Goal: Task Accomplishment & Management: Manage account settings

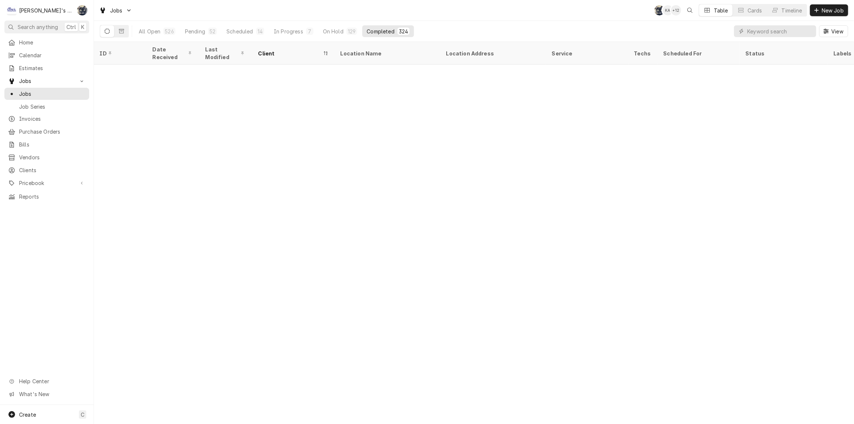
scroll to position [3699, 0]
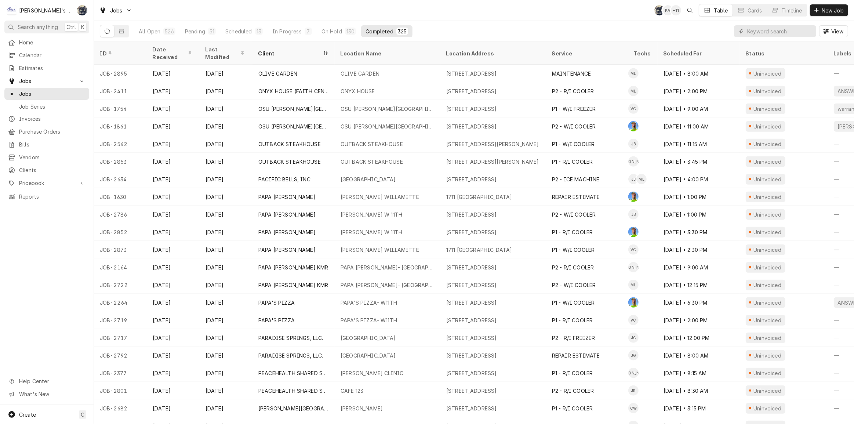
click at [579, 29] on div "All Open 526 Pending 51 Scheduled 13 In Progress 7 On Hold 130 Completed 325 Vi…" at bounding box center [474, 31] width 748 height 21
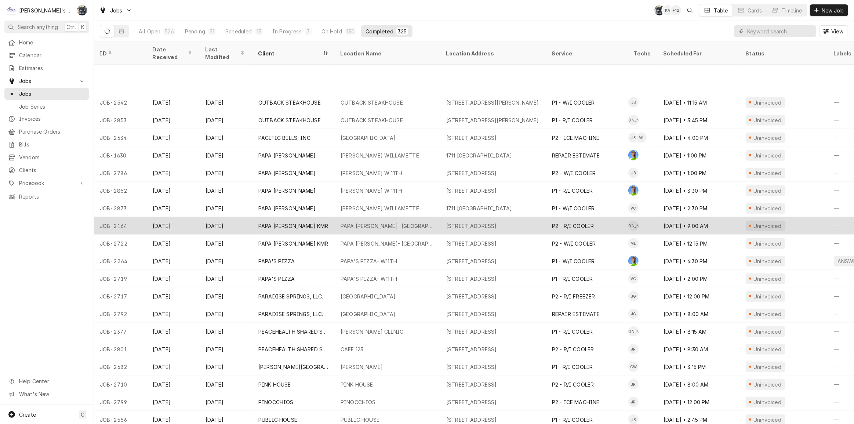
scroll to position [3793, 0]
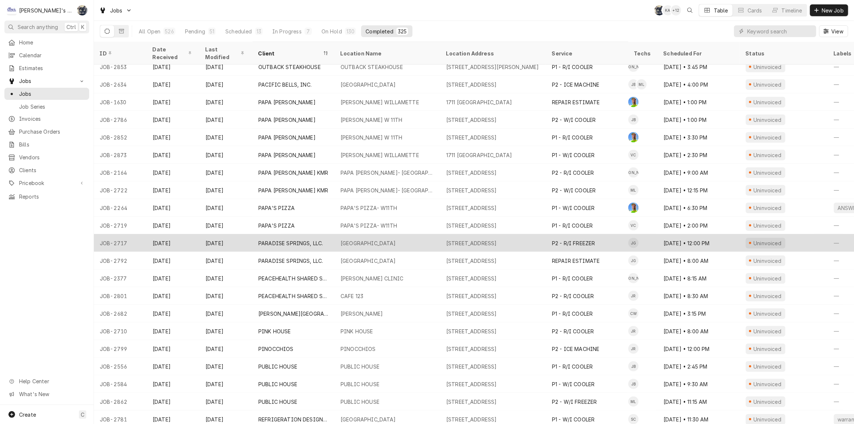
click at [415, 234] on div "PARADISE SPRINGS" at bounding box center [388, 243] width 106 height 18
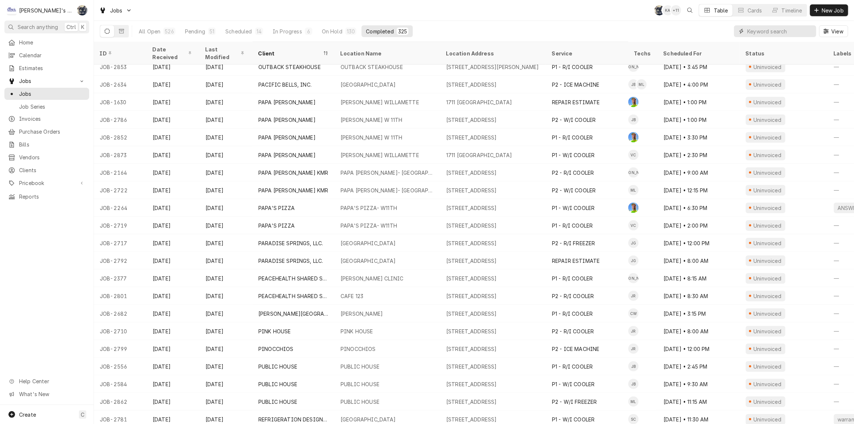
click at [756, 29] on input "Dynamic Content Wrapper" at bounding box center [779, 31] width 65 height 12
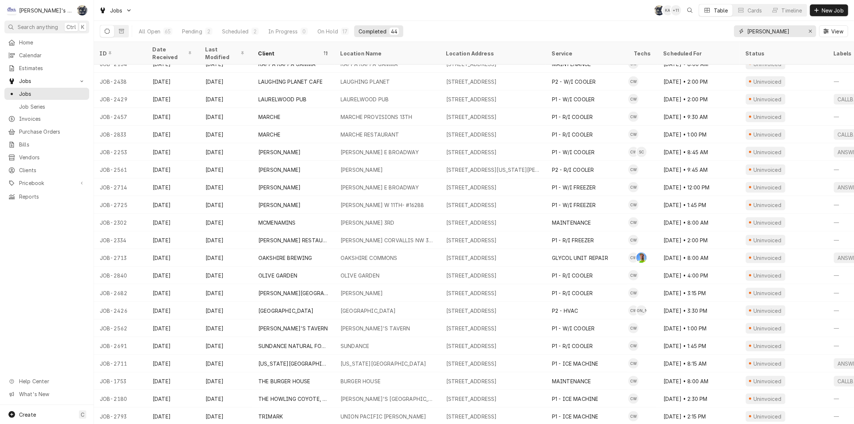
scroll to position [411, 0]
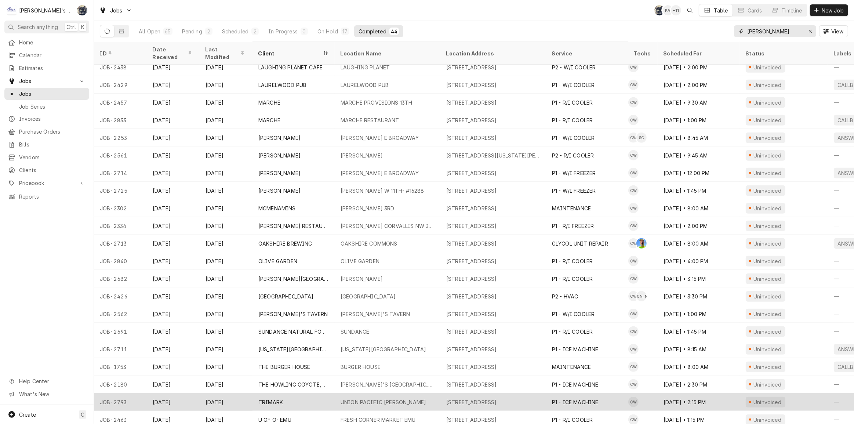
type input "cameron"
click at [406, 398] on div "UNION PACIFIC RR- EUGENE" at bounding box center [383, 402] width 85 height 8
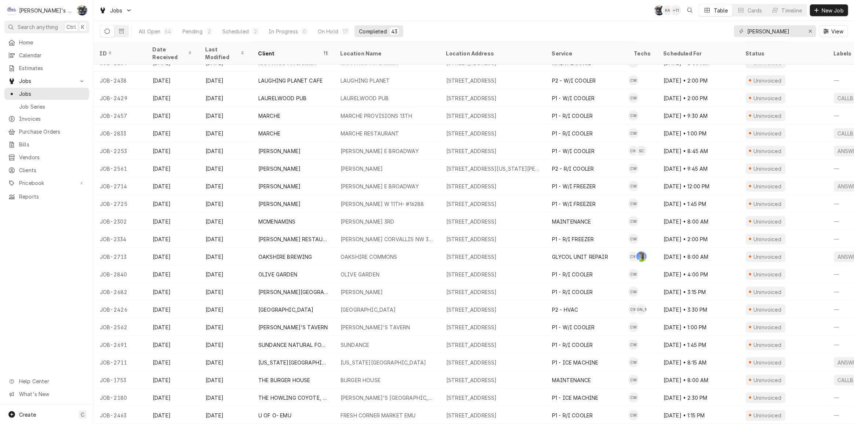
scroll to position [394, 0]
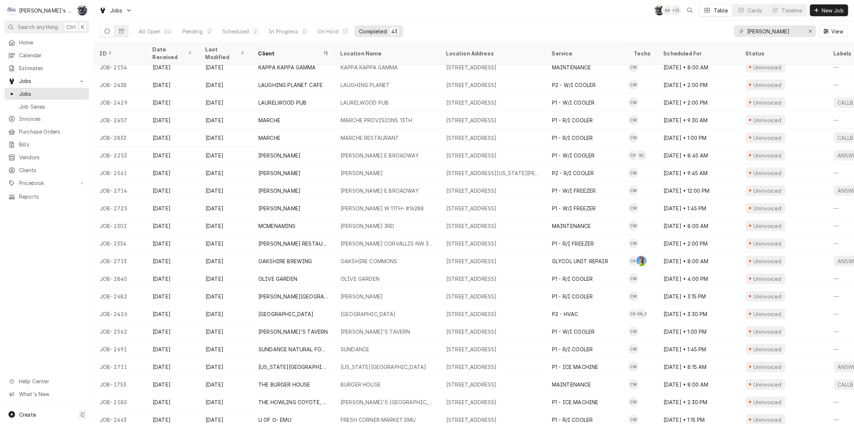
click at [196, 18] on div "Jobs SB KA + 12 Table Cards Timeline New Job" at bounding box center [474, 10] width 760 height 21
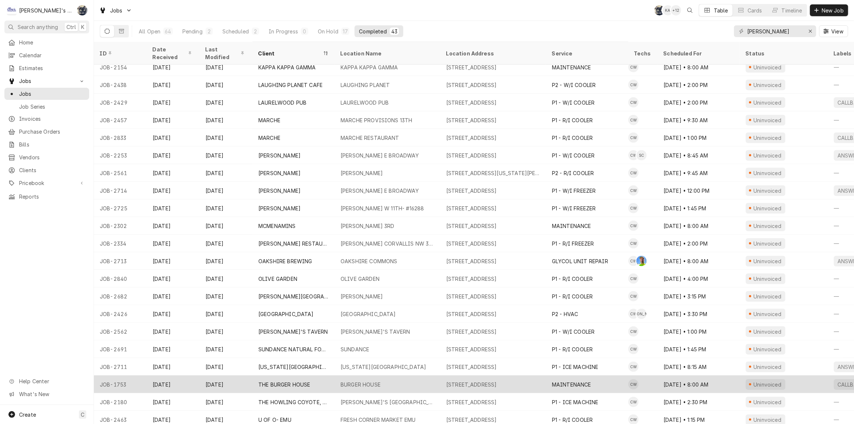
click at [282, 379] on div "THE BURGER HOUSE" at bounding box center [293, 384] width 82 height 18
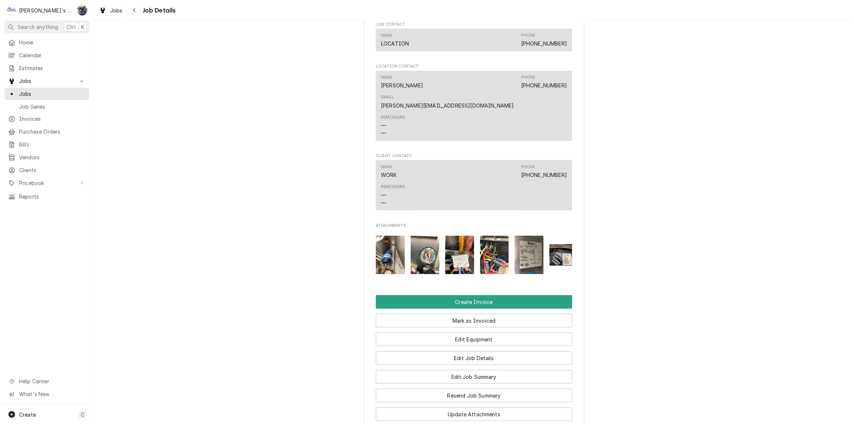
scroll to position [734, 0]
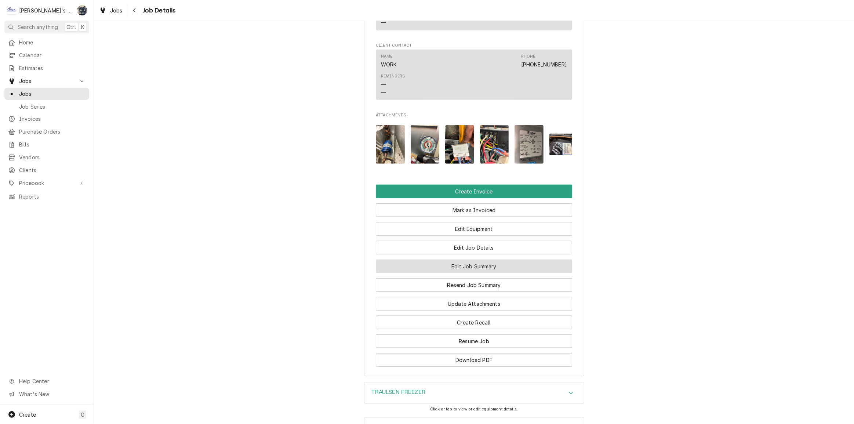
click at [455, 259] on button "Edit Job Summary" at bounding box center [474, 266] width 196 height 14
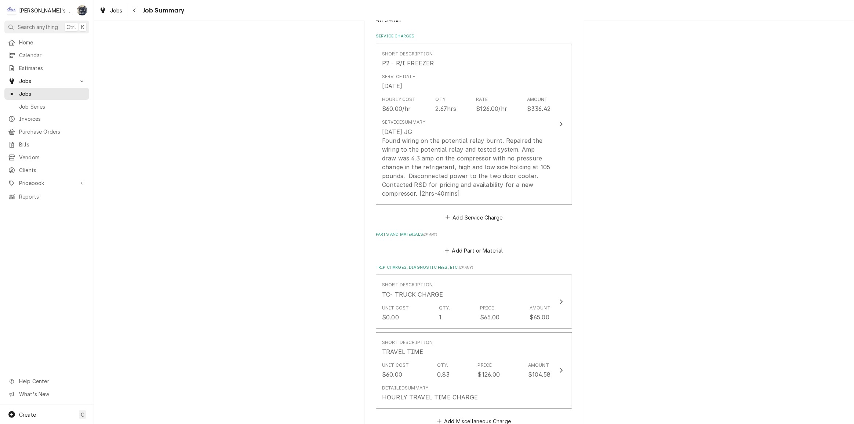
scroll to position [167, 0]
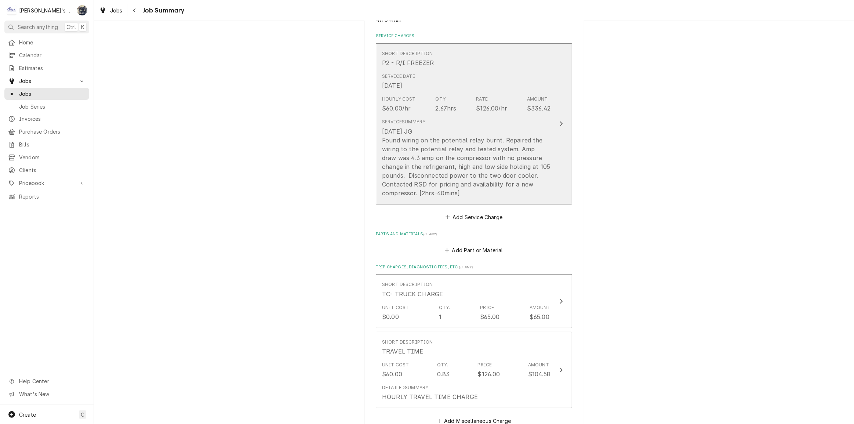
click at [458, 187] on div "8/18/2025 JG Found wiring on the potential relay burnt. Repaired the wiring to …" at bounding box center [466, 162] width 168 height 70
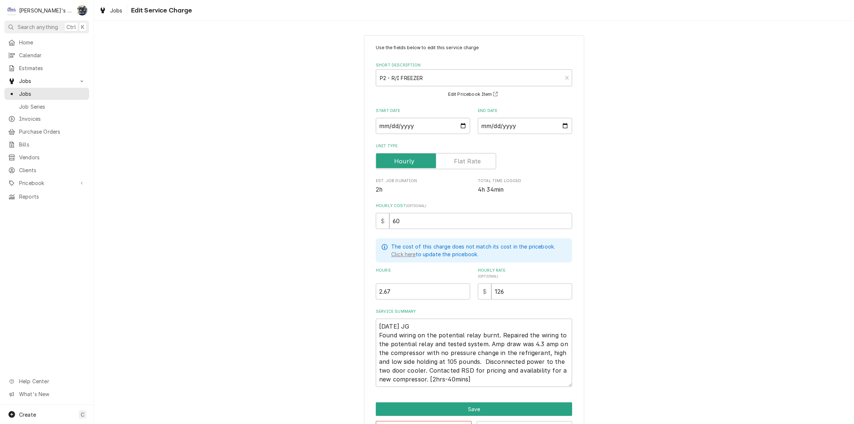
scroll to position [25, 0]
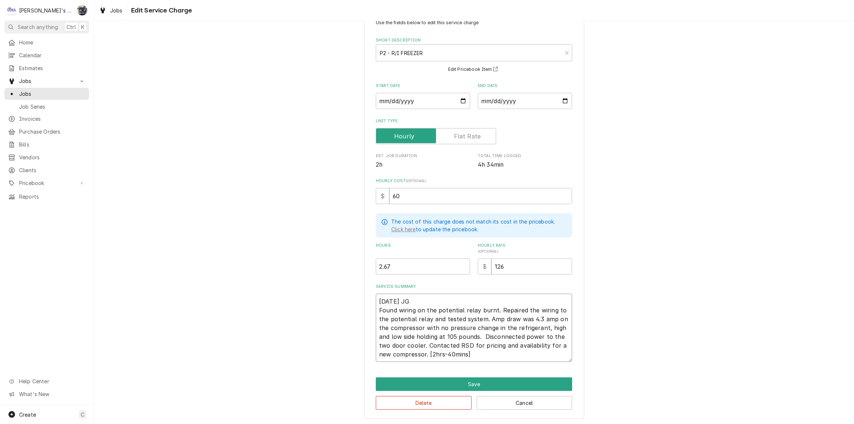
click at [468, 344] on textarea "8/18/2025 JG Found wiring on the potential relay burnt. Repaired the wiring to …" at bounding box center [474, 328] width 196 height 68
type textarea "x"
type textarea "8/18/2025 JG Found wiring on the potential relay burnt. Repaired the wiring to …"
type textarea "x"
type textarea "8/18/2025 JG Found wiring on the potential relay burnt. Repaired the wiring to …"
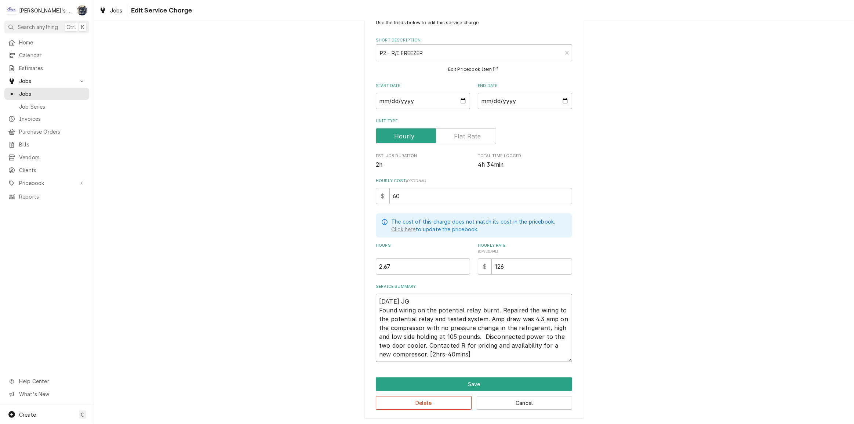
type textarea "x"
type textarea "8/18/2025 JG Found wiring on the potential relay burnt. Repaired the wiring to …"
type textarea "x"
type textarea "8/18/2025 JG Found wiring on the potential relay burnt. Repaired the wiring to …"
type textarea "x"
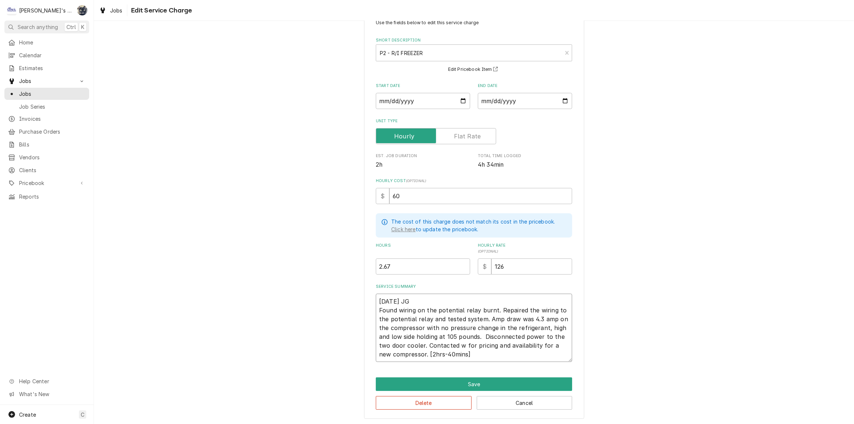
type textarea "8/18/2025 JG Found wiring on the potential relay burnt. Repaired the wiring to …"
type textarea "x"
type textarea "8/18/2025 JG Found wiring on the potential relay burnt. Repaired the wiring to …"
type textarea "x"
type textarea "8/18/2025 JG Found wiring on the potential relay burnt. Repaired the wiring to …"
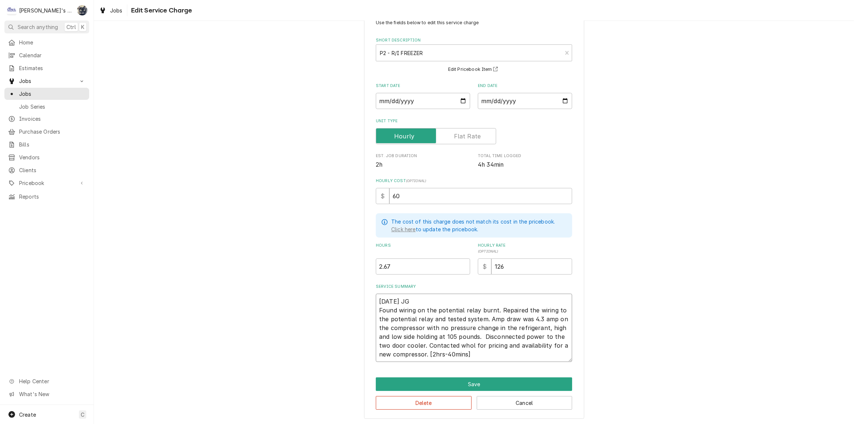
type textarea "x"
type textarea "8/18/2025 JG Found wiring on the potential relay burnt. Repaired the wiring to …"
type textarea "x"
type textarea "8/18/2025 JG Found wiring on the potential relay burnt. Repaired the wiring to …"
type textarea "x"
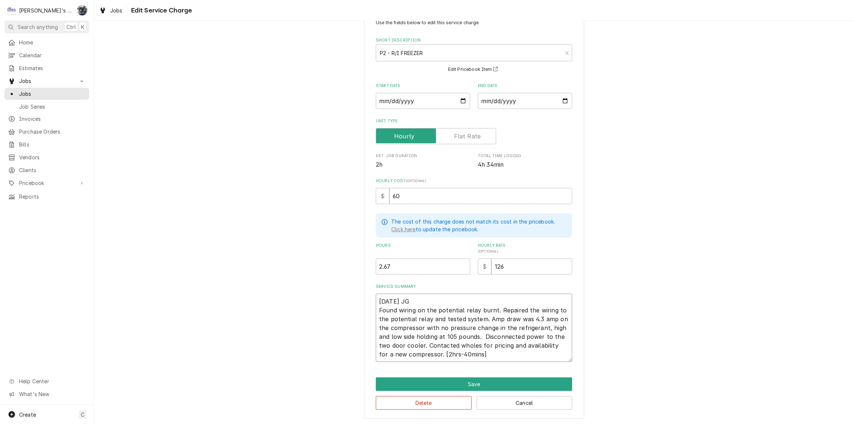
type textarea "8/18/2025 JG Found wiring on the potential relay burnt. Repaired the wiring to …"
type textarea "x"
type textarea "8/18/2025 JG Found wiring on the potential relay burnt. Repaired the wiring to …"
type textarea "x"
type textarea "8/18/2025 JG Found wiring on the potential relay burnt. Repaired the wiring to …"
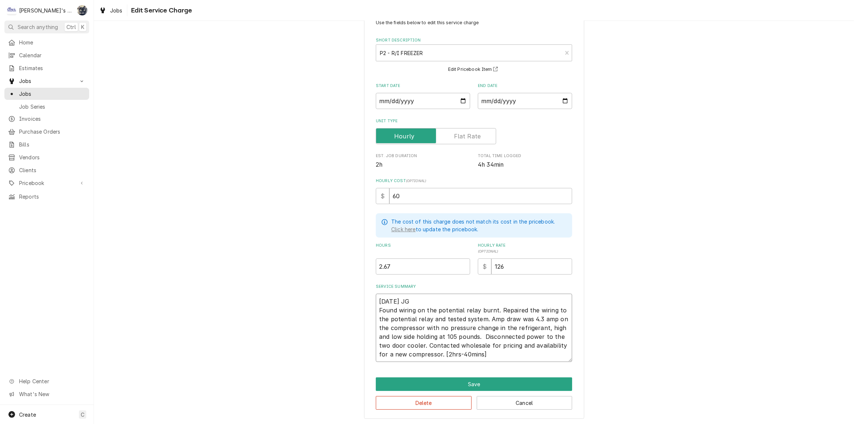
type textarea "x"
type textarea "8/18/2025 JG Found wiring on the potential relay burnt. Repaired the wiring to …"
click at [480, 336] on textarea "8/18/2025 JG Found wiring on the potential relay burnt. Repaired the wiring to …" at bounding box center [474, 328] width 196 height 68
click at [482, 336] on textarea "8/18/2025 JG Found wiring on the potential relay burnt. Repaired the wiring to …" at bounding box center [474, 328] width 196 height 68
type textarea "x"
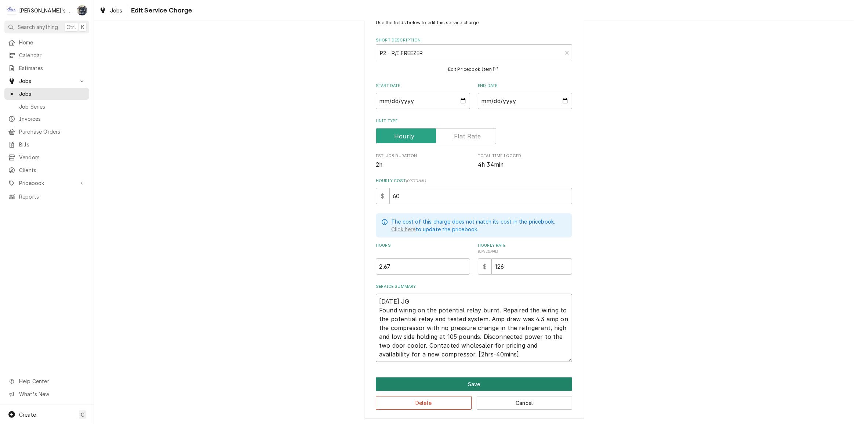
type textarea "8/18/2025 JG Found wiring on the potential relay burnt. Repaired the wiring to …"
click at [482, 378] on button "Save" at bounding box center [474, 384] width 196 height 14
type textarea "x"
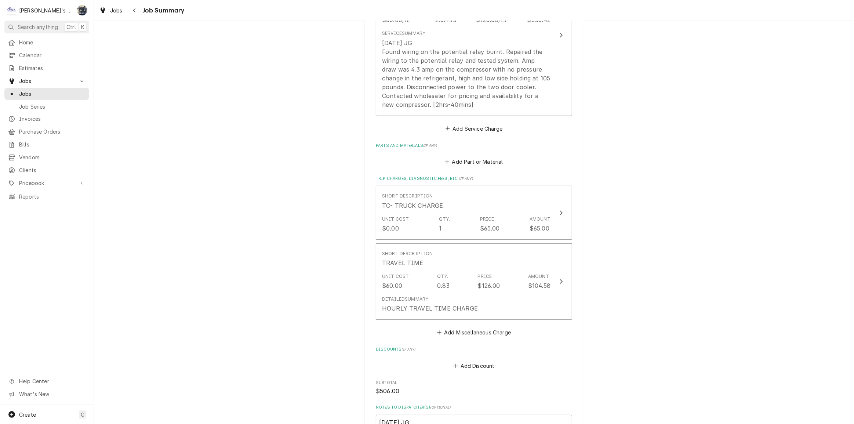
scroll to position [267, 0]
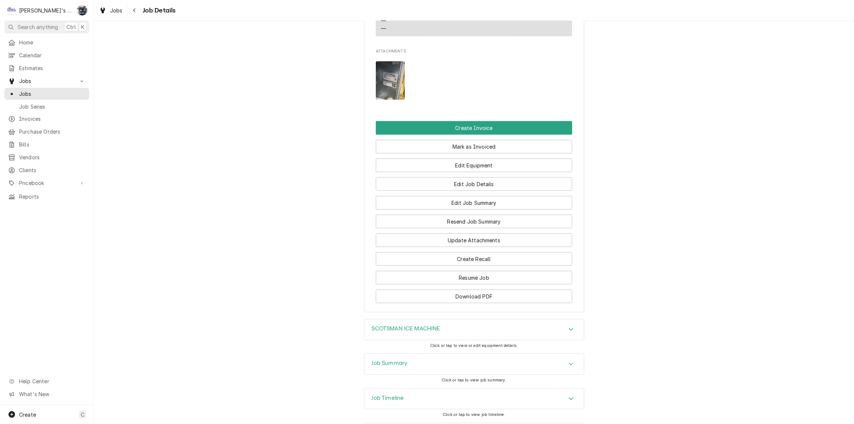
scroll to position [867, 0]
click at [422, 353] on div "Job Summary" at bounding box center [473, 363] width 219 height 21
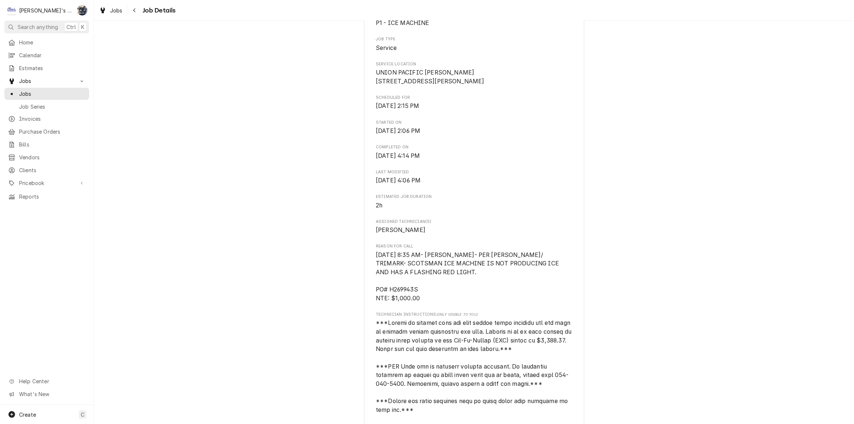
scroll to position [133, 0]
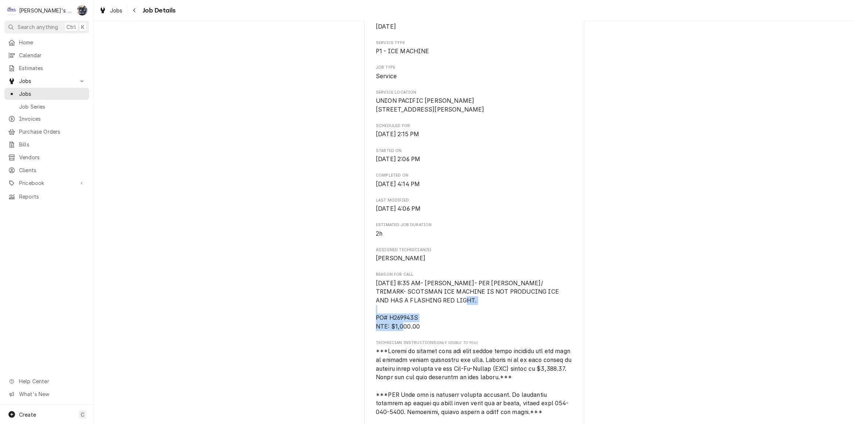
drag, startPoint x: 424, startPoint y: 337, endPoint x: 374, endPoint y: 324, distance: 51.3
click at [376, 324] on span "8/27/2025 8:35 AM- KASSIE- PER KEVIN RYAN W/ TRIMARK- SCOTSMAN ICE MACHINE IS N…" at bounding box center [474, 305] width 196 height 52
click at [430, 319] on span "8/27/2025 8:35 AM- KASSIE- PER KEVIN RYAN W/ TRIMARK- SCOTSMAN ICE MACHINE IS N…" at bounding box center [474, 305] width 196 height 52
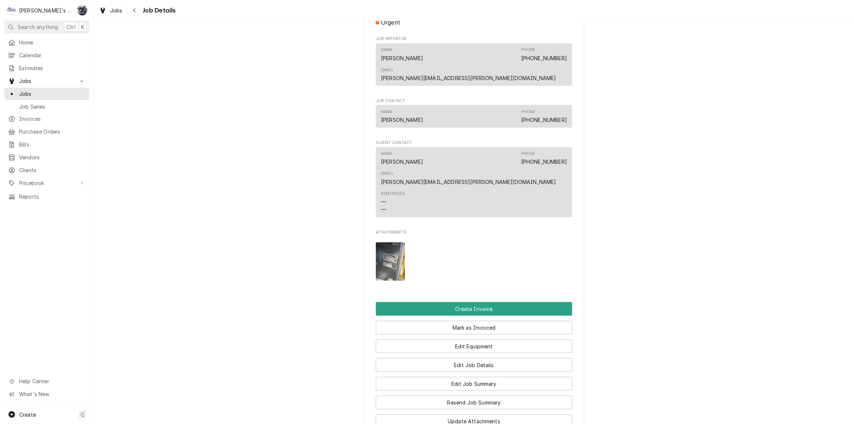
scroll to position [834, 0]
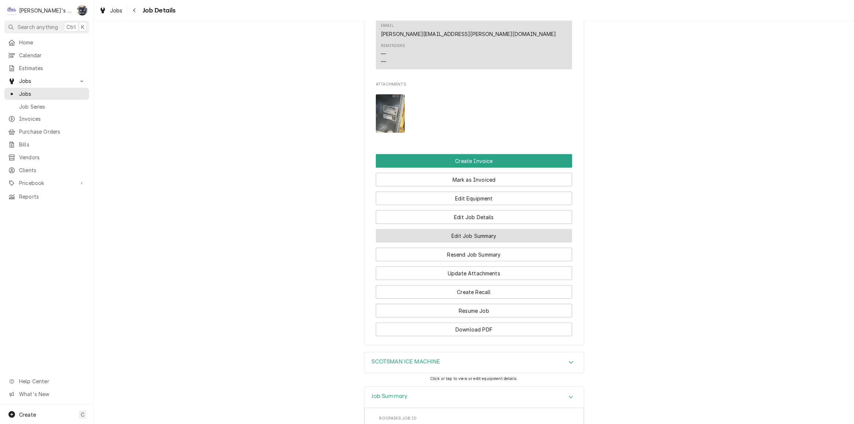
click at [475, 229] on button "Edit Job Summary" at bounding box center [474, 236] width 196 height 14
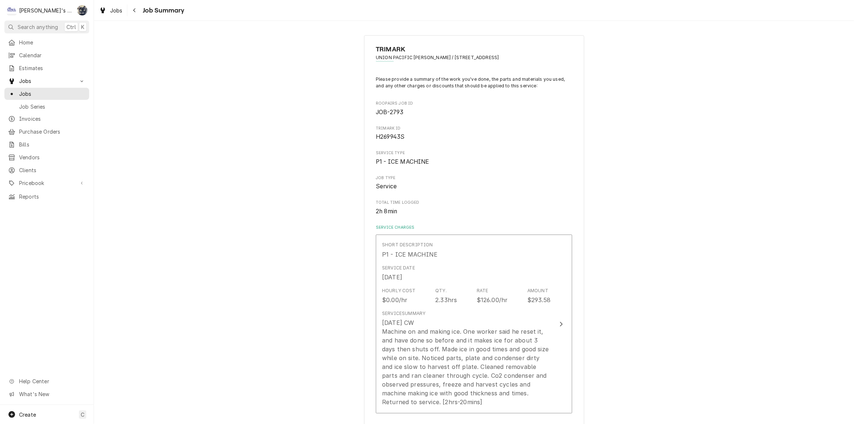
scroll to position [133, 0]
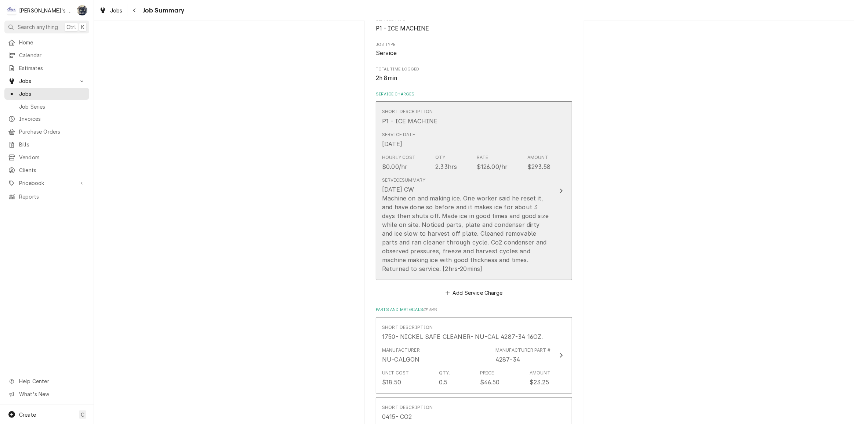
click at [456, 253] on div "[DATE] CW Machine on and making ice. One worker said he reset it, and have done…" at bounding box center [466, 229] width 168 height 88
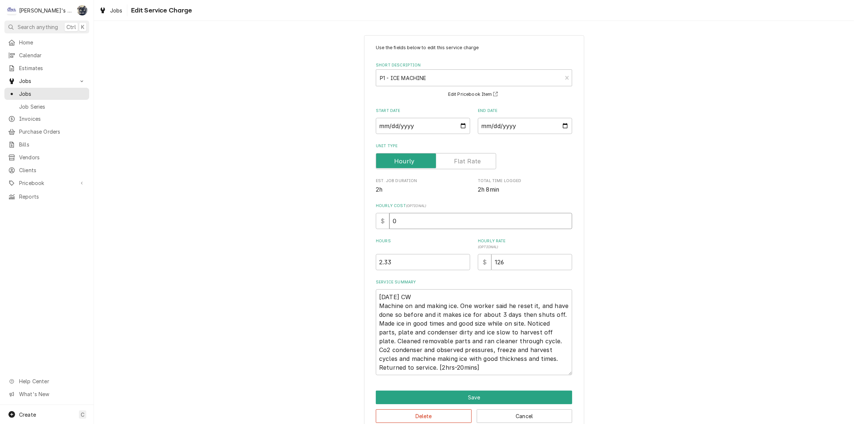
drag, startPoint x: 406, startPoint y: 223, endPoint x: 374, endPoint y: 220, distance: 32.1
click at [376, 221] on div "$ 0" at bounding box center [474, 221] width 196 height 16
type textarea "x"
type input "4"
type textarea "x"
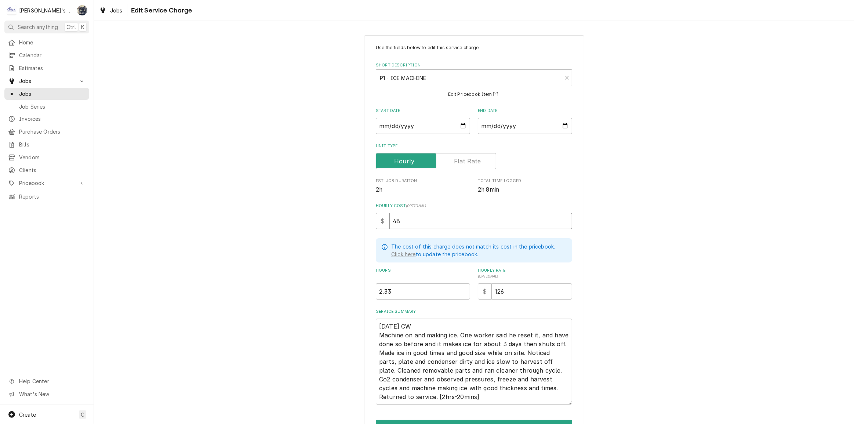
type input "48"
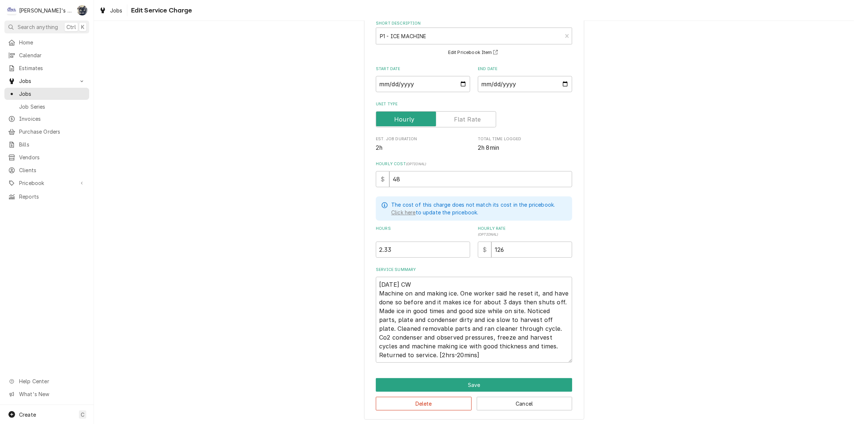
scroll to position [43, 0]
click at [438, 382] on button "Save" at bounding box center [474, 384] width 196 height 14
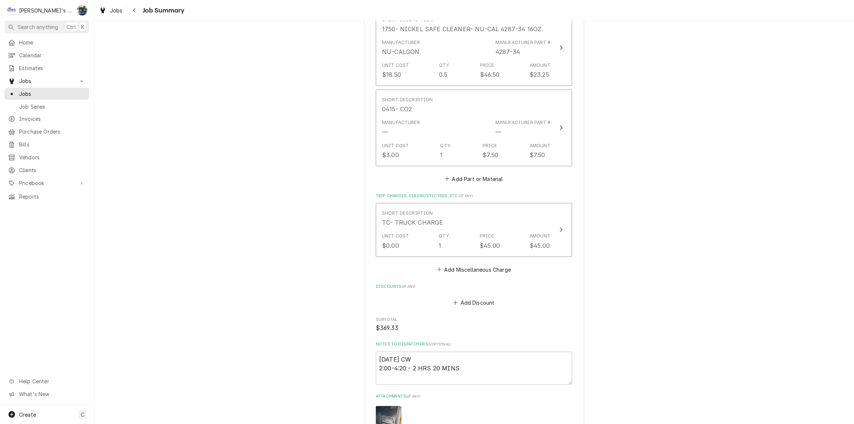
scroll to position [533, 0]
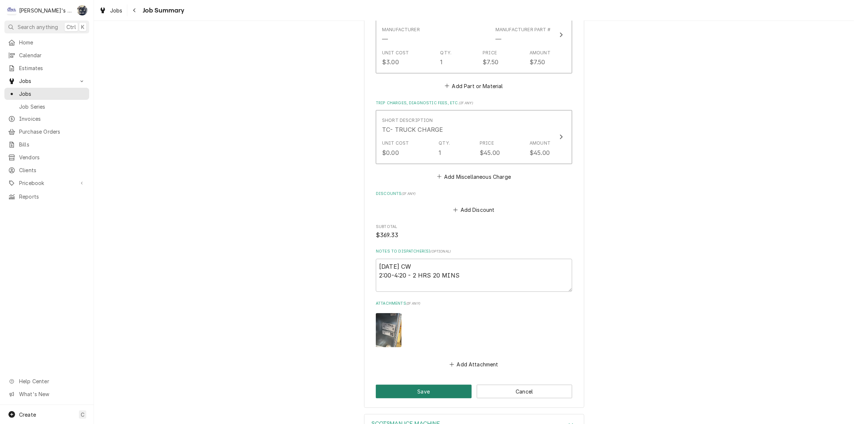
click at [427, 387] on button "Save" at bounding box center [424, 392] width 96 height 14
type textarea "x"
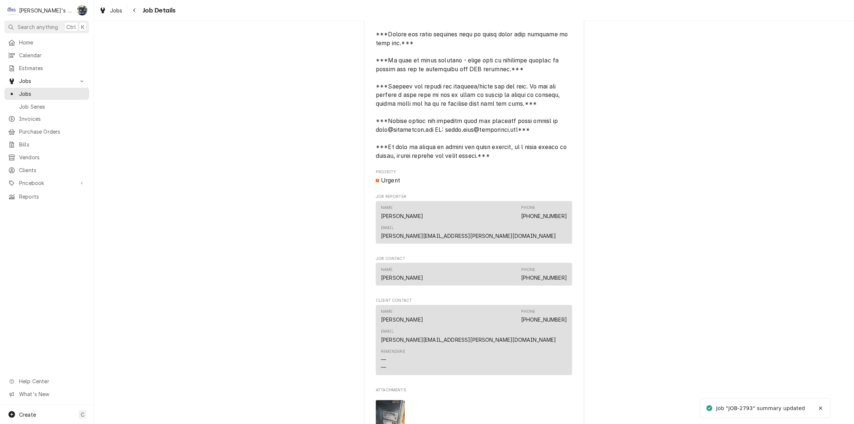
scroll to position [634, 0]
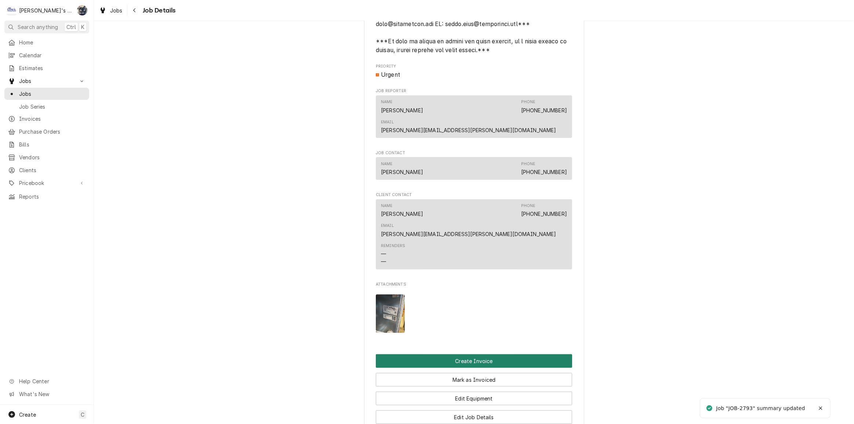
click at [456, 354] on button "Create Invoice" at bounding box center [474, 361] width 196 height 14
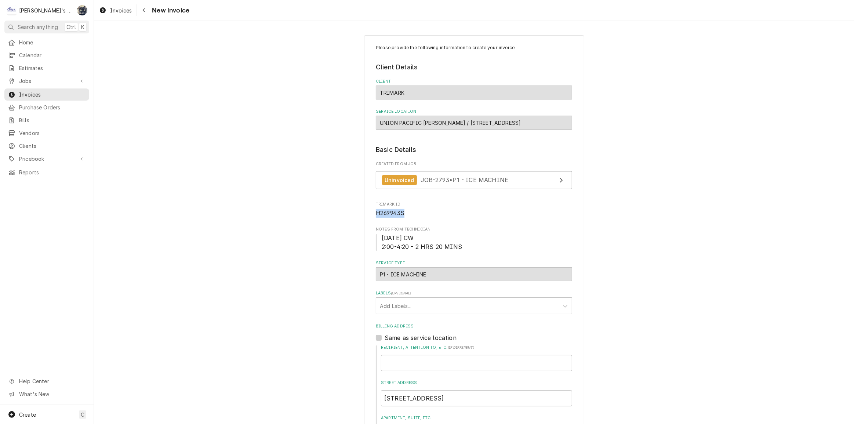
drag, startPoint x: 404, startPoint y: 215, endPoint x: 373, endPoint y: 216, distance: 31.2
click at [376, 216] on span "H269943S" at bounding box center [474, 213] width 196 height 9
copy span "H269943S"
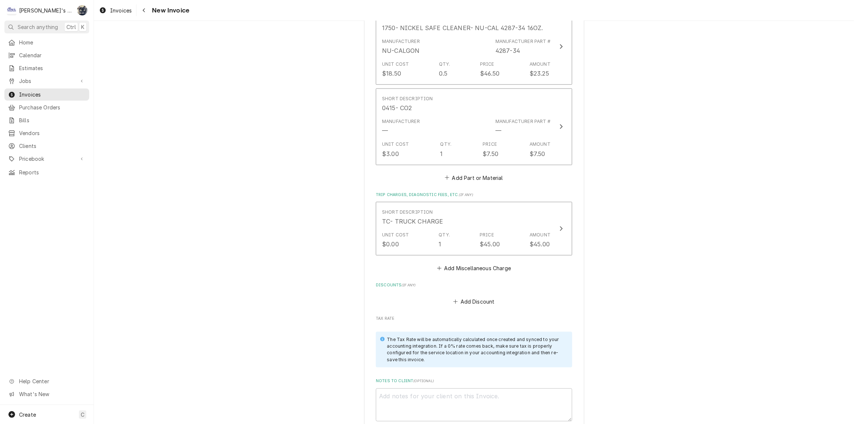
scroll to position [1060, 0]
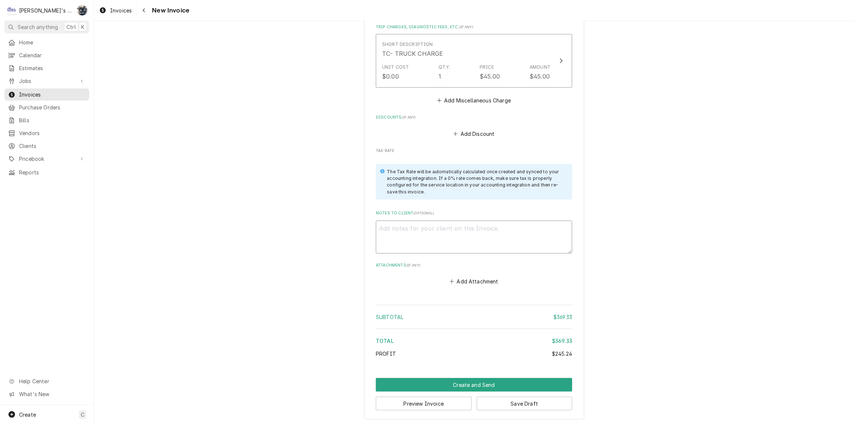
click at [408, 237] on textarea "Notes to Client ( optional )" at bounding box center [474, 237] width 196 height 33
paste textarea "H269943S"
type textarea "x"
type textarea "H269943S"
click at [376, 224] on textarea "H269943S" at bounding box center [474, 237] width 196 height 33
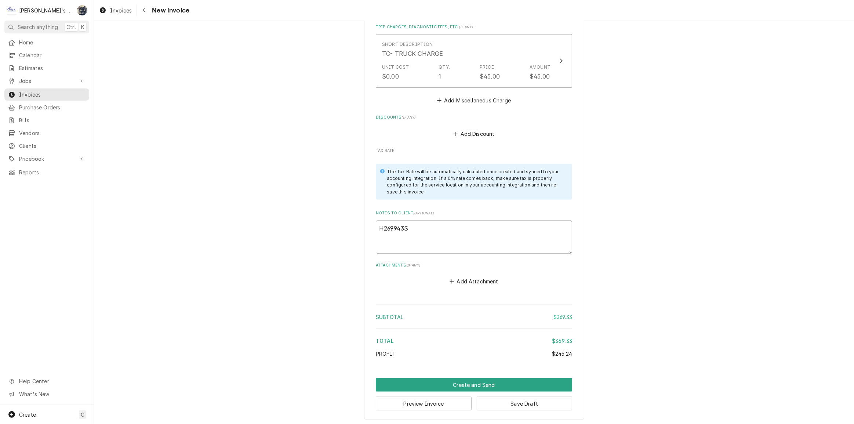
type textarea "x"
type textarea "PH269943S"
type textarea "x"
type textarea "POH269943S"
type textarea "x"
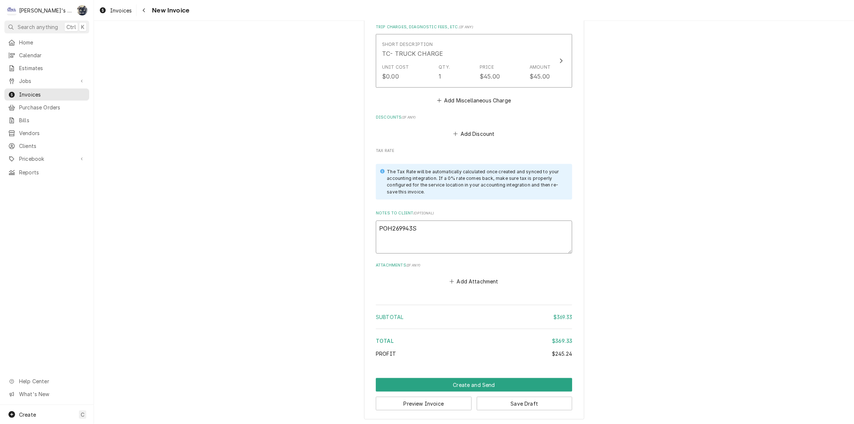
type textarea "PO H269943S"
type textarea "x"
type textarea "PO #H269943S"
click at [474, 385] on button "Create and Send" at bounding box center [474, 385] width 196 height 14
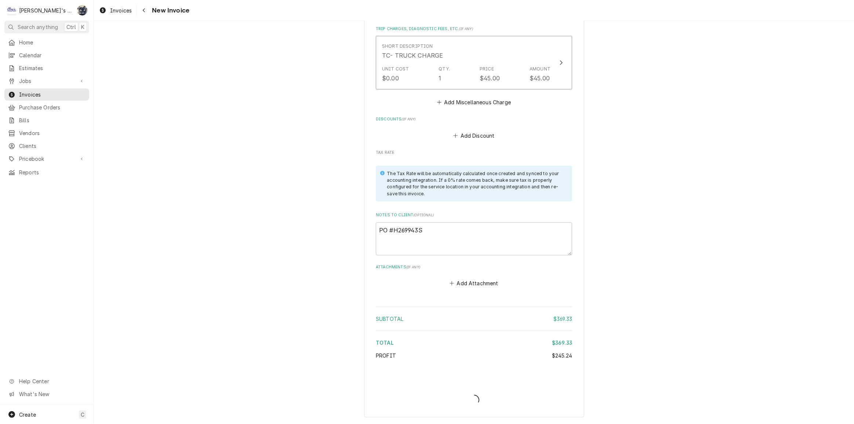
scroll to position [1056, 0]
type textarea "x"
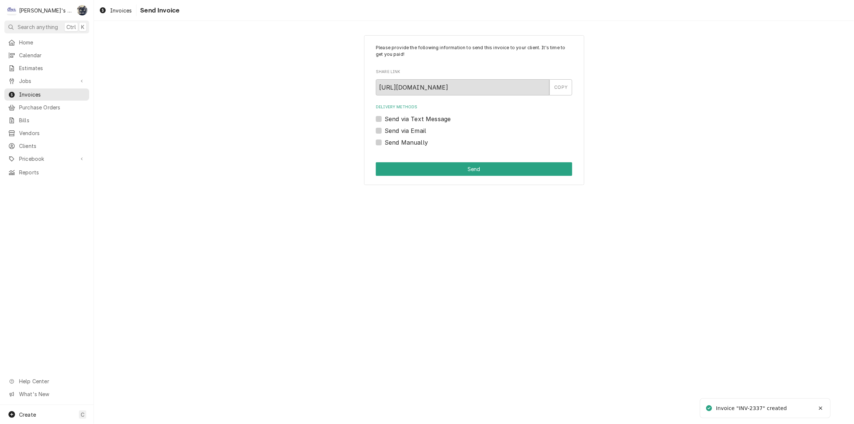
click at [385, 142] on label "Send Manually" at bounding box center [406, 142] width 43 height 9
click at [385, 142] on input "Send Manually" at bounding box center [483, 146] width 196 height 16
checkbox input "true"
click at [385, 170] on button "Send" at bounding box center [474, 169] width 196 height 14
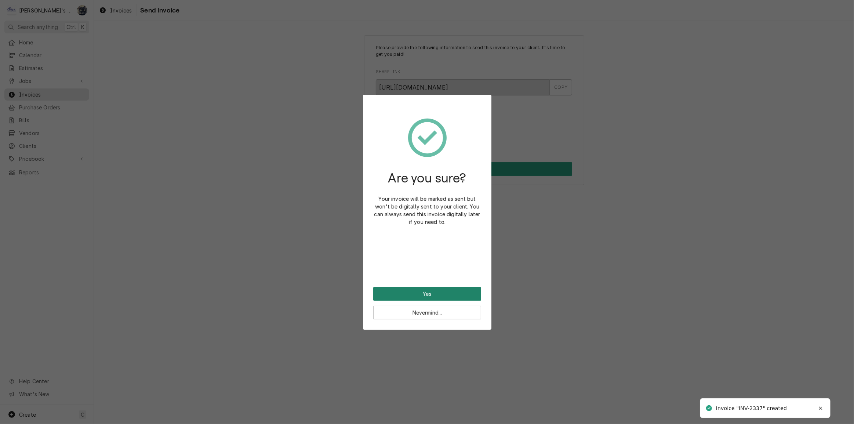
click at [404, 292] on button "Yes" at bounding box center [427, 294] width 108 height 14
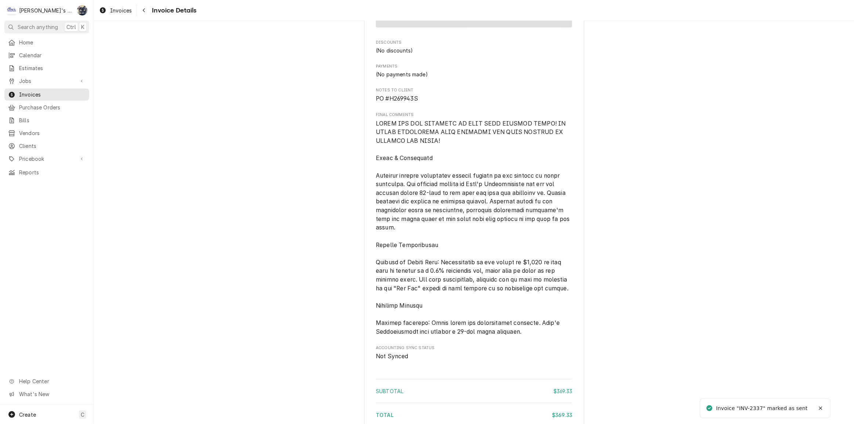
scroll to position [1017, 0]
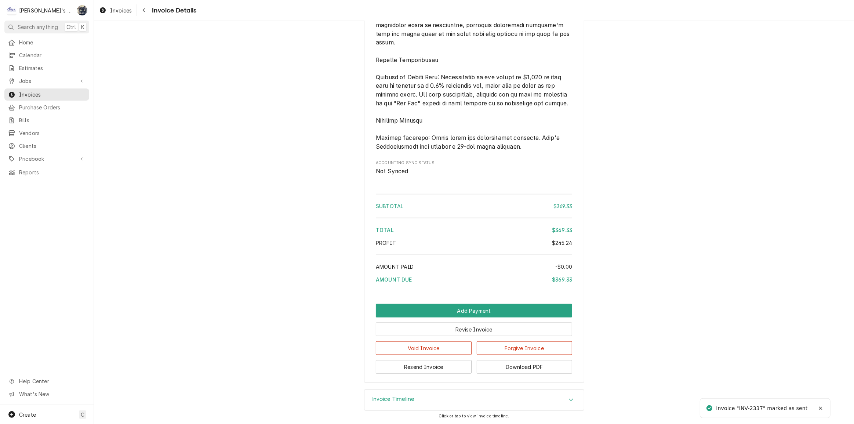
click at [505, 370] on button "Download PDF" at bounding box center [525, 367] width 96 height 14
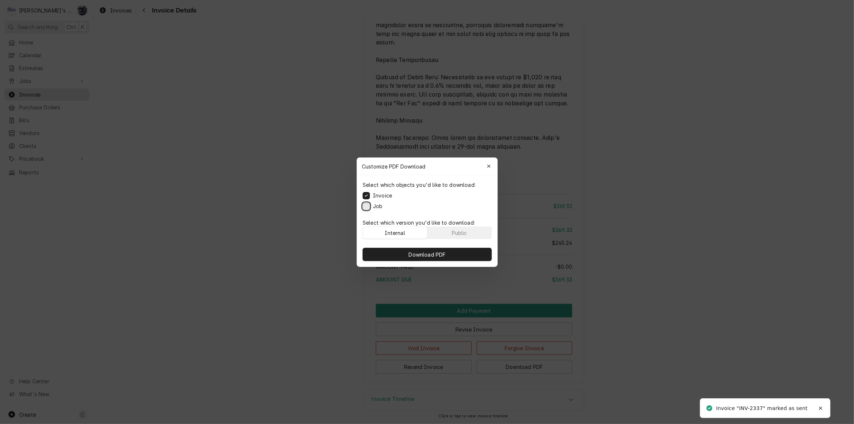
click at [369, 205] on button "Job" at bounding box center [366, 205] width 7 height 7
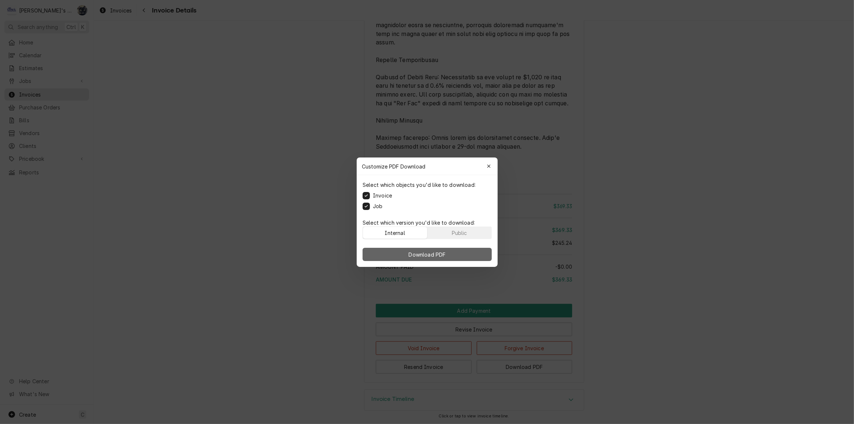
click at [390, 248] on button "Download PDF" at bounding box center [427, 254] width 129 height 13
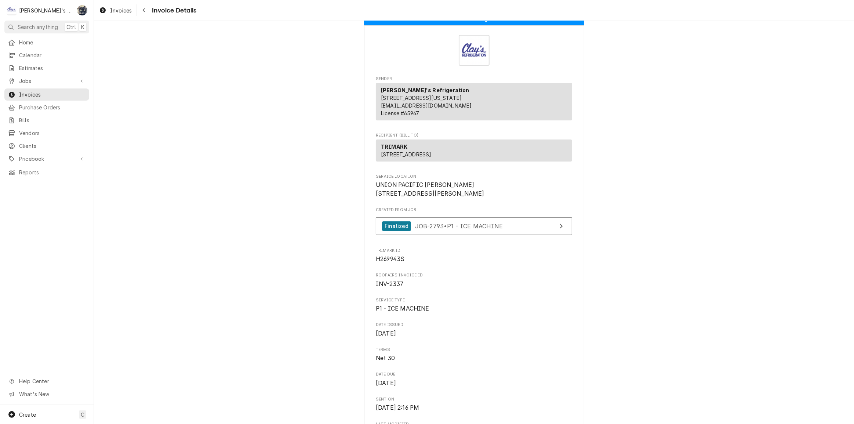
scroll to position [0, 0]
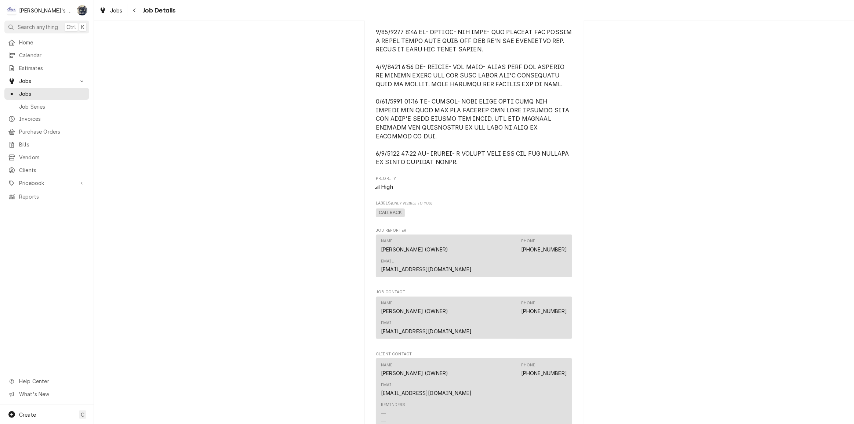
scroll to position [800, 0]
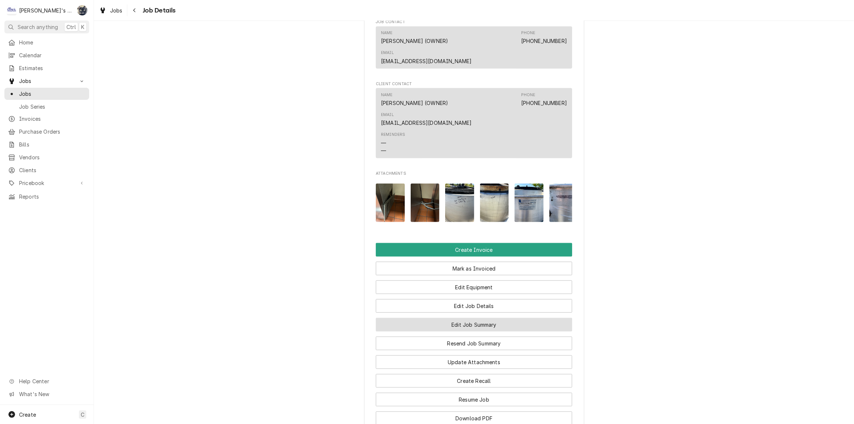
click at [469, 318] on button "Edit Job Summary" at bounding box center [474, 325] width 196 height 14
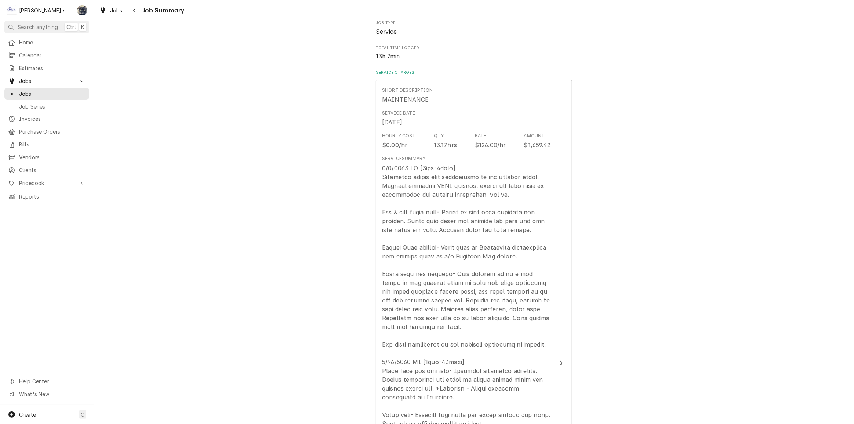
scroll to position [133, 0]
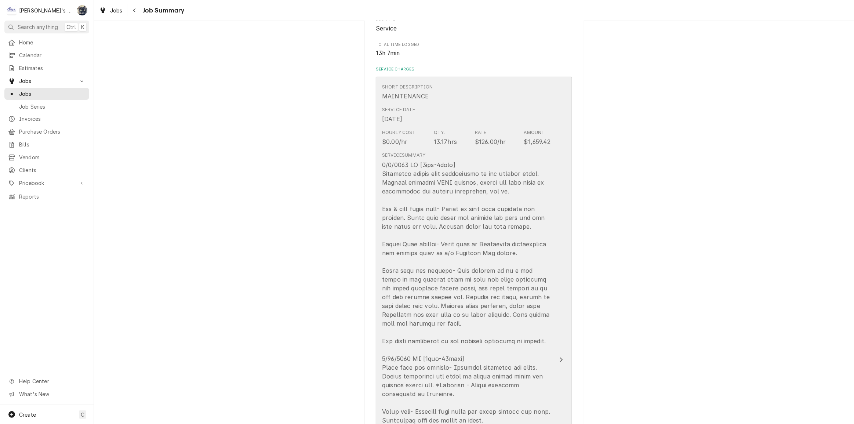
click at [469, 275] on div "Update Line Item" at bounding box center [466, 398] width 168 height 476
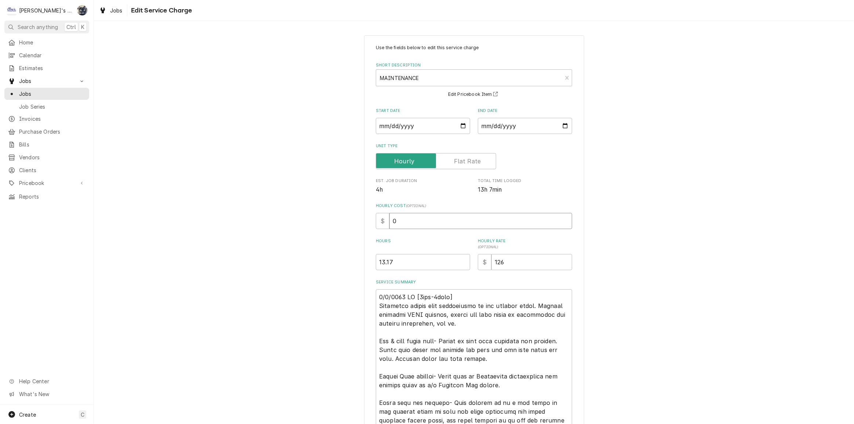
drag, startPoint x: 403, startPoint y: 221, endPoint x: 365, endPoint y: 220, distance: 38.5
click at [368, 222] on div "Use the fields below to edit this service charge Short Description MAINTENANCE …" at bounding box center [474, 414] width 220 height 758
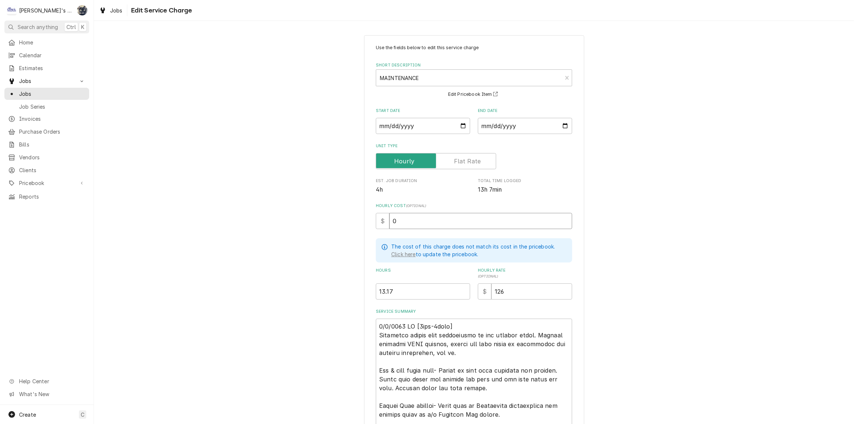
type textarea "x"
type input "4"
type textarea "x"
type input "48"
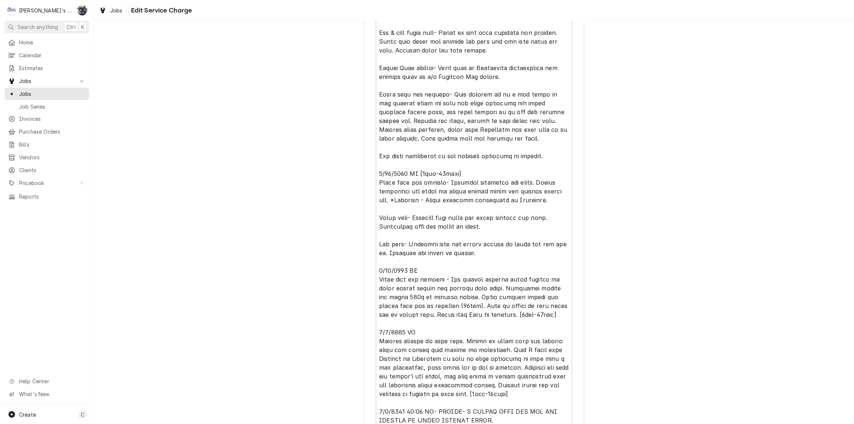
scroll to position [404, 0]
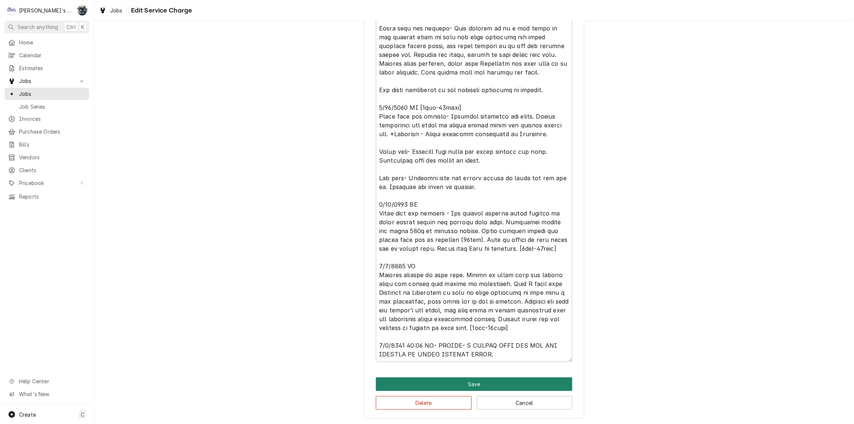
click at [466, 379] on button "Save" at bounding box center [474, 384] width 196 height 14
type textarea "x"
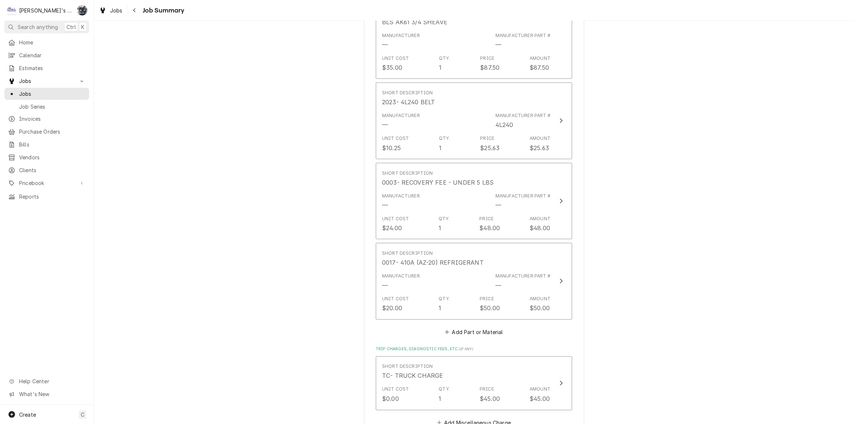
scroll to position [1401, 0]
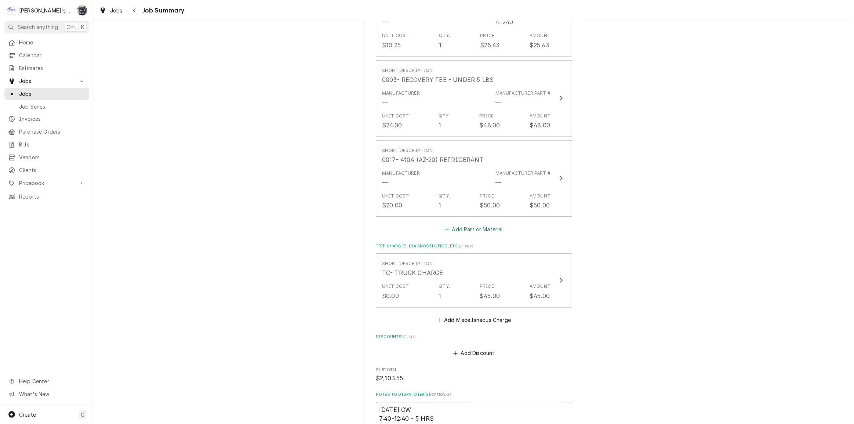
click at [459, 229] on button "Add Part or Material" at bounding box center [474, 229] width 61 height 10
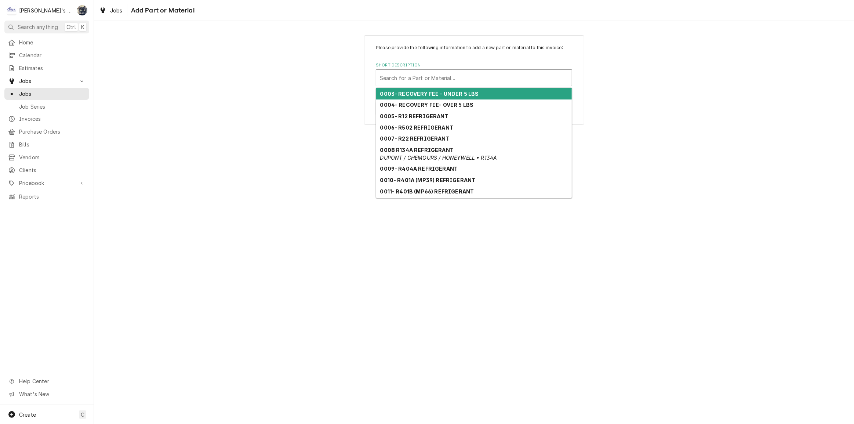
click at [430, 81] on div "Short Description" at bounding box center [474, 77] width 188 height 13
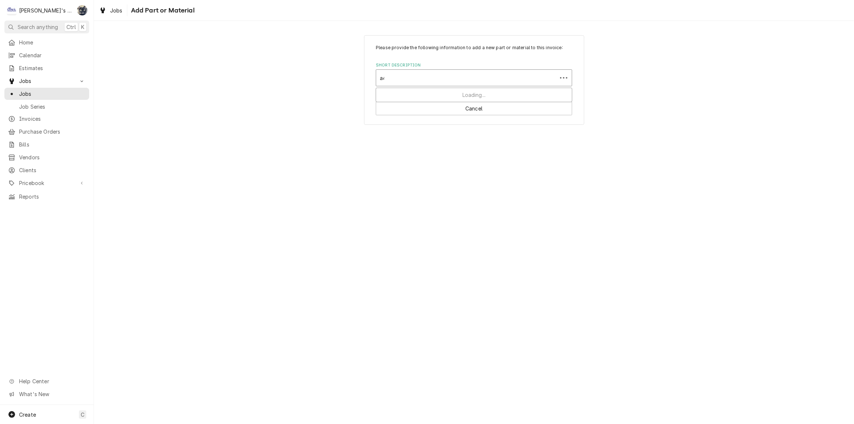
type input "a48"
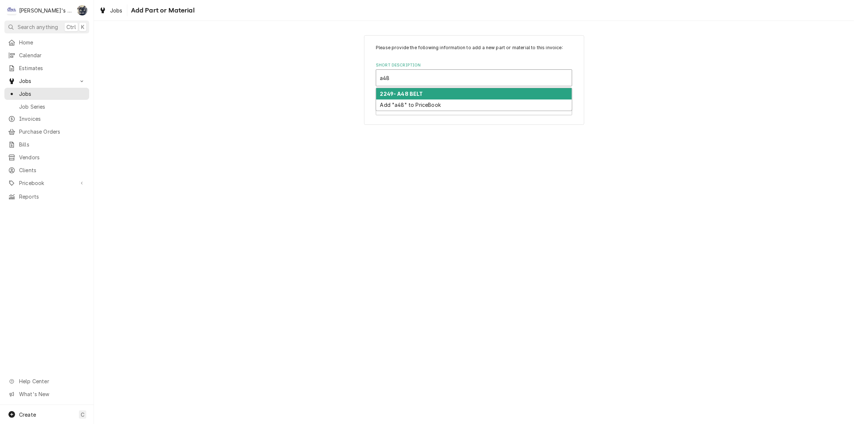
click at [425, 94] on div "2249- A48 BELT" at bounding box center [474, 93] width 196 height 11
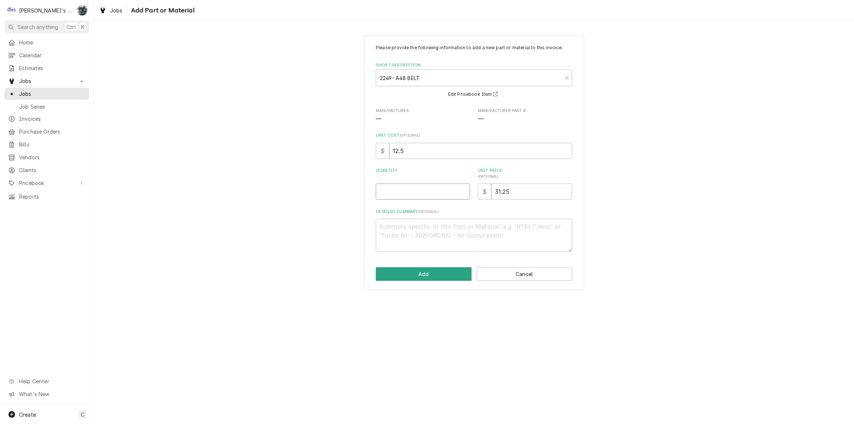
click at [401, 190] on input "Quantity" at bounding box center [423, 191] width 94 height 16
type textarea "x"
type input "2"
click at [427, 279] on button "Add" at bounding box center [424, 274] width 96 height 14
type textarea "x"
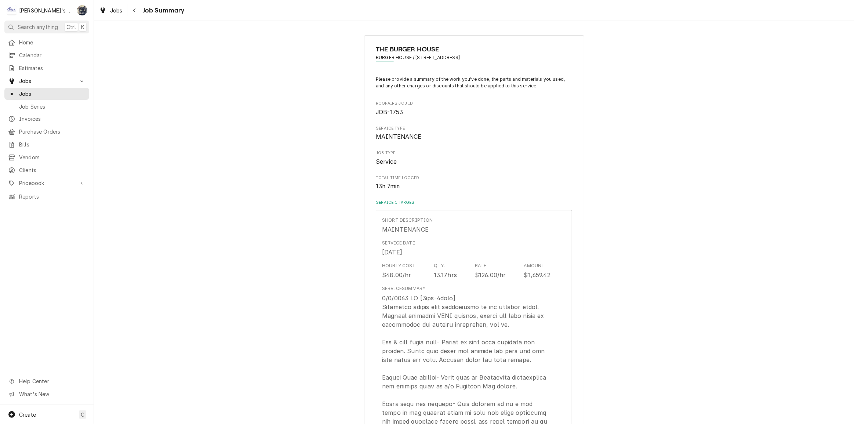
scroll to position [1401, 0]
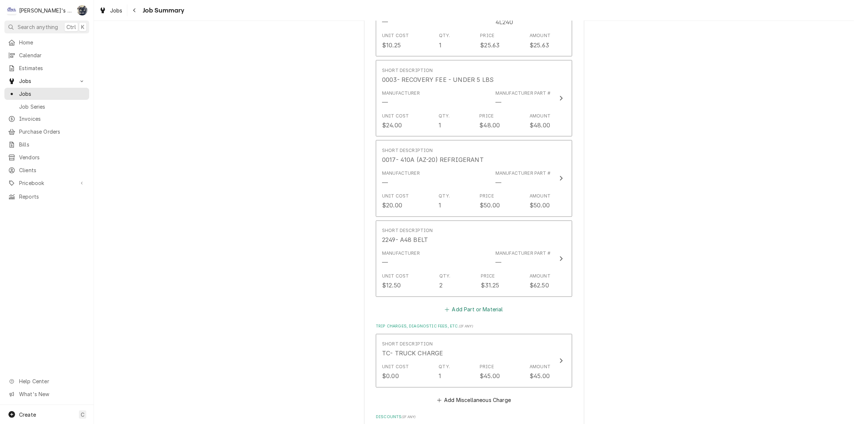
click at [471, 308] on button "Add Part or Material" at bounding box center [474, 310] width 61 height 10
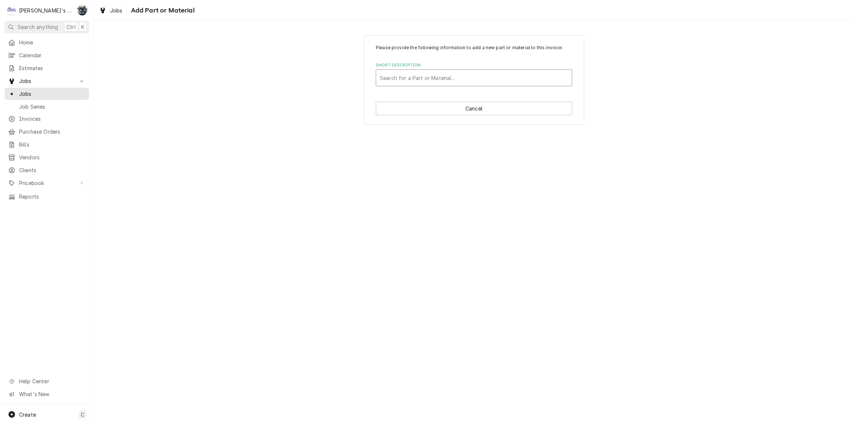
click at [410, 72] on div "Short Description" at bounding box center [474, 77] width 188 height 13
type input "a41"
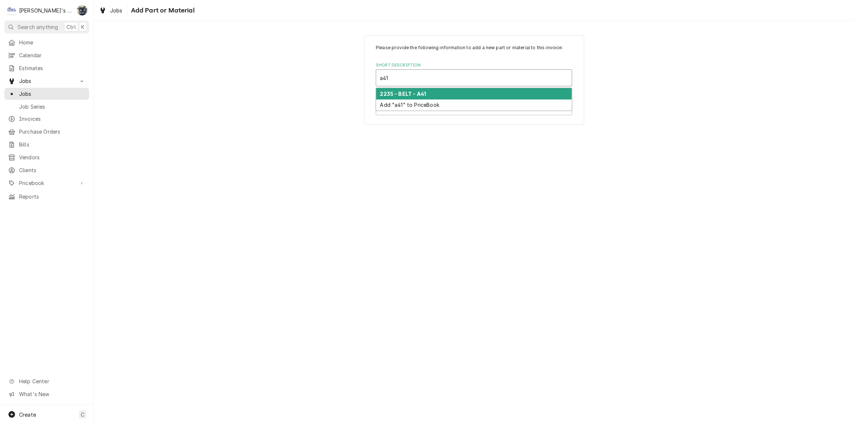
click at [458, 92] on div "2235 - BELT - A41" at bounding box center [474, 93] width 196 height 11
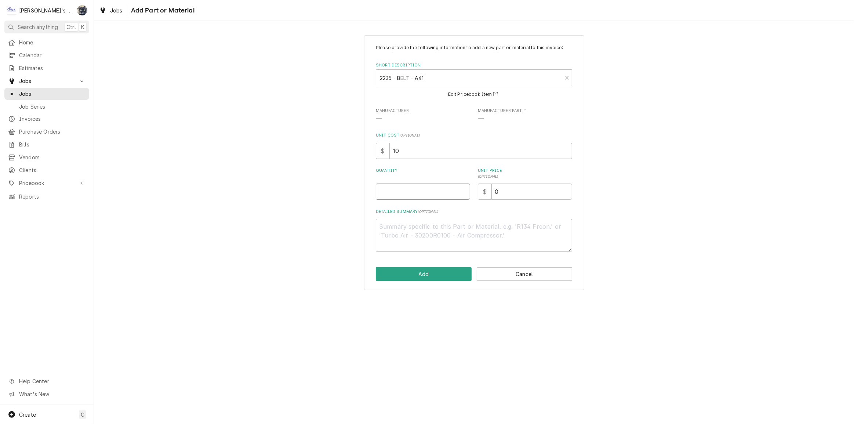
click at [401, 191] on input "Quantity" at bounding box center [423, 191] width 94 height 16
type textarea "x"
type input "1"
type textarea "x"
type input "2"
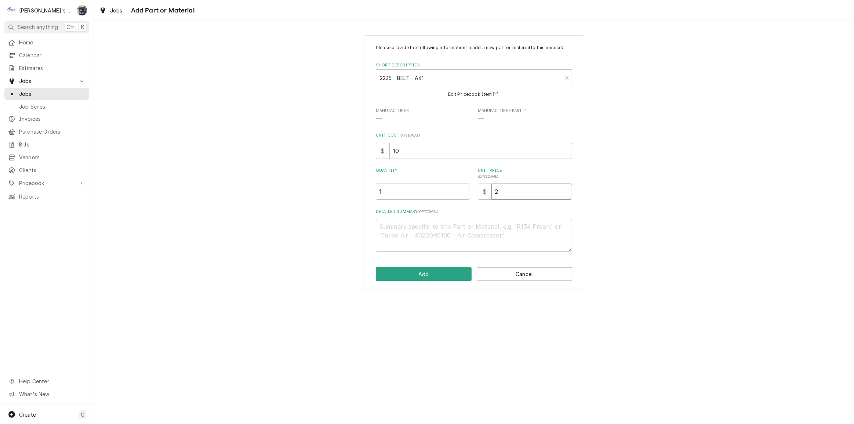
type textarea "x"
type input "25"
click at [449, 277] on button "Add" at bounding box center [424, 274] width 96 height 14
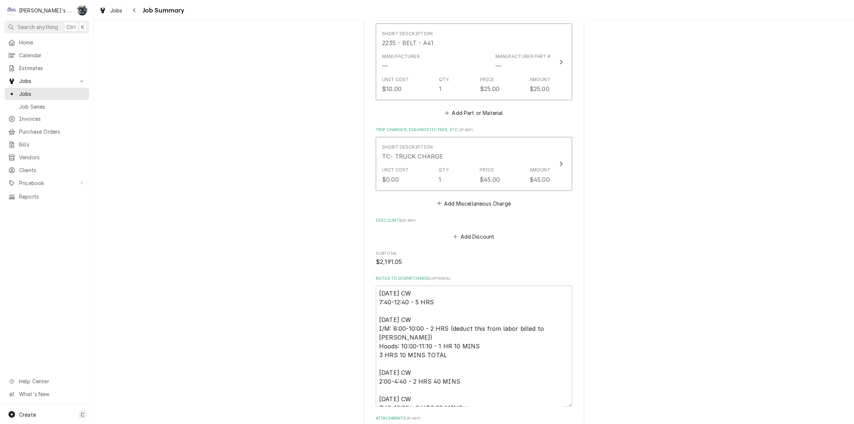
scroll to position [1835, 0]
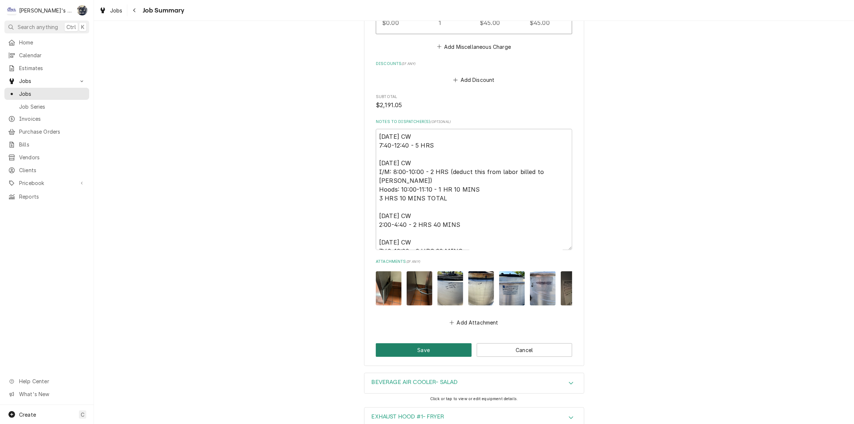
click at [438, 351] on button "Save" at bounding box center [424, 350] width 96 height 14
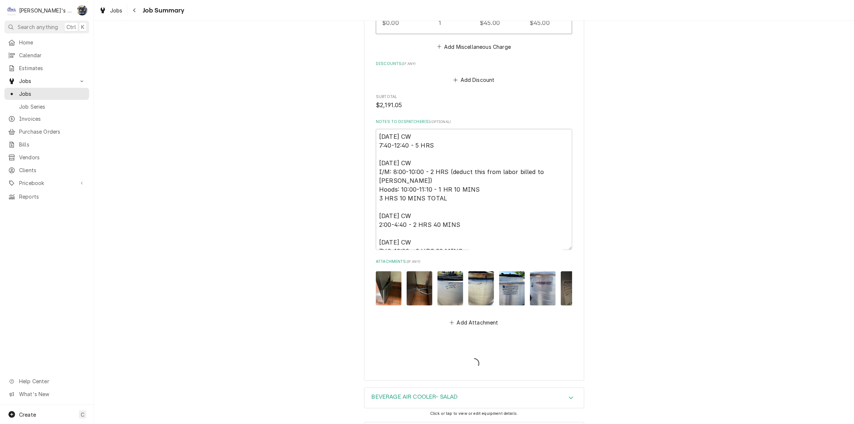
type textarea "x"
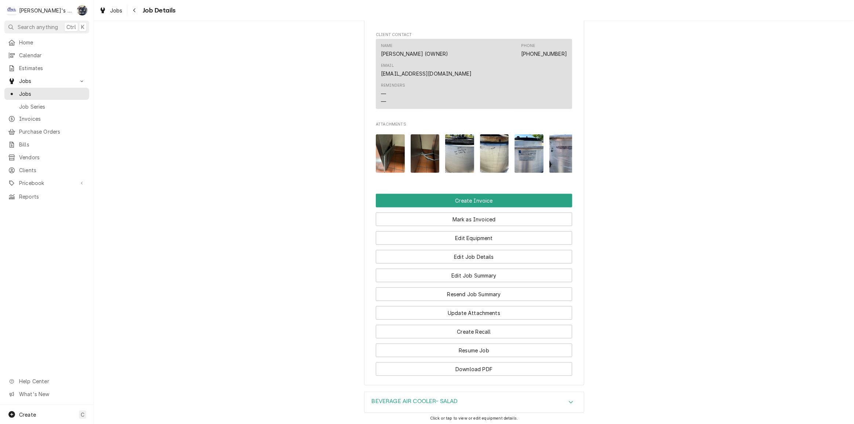
scroll to position [834, 0]
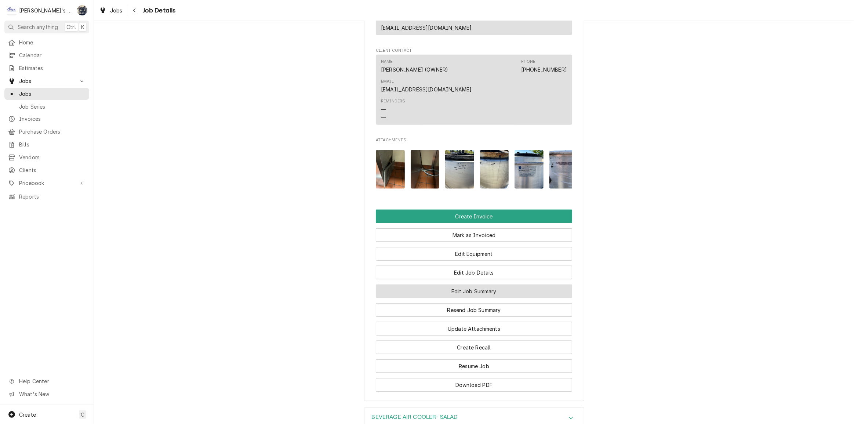
click at [461, 284] on button "Edit Job Summary" at bounding box center [474, 291] width 196 height 14
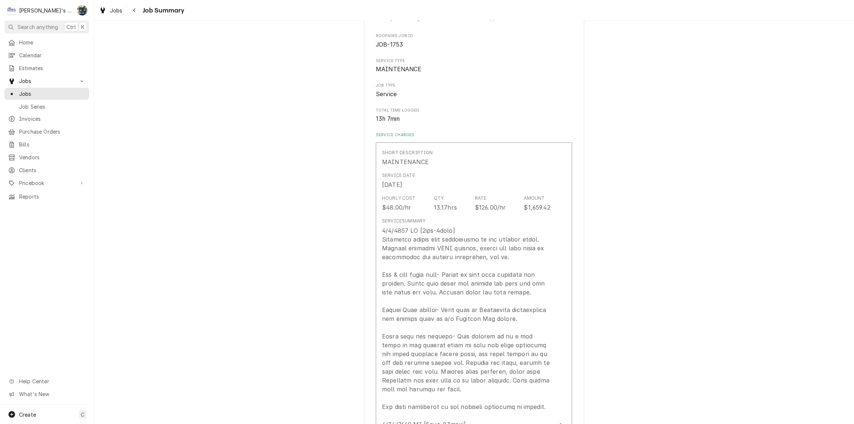
scroll to position [167, 0]
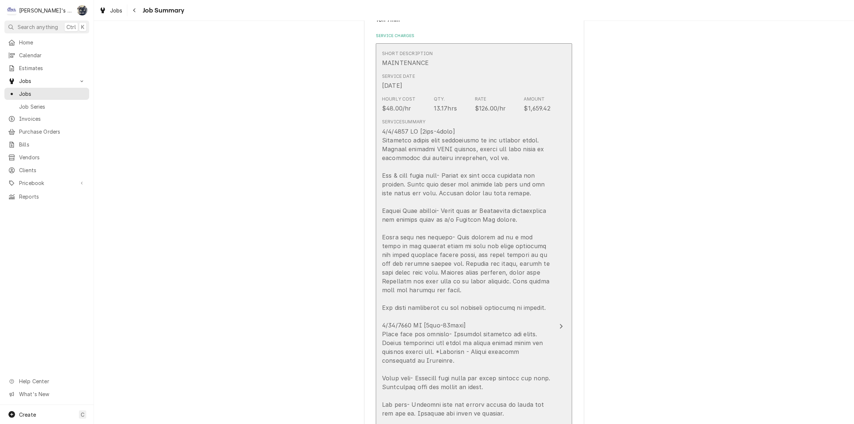
click at [461, 244] on div "Update Line Item" at bounding box center [466, 365] width 168 height 476
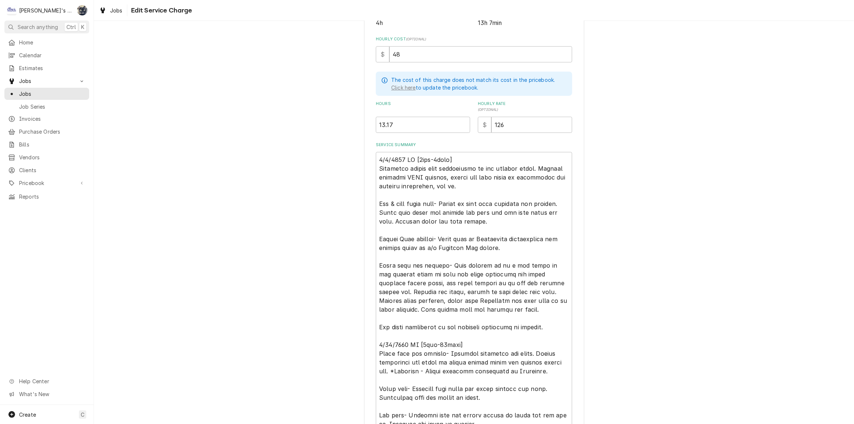
scroll to position [8, 0]
click at [546, 299] on textarea "Service Summary" at bounding box center [474, 375] width 196 height 447
type textarea "x"
type textarea "5/8/2025 CW [5hrs-0mins] Performed cotton seed maintenance on all rooftop units…"
type textarea "x"
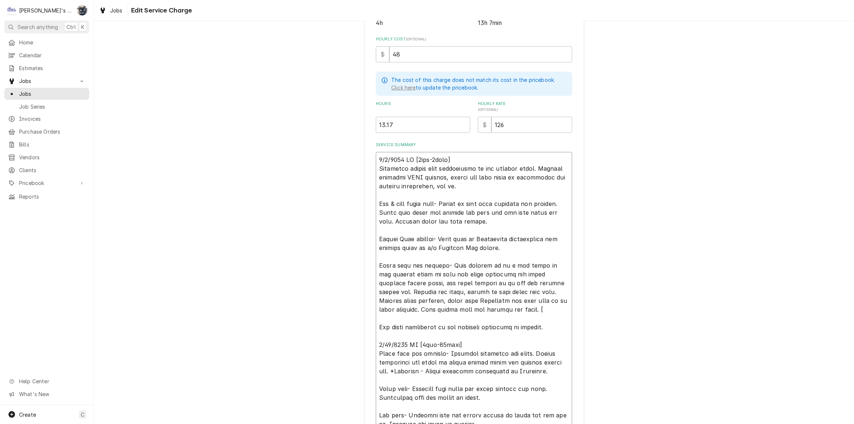
type textarea "5/8/2025 CW [5hrs-0mins] Performed cotton seed maintenance on all rooftop units…"
type textarea "x"
type textarea "5/8/2025 CW [5hrs-0mins] Performed cotton seed maintenance on all rooftop units…"
type textarea "x"
type textarea "5/8/2025 CW [5hrs-0mins] Performed cotton seed maintenance on all rooftop units…"
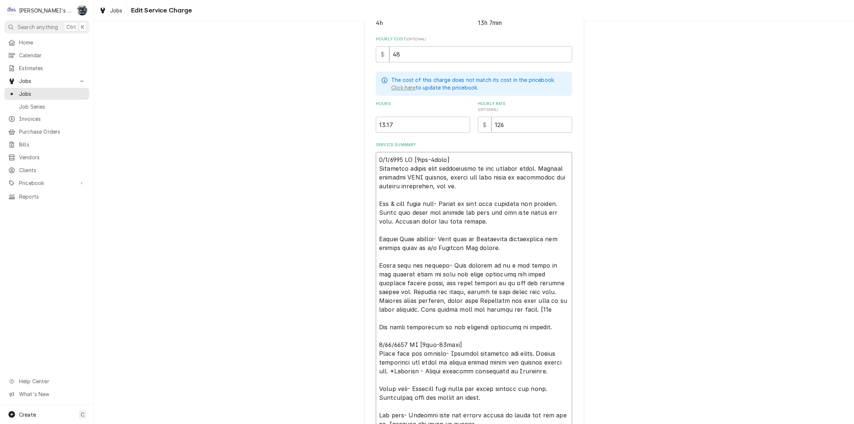
type textarea "x"
type textarea "5/8/2025 CW [5hrs-0mins] Performed cotton seed maintenance on all rooftop units…"
type textarea "x"
type textarea "5/8/2025 CW [5hrs-0mins] Performed cotton seed maintenance on all rooftop units…"
type textarea "x"
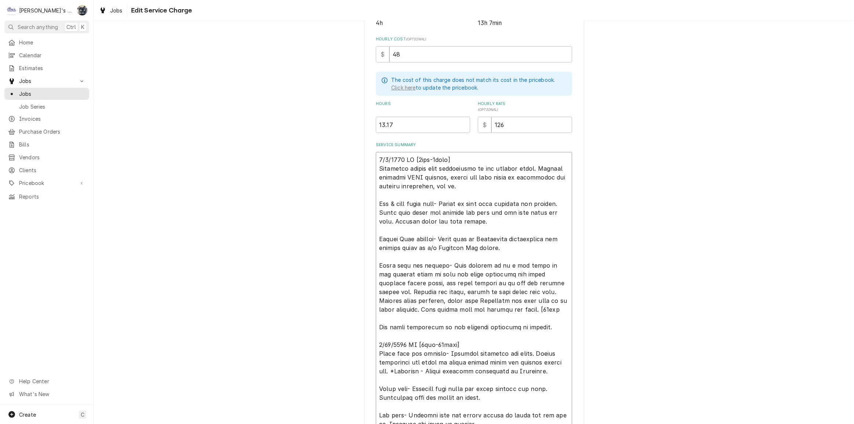
type textarea "5/8/2025 CW [5hrs-0mins] Performed cotton seed maintenance on all rooftop units…"
type textarea "x"
type textarea "5/8/2025 CW [5hrs-0mins] Performed cotton seed maintenance on all rooftop units…"
type textarea "x"
type textarea "5/8/2025 CW [5hrs-0mins] Performed cotton seed maintenance on all rooftop units…"
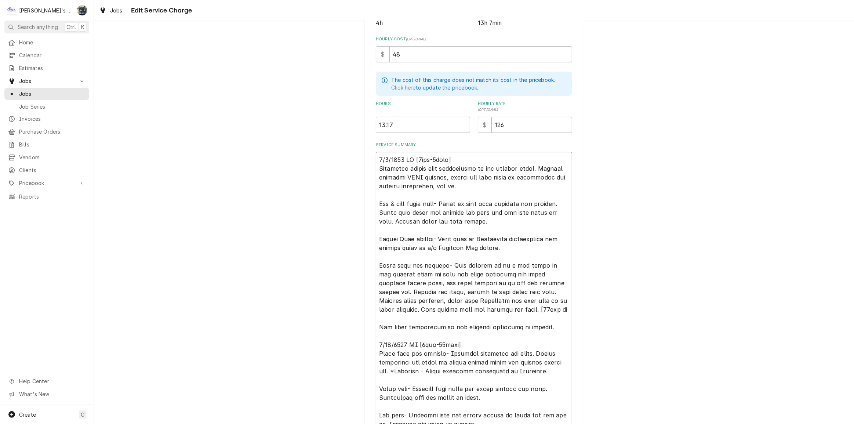
type textarea "x"
type textarea "5/8/2025 CW [5hrs-0mins] Performed cotton seed maintenance on all rooftop units…"
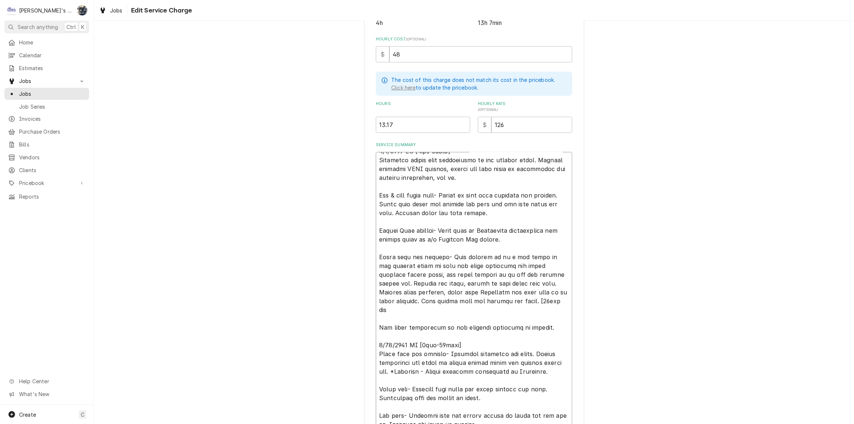
type textarea "x"
type textarea "5/8/2025 CW [5hrs-0mins] Performed cotton seed maintenance on all rooftop units…"
type textarea "x"
type textarea "5/8/2025 CW [5hrs-0mins] Performed cotton seed maintenance on all rooftop units…"
type textarea "x"
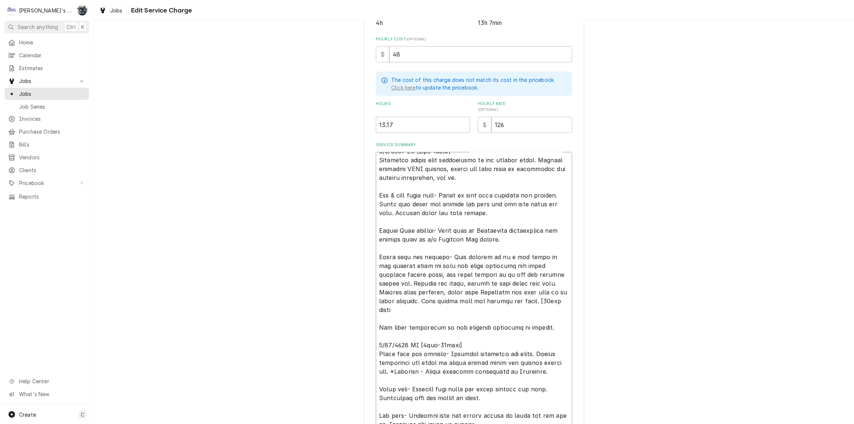
type textarea "5/8/2025 CW [5hrs-0mins] Performed cotton seed maintenance on all rooftop units…"
type textarea "x"
type textarea "5/8/2025 CW [5hrs-0mins] Performed cotton seed maintenance on all rooftop units…"
type textarea "x"
type textarea "5/8/2025 CW [5hrs-0mins] Performed cotton seed maintenance on all rooftop units…"
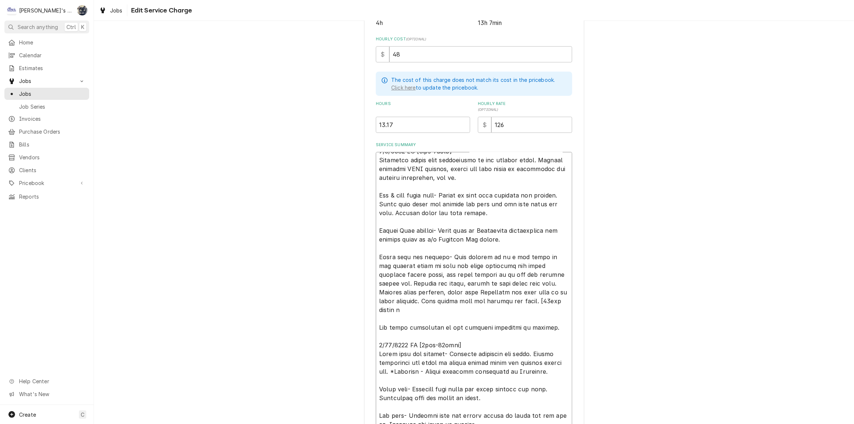
type textarea "x"
type textarea "5/8/2025 CW [5hrs-0mins] Performed cotton seed maintenance on all rooftop units…"
type textarea "x"
type textarea "5/8/2025 CW [5hrs-0mins] Performed cotton seed maintenance on all rooftop units…"
type textarea "x"
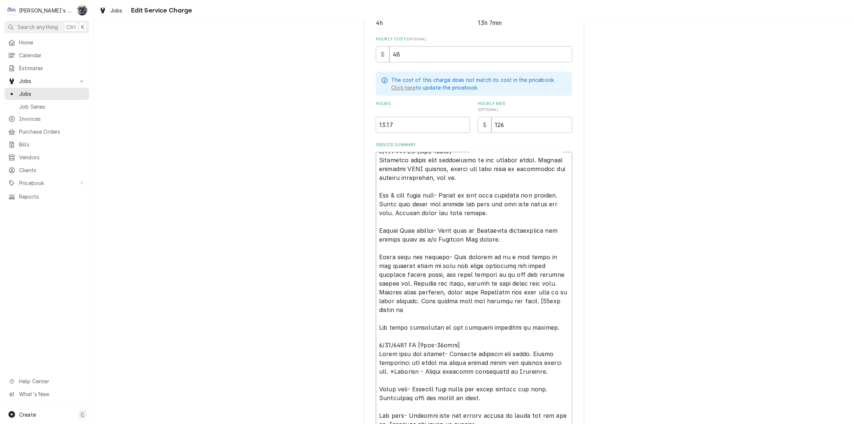
type textarea "5/8/2025 CW [5hrs-0mins] Performed cotton seed maintenance on all rooftop units…"
type textarea "x"
type textarea "5/8/2025 CW [5hrs-0mins] Performed cotton seed maintenance on all rooftop units…"
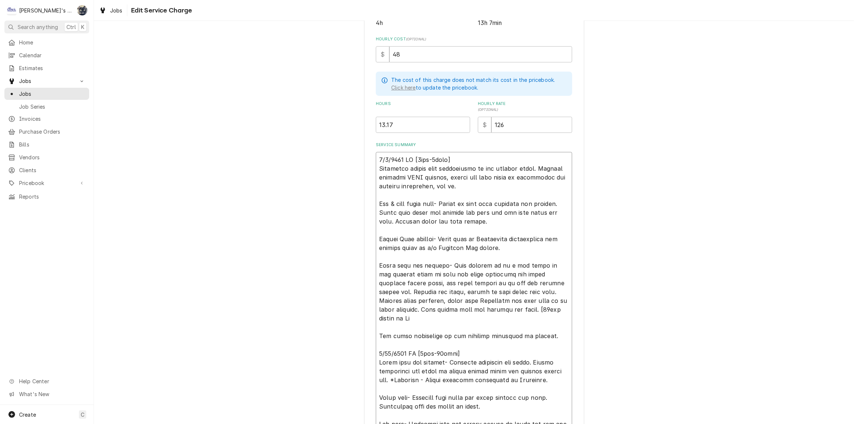
type textarea "x"
type textarea "5/8/2025 CW [5hrs-0mins] Performed cotton seed maintenance on all rooftop units…"
type textarea "x"
type textarea "5/8/2025 CW [5hrs-0mins] Performed cotton seed maintenance on all rooftop units…"
type textarea "x"
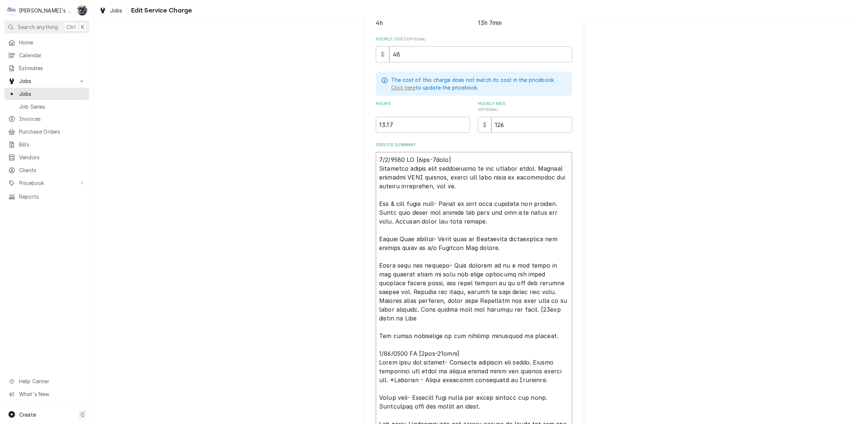
type textarea "5/8/2025 CW [5hrs-0mins] Performed cotton seed maintenance on all rooftop units…"
type textarea "x"
type textarea "5/8/2025 CW [5hrs-0mins] Performed cotton seed maintenance on all rooftop units…"
type textarea "x"
type textarea "5/8/2025 CW [5hrs-0mins] Performed cotton seed maintenance on all rooftop units…"
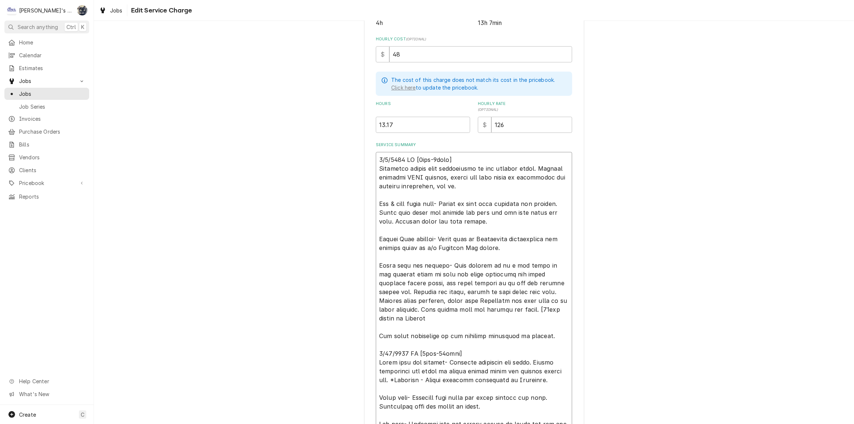
type textarea "x"
type textarea "5/8/2025 CW [5hrs-0mins] Performed cotton seed maintenance on all rooftop units…"
type textarea "x"
type textarea "5/8/2025 CW [5hrs-0mins] Performed cotton seed maintenance on all rooftop units…"
type textarea "x"
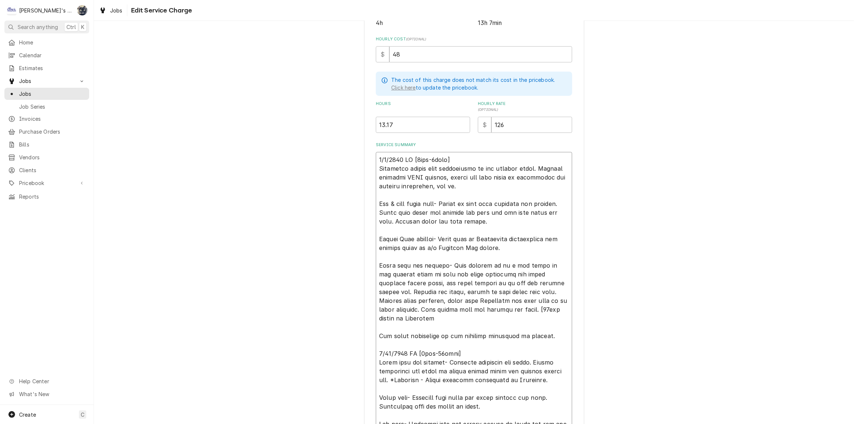
type textarea "5/8/2025 CW [5hrs-0mins] Performed cotton seed maintenance on all rooftop units…"
type textarea "x"
type textarea "5/8/2025 CW [5hrs-0mins] Performed cotton seed maintenance on all rooftop units…"
type textarea "x"
type textarea "5/8/2025 CW [5hrs-0mins] Performed cotton seed maintenance on all rooftop units…"
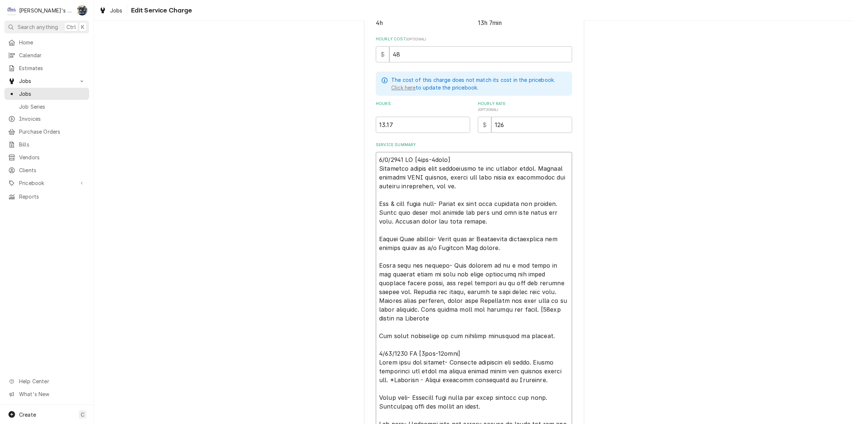
type textarea "x"
type textarea "5/8/2025 CW [5hrs-0mins] Performed cotton seed maintenance on all rooftop units…"
type textarea "x"
type textarea "5/8/2025 CW [5hrs-0mins] Performed cotton seed maintenance on all rooftop units…"
type textarea "x"
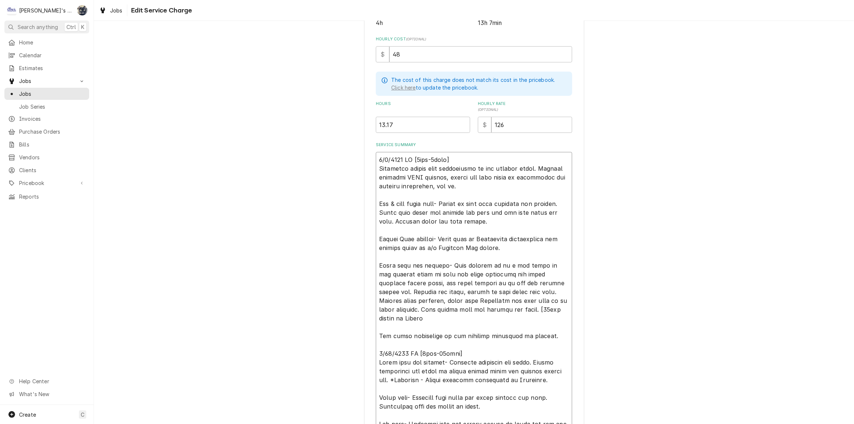
type textarea "5/8/2025 CW [5hrs-0mins] Performed cotton seed maintenance on all rooftop units…"
type textarea "x"
type textarea "5/8/2025 CW [5hrs-0mins] Performed cotton seed maintenance on all rooftop units…"
type textarea "x"
type textarea "5/8/2025 CW [5hrs-0mins] Performed cotton seed maintenance on all rooftop units…"
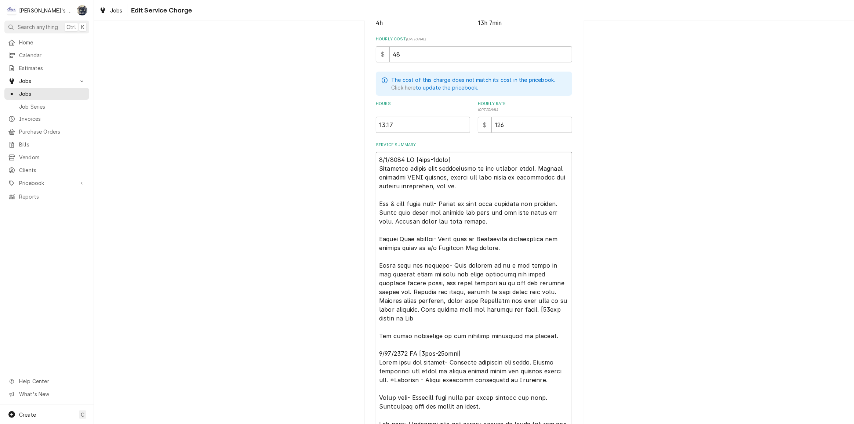
type textarea "x"
type textarea "5/8/2025 CW [5hrs-0mins] Performed cotton seed maintenance on all rooftop units…"
type textarea "x"
type textarea "5/8/2025 CW [5hrs-0mins] Performed cotton seed maintenance on all rooftop units…"
type textarea "x"
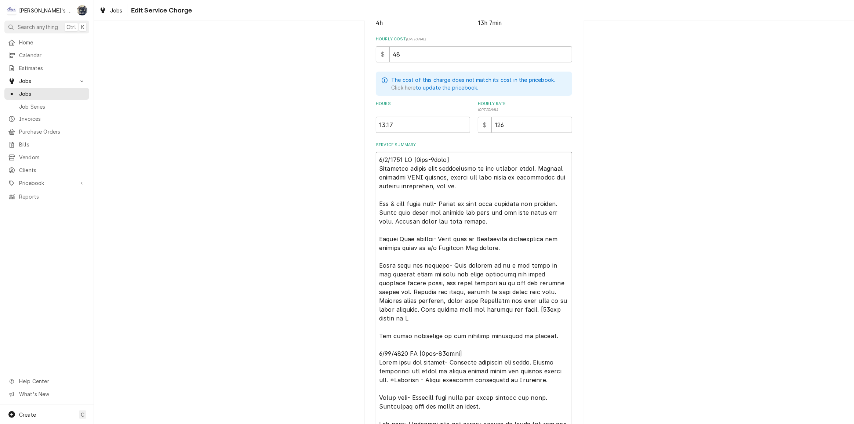
type textarea "5/8/2025 CW [5hrs-0mins] Performed cotton seed maintenance on all rooftop units…"
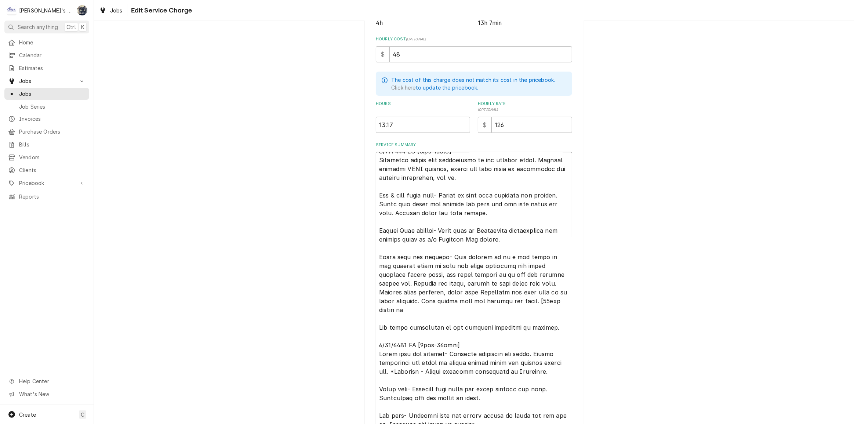
type textarea "x"
type textarea "5/8/2025 CW [5hrs-0mins] Performed cotton seed maintenance on all rooftop units…"
type textarea "x"
type textarea "5/8/2025 CW [5hrs-0mins] Performed cotton seed maintenance on all rooftop units…"
type textarea "x"
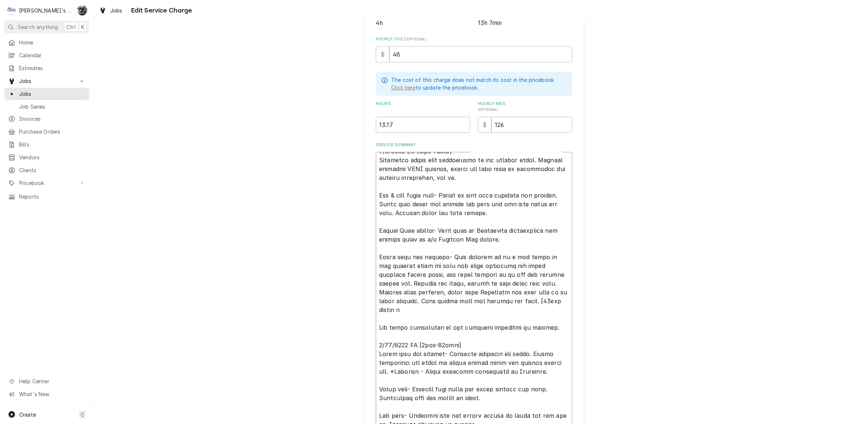
type textarea "5/8/2025 CW [5hrs-0mins] Performed cotton seed maintenance on all rooftop units…"
type textarea "x"
type textarea "5/8/2025 CW [5hrs-0mins] Performed cotton seed maintenance on all rooftop units…"
type textarea "x"
type textarea "5/8/2025 CW [5hrs-0mins] Performed cotton seed maintenance on all rooftop units…"
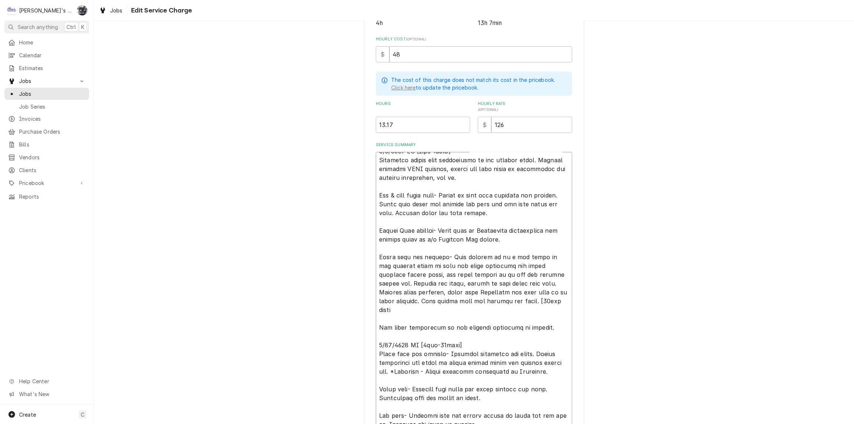
type textarea "x"
type textarea "5/8/2025 CW [5hrs-0mins] Performed cotton seed maintenance on all rooftop units…"
type textarea "x"
type textarea "5/8/2025 CW [5hrs-0mins] Performed cotton seed maintenance on all rooftop units…"
type textarea "x"
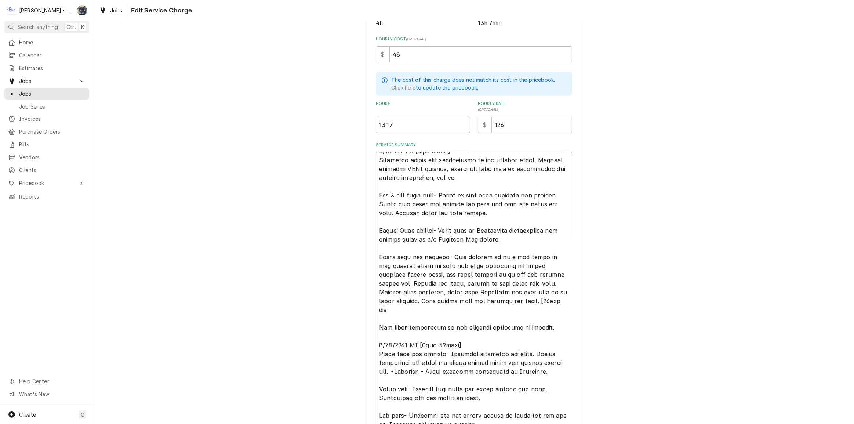
type textarea "5/8/2025 CW [5hrs-0mins] Performed cotton seed maintenance on all rooftop units…"
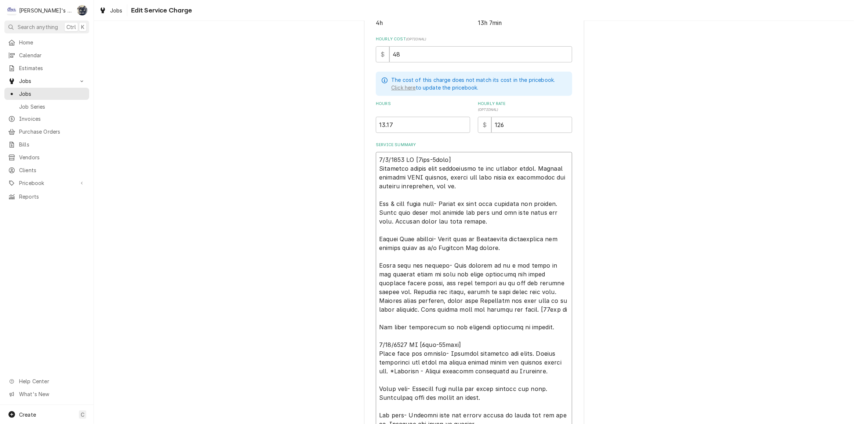
type textarea "x"
type textarea "5/8/2025 CW [5hrs-0mins] Performed cotton seed maintenance on all rooftop units…"
type textarea "x"
type textarea "5/8/2025 CW [5hrs-0mins] Performed cotton seed maintenance on all rooftop units…"
type textarea "x"
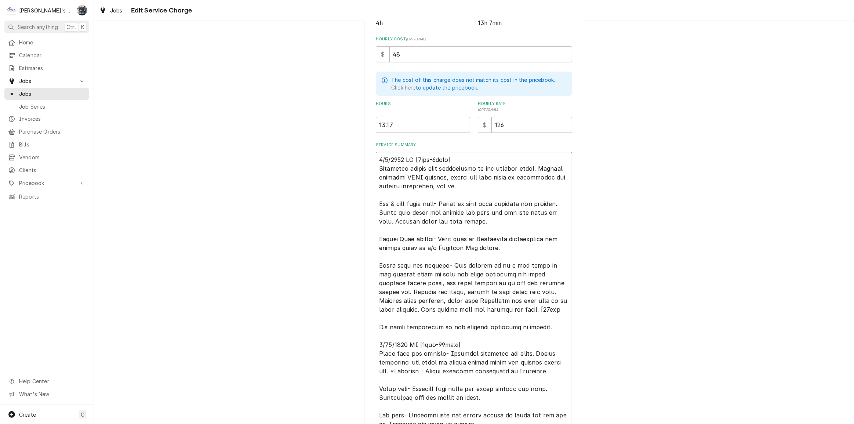
type textarea "5/8/2025 CW [5hrs-0mins] Performed cotton seed maintenance on all rooftop units…"
type textarea "x"
type textarea "5/8/2025 CW [5hrs-0mins] Performed cotton seed maintenance on all rooftop units…"
type textarea "x"
type textarea "5/8/2025 CW [5hrs-0mins] Performed cotton seed maintenance on all rooftop units…"
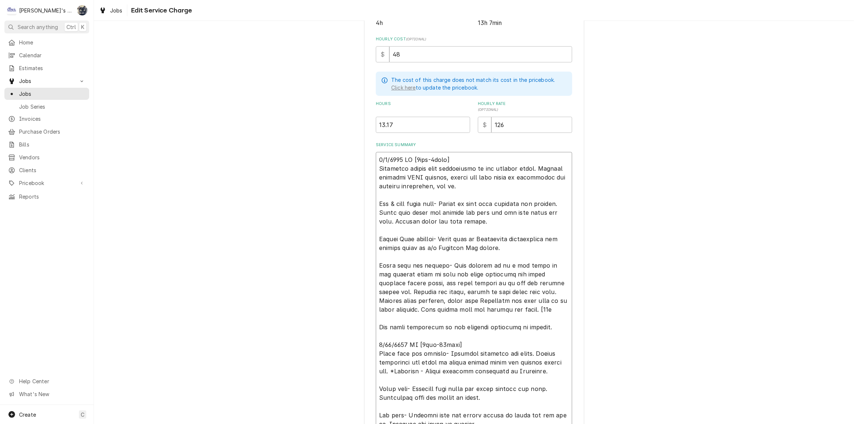
type textarea "x"
type textarea "5/8/2025 CW [5hrs-0mins] Performed cotton seed maintenance on all rooftop units…"
type textarea "x"
type textarea "5/8/2025 CW [5hrs-0mins] Performed cotton seed maintenance on all rooftop units…"
type textarea "x"
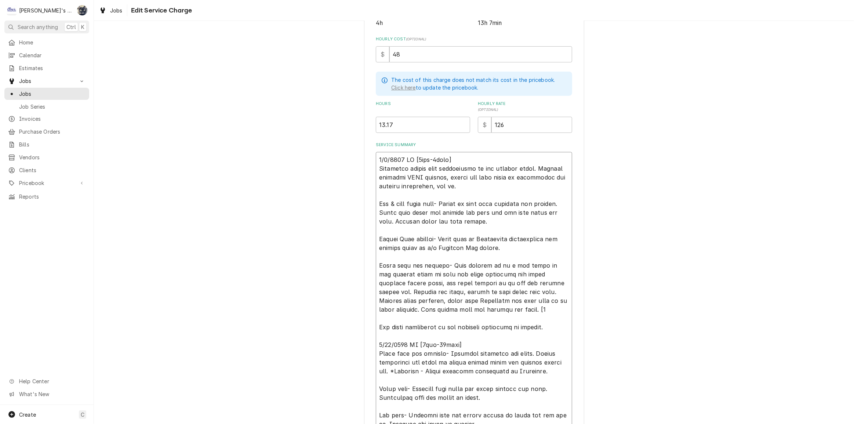
type textarea "5/8/2025 CW [5hrs-0mins] Performed cotton seed maintenance on all rooftop units…"
type textarea "x"
type textarea "5/8/2025 CW [5hrs-0mins] Performed cotton seed maintenance on all rooftop units…"
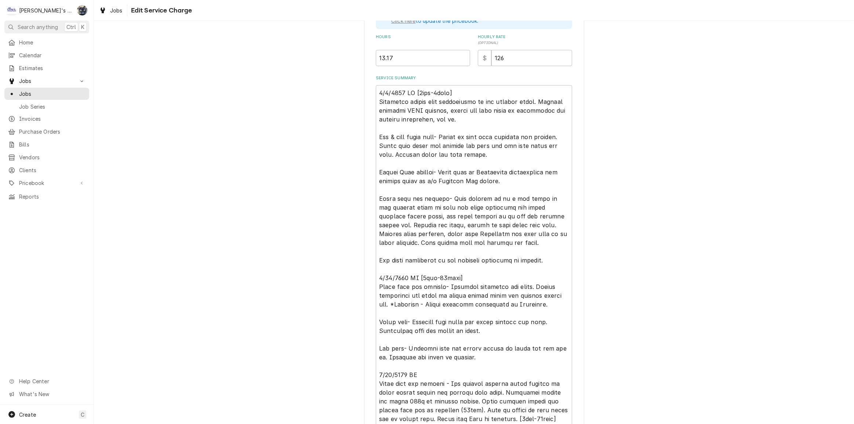
scroll to position [0, 0]
click at [545, 238] on textarea "Service Summary" at bounding box center [474, 308] width 196 height 447
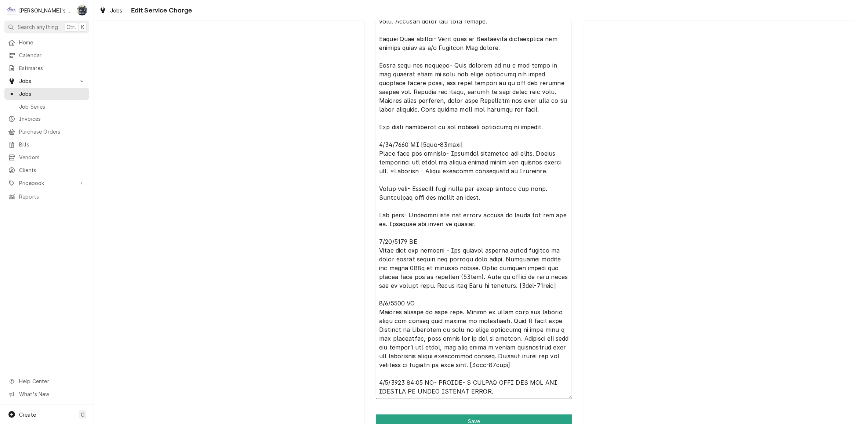
scroll to position [367, 0]
click at [551, 284] on textarea "Service Summary" at bounding box center [474, 175] width 196 height 447
type textarea "x"
type textarea "5/8/2025 CW [5hrs-0mins] Performed cotton seed maintenance on all rooftop units…"
type textarea "x"
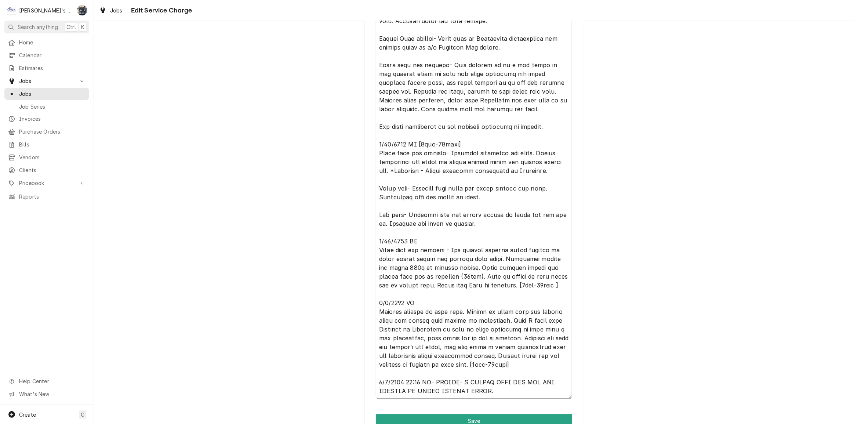
type textarea "5/8/2025 CW [5hrs-0mins] Performed cotton seed maintenance on all rooftop units…"
type textarea "x"
type textarea "5/8/2025 CW [5hrs-0mins] Performed cotton seed maintenance on all rooftop units…"
type textarea "x"
type textarea "5/8/2025 CW [5hrs-0mins] Performed cotton seed maintenance on all rooftop units…"
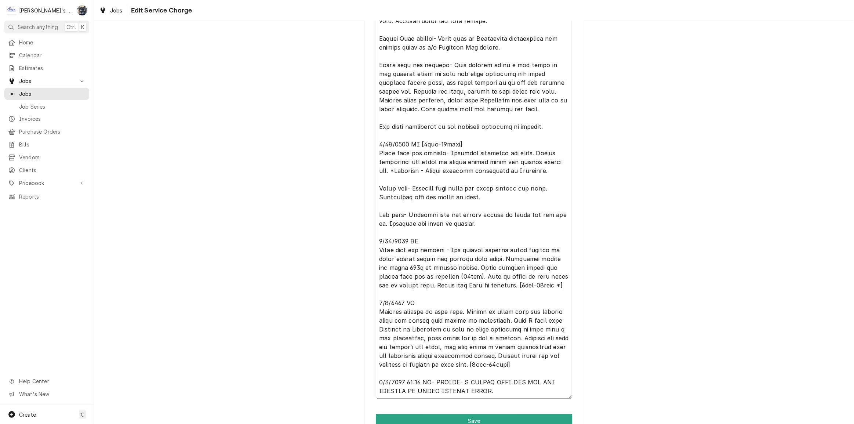
type textarea "x"
type textarea "5/8/2025 CW [5hrs-0mins] Performed cotton seed maintenance on all rooftop units…"
type textarea "x"
type textarea "5/8/2025 CW [5hrs-0mins] Performed cotton seed maintenance on all rooftop units…"
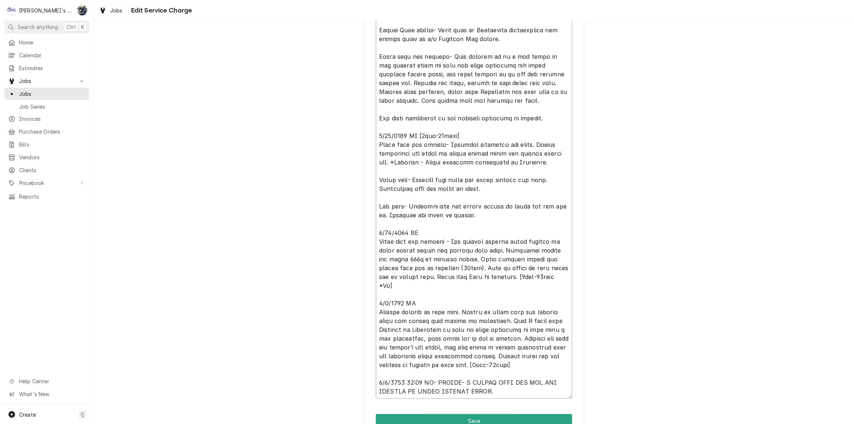
type textarea "x"
type textarea "5/8/2025 CW [5hrs-0mins] Performed cotton seed maintenance on all rooftop units…"
type textarea "x"
type textarea "5/8/2025 CW [5hrs-0mins] Performed cotton seed maintenance on all rooftop units…"
type textarea "x"
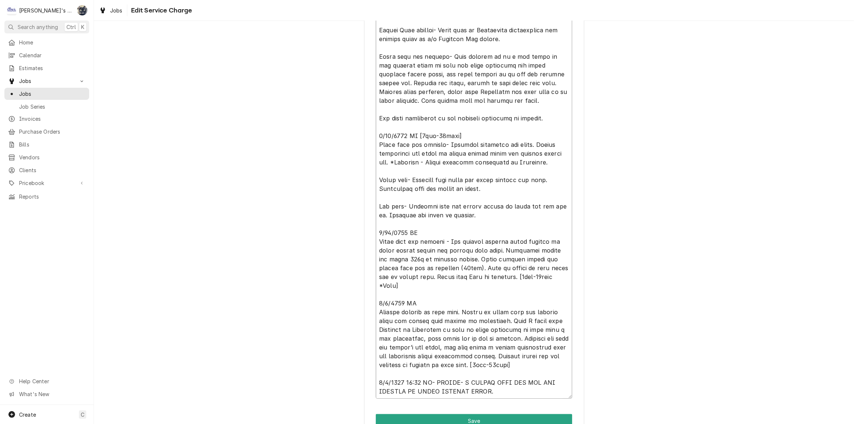
type textarea "5/8/2025 CW [5hrs-0mins] Performed cotton seed maintenance on all rooftop units…"
type textarea "x"
type textarea "5/8/2025 CW [5hrs-0mins] Performed cotton seed maintenance on all rooftop units…"
type textarea "x"
type textarea "5/8/2025 CW [5hrs-0mins] Performed cotton seed maintenance on all rooftop units…"
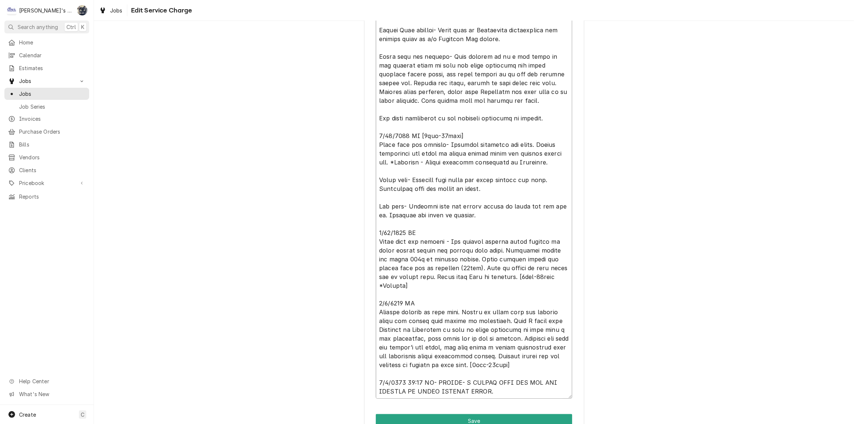
type textarea "x"
type textarea "5/8/2025 CW [5hrs-0mins] Performed cotton seed maintenance on all rooftop units…"
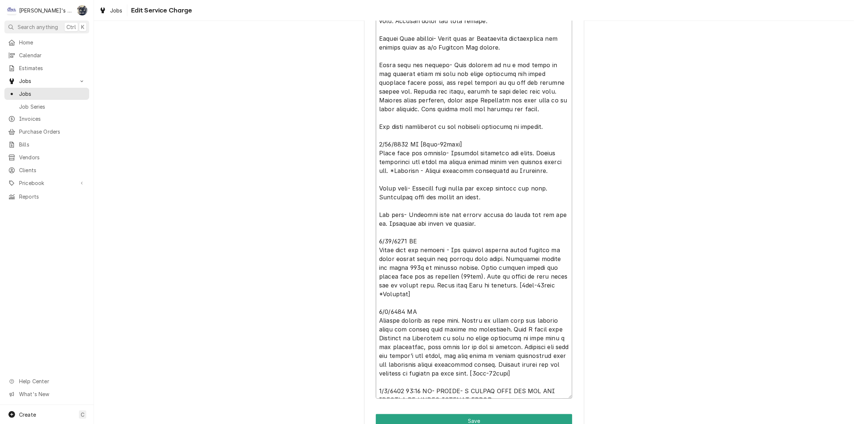
type textarea "x"
type textarea "5/8/2025 CW [5hrs-0mins] Performed cotton seed maintenance on all rooftop units…"
type textarea "x"
type textarea "5/8/2025 CW [5hrs-0mins] Performed cotton seed maintenance on all rooftop units…"
type textarea "x"
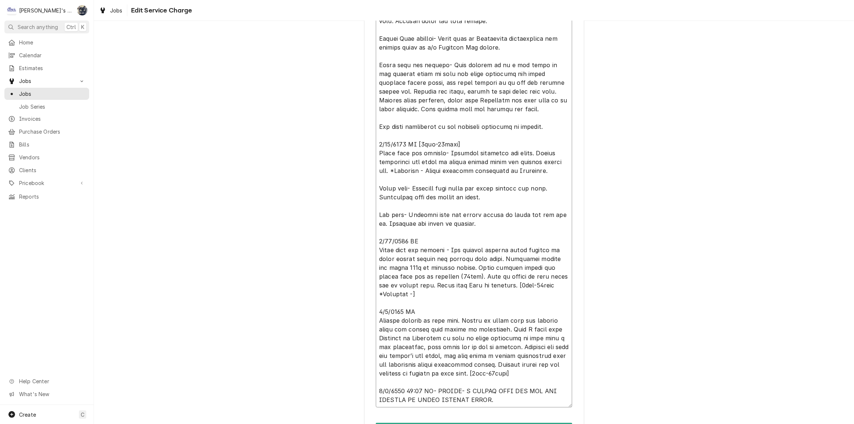
type textarea "5/8/2025 CW [5hrs-0mins] Performed cotton seed maintenance on all rooftop units…"
type textarea "x"
type textarea "5/8/2025 CW [5hrs-0mins] Performed cotton seed maintenance on all rooftop units…"
type textarea "x"
type textarea "5/8/2025 CW [5hrs-0mins] Performed cotton seed maintenance on all rooftop units…"
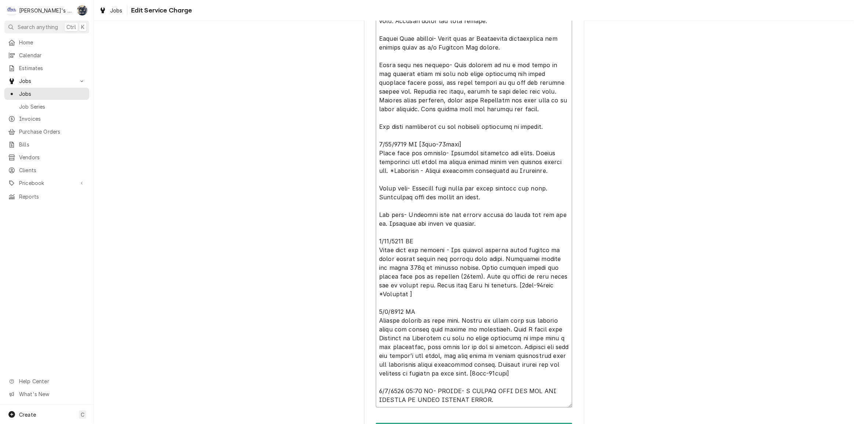
type textarea "x"
type textarea "5/8/2025 CW [5hrs-0mins] Performed cotton seed maintenance on all rooftop units…"
drag, startPoint x: 447, startPoint y: 168, endPoint x: 447, endPoint y: 176, distance: 8.1
click at [447, 176] on textarea "Service Summary" at bounding box center [474, 175] width 196 height 447
type textarea "x"
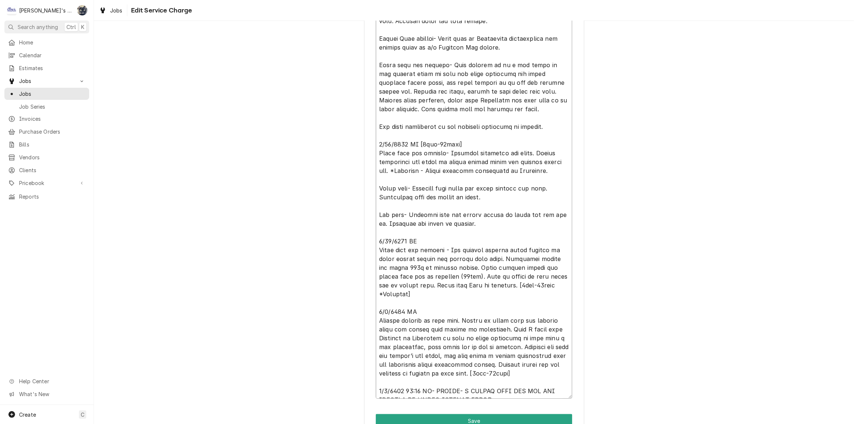
type textarea "5/8/2025 CW [5hrs-0mins] Performed cotton seed maintenance on all rooftop units…"
type textarea "x"
type textarea "5/8/2025 CW [5hrs-0mins] Performed cotton seed maintenance on all rooftop units…"
type textarea "x"
type textarea "5/8/2025 CW [5hrs-0mins] Performed cotton seed maintenance on all rooftop units…"
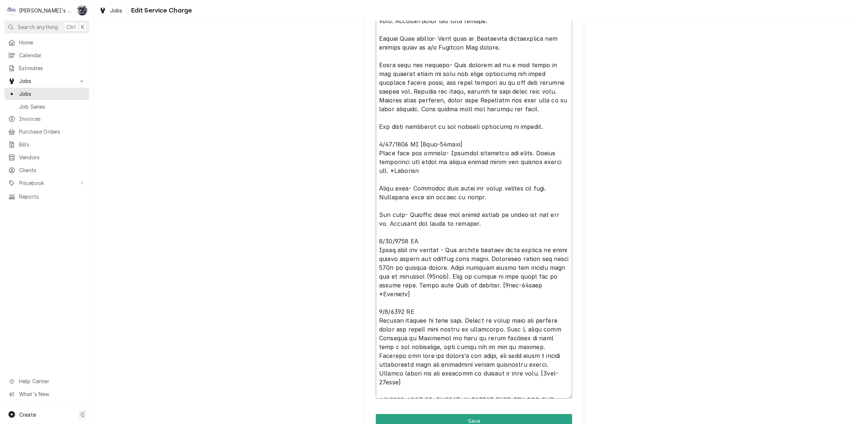
type textarea "x"
type textarea "5/8/2025 CW [5hrs-0mins] Performed cotton seed maintenance on all rooftop units…"
type textarea "x"
type textarea "5/8/2025 CW [5hrs-0mins] Performed cotton seed maintenance on all rooftop units…"
type textarea "x"
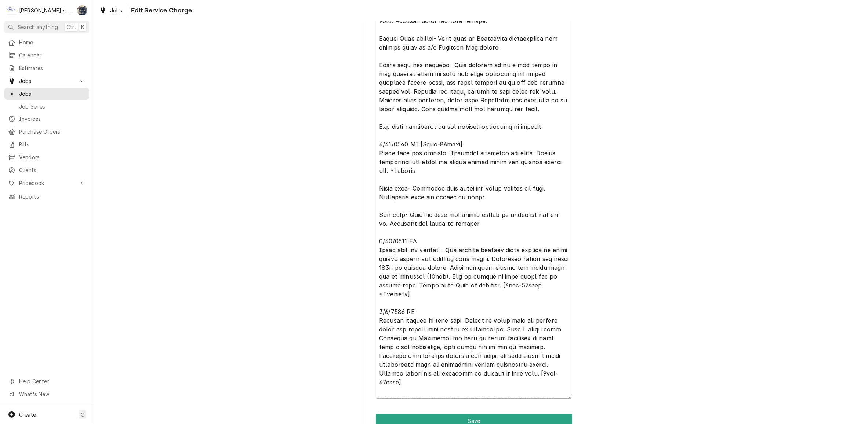
type textarea "5/8/2025 CW [5hrs-0mins] Performed cotton seed maintenance on all rooftop units…"
type textarea "x"
type textarea "5/8/2025 CW [5hrs-0mins] Performed cotton seed maintenance on all rooftop units…"
type textarea "x"
type textarea "5/8/2025 CW [5hrs-0mins] Performed cotton seed maintenance on all rooftop units…"
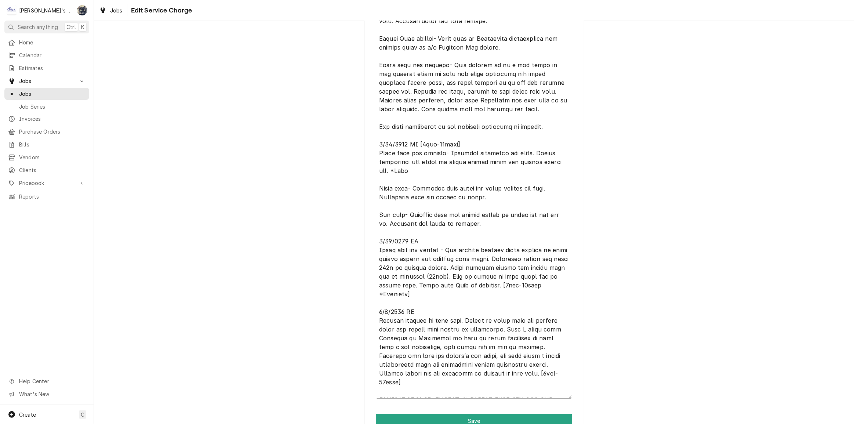
type textarea "x"
type textarea "5/8/2025 CW [5hrs-0mins] Performed cotton seed maintenance on all rooftop units…"
type textarea "x"
type textarea "5/8/2025 CW [5hrs-0mins] Performed cotton seed maintenance on all rooftop units…"
type textarea "x"
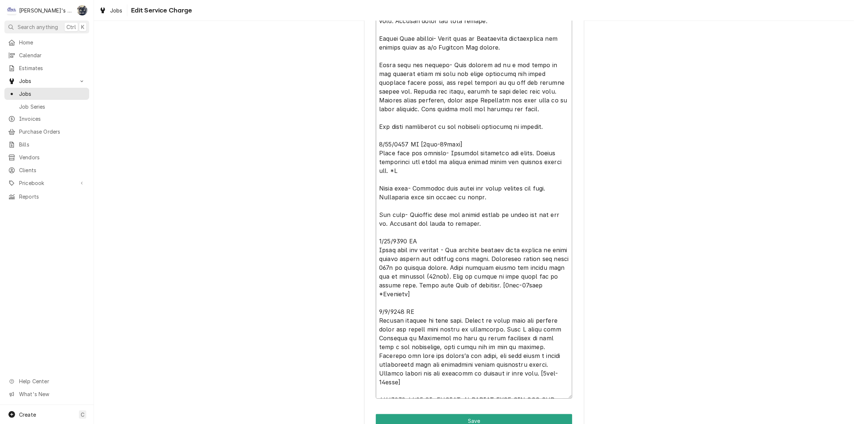
type textarea "5/8/2025 CW [5hrs-0mins] Performed cotton seed maintenance on all rooftop units…"
type textarea "x"
type textarea "5/8/2025 CW [5hrs-0mins] Performed cotton seed maintenance on all rooftop units…"
type textarea "x"
type textarea "5/8/2025 CW [5hrs-0mins] Performed cotton seed maintenance on all rooftop units…"
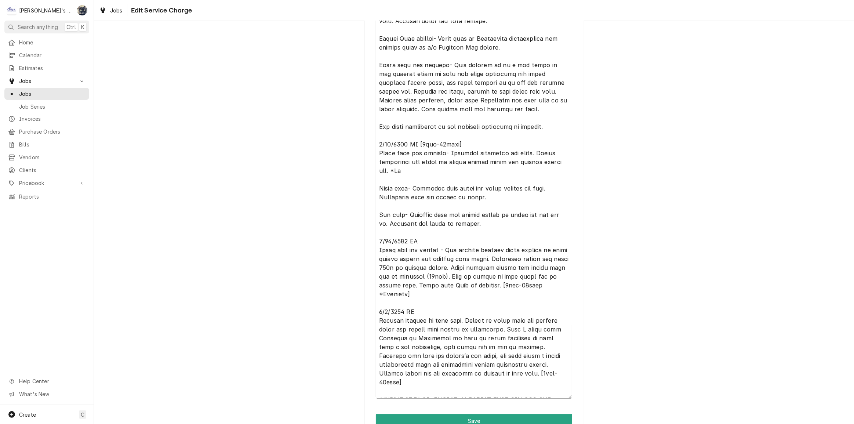
type textarea "x"
type textarea "5/8/2025 CW [5hrs-0mins] Performed cotton seed maintenance on all rooftop units…"
type textarea "x"
type textarea "5/8/2025 CW [5hrs-0mins] Performed cotton seed maintenance on all rooftop units…"
type textarea "x"
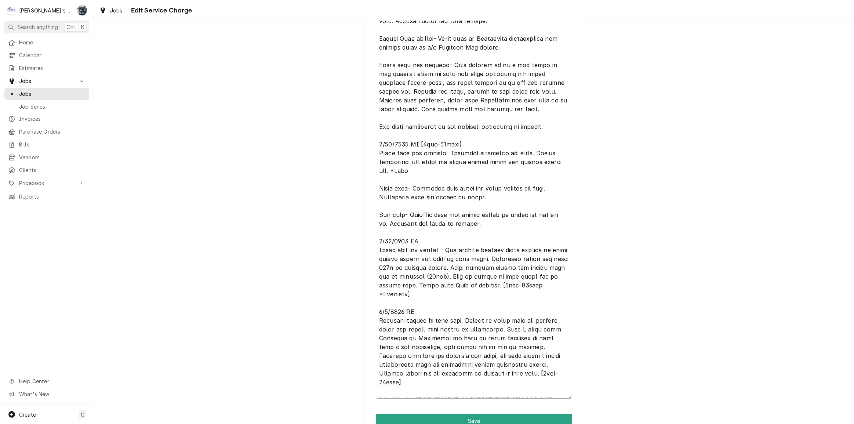
type textarea "5/8/2025 CW [5hrs-0mins] Performed cotton seed maintenance on all rooftop units…"
type textarea "x"
type textarea "5/8/2025 CW [5hrs-0mins] Performed cotton seed maintenance on all rooftop units…"
type textarea "x"
type textarea "5/8/2025 CW [5hrs-0mins] Performed cotton seed maintenance on all rooftop units…"
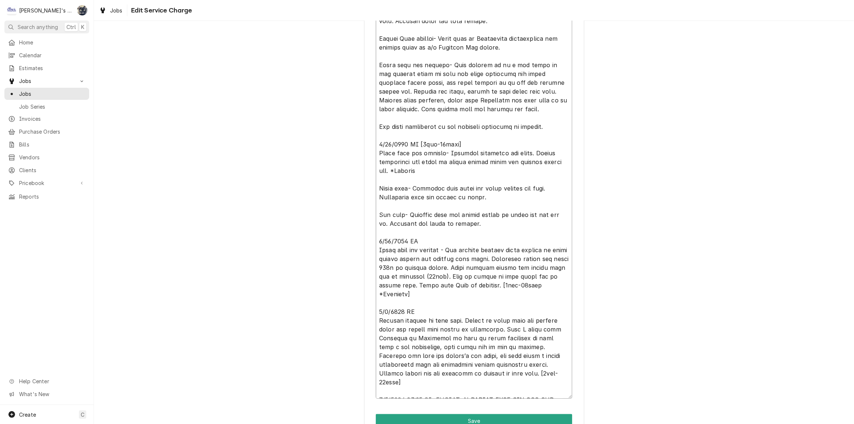
type textarea "x"
type textarea "5/8/2025 CW [5hrs-0mins] Performed cotton seed maintenance on all rooftop units…"
type textarea "x"
type textarea "5/8/2025 CW [5hrs-0mins] Performed cotton seed maintenance on all rooftop units…"
type textarea "x"
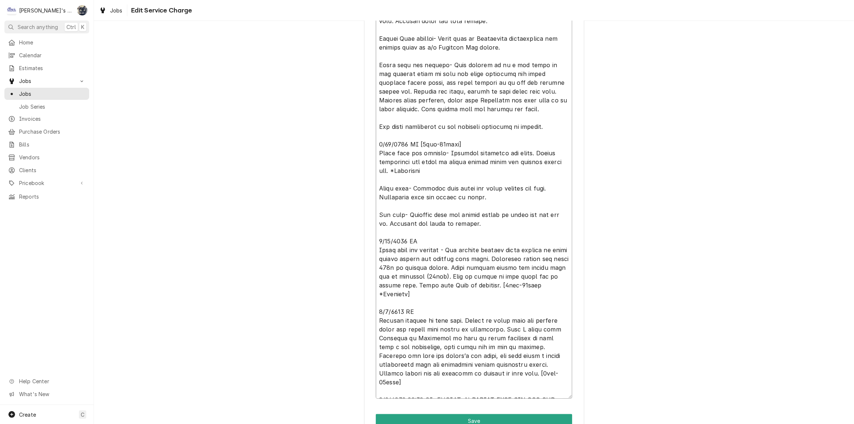
type textarea "5/8/2025 CW [5hrs-0mins] Performed cotton seed maintenance on all rooftop units…"
type textarea "x"
type textarea "5/8/2025 CW [5hrs-0mins] Performed cotton seed maintenance on all rooftop units…"
type textarea "x"
type textarea "5/8/2025 CW [5hrs-0mins] Performed cotton seed maintenance on all rooftop units…"
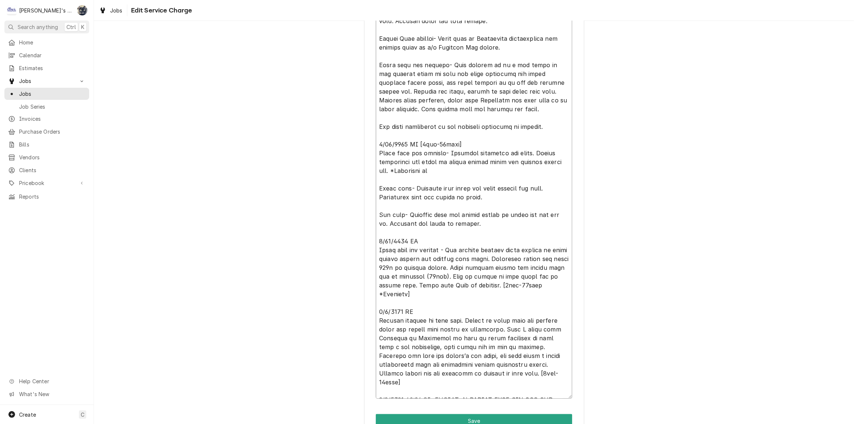
type textarea "x"
type textarea "5/8/2025 CW [5hrs-0mins] Performed cotton seed maintenance on all rooftop units…"
type textarea "x"
type textarea "5/8/2025 CW [5hrs-0mins] Performed cotton seed maintenance on all rooftop units…"
type textarea "x"
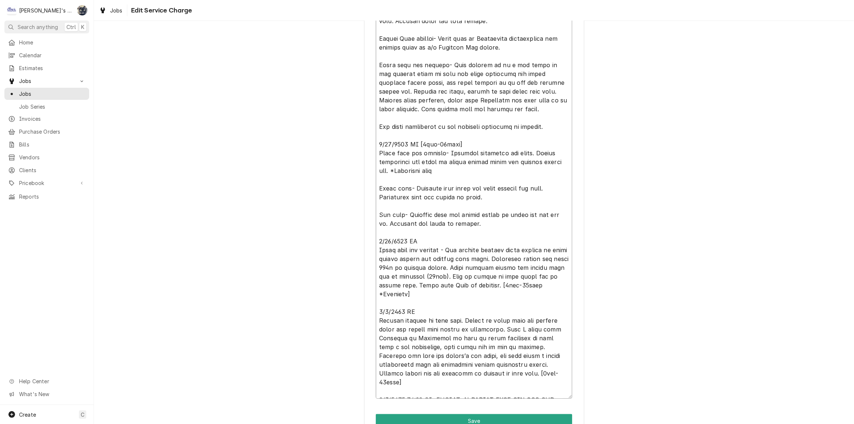
type textarea "5/8/2025 CW [5hrs-0mins] Performed cotton seed maintenance on all rooftop units…"
type textarea "x"
type textarea "5/8/2025 CW [5hrs-0mins] Performed cotton seed maintenance on all rooftop units…"
type textarea "x"
type textarea "5/8/2025 CW [5hrs-0mins] Performed cotton seed maintenance on all rooftop units…"
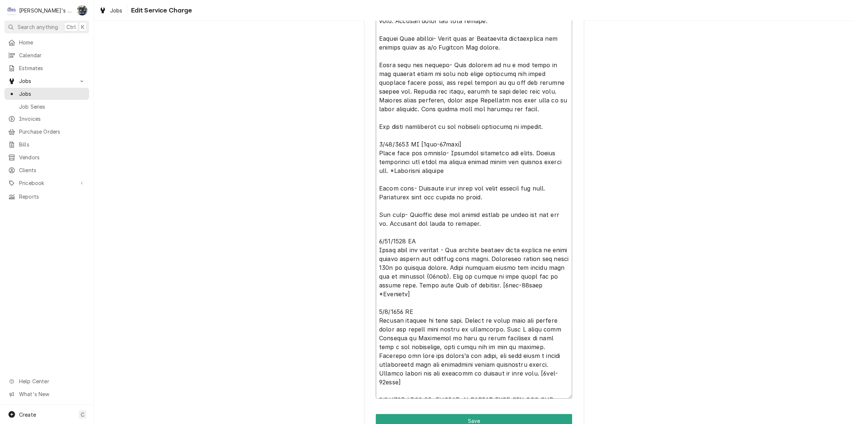
click at [450, 170] on textarea "Service Summary" at bounding box center [474, 175] width 196 height 447
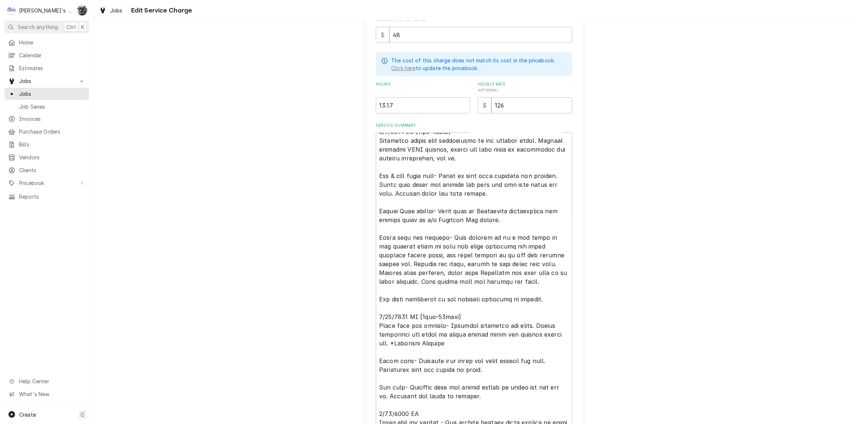
scroll to position [233, 0]
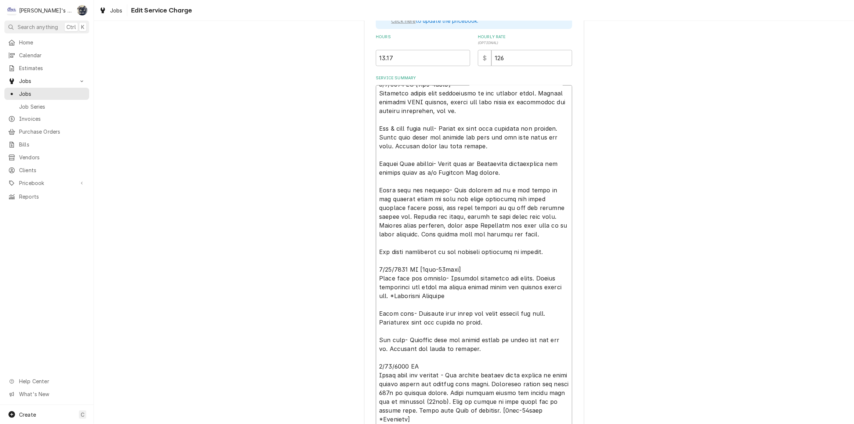
drag, startPoint x: 376, startPoint y: 185, endPoint x: 560, endPoint y: 239, distance: 192.3
click at [560, 239] on textarea "Service Summary" at bounding box center [474, 308] width 196 height 447
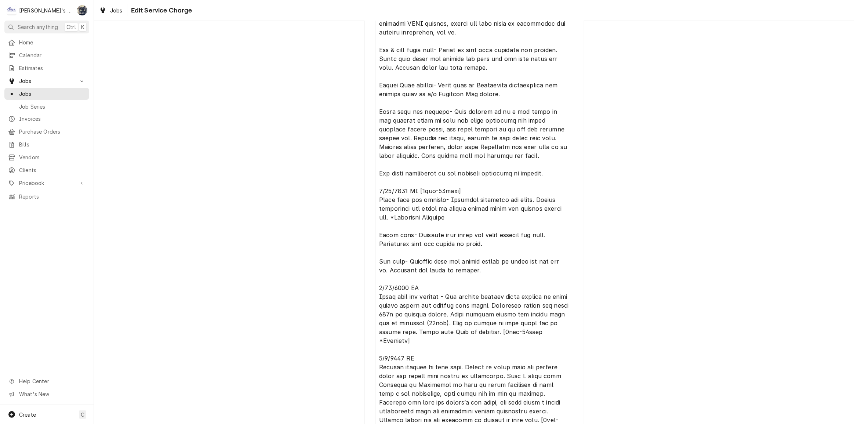
scroll to position [404, 0]
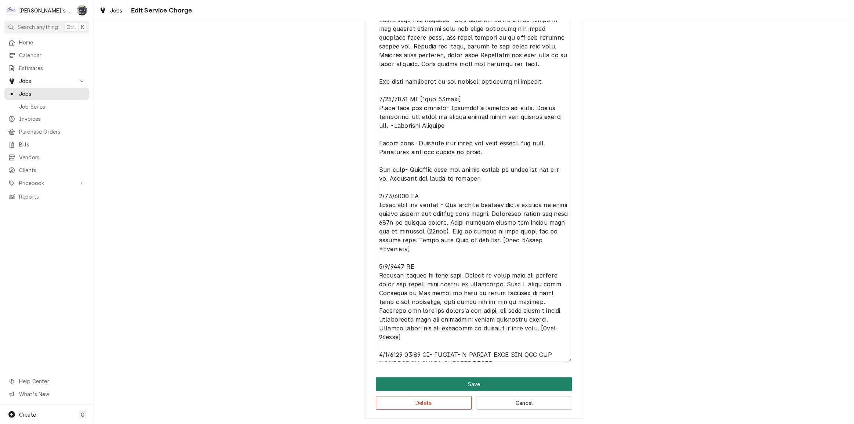
click at [466, 387] on button "Save" at bounding box center [474, 384] width 196 height 14
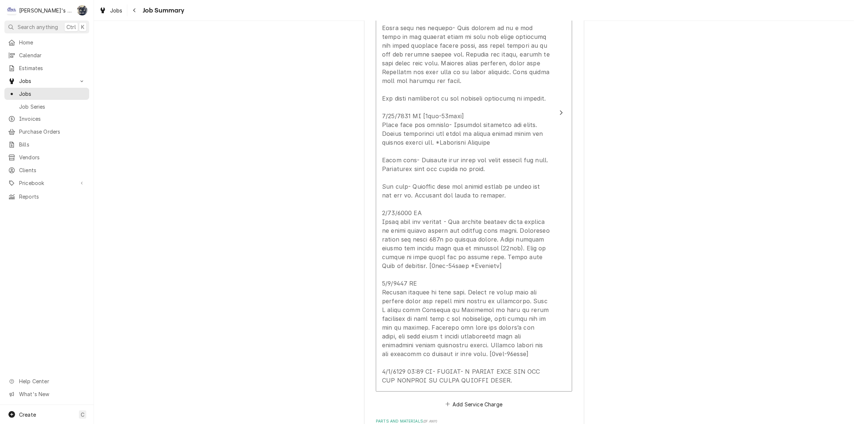
scroll to position [500, 0]
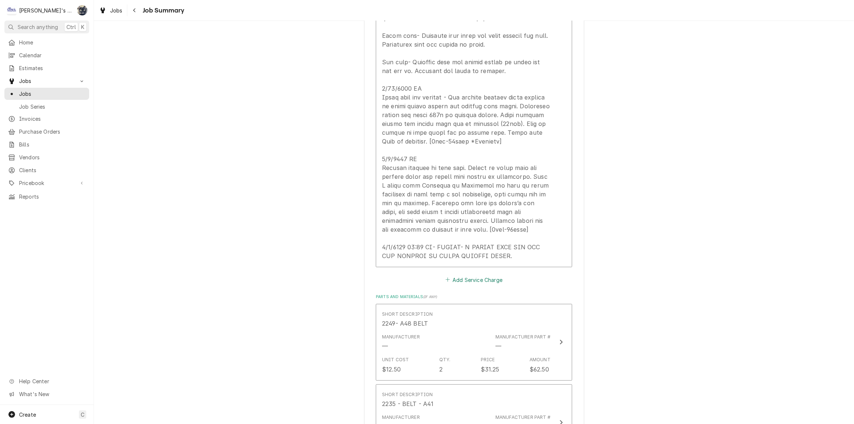
click at [461, 277] on button "Add Service Charge" at bounding box center [473, 279] width 59 height 10
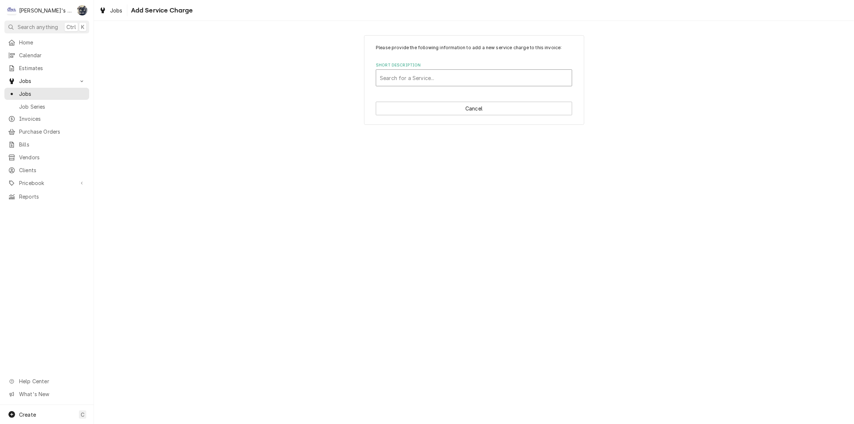
click at [443, 80] on div "Short Description" at bounding box center [474, 77] width 188 height 13
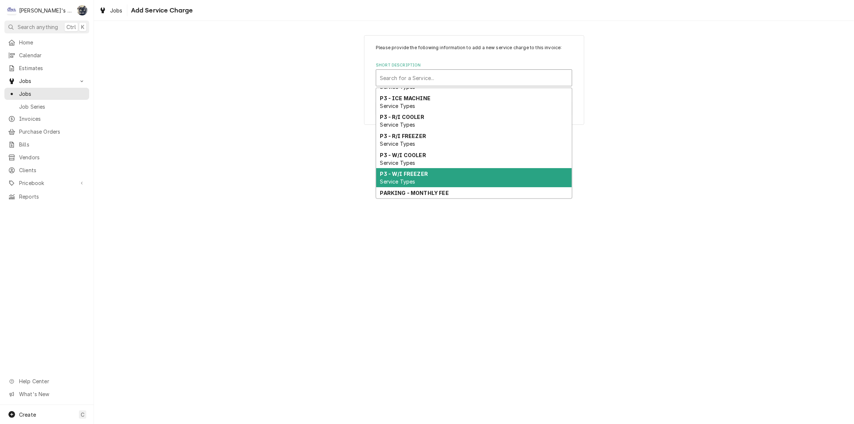
scroll to position [549, 0]
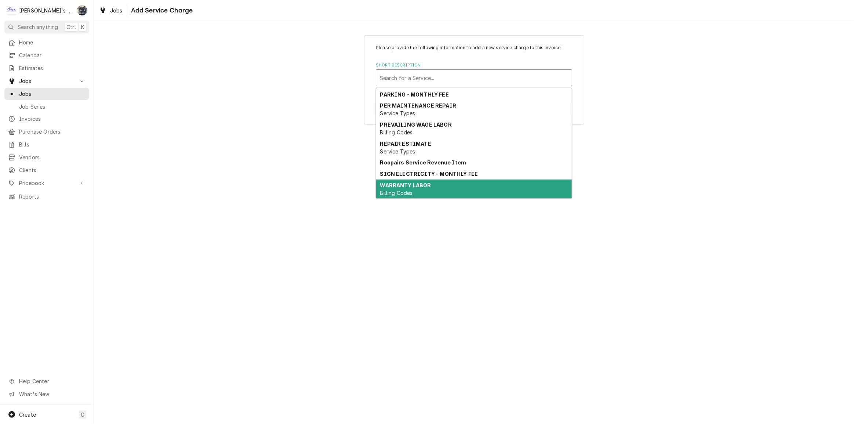
click at [442, 185] on div "WARRANTY LABOR Billing Codes" at bounding box center [474, 188] width 196 height 19
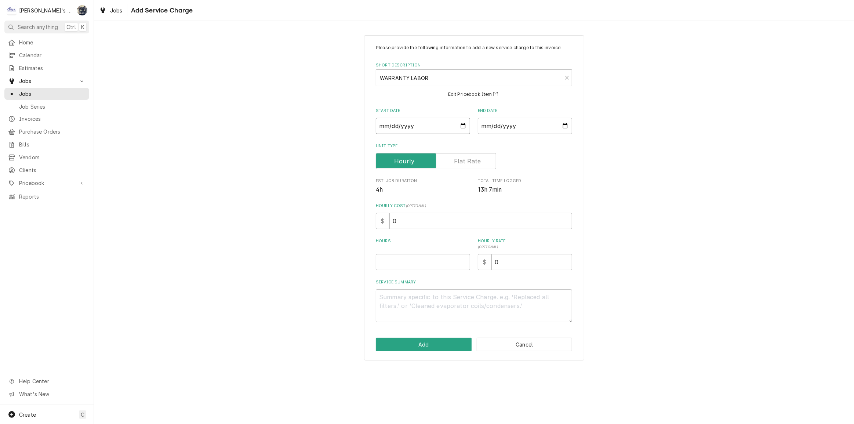
click at [463, 126] on input "Start Date" at bounding box center [423, 126] width 94 height 16
click at [567, 125] on input "End Date" at bounding box center [525, 126] width 94 height 16
click at [409, 266] on input "Hours" at bounding box center [423, 262] width 94 height 16
click at [422, 305] on textarea "Service Summary" at bounding box center [474, 305] width 196 height 33
paste textarea "Drive thru ice machine- Jeff pointed me to a new sound on ice machine while on …"
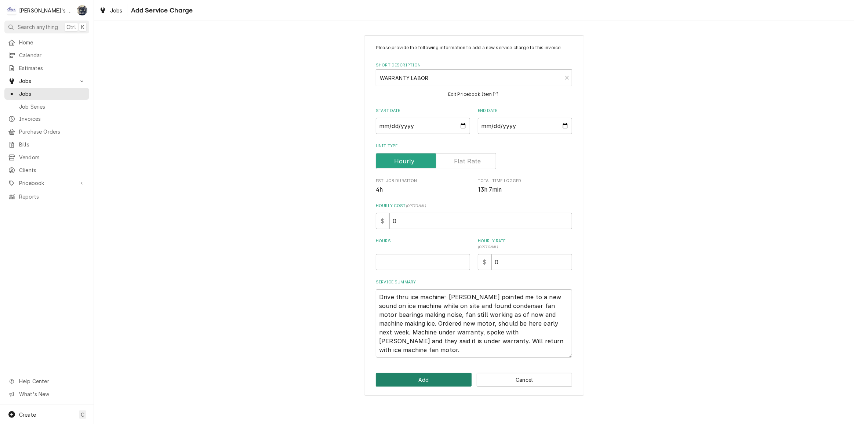
click at [459, 375] on button "Add" at bounding box center [424, 380] width 96 height 14
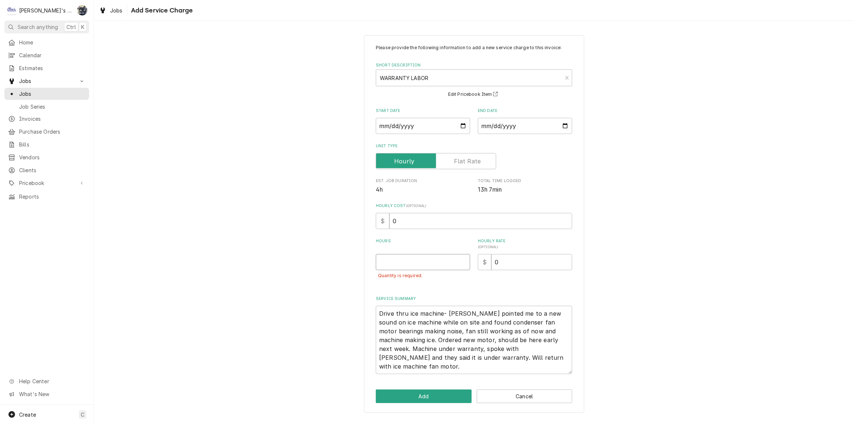
click at [408, 254] on input "Hours" at bounding box center [423, 262] width 94 height 16
click at [445, 392] on button "Add" at bounding box center [424, 396] width 96 height 14
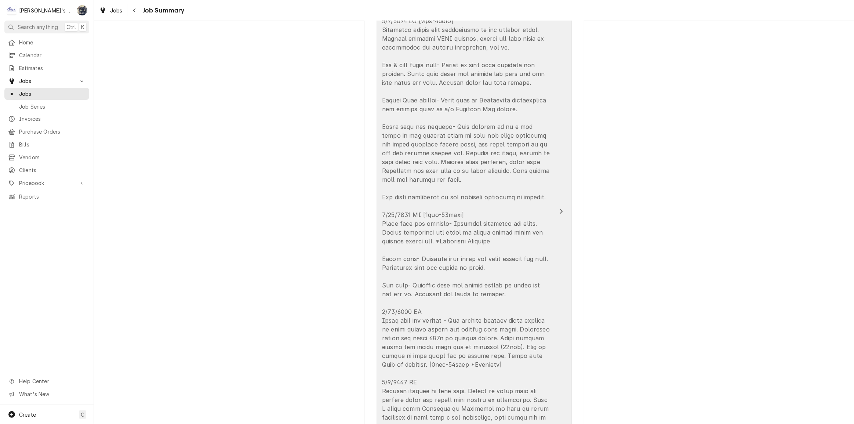
scroll to position [267, 0]
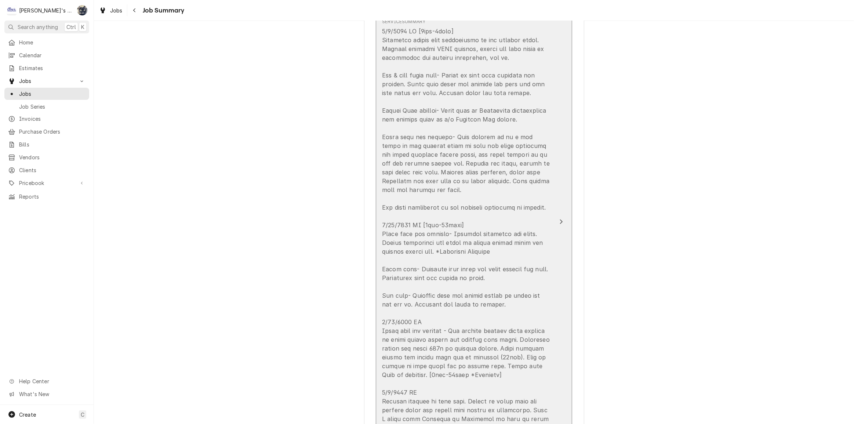
click at [485, 227] on div "Update Line Item" at bounding box center [466, 260] width 168 height 467
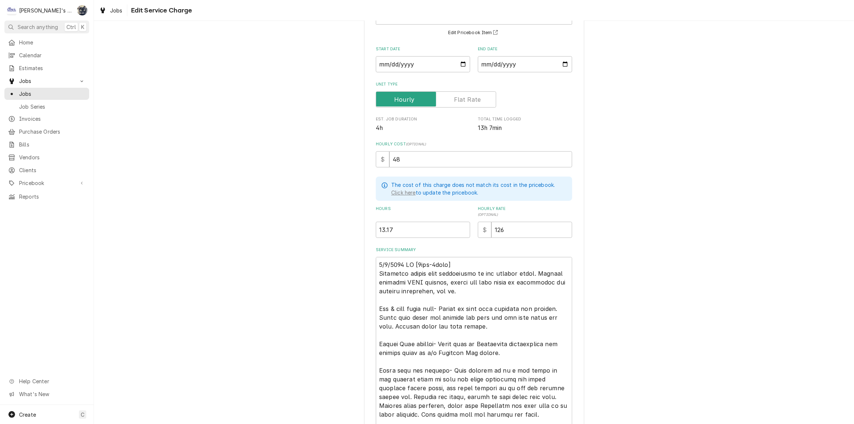
scroll to position [233, 0]
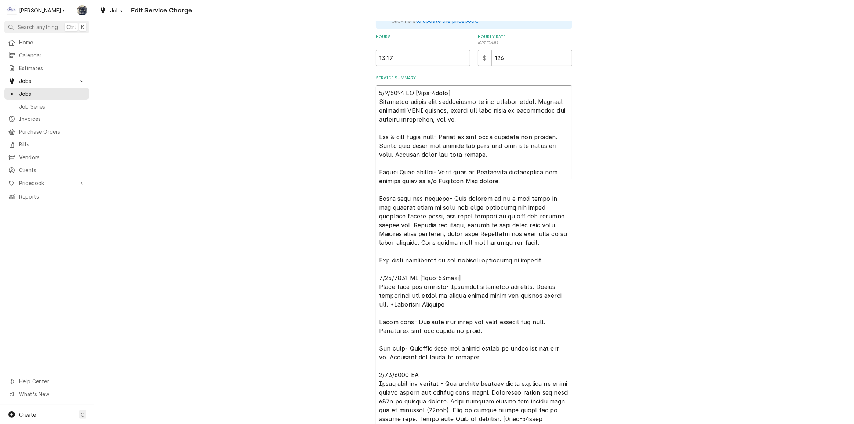
drag, startPoint x: 376, startPoint y: 275, endPoint x: 458, endPoint y: 297, distance: 84.5
click at [481, 302] on textarea "Service Summary" at bounding box center [474, 308] width 196 height 447
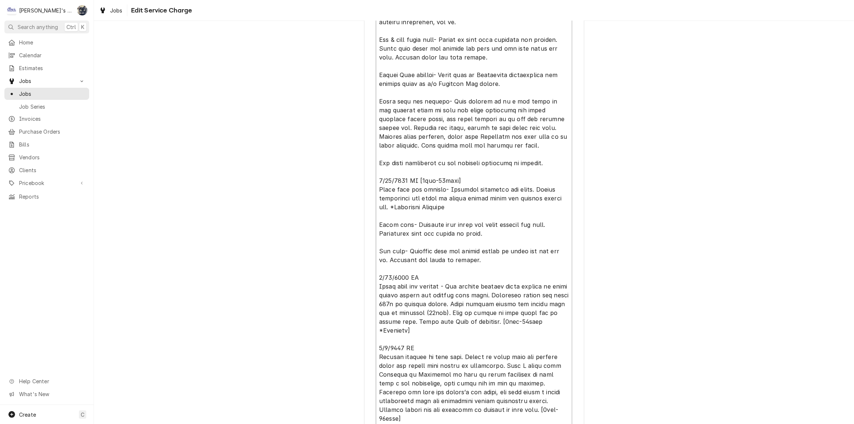
scroll to position [404, 0]
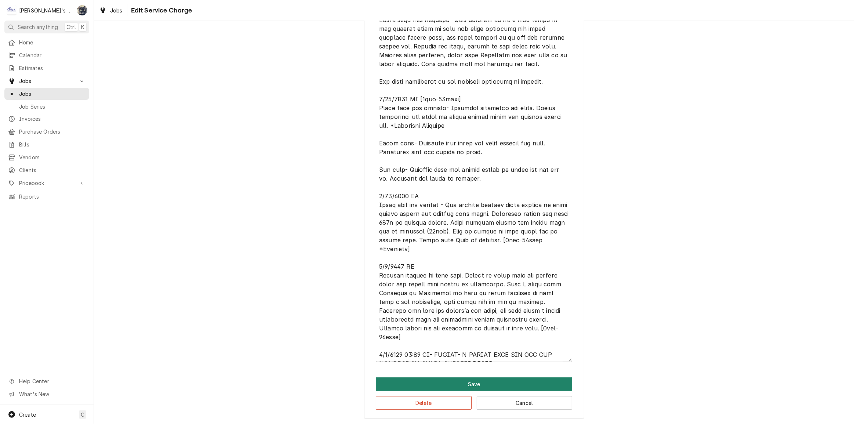
click at [483, 381] on button "Save" at bounding box center [474, 384] width 196 height 14
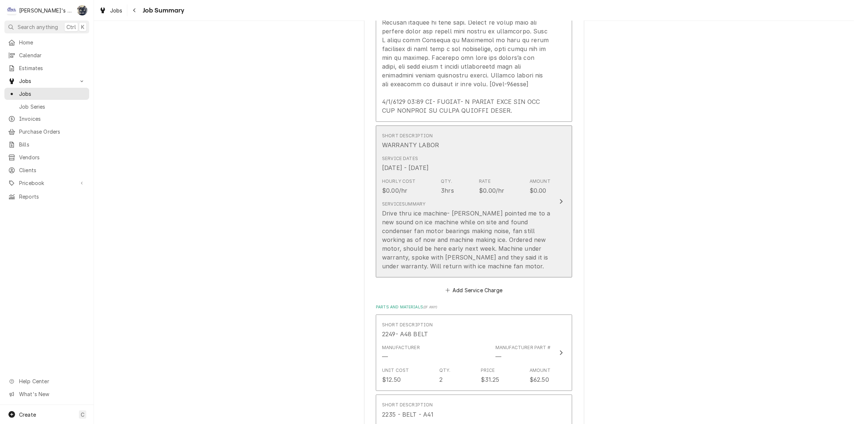
scroll to position [634, 0]
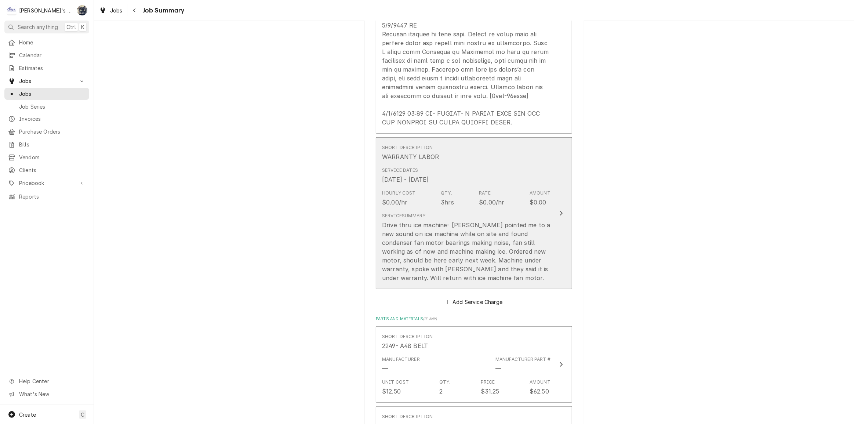
click at [460, 269] on div "Drive thru ice machine- Jeff pointed me to a new sound on ice machine while on …" at bounding box center [466, 252] width 168 height 62
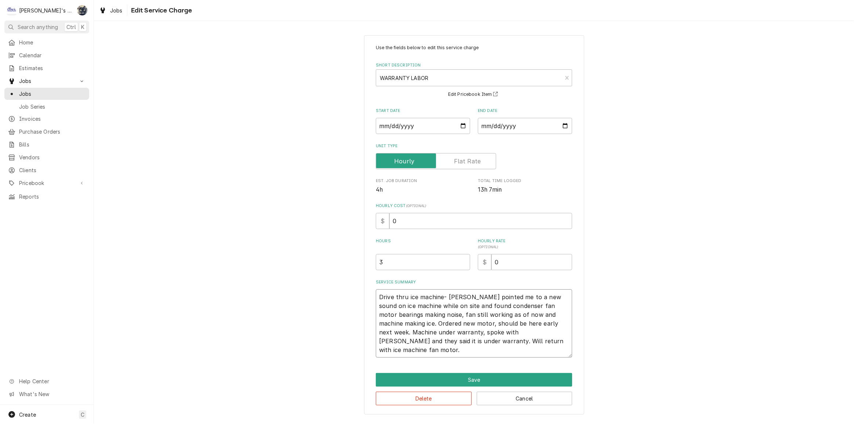
click at [526, 337] on textarea "Drive thru ice machine- Jeff pointed me to a new sound on ice machine while on …" at bounding box center [474, 323] width 196 height 68
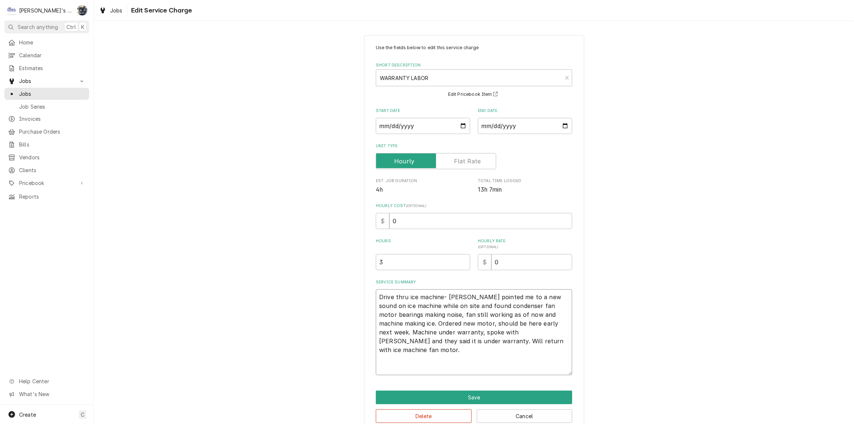
paste textarea "5/15/2025 CW [3hrs-10mins] Drive thru ice machine- Replaced condenser fan motor…"
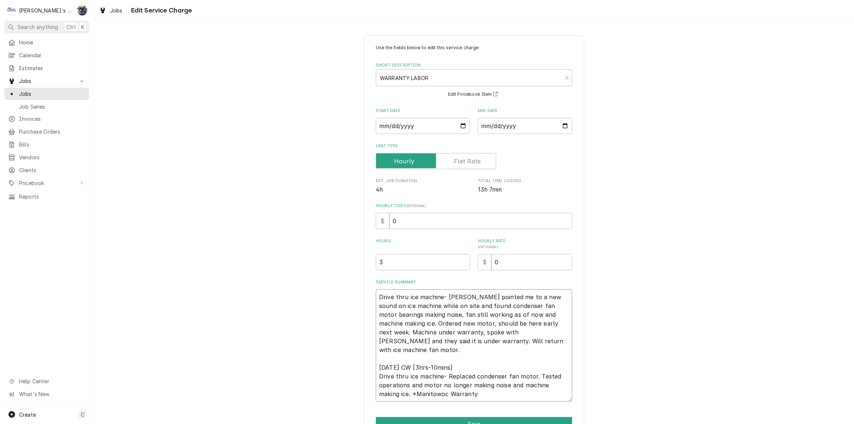
click at [376, 293] on textarea "Drive thru ice machine- Jeff pointed me to a new sound on ice machine while on …" at bounding box center [474, 345] width 196 height 112
click at [376, 293] on textarea "Drive thru ice machine- Jeff pointed me to a new sound on ice machine while on …" at bounding box center [474, 349] width 196 height 121
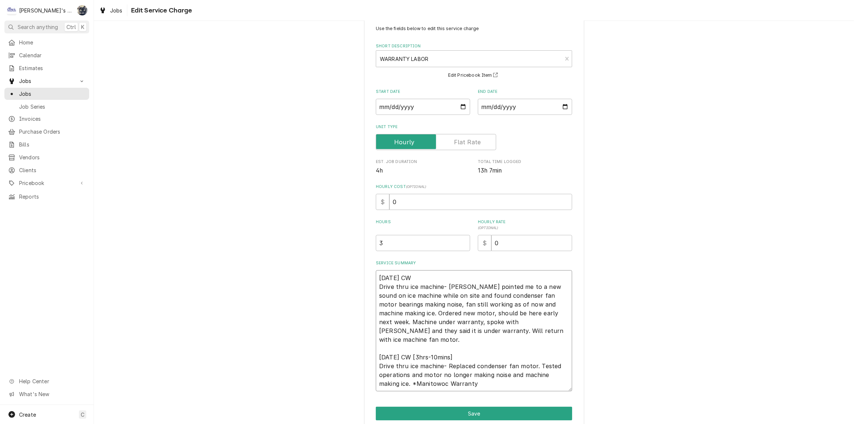
scroll to position [49, 0]
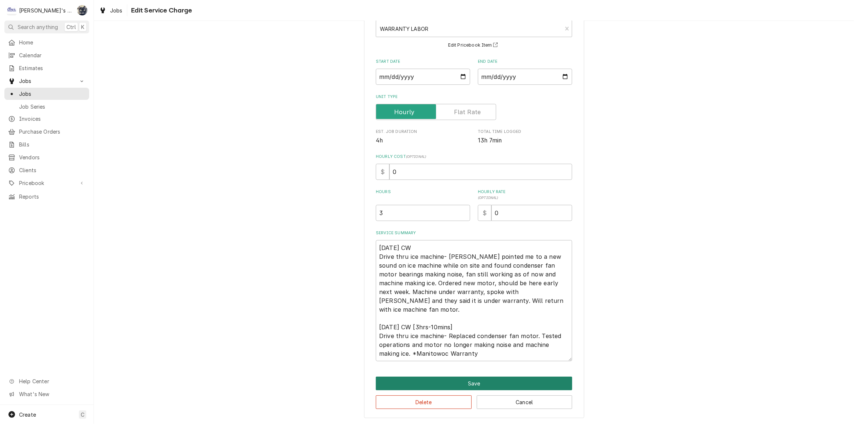
click at [470, 383] on button "Save" at bounding box center [474, 383] width 196 height 14
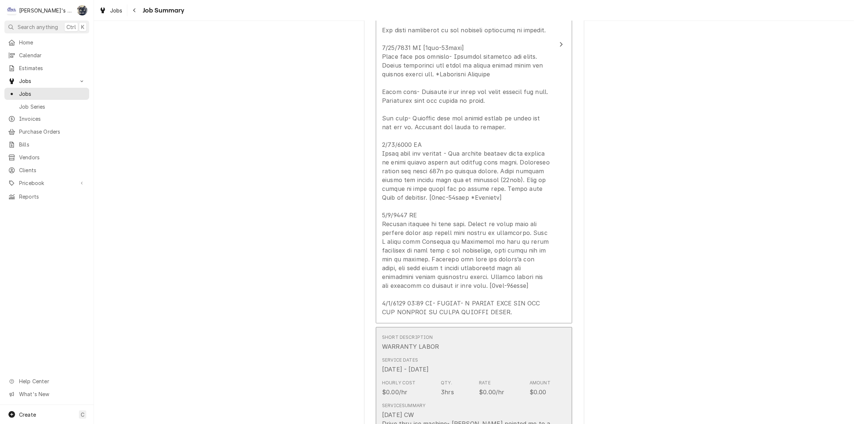
scroll to position [433, 0]
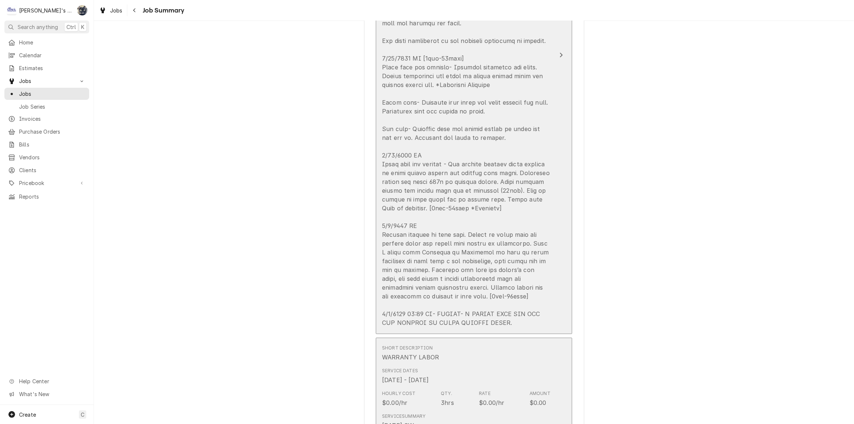
click at [428, 237] on div "Update Line Item" at bounding box center [466, 93] width 168 height 467
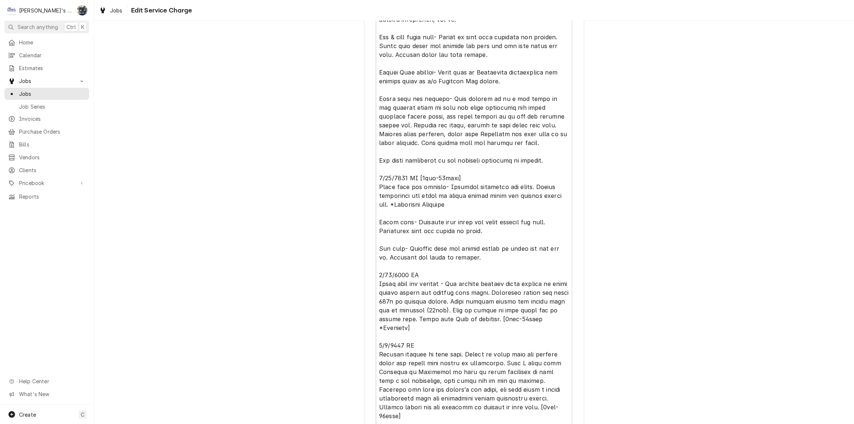
scroll to position [334, 0]
drag, startPoint x: 396, startPoint y: 326, endPoint x: 372, endPoint y: 271, distance: 60.1
click at [372, 271] on div "Use the fields below to edit this service charge Short Description MAINTENANCE …" at bounding box center [474, 95] width 220 height 787
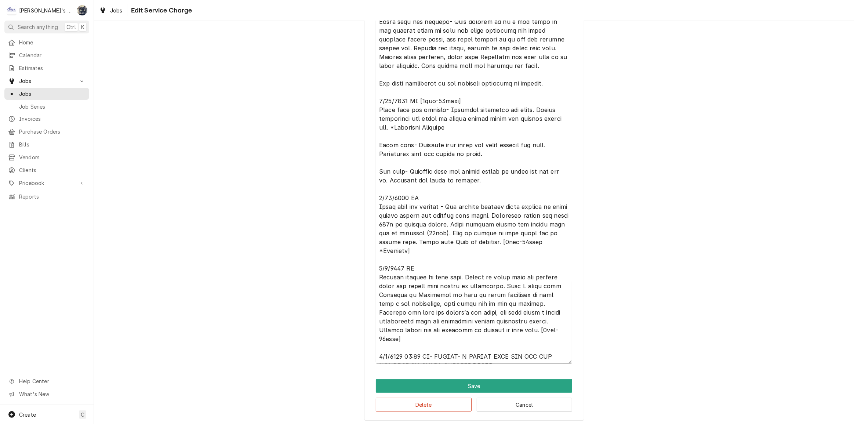
scroll to position [404, 0]
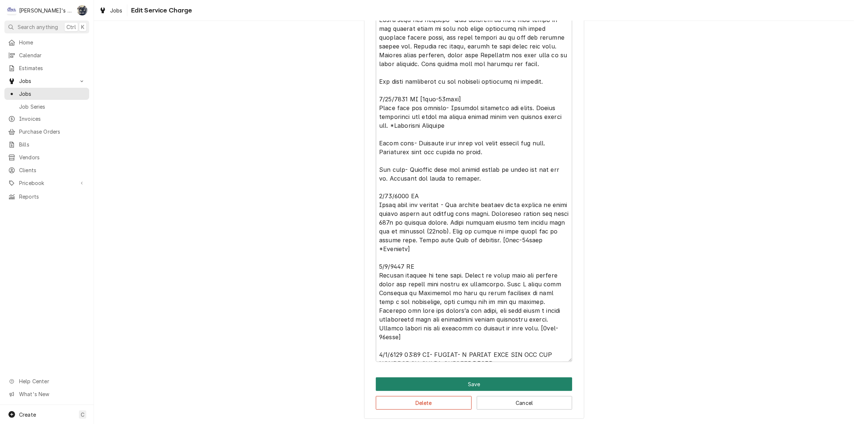
click at [462, 379] on button "Save" at bounding box center [474, 384] width 196 height 14
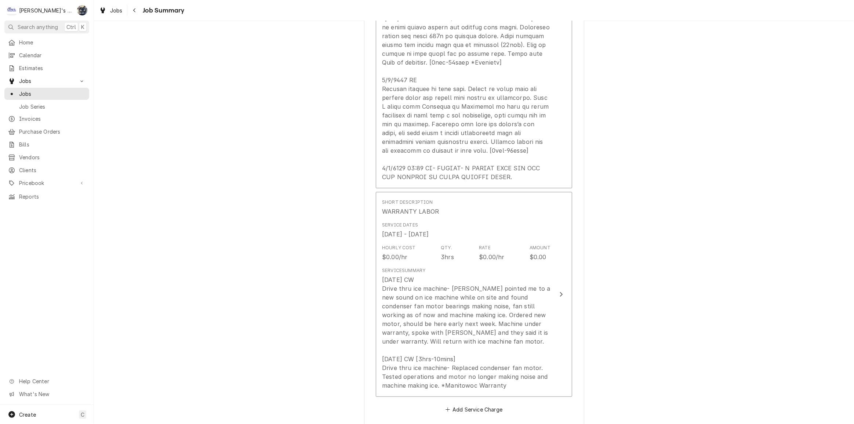
scroll to position [667, 0]
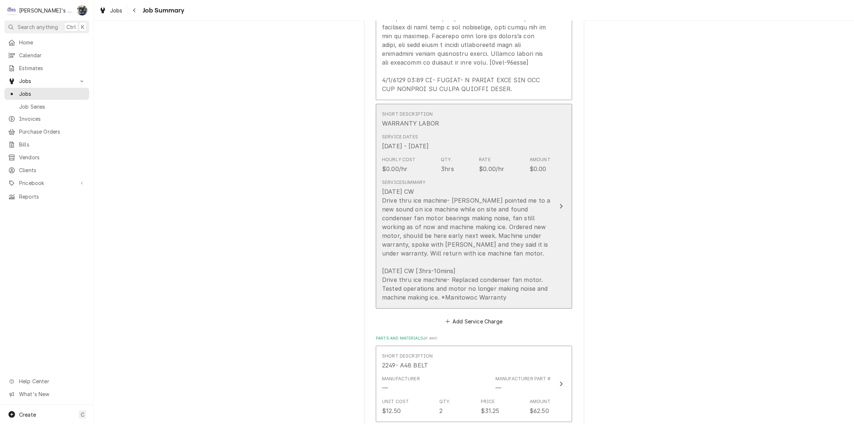
click at [447, 292] on div "5/8/2025 CW Drive thru ice machine- Jeff pointed me to a new sound on ice machi…" at bounding box center [466, 244] width 168 height 114
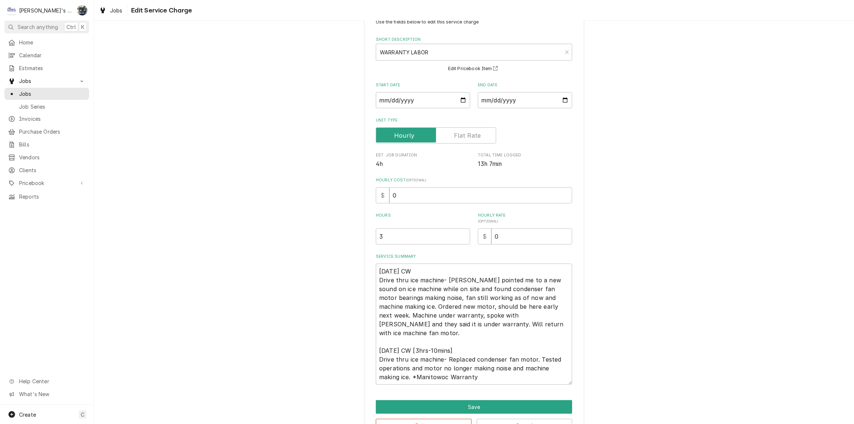
scroll to position [49, 0]
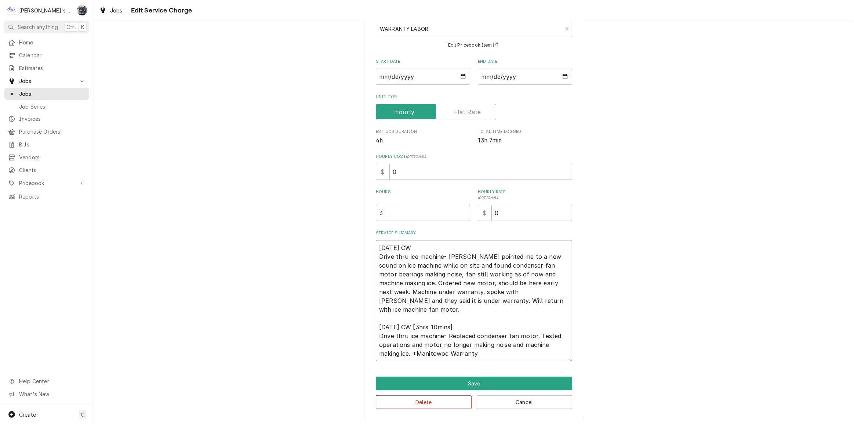
click at [487, 351] on textarea "5/8/2025 CW Drive thru ice machine- Jeff pointed me to a new sound on ice machi…" at bounding box center [474, 300] width 196 height 121
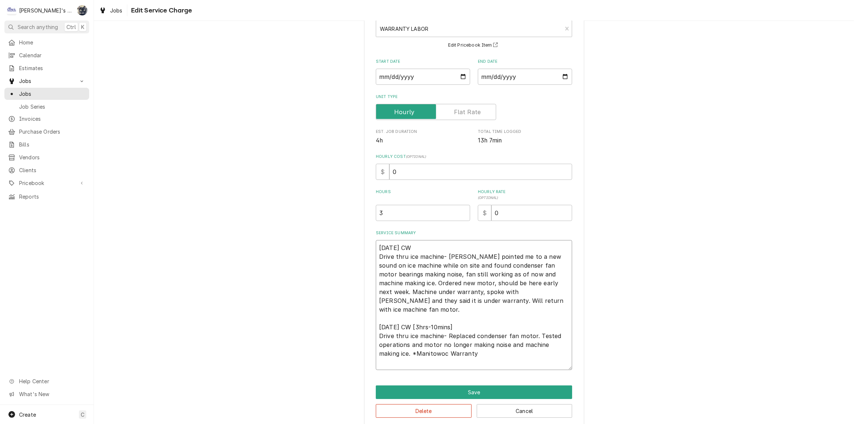
paste textarea "5/27/2025 CW Drive thru ice machine - Ice machine forming weird pattern on plat…"
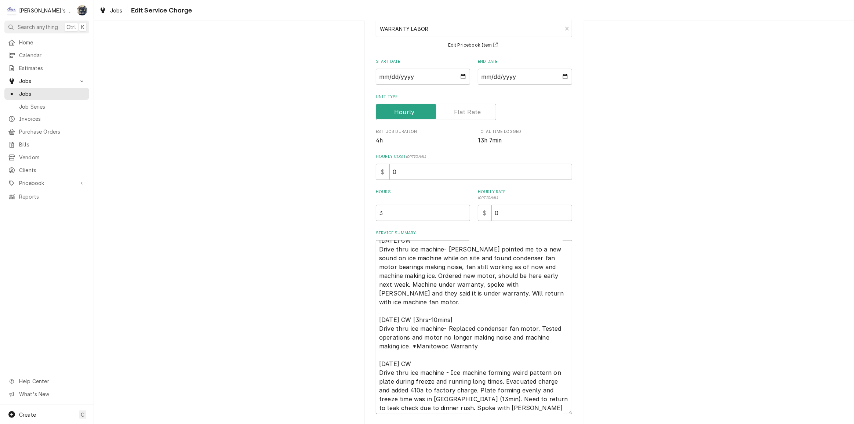
scroll to position [8, 0]
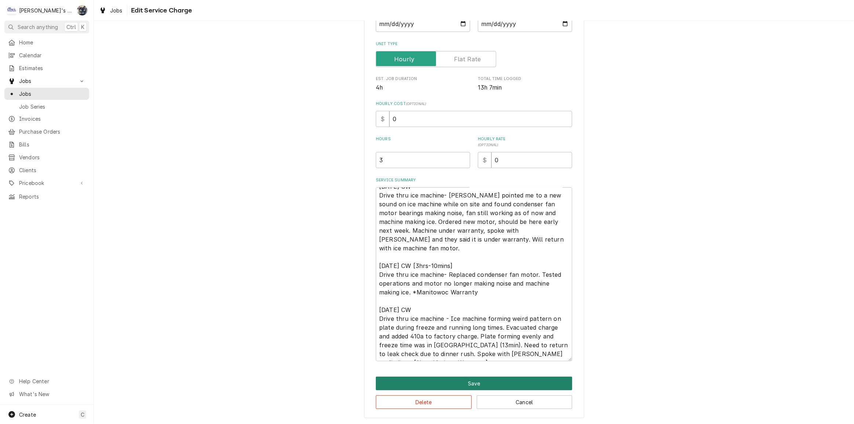
click at [470, 384] on button "Save" at bounding box center [474, 383] width 196 height 14
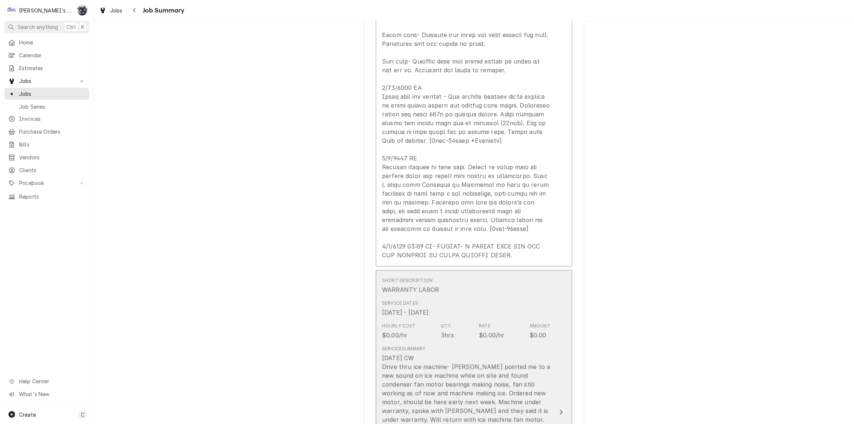
scroll to position [500, 0]
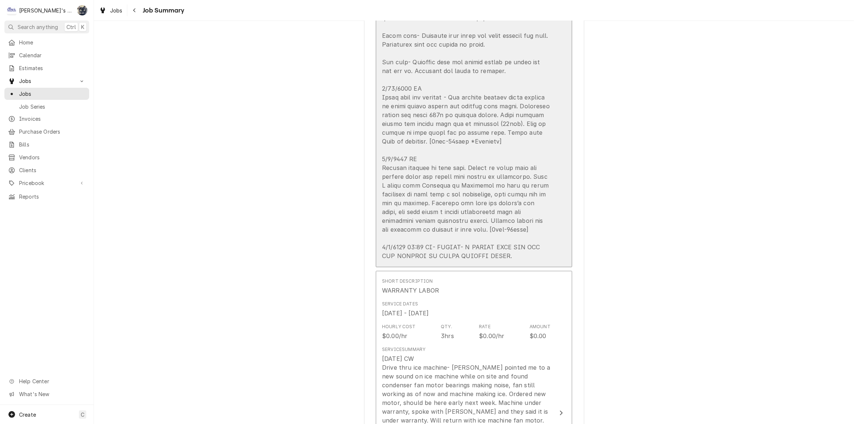
click at [437, 233] on div "Update Line Item" at bounding box center [466, 26] width 168 height 467
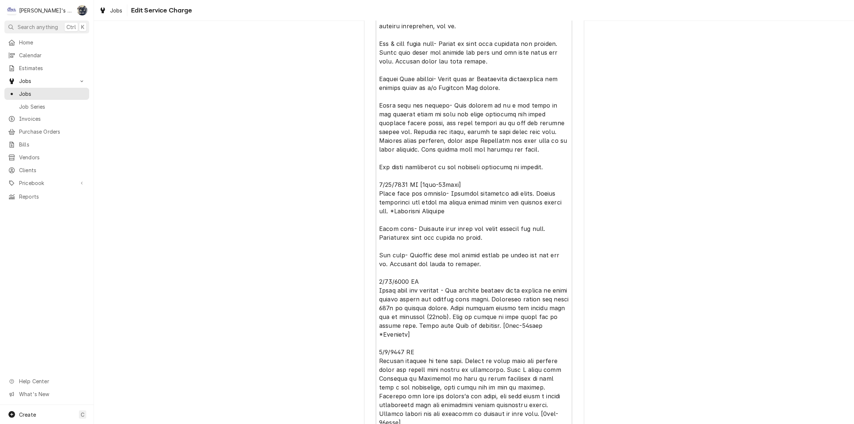
scroll to position [404, 0]
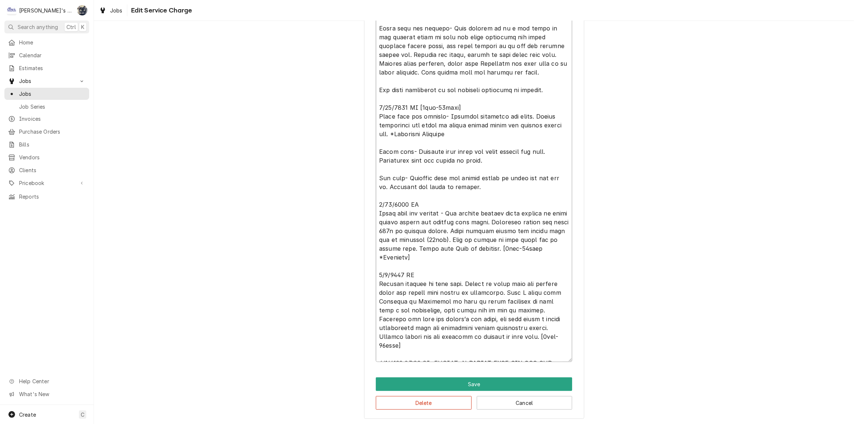
drag, startPoint x: 375, startPoint y: 273, endPoint x: 541, endPoint y: 333, distance: 176.3
click at [546, 337] on textarea "Service Summary" at bounding box center [474, 138] width 196 height 447
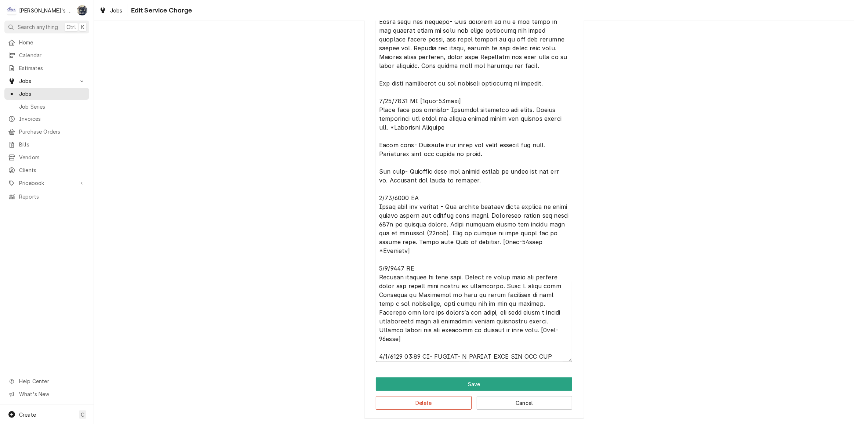
scroll to position [8, 0]
click at [479, 381] on button "Save" at bounding box center [474, 384] width 196 height 14
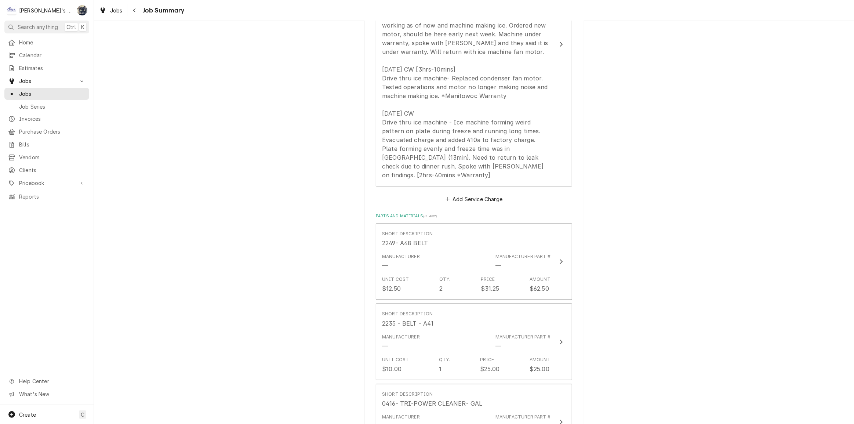
scroll to position [867, 0]
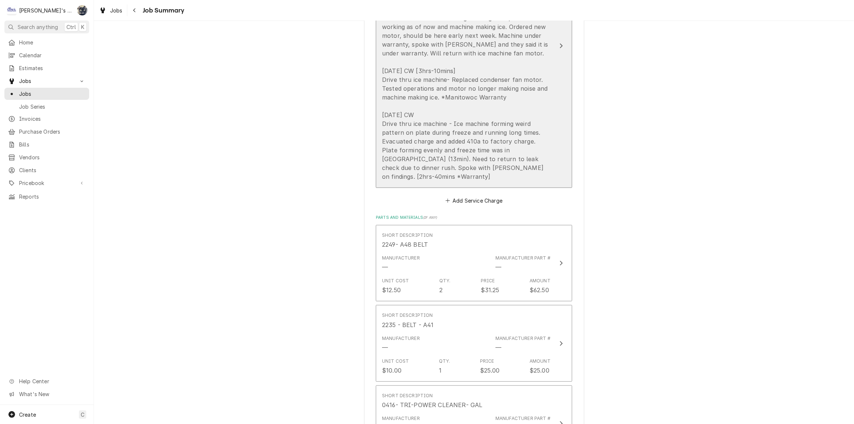
click at [459, 163] on div "5/8/2025 CW Drive thru ice machine- Jeff pointed me to a new sound on ice machi…" at bounding box center [466, 84] width 168 height 194
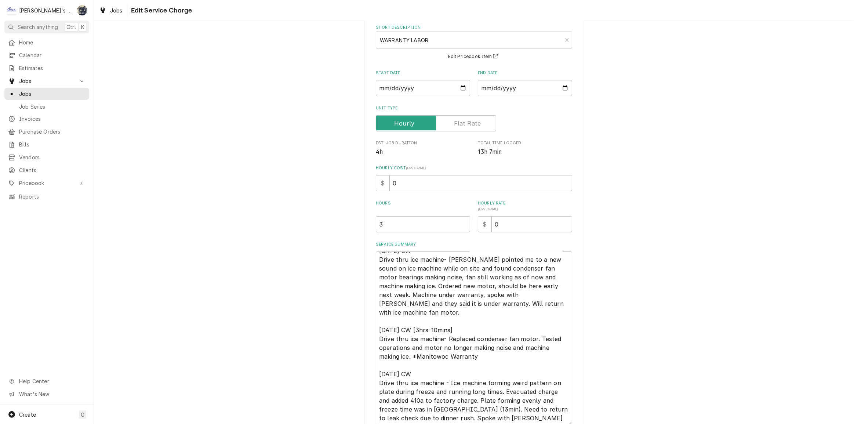
scroll to position [102, 0]
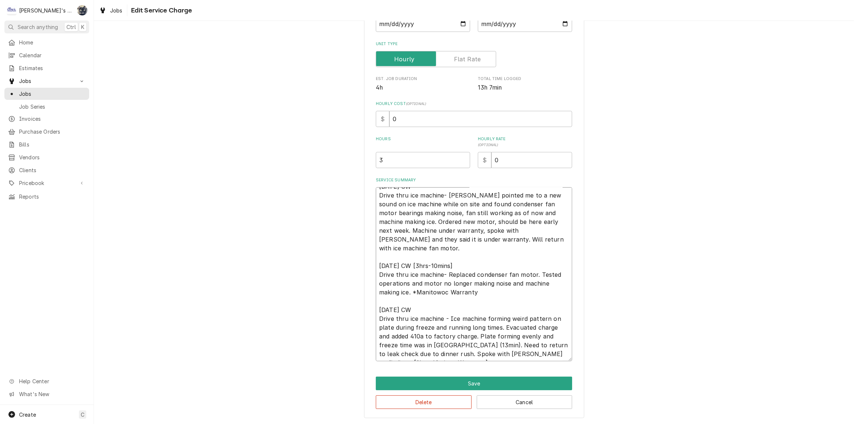
click at [515, 354] on textarea "5/8/2025 CW Drive thru ice machine- Jeff pointed me to a new sound on ice machi…" at bounding box center [474, 274] width 196 height 174
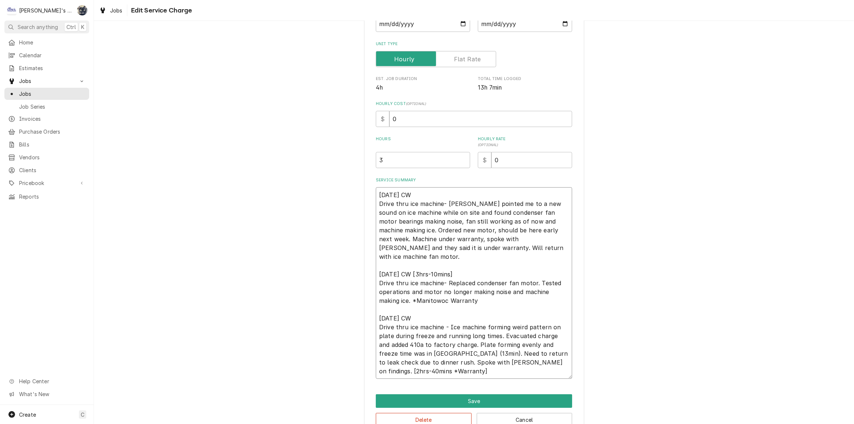
paste textarea "6/6/2025 CW Secured gaskets on make line. Looked at drive thru ice machine nois…"
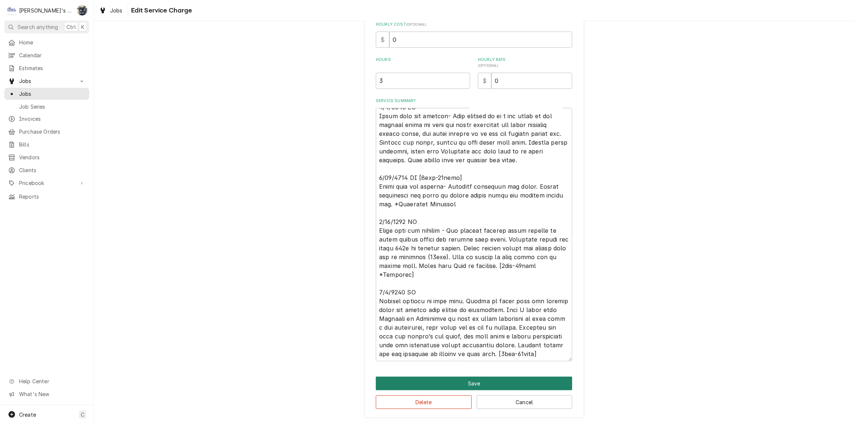
click at [467, 385] on button "Save" at bounding box center [474, 383] width 196 height 14
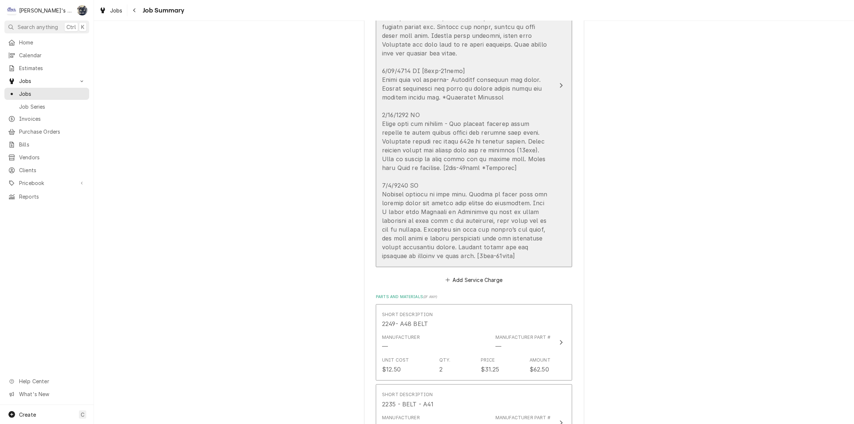
click at [478, 261] on div "Service Summary" at bounding box center [466, 119] width 168 height 287
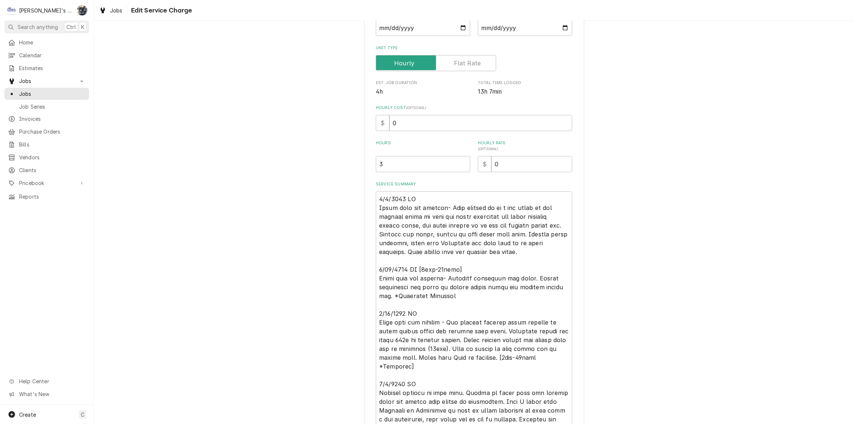
scroll to position [15, 0]
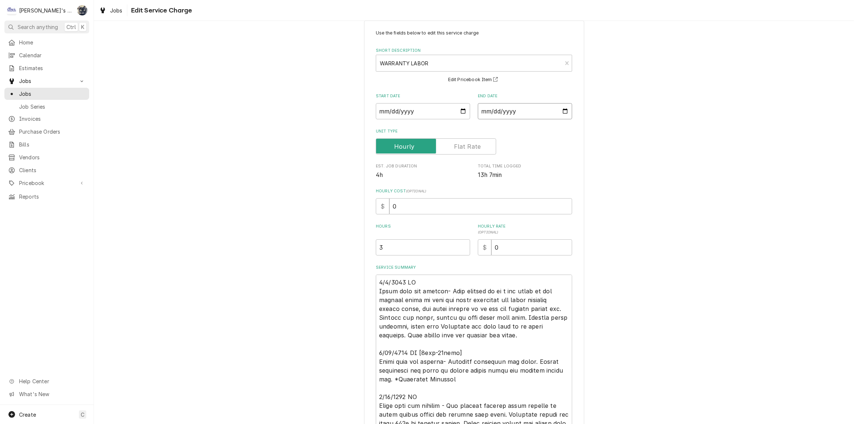
click at [560, 110] on input "2025-06-10" at bounding box center [525, 111] width 94 height 16
drag, startPoint x: 405, startPoint y: 208, endPoint x: 328, endPoint y: 208, distance: 77.4
click at [328, 207] on div "Use the fields below to edit this service charge Short Description WARRANTY LAB…" at bounding box center [474, 302] width 760 height 577
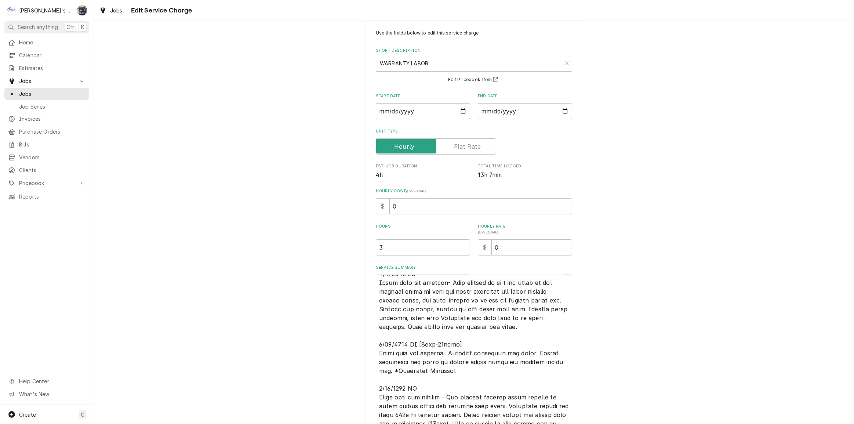
scroll to position [181, 0]
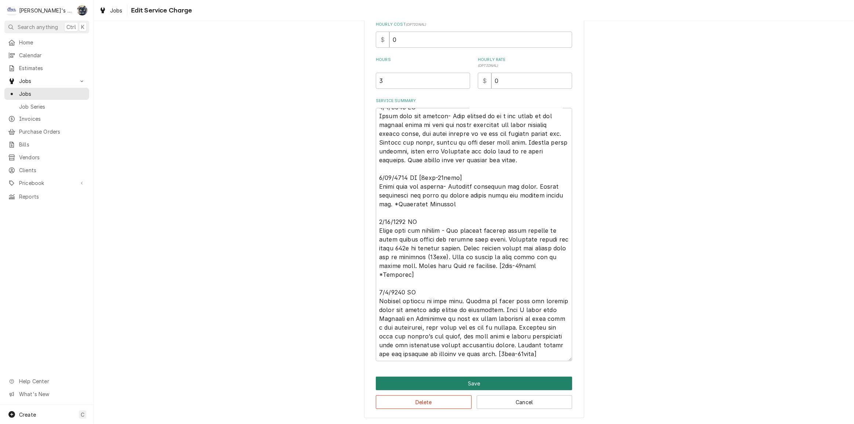
click at [476, 380] on button "Save" at bounding box center [474, 383] width 196 height 14
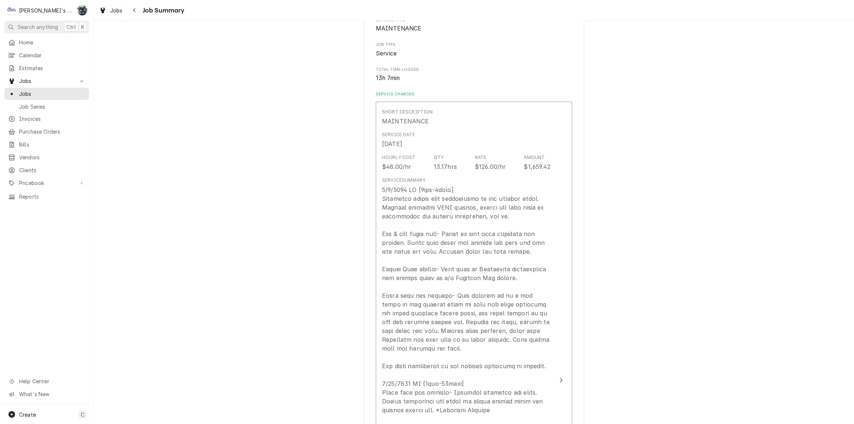
scroll to position [100, 0]
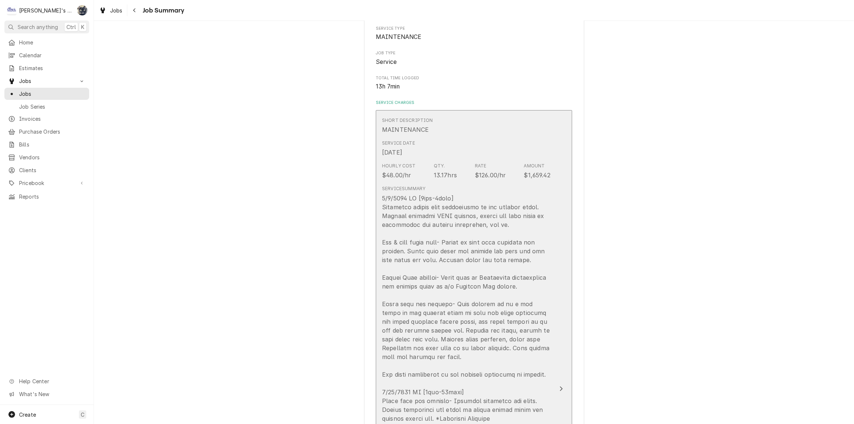
click at [474, 322] on div "Update Line Item" at bounding box center [466, 427] width 168 height 467
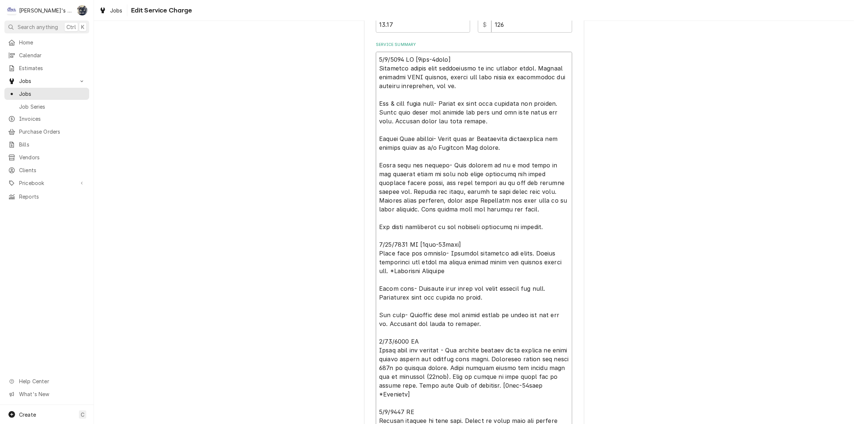
click at [422, 58] on textarea "Service Summary" at bounding box center [474, 275] width 196 height 447
click at [434, 58] on textarea "Service Summary" at bounding box center [474, 275] width 196 height 447
drag, startPoint x: 521, startPoint y: 208, endPoint x: 356, endPoint y: 157, distance: 172.8
click at [356, 157] on div "Use the fields below to edit this service charge Short Description MAINTENANCE …" at bounding box center [474, 162] width 760 height 800
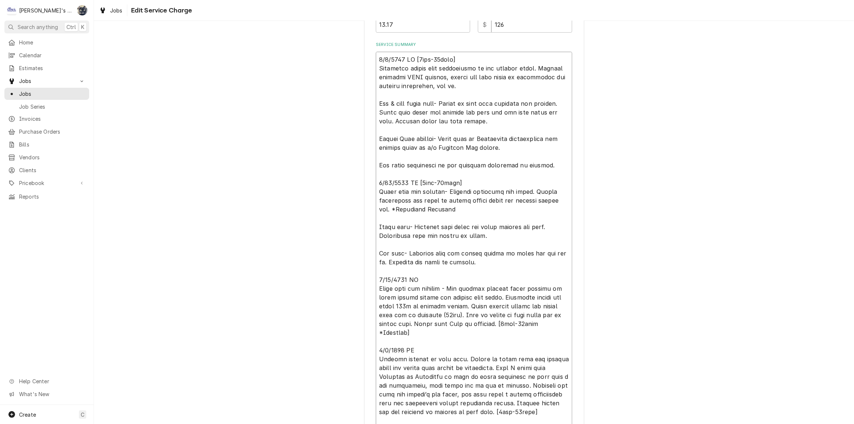
click at [423, 179] on textarea "Service Summary" at bounding box center [474, 244] width 196 height 385
click at [432, 182] on textarea "Service Summary" at bounding box center [474, 244] width 196 height 385
drag, startPoint x: 376, startPoint y: 226, endPoint x: 370, endPoint y: 189, distance: 36.8
click at [370, 189] on div "Use the fields below to edit this service charge Short Description MAINTENANCE …" at bounding box center [474, 131] width 220 height 726
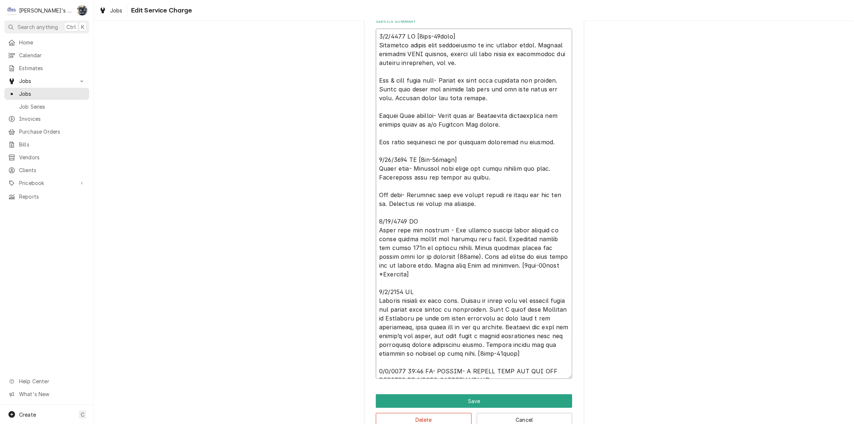
scroll to position [300, 0]
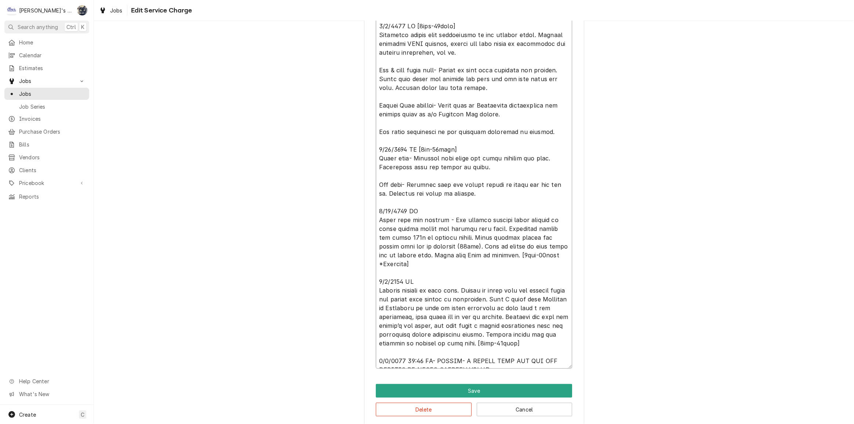
drag, startPoint x: 375, startPoint y: 209, endPoint x: 592, endPoint y: 263, distance: 223.2
click at [592, 263] on div "Use the fields below to edit this service charge Short Description MAINTENANCE …" at bounding box center [474, 79] width 760 height 703
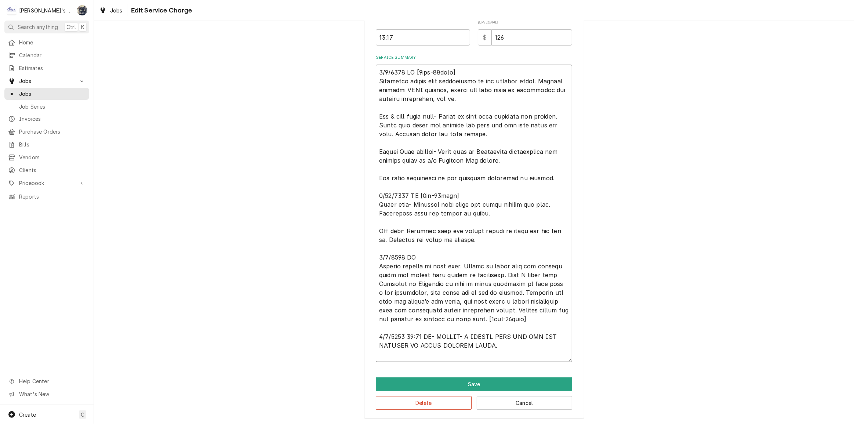
scroll to position [245, 0]
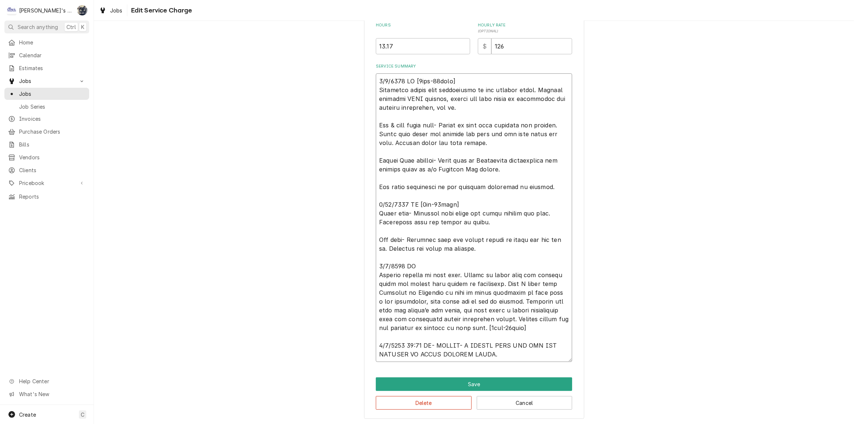
drag, startPoint x: 464, startPoint y: 272, endPoint x: 538, endPoint y: 329, distance: 93.6
click at [538, 329] on textarea "Service Summary" at bounding box center [474, 217] width 196 height 288
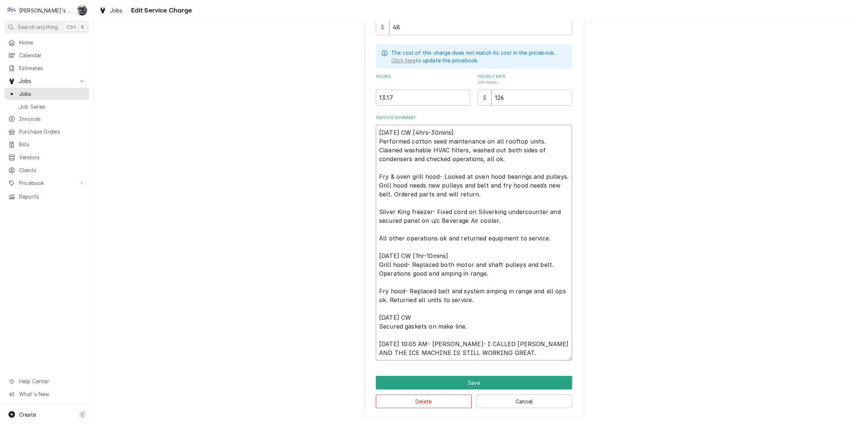
scroll to position [192, 0]
click at [440, 318] on textarea "5/8/2025 CW [4hrs-30mins] Performed cotton seed maintenance on all rooftop unit…" at bounding box center [474, 244] width 196 height 236
click at [494, 327] on textarea "5/8/2025 CW [4hrs-30mins] Performed cotton seed maintenance on all rooftop unit…" at bounding box center [474, 244] width 196 height 236
drag, startPoint x: 502, startPoint y: 355, endPoint x: 374, endPoint y: 339, distance: 128.7
click at [376, 339] on textarea "5/8/2025 CW [4hrs-30mins] Performed cotton seed maintenance on all rooftop unit…" at bounding box center [474, 244] width 196 height 236
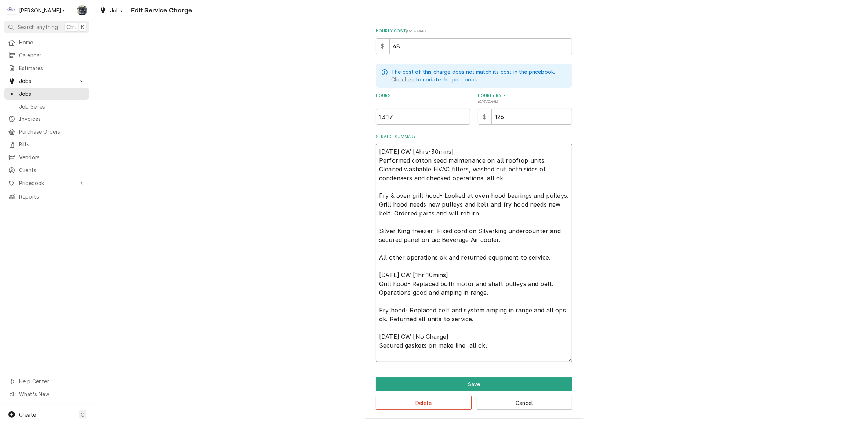
scroll to position [166, 0]
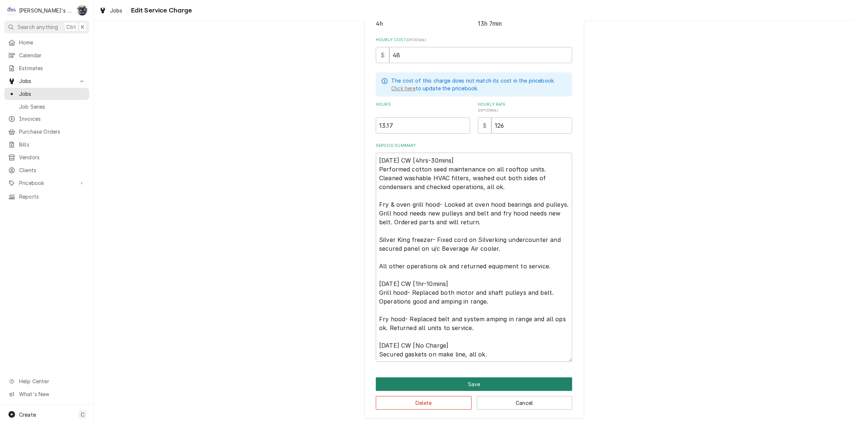
click at [476, 380] on button "Save" at bounding box center [474, 384] width 196 height 14
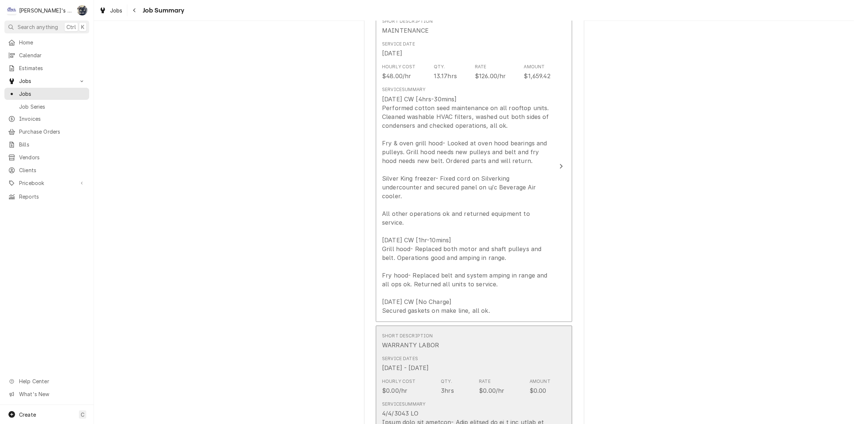
scroll to position [300, 0]
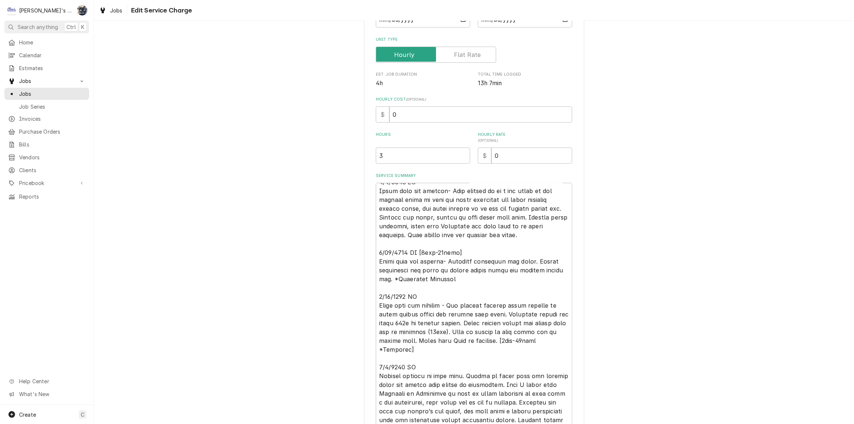
scroll to position [181, 0]
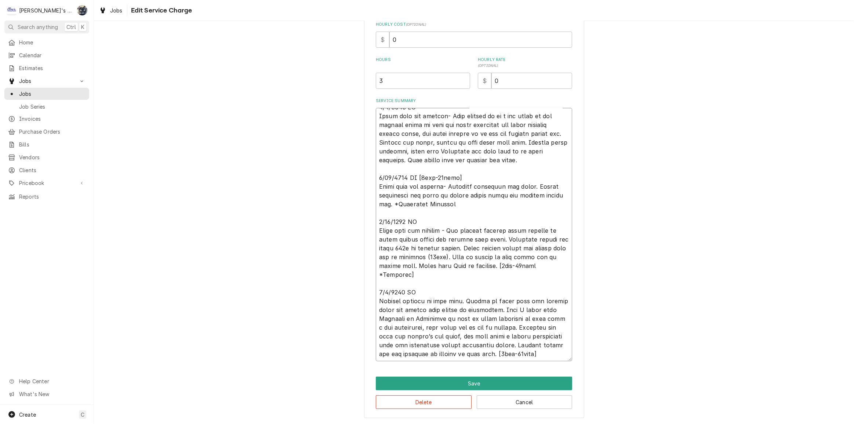
click at [550, 352] on textarea "Service Summary" at bounding box center [474, 234] width 196 height 253
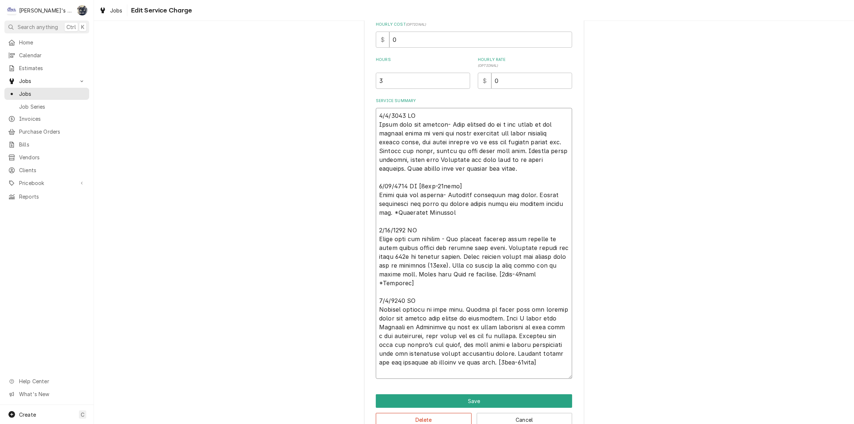
paste textarea "7/9/2025 10:05 AM- KASSIE- I CALLED JEFF AND THE ICE MACHINE IS STILL WORKING G…"
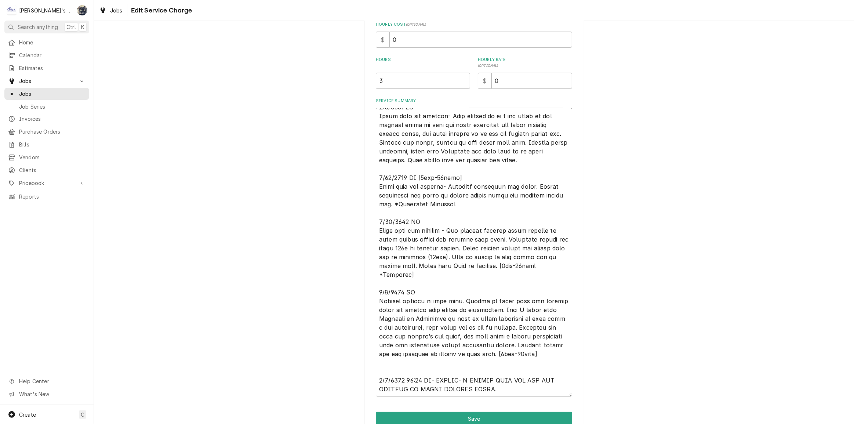
click at [472, 368] on textarea "Service Summary" at bounding box center [474, 252] width 196 height 288
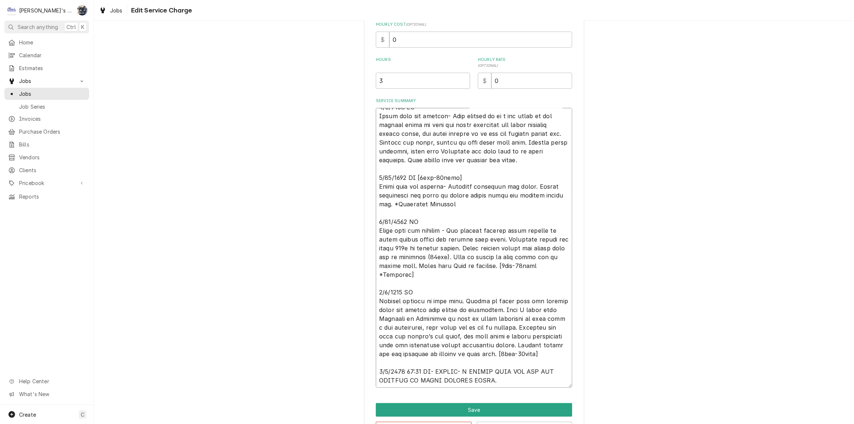
scroll to position [0, 0]
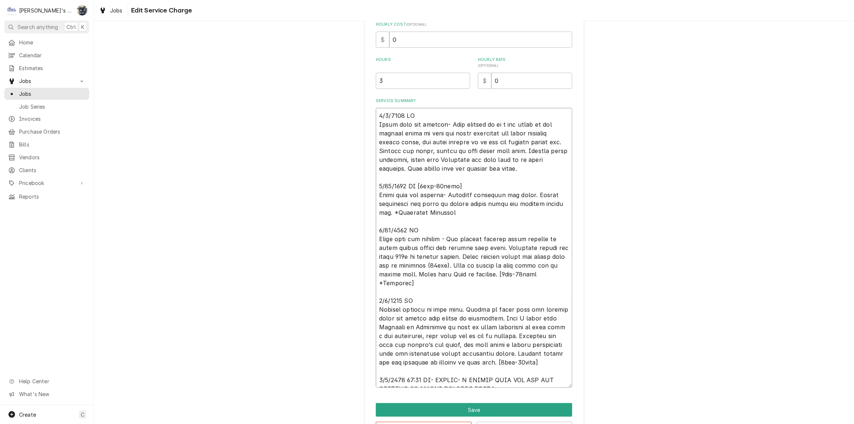
drag, startPoint x: 464, startPoint y: 300, endPoint x: 372, endPoint y: 305, distance: 91.9
click at [372, 305] on div "Use the fields below to edit this service charge Short Description WARRANTY LAB…" at bounding box center [474, 149] width 220 height 591
click at [416, 303] on textarea "Service Summary" at bounding box center [474, 248] width 196 height 280
drag, startPoint x: 465, startPoint y: 301, endPoint x: 366, endPoint y: 303, distance: 98.4
click at [366, 303] on div "Use the fields below to edit this service charge Short Description WARRANTY LAB…" at bounding box center [474, 149] width 220 height 591
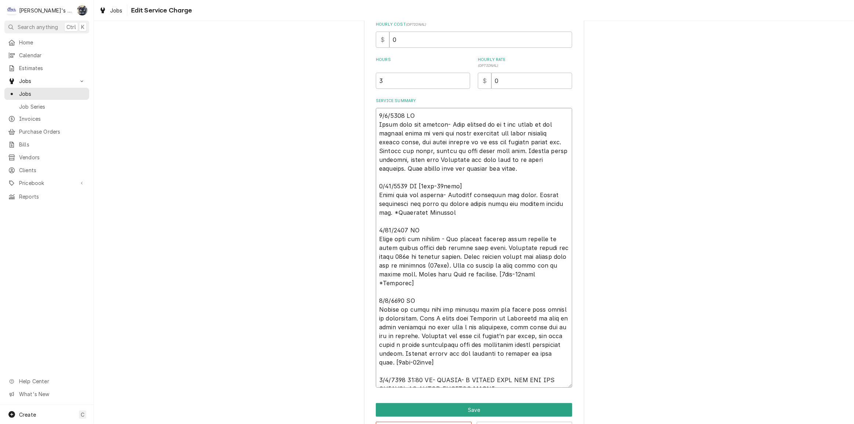
click at [459, 113] on textarea "Service Summary" at bounding box center [474, 248] width 196 height 280
click at [457, 231] on textarea "Service Summary" at bounding box center [474, 248] width 196 height 280
drag, startPoint x: 562, startPoint y: 274, endPoint x: 534, endPoint y: 274, distance: 28.3
click at [534, 274] on textarea "Service Summary" at bounding box center [474, 248] width 196 height 280
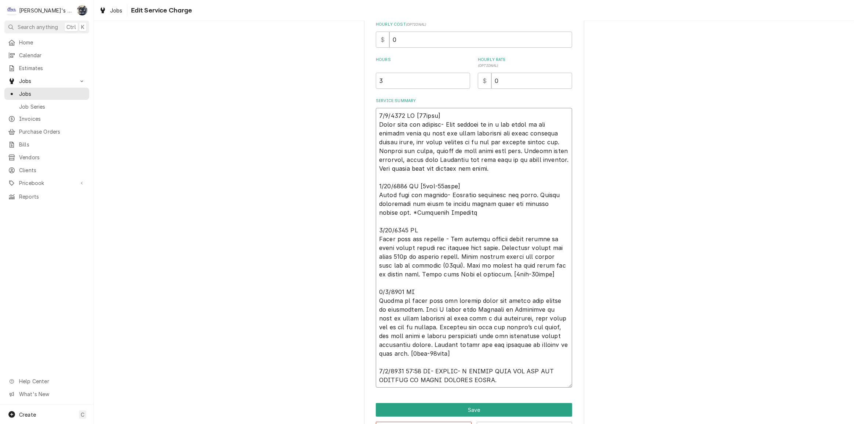
drag, startPoint x: 539, startPoint y: 277, endPoint x: 493, endPoint y: 277, distance: 45.9
click at [493, 277] on textarea "Service Summary" at bounding box center [474, 248] width 196 height 280
click at [467, 227] on textarea "Service Summary" at bounding box center [474, 248] width 196 height 280
paste textarea "[2hrs-40mins]"
drag, startPoint x: 560, startPoint y: 273, endPoint x: 495, endPoint y: 275, distance: 64.2
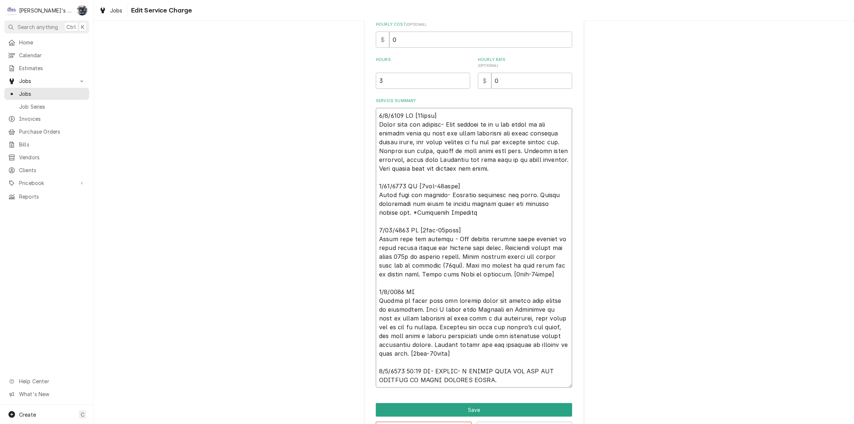
click at [495, 275] on textarea "Service Summary" at bounding box center [474, 248] width 196 height 280
drag, startPoint x: 434, startPoint y: 352, endPoint x: 378, endPoint y: 354, distance: 56.5
click at [372, 353] on div "Use the fields below to edit this service charge Short Description WARRANTY LAB…" at bounding box center [474, 149] width 220 height 591
click at [429, 289] on textarea "Service Summary" at bounding box center [474, 248] width 196 height 280
paste textarea "[2hrs-20mins]"
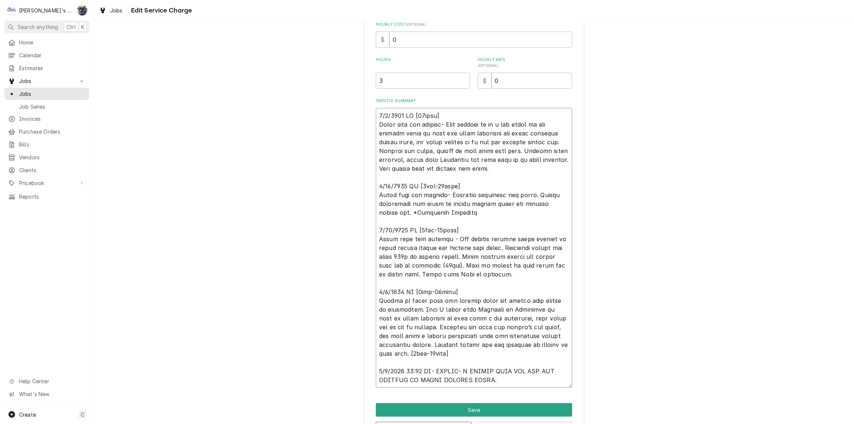
drag, startPoint x: 381, startPoint y: 353, endPoint x: 361, endPoint y: 354, distance: 19.5
click at [364, 354] on div "Use the fields below to edit this service charge Short Description WARRANTY LAB…" at bounding box center [474, 149] width 220 height 591
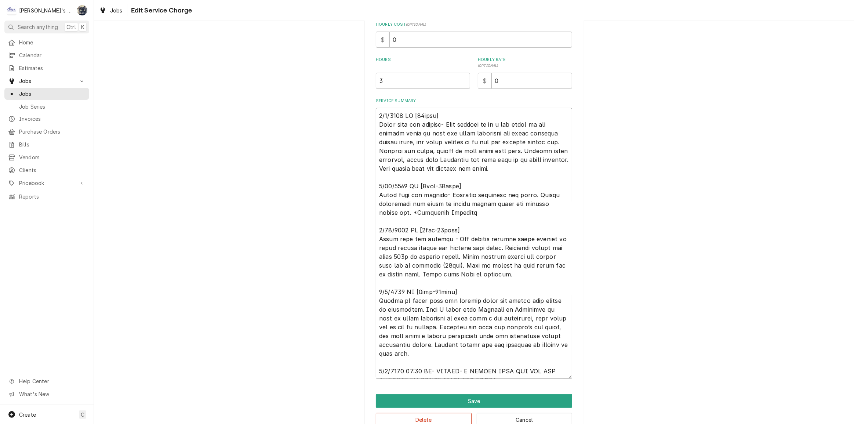
click at [376, 117] on textarea "Service Summary" at bounding box center [474, 243] width 196 height 271
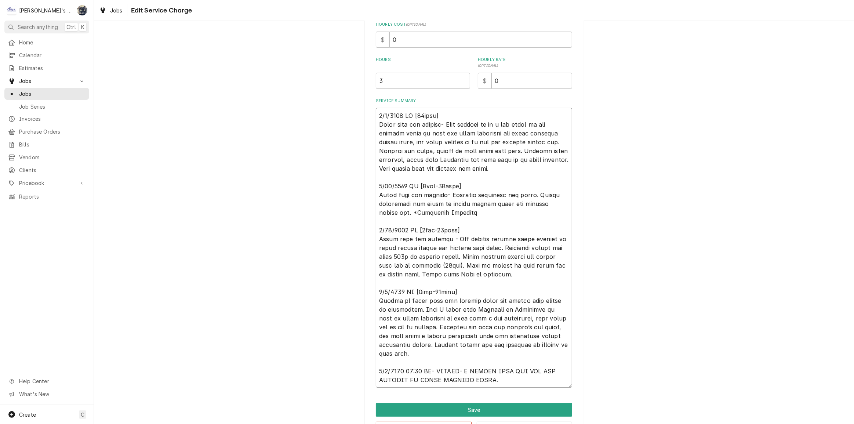
click at [376, 111] on textarea "Service Summary" at bounding box center [474, 248] width 196 height 280
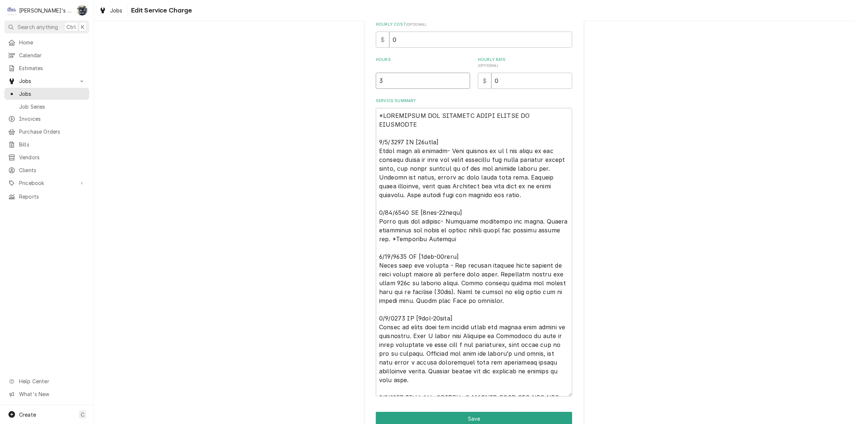
drag, startPoint x: 409, startPoint y: 81, endPoint x: 364, endPoint y: 81, distance: 45.5
click at [364, 81] on div "Use the fields below to edit this service charge Short Description WARRANTY LAB…" at bounding box center [474, 154] width 220 height 600
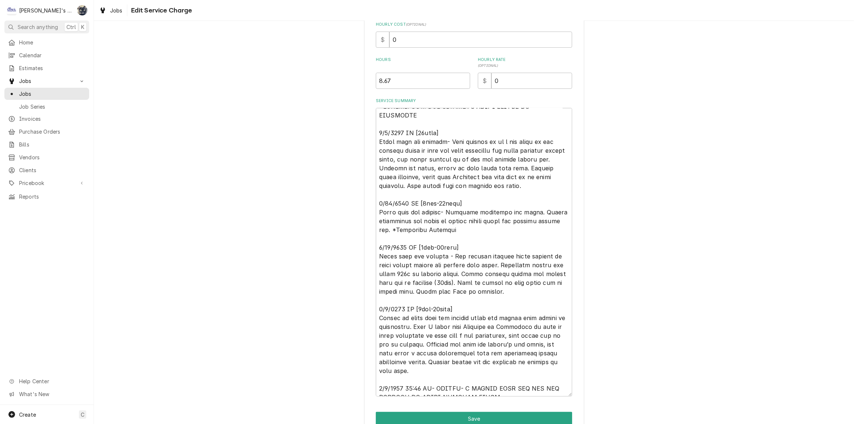
scroll to position [18, 0]
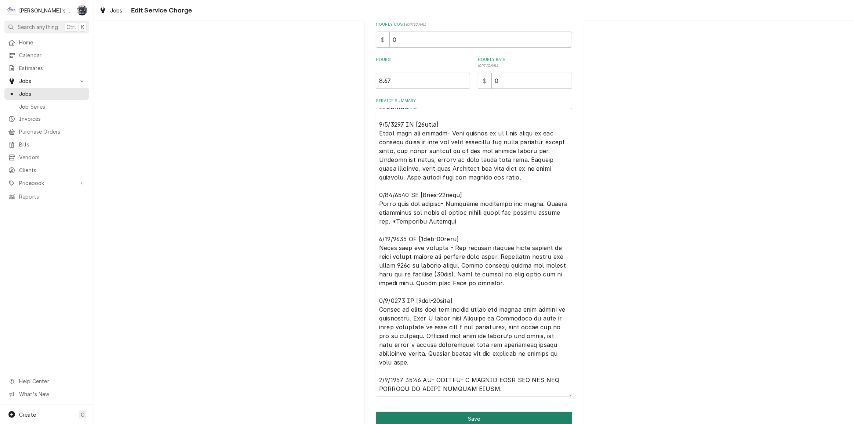
click at [485, 417] on button "Save" at bounding box center [474, 419] width 196 height 14
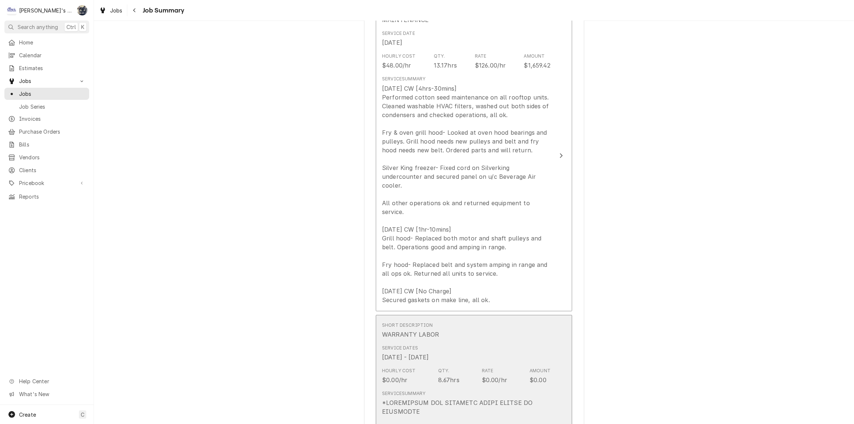
scroll to position [133, 0]
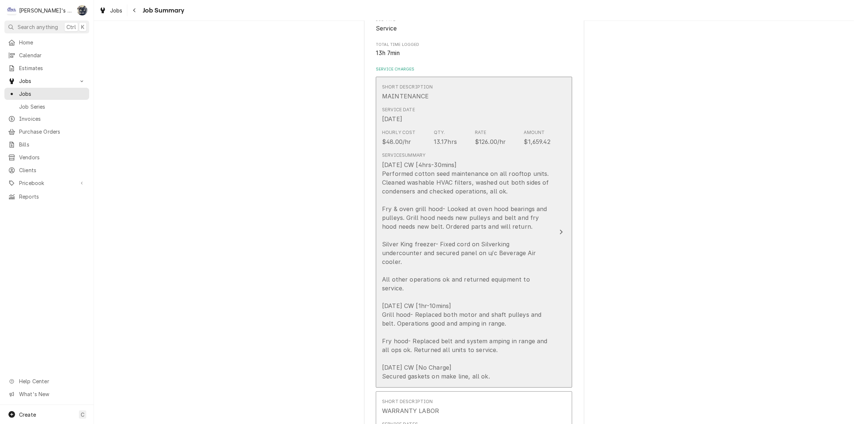
click at [465, 328] on div "5/8/2025 CW [4hrs-30mins] Performed cotton seed maintenance on all rooftop unit…" at bounding box center [466, 270] width 168 height 220
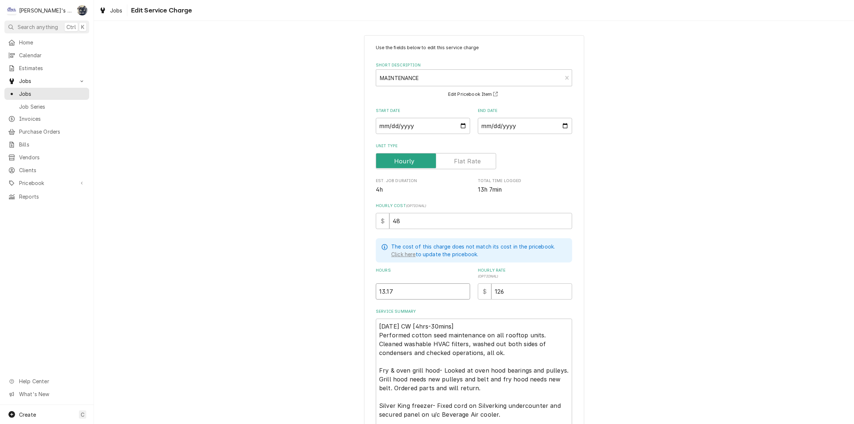
click at [416, 295] on input "13.17" at bounding box center [423, 291] width 94 height 16
drag, startPoint x: 365, startPoint y: 289, endPoint x: 360, endPoint y: 289, distance: 5.1
click at [360, 289] on div "Use the fields below to edit this service charge Short Description MAINTENANCE …" at bounding box center [474, 310] width 760 height 562
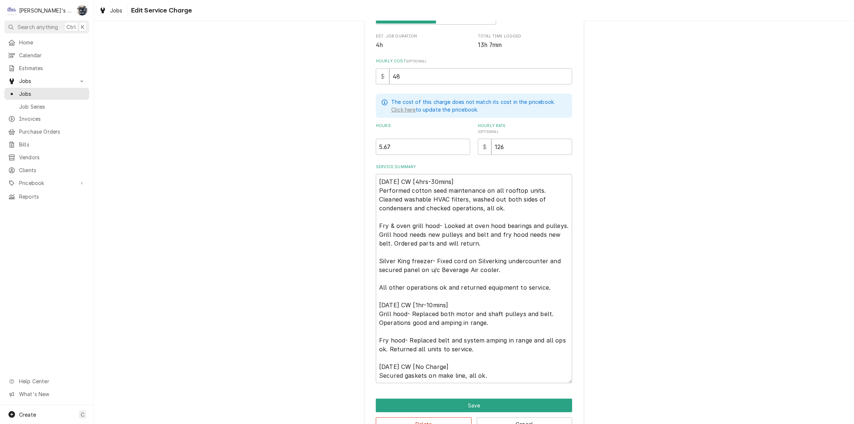
scroll to position [165, 0]
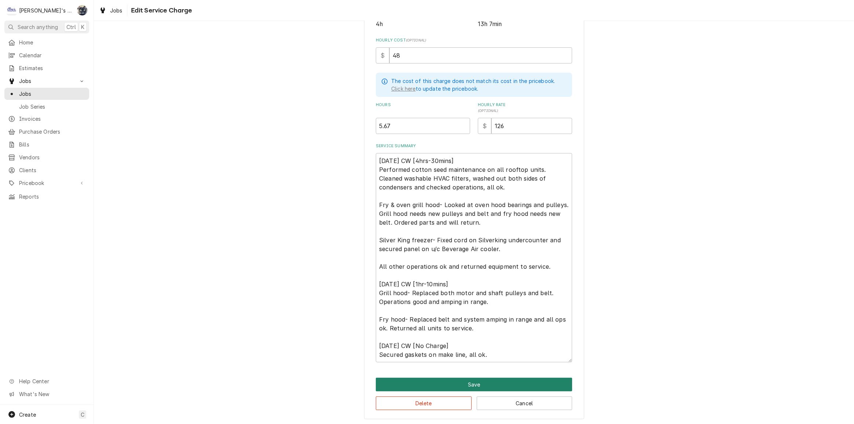
click at [470, 386] on button "Save" at bounding box center [474, 385] width 196 height 14
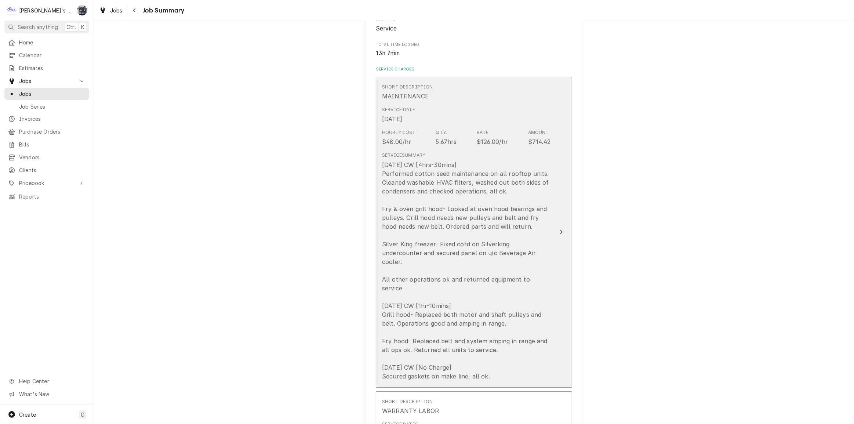
click at [462, 210] on div "5/8/2025 CW [4hrs-30mins] Performed cotton seed maintenance on all rooftop unit…" at bounding box center [466, 270] width 168 height 220
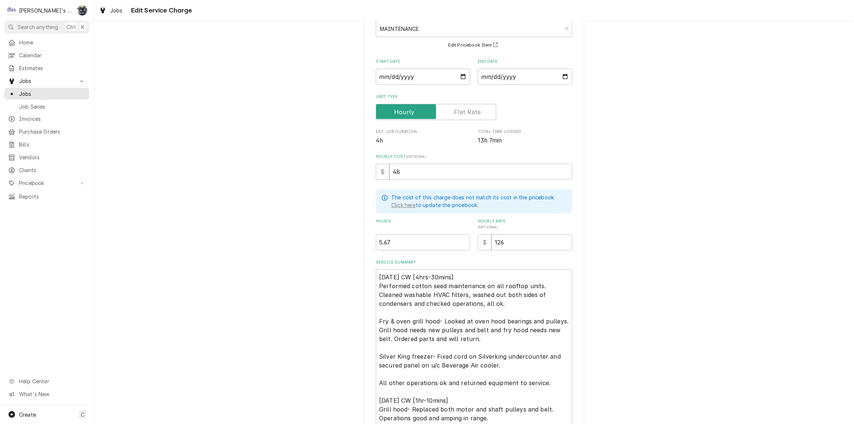
scroll to position [165, 0]
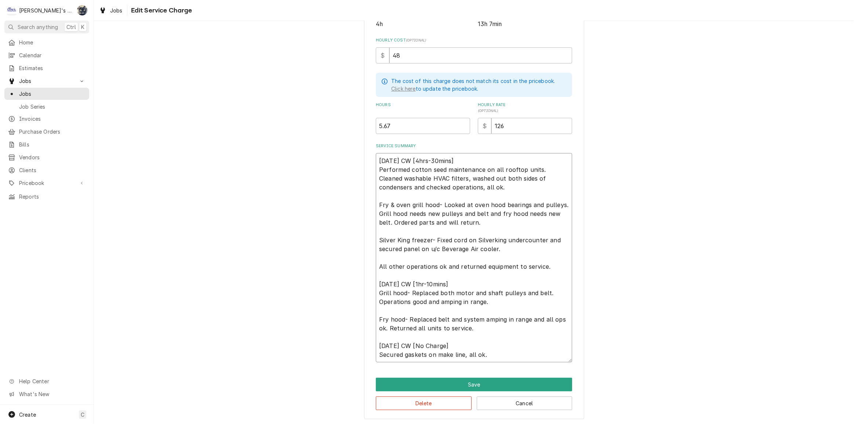
click at [551, 292] on textarea "5/8/2025 CW [4hrs-30mins] Performed cotton seed maintenance on all rooftop unit…" at bounding box center [474, 257] width 196 height 209
click at [506, 324] on textarea "5/8/2025 CW [4hrs-30mins] Performed cotton seed maintenance on all rooftop unit…" at bounding box center [474, 257] width 196 height 209
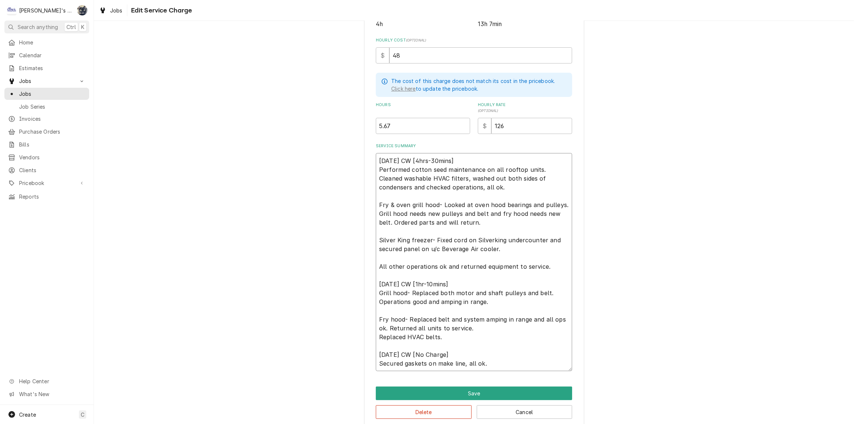
click at [376, 336] on textarea "5/8/2025 CW [4hrs-30mins] Performed cotton seed maintenance on all rooftop unit…" at bounding box center [474, 262] width 196 height 218
drag, startPoint x: 407, startPoint y: 335, endPoint x: 374, endPoint y: 335, distance: 33.0
click at [376, 335] on textarea "5/8/2025 CW [4hrs-30mins] Performed cotton seed maintenance on all rooftop unit…" at bounding box center [474, 262] width 196 height 218
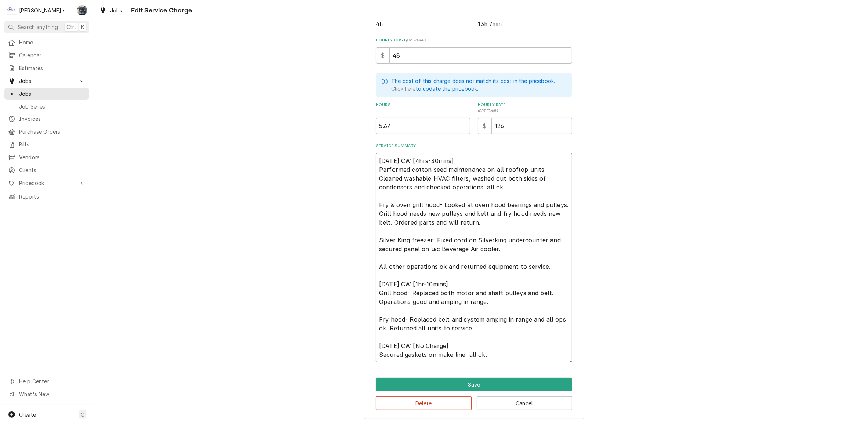
click at [480, 185] on textarea "5/8/2025 CW [4hrs-30mins] Performed cotton seed maintenance on all rooftop unit…" at bounding box center [474, 257] width 196 height 209
click at [444, 176] on textarea "5/8/2025 CW [4hrs-30mins] Performed cotton seed maintenance on all rooftop unit…" at bounding box center [474, 257] width 196 height 209
paste textarea "Replaced HVAC belts."
click at [445, 176] on textarea "5/8/2025 CW [4hrs-30mins] Performed cotton seed maintenance on all rooftop unit…" at bounding box center [474, 257] width 196 height 209
click at [506, 177] on textarea "5/8/2025 CW [4hrs-30mins] Performed cotton seed maintenance on all rooftop unit…" at bounding box center [474, 257] width 196 height 209
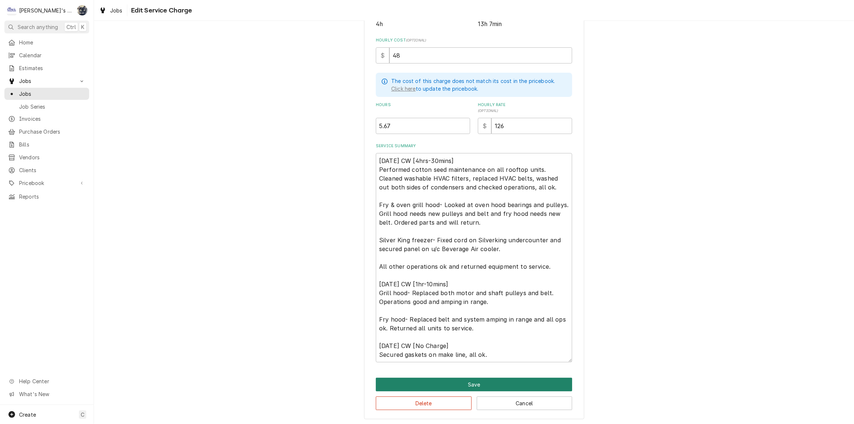
click at [470, 382] on button "Save" at bounding box center [474, 385] width 196 height 14
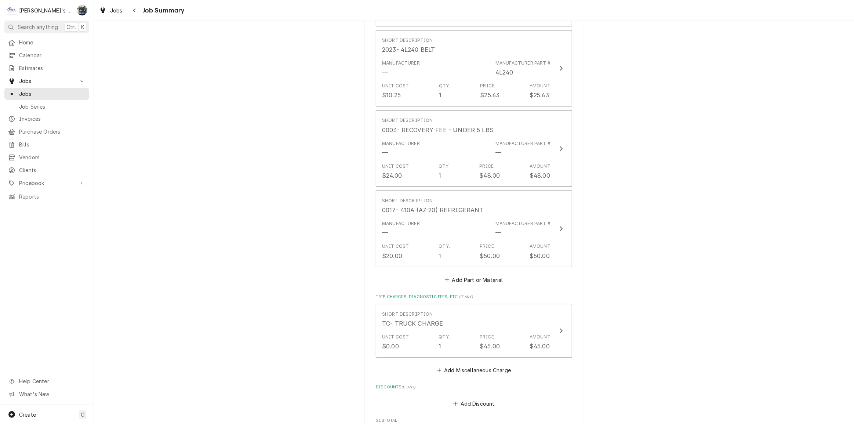
scroll to position [1734, 0]
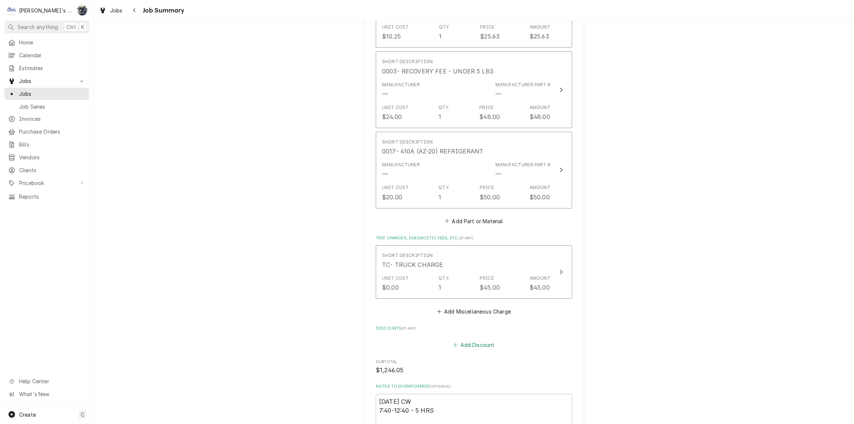
click at [468, 339] on button "Add Discount" at bounding box center [474, 344] width 44 height 10
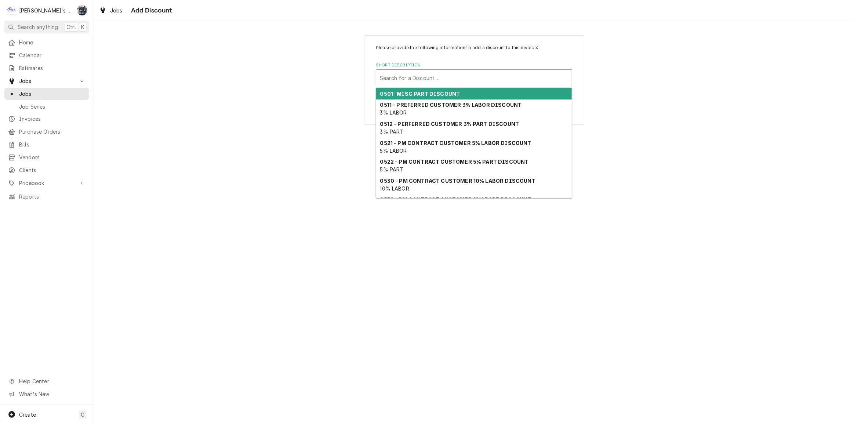
click at [431, 76] on div "Short Description" at bounding box center [474, 77] width 188 height 13
click at [428, 94] on strong "0501- MISC PART DISCOUNT" at bounding box center [420, 94] width 80 height 6
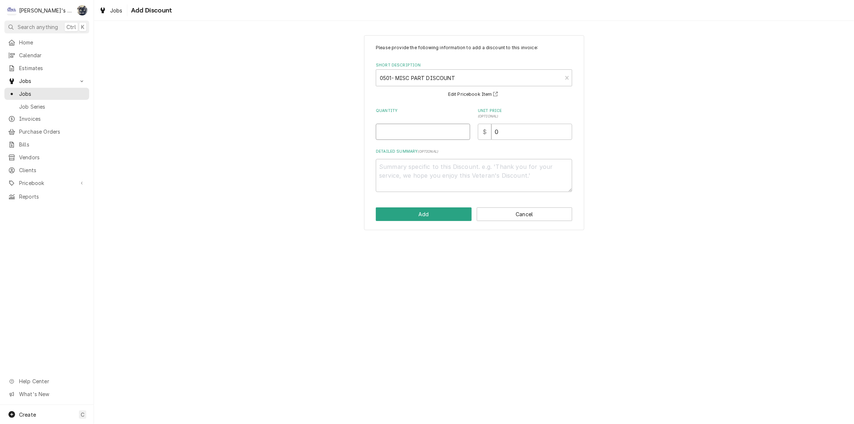
click at [404, 135] on input "Quantity" at bounding box center [423, 132] width 94 height 16
click at [408, 176] on textarea "Detailed Summary ( optional )" at bounding box center [474, 175] width 196 height 33
click at [415, 210] on button "Add" at bounding box center [424, 214] width 96 height 14
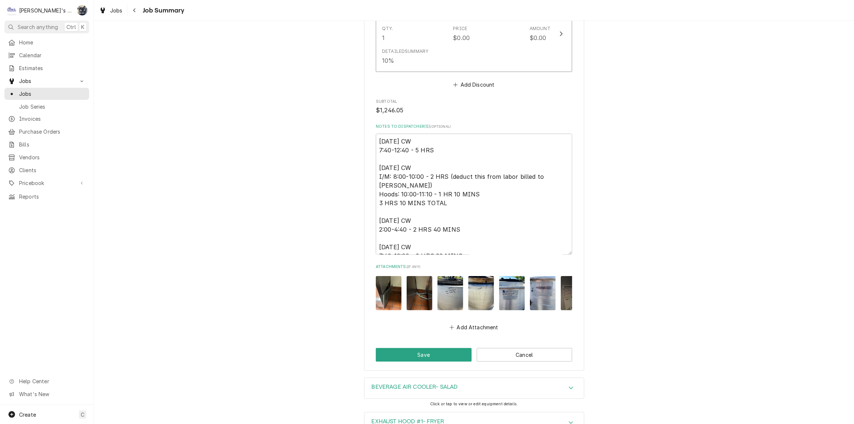
scroll to position [2077, 0]
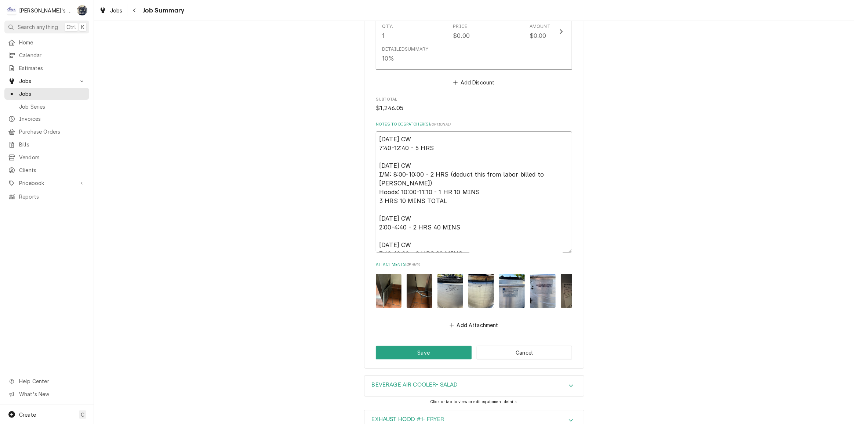
click at [439, 135] on textarea "5/8/2025 CW 7:40-12:40 - 5 HRS 5/15/2025 CW I/M: 8:00-10:00 - 2 HRS (deduct thi…" at bounding box center [474, 191] width 196 height 121
click at [436, 137] on textarea "5/8/2025 CW 7:40-12:40 - 5 HRS [30mins on ice machine] 5/15/2025 CW I/M: 8:00-1…" at bounding box center [474, 191] width 196 height 121
click at [511, 139] on textarea "5/8/2025 CW 7:40-12:40 - 5 HRS (30mins on ice machine] 5/15/2025 CW I/M: 8:00-1…" at bounding box center [474, 191] width 196 height 121
click at [472, 205] on textarea "5/8/2025 CW 7:40-12:40 - 5 HRS (30mins on ice machine) 5/15/2025 CW I/M: 8:00-1…" at bounding box center [474, 191] width 196 height 121
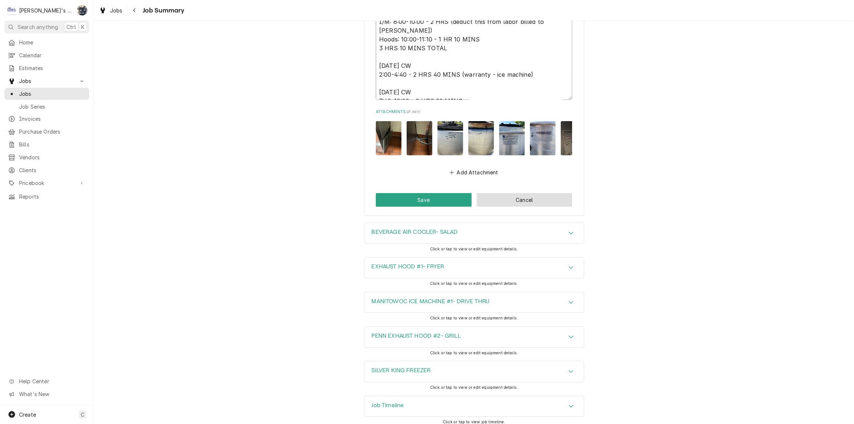
scroll to position [2062, 0]
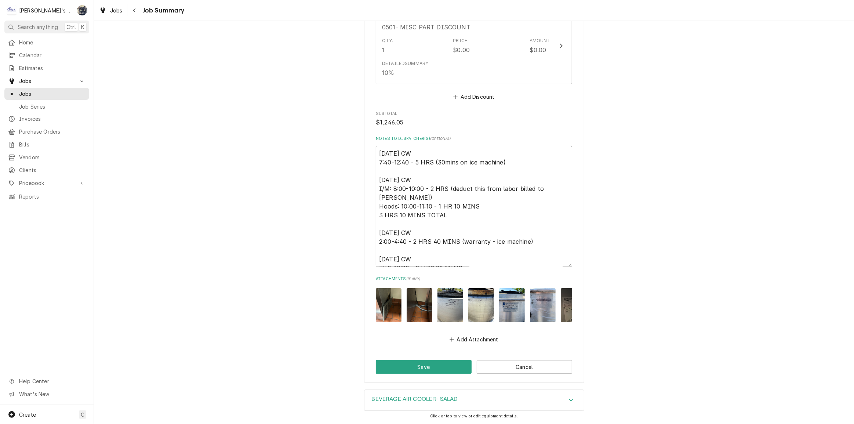
click at [481, 246] on textarea "5/8/2025 CW 7:40-12:40 - 5 HRS (30mins on ice machine) 5/15/2025 CW I/M: 8:00-1…" at bounding box center [474, 206] width 196 height 121
click at [414, 360] on button "Save" at bounding box center [424, 367] width 96 height 14
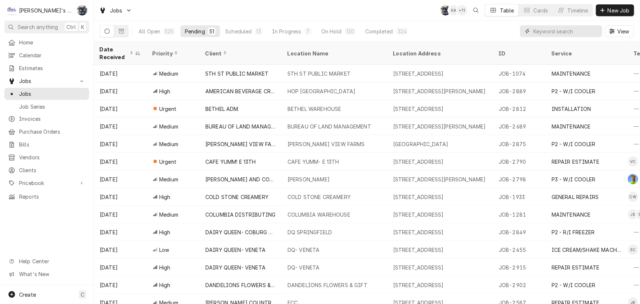
click at [549, 34] on input "Dynamic Content Wrapper" at bounding box center [565, 31] width 65 height 12
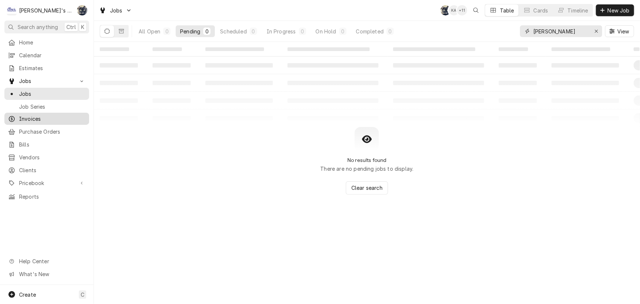
type input "[PERSON_NAME]"
click at [29, 114] on div "Invoices" at bounding box center [47, 118] width 82 height 9
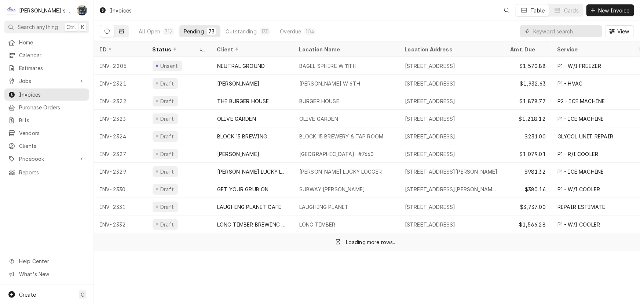
click at [125, 32] on button "Dynamic Content Wrapper" at bounding box center [121, 31] width 14 height 12
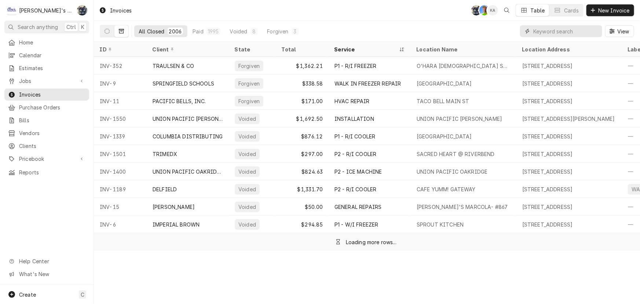
click at [570, 34] on input "Dynamic Content Wrapper" at bounding box center [565, 31] width 65 height 12
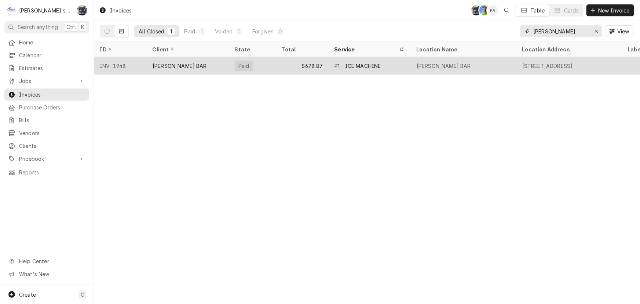
type input "[PERSON_NAME]"
click at [327, 69] on div "$678.87" at bounding box center [302, 66] width 53 height 18
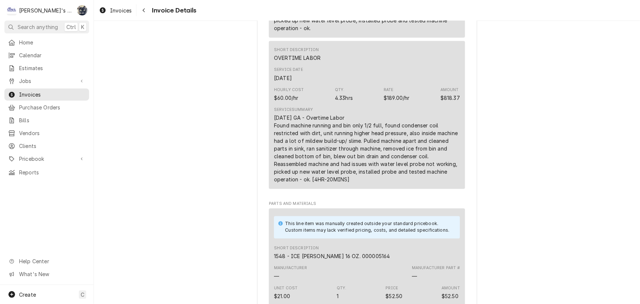
scroll to position [367, 0]
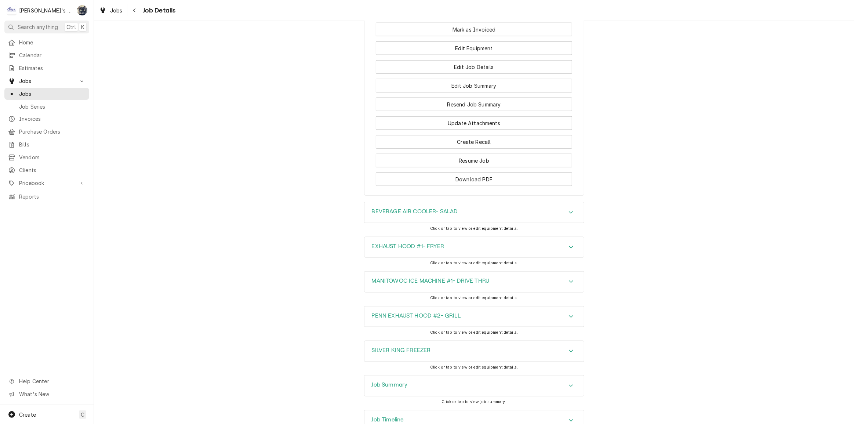
scroll to position [1046, 0]
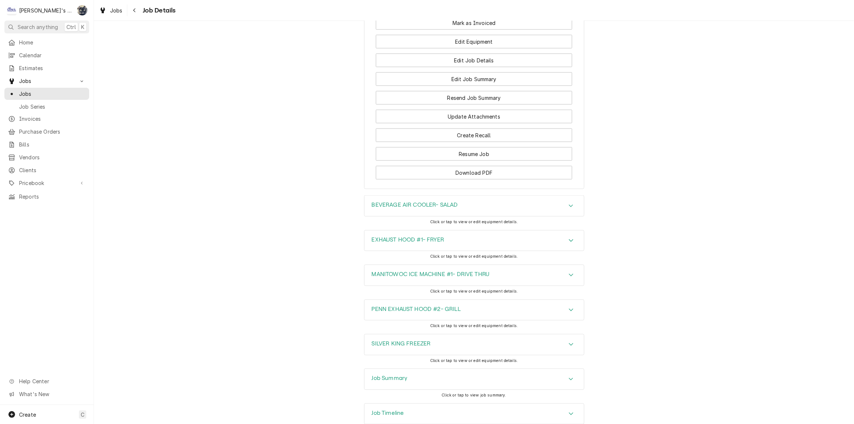
click at [444, 369] on div "Job Summary" at bounding box center [473, 379] width 219 height 21
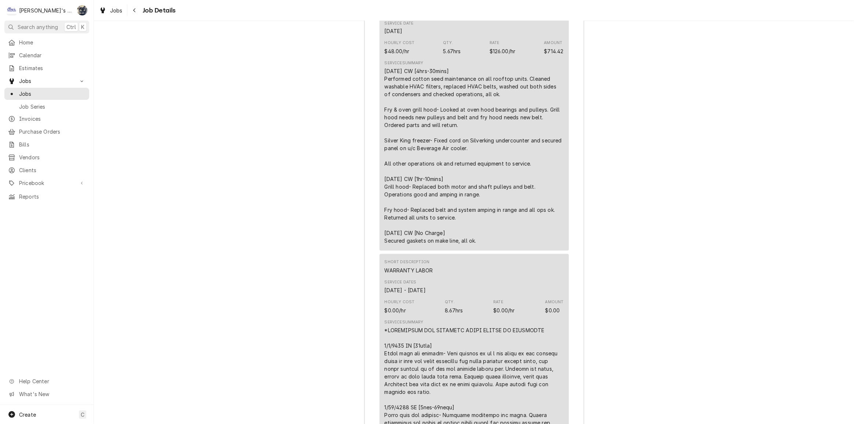
scroll to position [1680, 0]
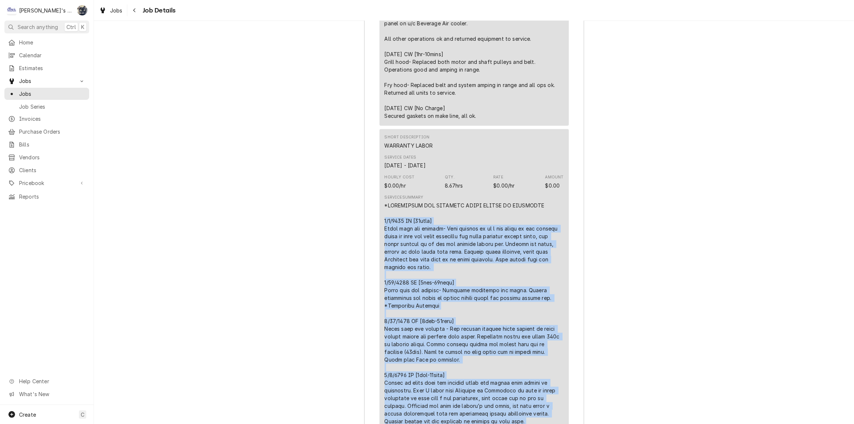
drag, startPoint x: 380, startPoint y: 168, endPoint x: 525, endPoint y: 378, distance: 255.3
click at [525, 378] on div "Short Description WARRANTY LABOR Service Dates [DATE] - [DATE] Hourly Cost $0.0…" at bounding box center [473, 291] width 189 height 325
copy div "[DATE] CW [30mins] Drive thru ice machine- [PERSON_NAME] pointed me to a new so…"
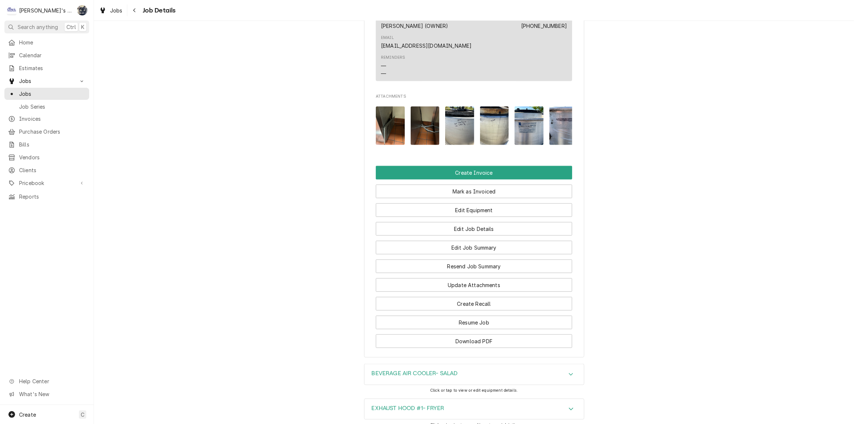
scroll to position [846, 0]
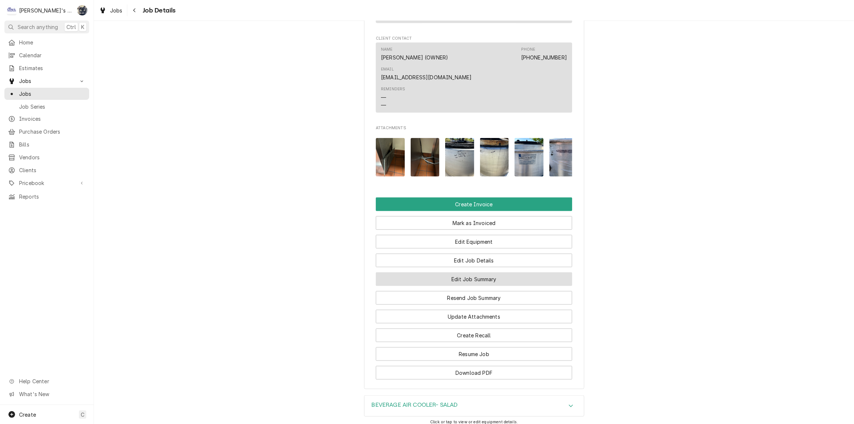
click at [469, 272] on button "Edit Job Summary" at bounding box center [474, 279] width 196 height 14
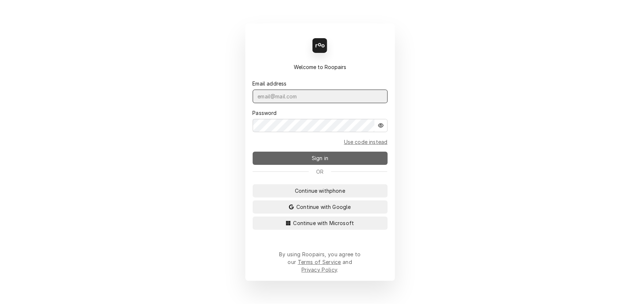
type input "[PERSON_NAME][EMAIL_ADDRESS][DOMAIN_NAME]"
click at [302, 165] on button "Sign in" at bounding box center [320, 158] width 135 height 13
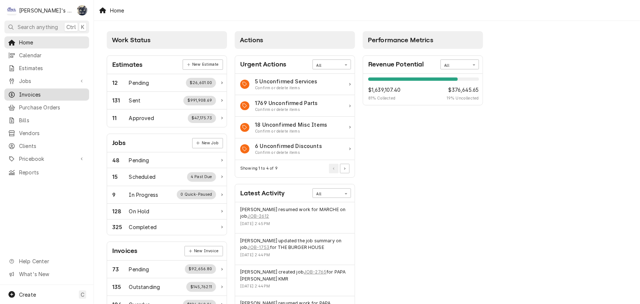
click at [26, 91] on span "Invoices" at bounding box center [52, 95] width 66 height 8
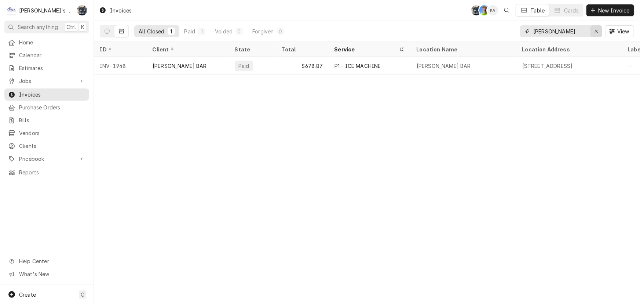
click at [594, 30] on div "Erase input" at bounding box center [596, 31] width 7 height 7
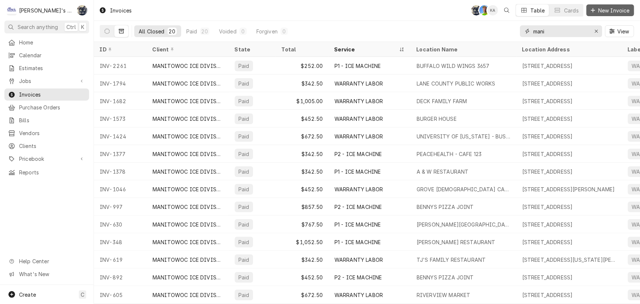
type input "mani"
click at [597, 9] on span "New Invoice" at bounding box center [614, 11] width 34 height 8
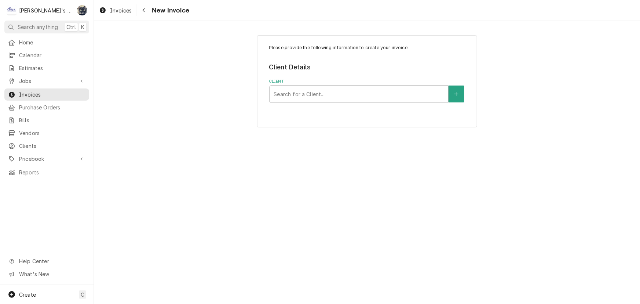
click at [309, 91] on div "Client" at bounding box center [359, 93] width 171 height 13
type input "manitowo"
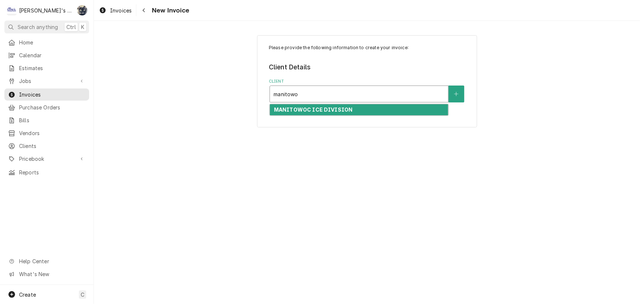
click at [305, 112] on strong "MANITOWOC ICE DIVISION" at bounding box center [313, 109] width 79 height 6
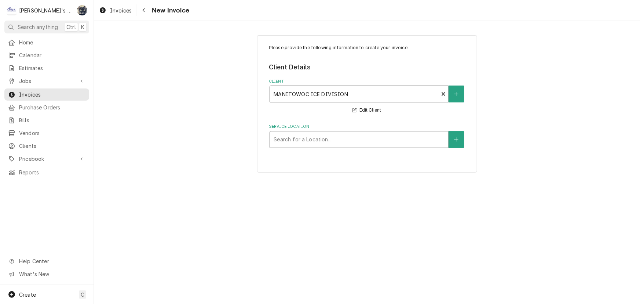
click at [308, 136] on div "Service Location" at bounding box center [359, 139] width 171 height 13
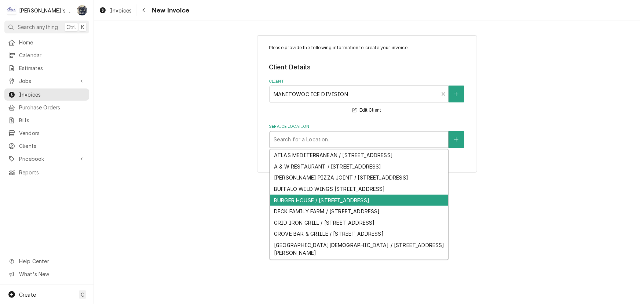
click at [320, 206] on div "BURGER HOUSE / [STREET_ADDRESS]" at bounding box center [359, 199] width 178 height 11
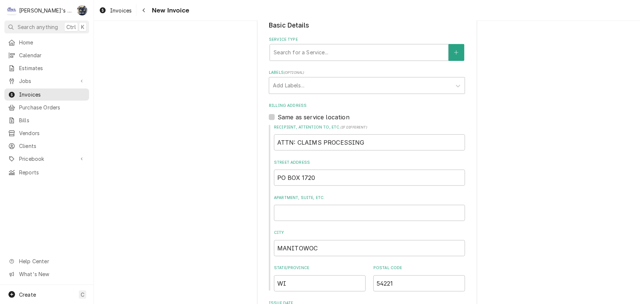
scroll to position [66, 0]
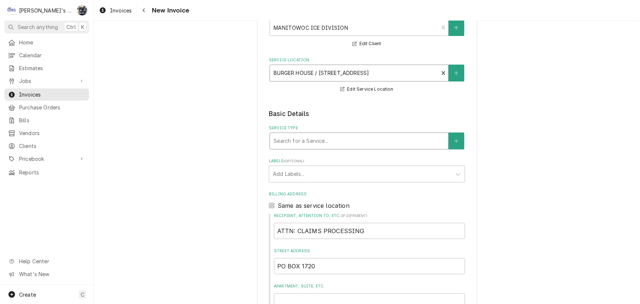
click at [310, 144] on div "Service Type" at bounding box center [359, 140] width 171 height 13
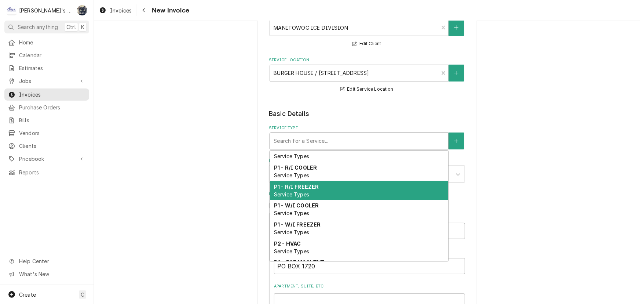
scroll to position [202, 0]
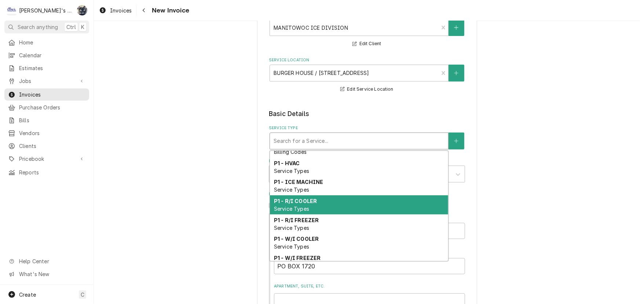
click at [306, 203] on div "P1 - R/I COOLER Service Types" at bounding box center [359, 204] width 178 height 19
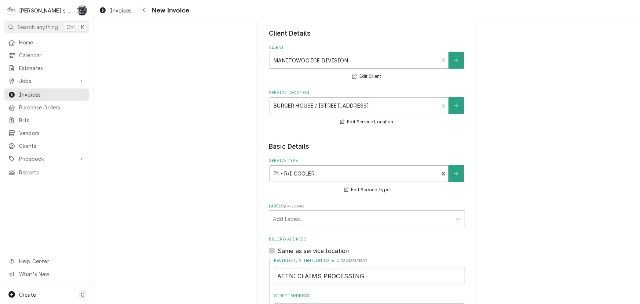
scroll to position [33, 0]
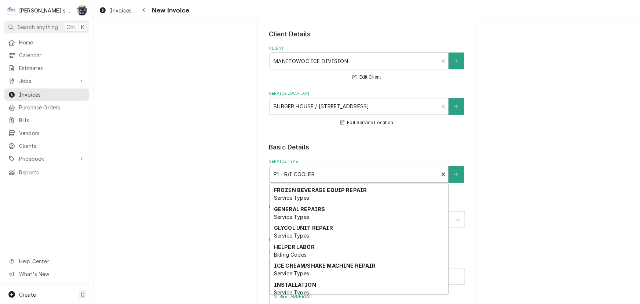
click at [295, 172] on div "Service Type" at bounding box center [354, 174] width 161 height 13
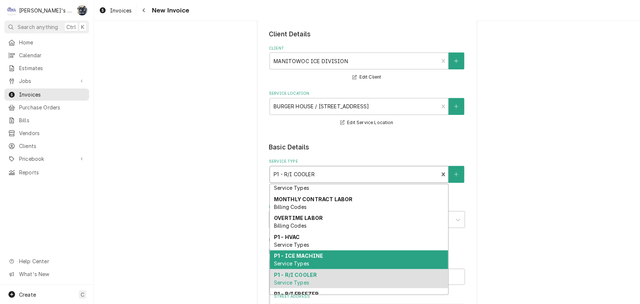
click at [311, 257] on strong "P1 - ICE MACHINE" at bounding box center [299, 255] width 50 height 6
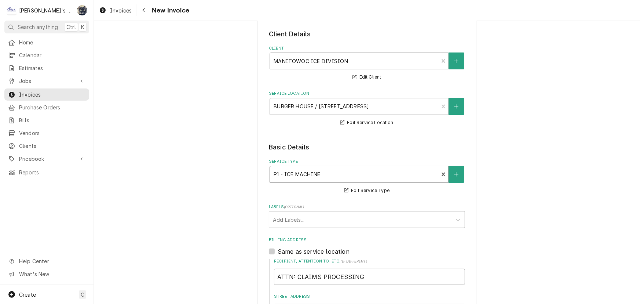
scroll to position [167, 0]
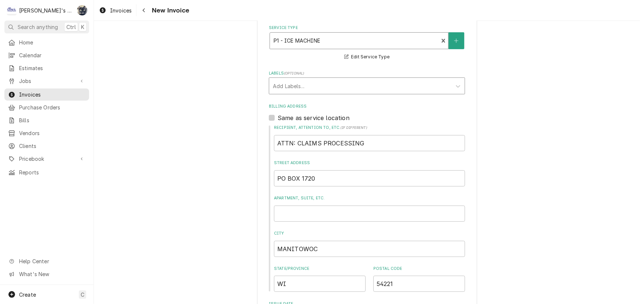
click at [308, 85] on div "Labels" at bounding box center [360, 85] width 175 height 13
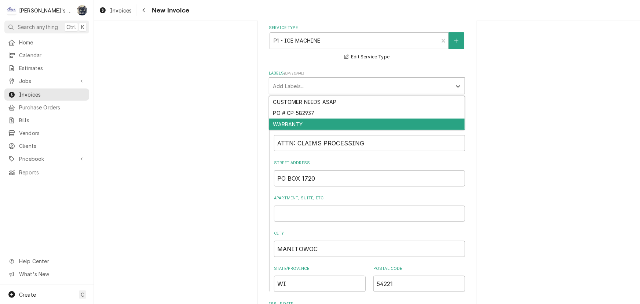
click at [305, 126] on div "WARRANTY" at bounding box center [367, 124] width 196 height 11
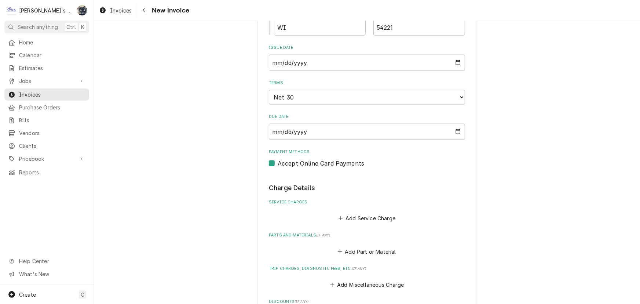
scroll to position [533, 0]
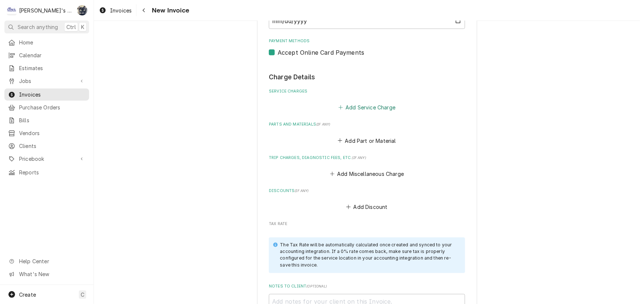
click at [354, 105] on button "Add Service Charge" at bounding box center [366, 107] width 59 height 10
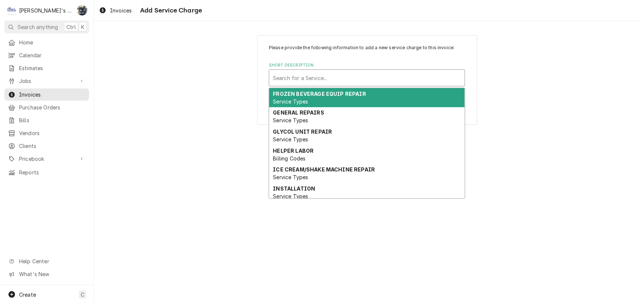
click at [319, 79] on div "Short Description" at bounding box center [367, 77] width 188 height 13
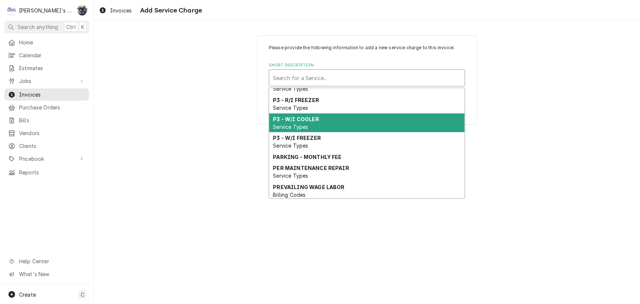
scroll to position [549, 0]
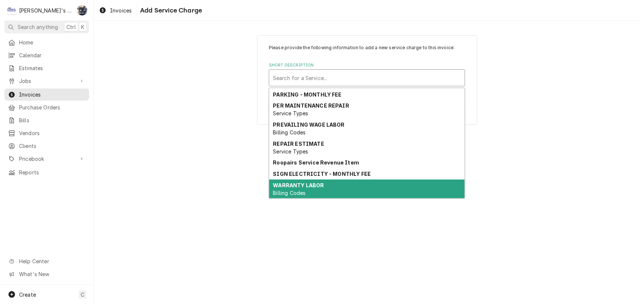
click at [336, 185] on div "WARRANTY LABOR Billing Codes" at bounding box center [367, 188] width 196 height 19
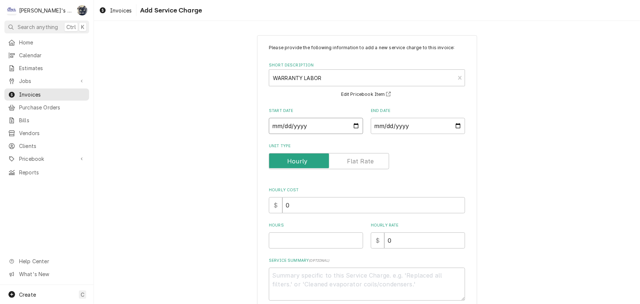
click at [354, 126] on input "Start Date" at bounding box center [316, 126] width 94 height 16
click at [384, 144] on label "Unit Type" at bounding box center [367, 146] width 196 height 6
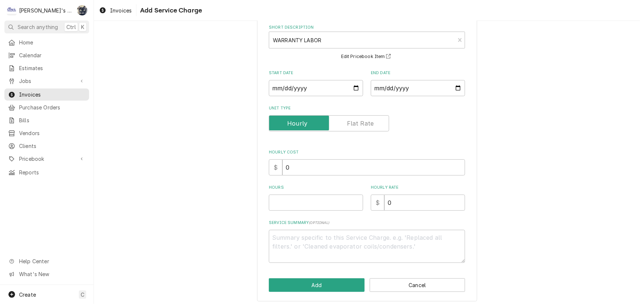
scroll to position [41, 0]
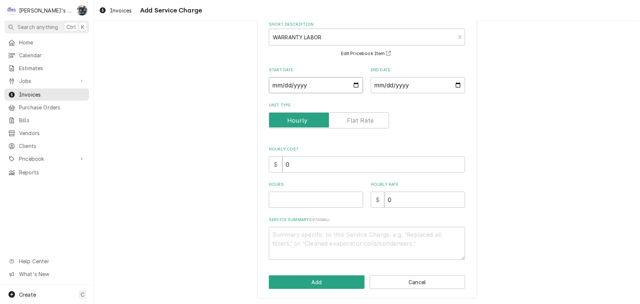
click at [353, 87] on input "Start Date" at bounding box center [316, 85] width 94 height 16
type textarea "x"
type input "[DATE]"
click at [456, 82] on input "End Date" at bounding box center [418, 85] width 94 height 16
type textarea "x"
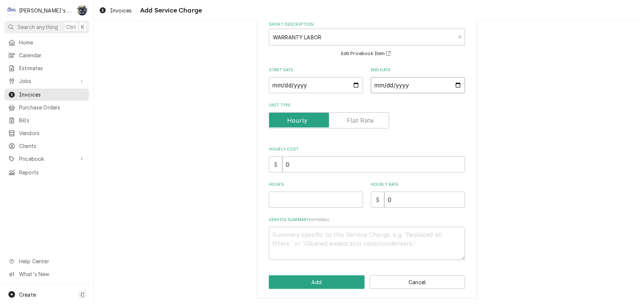
type input "[DATE]"
type textarea "x"
type input "[DATE]"
click at [302, 197] on input "Hours" at bounding box center [316, 200] width 94 height 16
drag, startPoint x: 310, startPoint y: 161, endPoint x: 279, endPoint y: 162, distance: 30.8
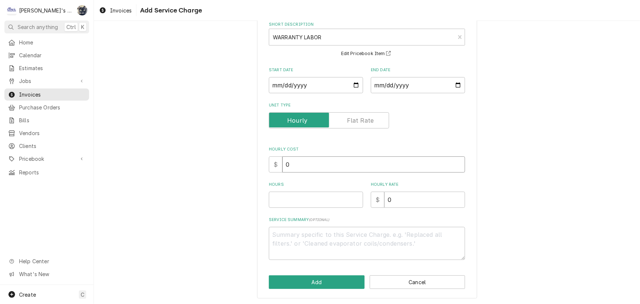
click at [283, 162] on input "0" at bounding box center [374, 164] width 183 height 16
type textarea "x"
type input "4"
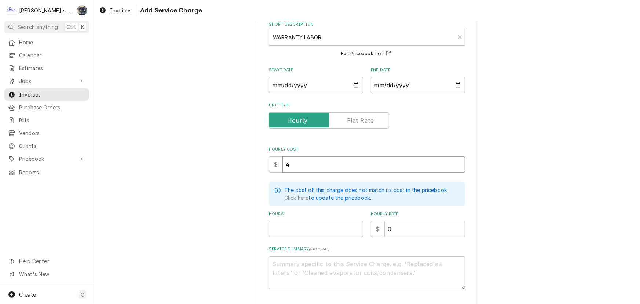
type textarea "x"
type input "48"
click at [317, 273] on textarea "Service Summary ( optional )" at bounding box center [367, 272] width 196 height 33
click at [301, 229] on input "Hours" at bounding box center [316, 229] width 94 height 16
type textarea "x"
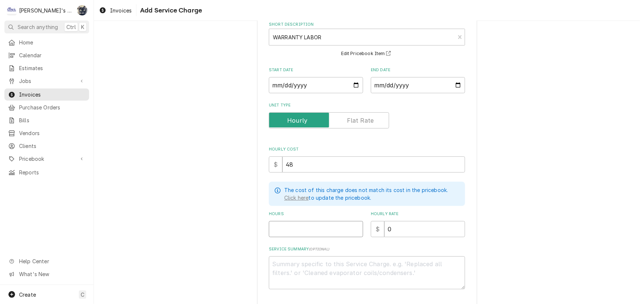
type input "8"
type textarea "x"
type input "8.6"
type textarea "x"
type input "8.67"
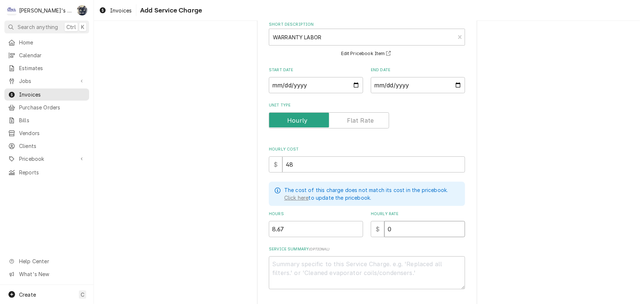
type textarea "x"
type input "1"
type textarea "x"
type input "12"
type textarea "x"
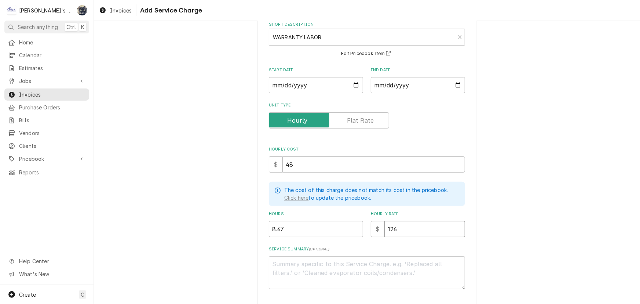
type input "126"
click at [280, 266] on textarea "Service Summary ( optional )" at bounding box center [367, 272] width 196 height 33
paste textarea "[DATE] CW [30mins] Drive thru ice machine- [PERSON_NAME] pointed me to a new so…"
type textarea "x"
type textarea "5/8/2025 CW [30mins] Drive thru ice machine- Jeff pointed me to a new sound on …"
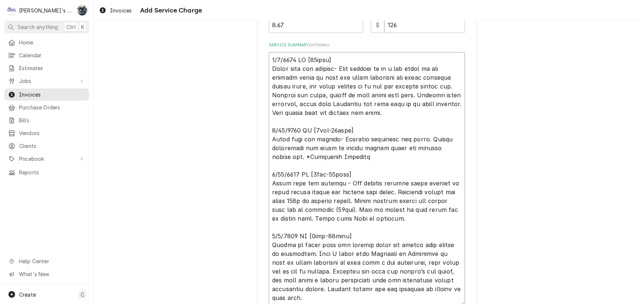
scroll to position [0, 0]
click at [270, 56] on textarea "Service Summary ( optional )" at bounding box center [367, 178] width 196 height 253
type textarea "x"
type textarea "5/8/2025 CW [30mins] Drive thru ice machine- Jeff pointed me to a new sound on …"
type textarea "x"
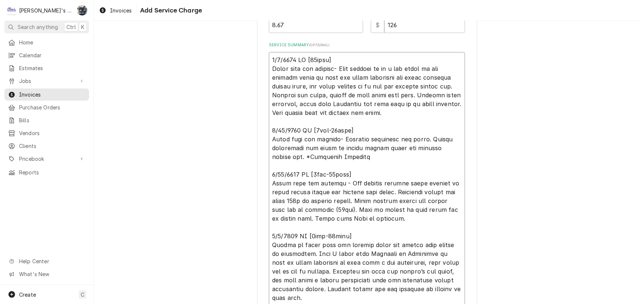
type textarea "5/8/2025 CW [30mins] Drive thru ice machine- Jeff pointed me to a new sound on …"
click at [272, 59] on textarea "Service Summary ( optional )" at bounding box center [367, 187] width 196 height 271
type textarea "x"
type textarea "m 5/8/2025 CW [30mins] Drive thru ice machine- Jeff pointed me to a new sound o…"
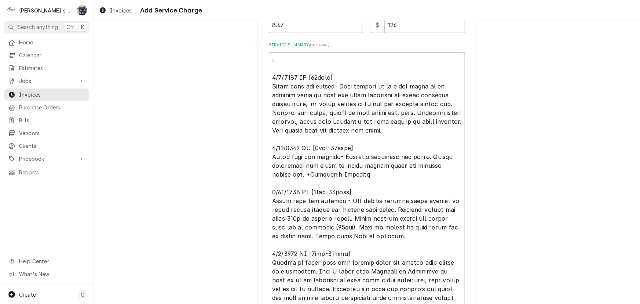
type textarea "x"
type textarea "ma 5/8/2025 CW [30mins] Drive thru ice machine- Jeff pointed me to a new sound …"
type textarea "x"
type textarea "man 5/8/2025 CW [30mins] Drive thru ice machine- Jeff pointed me to a new sound…"
type textarea "x"
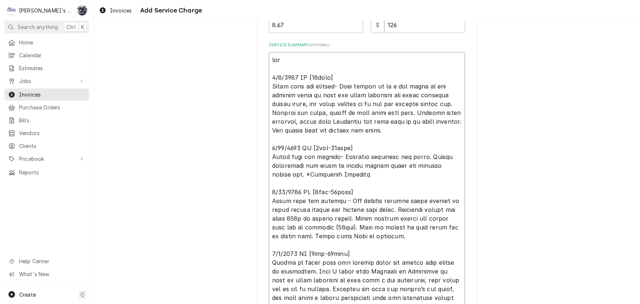
type textarea "man= 5/8/2025 CW [30mins] Drive thru ice machine- Jeff pointed me to a new soun…"
type textarea "x"
type textarea "man 5/8/2025 CW [30mins] Drive thru ice machine- Jeff pointed me to a new sound…"
type textarea "x"
type textarea "ma 5/8/2025 CW [30mins] Drive thru ice machine- Jeff pointed me to a new sound …"
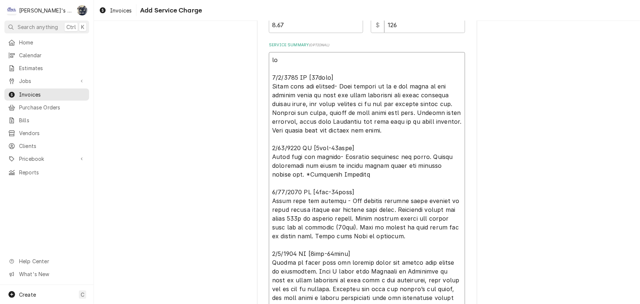
type textarea "x"
type textarea "m 5/8/2025 CW [30mins] Drive thru ice machine- Jeff pointed me to a new sound o…"
type textarea "x"
type textarea "5/8/2025 CW [30mins] Drive thru ice machine- Jeff pointed me to a new sound on …"
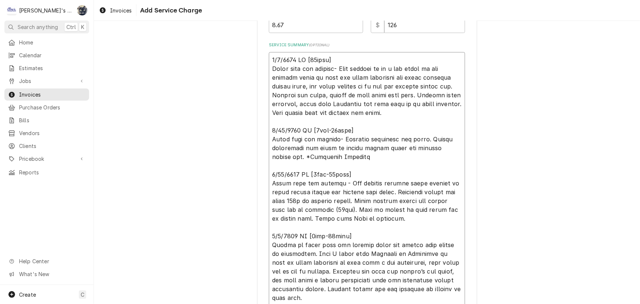
type textarea "x"
type textarea "M 5/8/2025 CW [30mins] Drive thru ice machine- Jeff pointed me to a new sound o…"
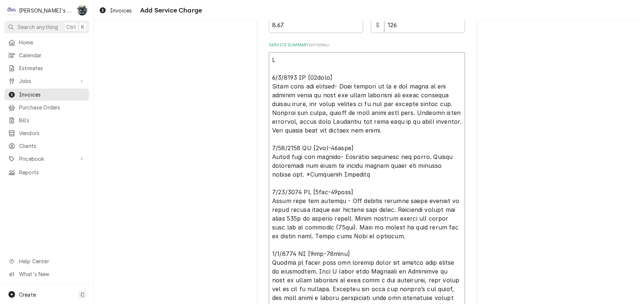
type textarea "x"
type textarea "MA 5/8/2025 CW [30mins] Drive thru ice machine- Jeff pointed me to a new sound …"
type textarea "x"
type textarea "MAN 5/8/2025 CW [30mins] Drive thru ice machine- Jeff pointed me to a new sound…"
type textarea "x"
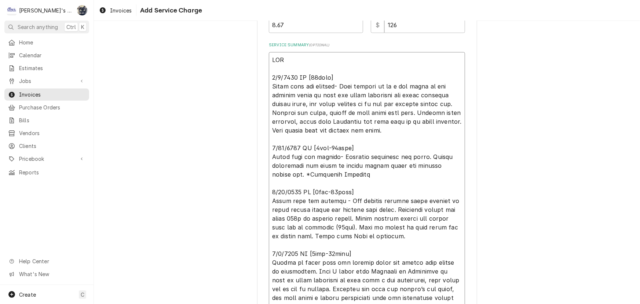
type textarea "MANI 5/8/2025 CW [30mins] Drive thru ice machine- Jeff pointed me to a new soun…"
type textarea "x"
type textarea "MANIT 5/8/2025 CW [30mins] Drive thru ice machine- Jeff pointed me to a new sou…"
type textarea "x"
type textarea "MANITO 5/8/2025 CW [30mins] Drive thru ice machine- Jeff pointed me to a new so…"
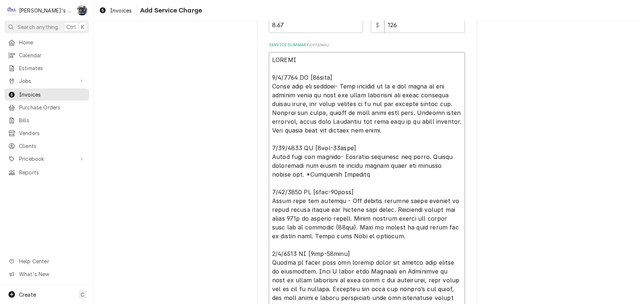
type textarea "x"
type textarea "MANITOW 5/8/2025 CW [30mins] Drive thru ice machine- Jeff pointed me to a new s…"
type textarea "x"
type textarea "MANITOWO 5/8/2025 CW [30mins] Drive thru ice machine- Jeff pointed me to a new …"
type textarea "x"
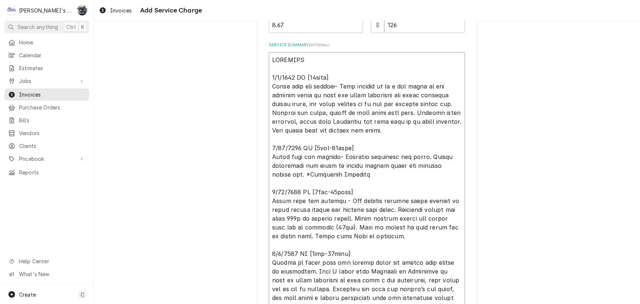
type textarea "MANITOWOC 5/8/2025 CW [30mins] Drive thru ice machine- Jeff pointed me to a new…"
type textarea "x"
type textarea "MANITOWOC 5/8/2025 CW [30mins] Drive thru ice machine- Jeff pointed me to a new…"
type textarea "x"
type textarea "MANITOWOC M 5/8/2025 CW [30mins] Drive thru ice machine- Jeff pointed me to a n…"
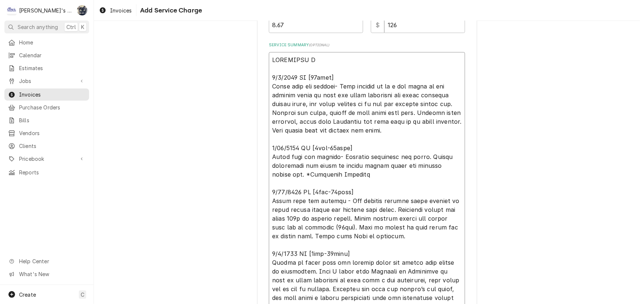
type textarea "x"
type textarea "MANITOWOC MO 5/8/2025 CW [30mins] Drive thru ice machine- Jeff pointed me to a …"
type textarea "x"
type textarea "MANITOWOC MOD 5/8/2025 CW [30mins] Drive thru ice machine- Jeff pointed me to a…"
type textarea "x"
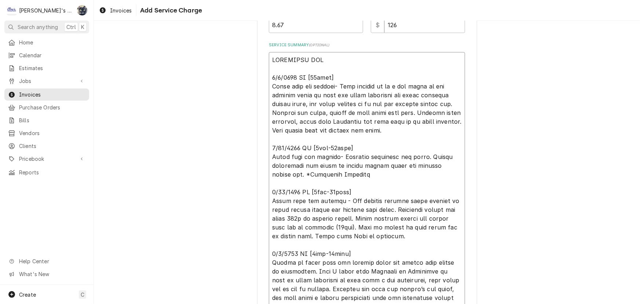
type textarea "MANITOWOC MODE 5/8/2025 CW [30mins] Drive thru ice machine- Jeff pointed me to …"
type textarea "x"
type textarea "MANITOWOC MODEL 5/8/2025 CW [30mins] Drive thru ice machine- Jeff pointed me to…"
type textarea "x"
type textarea "MANITOWOC MODEL 5/8/2025 CW [30mins] Drive thru ice machine- Jeff pointed me to…"
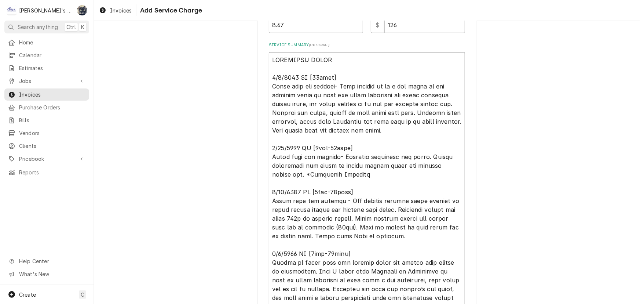
type textarea "x"
type textarea "MANITOWOC MODEL # 5/8/2025 CW [30mins] Drive thru ice machine- Jeff pointed me …"
type textarea "x"
type textarea "MANITOWOC MODEL #I 5/8/2025 CW [30mins] Drive thru ice machine- Jeff pointed me…"
type textarea "x"
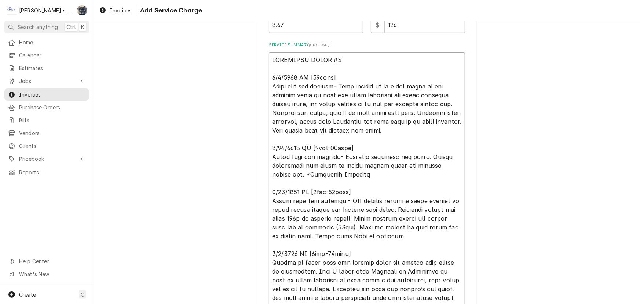
type textarea "MANITOWOC MODEL #IY 5/8/2025 CW [30mins] Drive thru ice machine- Jeff pointed m…"
type textarea "x"
type textarea "MANITOWOC MODEL #IYT 5/8/2025 CW [30mins] Drive thru ice machine- Jeff pointed …"
type textarea "x"
type textarea "MANITOWOC MODEL #IYT0 5/8/2025 CW [30mins] Drive thru ice machine- Jeff pointed…"
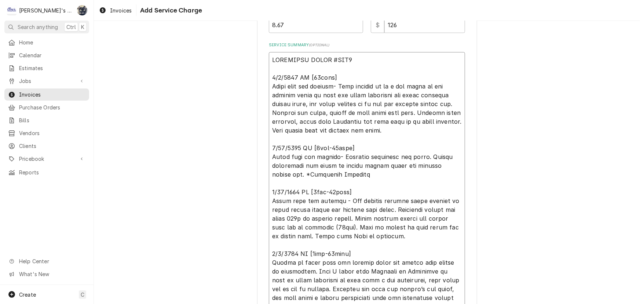
type textarea "x"
type textarea "MANITOWOC MODEL #IYT03 5/8/2025 CW [30mins] Drive thru ice machine- Jeff pointe…"
type textarea "x"
type textarea "MANITOWOC MODEL #IYT030 5/8/2025 CW [30mins] Drive thru ice machine- Jeff point…"
type textarea "x"
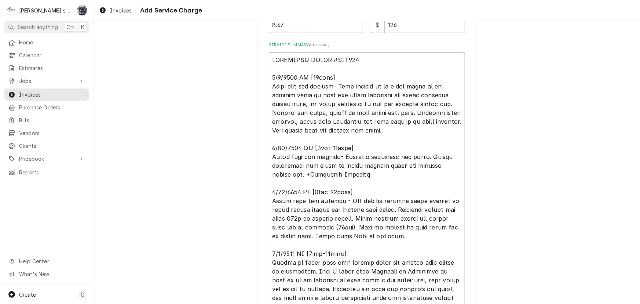
type textarea "MANITOWOC MODEL #IYT0300 5/8/2025 CW [30mins] Drive thru ice machine- Jeff poin…"
type textarea "x"
type textarea "MANITOWOC MODEL #IYT0300A 5/8/2025 CW [30mins] Drive thru ice machine- Jeff poi…"
type textarea "x"
type textarea "MANITOWOC MODEL #IYT0300A- 5/8/2025 CW [30mins] Drive thru ice machine- Jeff po…"
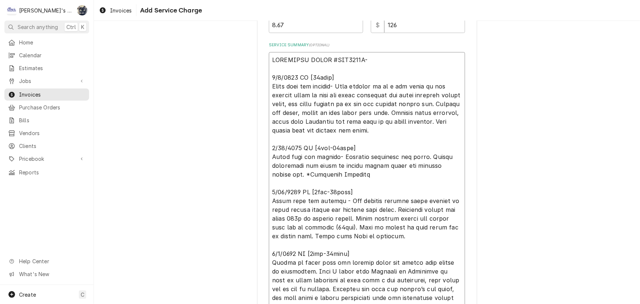
type textarea "x"
type textarea "MANITOWOC MODEL #IYT0300A-1 5/8/2025 CW [30mins] Drive thru ice machine- Jeff p…"
type textarea "x"
type textarea "MANITOWOC MODEL #IYT0300A-16 5/8/2025 CW [30mins] Drive thru ice machine- Jeff …"
type textarea "x"
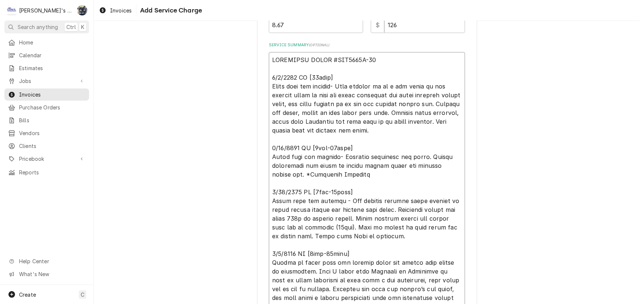
type textarea "MANITOWOC MODEL #IYT0300A-161 5/8/2025 CW [30mins] Drive thru ice machine- Jeff…"
type textarea "x"
type textarea "MANITOWOC MODEL #IYT0300A-161 5/8/2025 CW [30mins] Drive thru ice machine- Jeff…"
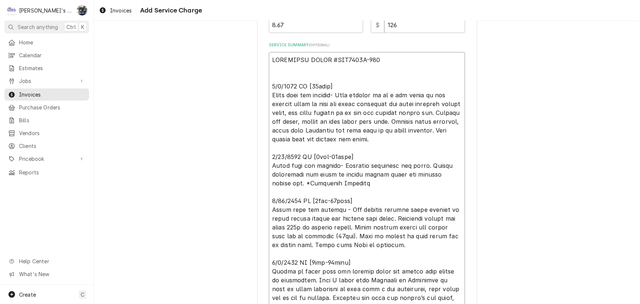
type textarea "x"
type textarea "MANITOWOC MODEL #IYT0300A-161 S 5/8/2025 CW [30mins] Drive thru ice machine- Je…"
type textarea "x"
type textarea "MANITOWOC MODEL #IYT0300A-161 SE 5/8/2025 CW [30mins] Drive thru ice machine- J…"
type textarea "x"
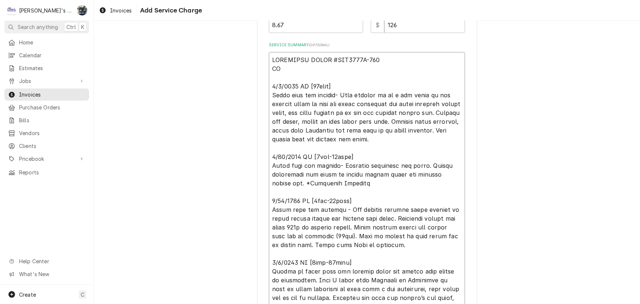
type textarea "MANITOWOC MODEL #IYT0300A-161 SEI 5/8/2025 CW [30mins] Drive thru ice machine- …"
type textarea "x"
type textarea "MANITOWOC MODEL #IYT0300A-161 SEIR 5/8/2025 CW [30mins] Drive thru ice machine-…"
type textarea "x"
type textarea "MANITOWOC MODEL #IYT0300A-161 SEIRA 5/8/2025 CW [30mins] Drive thru ice machine…"
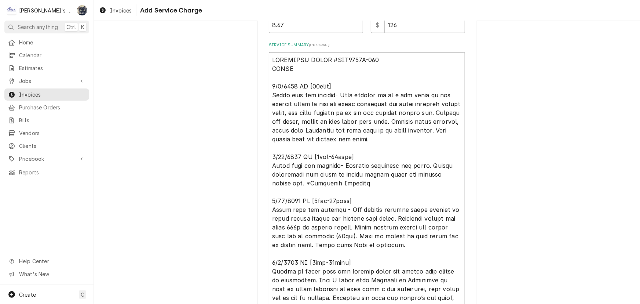
type textarea "x"
type textarea "MANITOWOC MODEL #IYT0300A-161 SEIRAL 5/8/2025 CW [30mins] Drive thru ice machin…"
type textarea "x"
type textarea "MANITOWOC MODEL #IYT0300A-161 SEIRAL 5/8/2025 CW [30mins] Drive thru ice machin…"
type textarea "x"
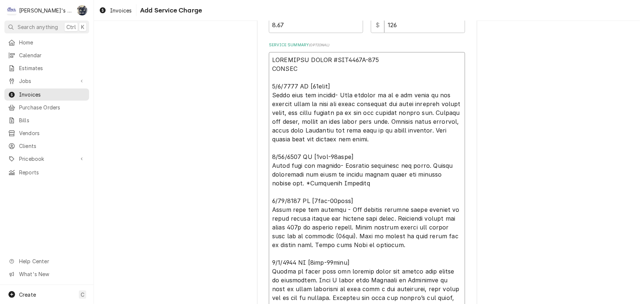
type textarea "MANITOWOC MODEL #IYT0300A-161 SEIRAL 5/8/2025 CW [30mins] Drive thru ice machin…"
type textarea "x"
type textarea "MANITOWOC MODEL #IYT0300A-161 SEIRA 5/8/2025 CW [30mins] Drive thru ice machine…"
type textarea "x"
type textarea "MANITOWOC MODEL #IYT0300A-161 SEIR 5/8/2025 CW [30mins] Drive thru ice machine-…"
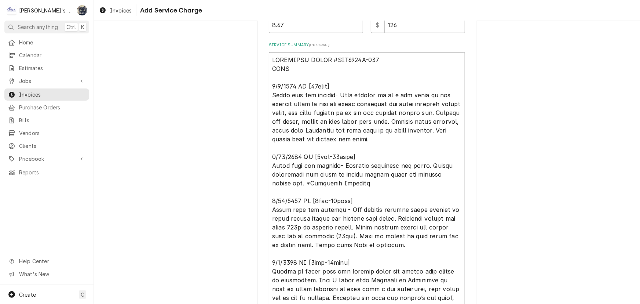
type textarea "x"
type textarea "MANITOWOC MODEL #IYT0300A-161 SEI 5/8/2025 CW [30mins] Drive thru ice machine- …"
type textarea "x"
type textarea "MANITOWOC MODEL #IYT0300A-161 SE 5/8/2025 CW [30mins] Drive thru ice machine- J…"
type textarea "x"
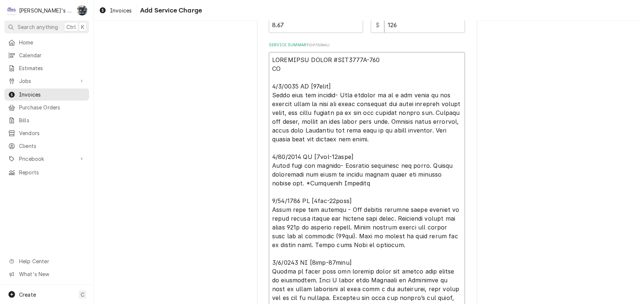
type textarea "MANITOWOC MODEL #IYT0300A-161 SER 5/8/2025 CW [30mins] Drive thru ice machine- …"
type textarea "x"
type textarea "MANITOWOC MODEL #IYT0300A-161 SERI 5/8/2025 CW [30mins] Drive thru ice machine-…"
type textarea "x"
type textarea "MANITOWOC MODEL #IYT0300A-161 SERIA 5/8/2025 CW [30mins] Drive thru ice machine…"
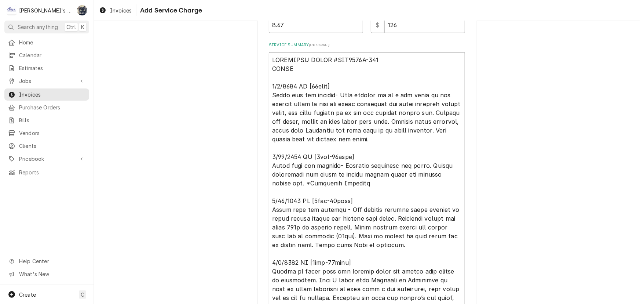
type textarea "x"
type textarea "MANITOWOC MODEL #IYT0300A-161 SERIAL 5/8/2025 CW [30mins] Drive thru ice machin…"
type textarea "x"
type textarea "MANITOWOC MODEL #IYT0300A-161 SERIAL 5/8/2025 CW [30mins] Drive thru ice machin…"
type textarea "x"
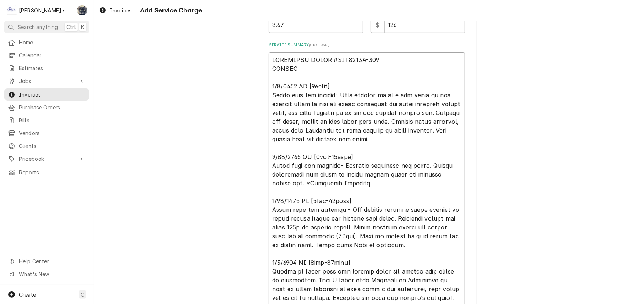
type textarea "MANITOWOC MODEL #IYT0300A-161 SERIAL 3 5/8/2025 CW [30mins] Drive thru ice mach…"
type textarea "x"
type textarea "MANITOWOC MODEL #IYT0300A-161 SERIAL 5/8/2025 CW [30mins] Drive thru ice machin…"
type textarea "x"
type textarea "MANITOWOC MODEL #IYT0300A-161 SERIAL # 5/8/2025 CW [30mins] Drive thru ice mach…"
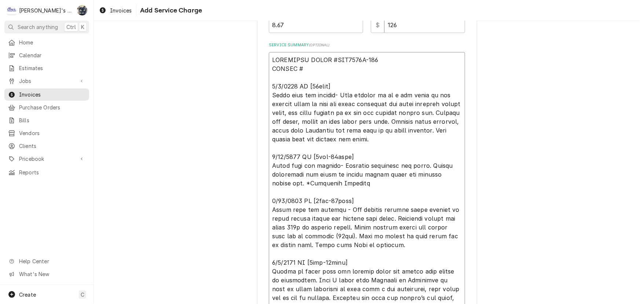
type textarea "x"
type textarea "MANITOWOC MODEL #IYT0300A-161 SERIAL #1 5/8/2025 CW [30mins] Drive thru ice mac…"
type textarea "x"
type textarea "MANITOWOC MODEL #IYT0300A-161 SERIAL #11 5/8/2025 CW [30mins] Drive thru ice ma…"
type textarea "x"
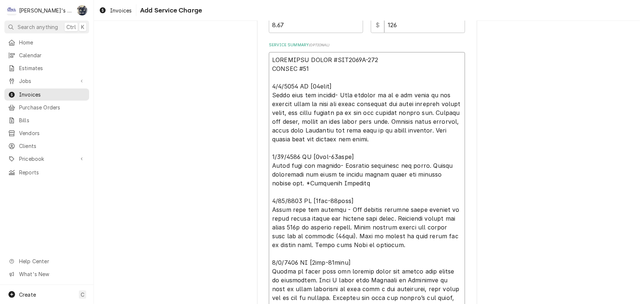
type textarea "MANITOWOC MODEL #IYT0300A-161 SERIAL #112 5/8/2025 CW [30mins] Drive thru ice m…"
type textarea "x"
type textarea "MANITOWOC MODEL #IYT0300A-161 SERIAL #1120 5/8/2025 CW [30mins] Drive thru ice …"
type textarea "x"
type textarea "MANITOWOC MODEL #IYT0300A-161 SERIAL #11209 5/8/2025 CW [30mins] Drive thru ice…"
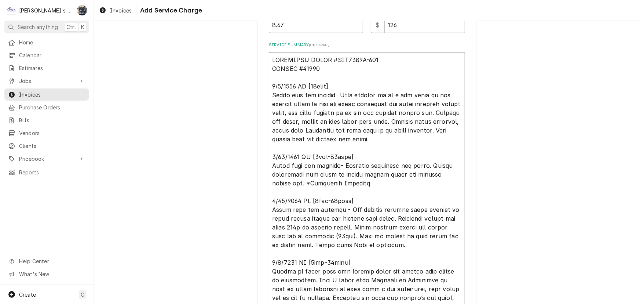
type textarea "x"
type textarea "MANITOWOC MODEL #IYT0300A-161 SERIAL #112095 5/8/2025 CW [30mins] Drive thru ic…"
type textarea "x"
type textarea "MANITOWOC MODEL #IYT0300A-161 SERIAL #1120950 5/8/2025 CW [30mins] Drive thru i…"
type textarea "x"
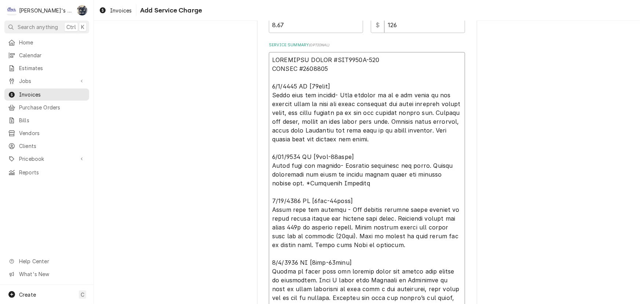
type textarea "MANITOWOC MODEL #IYT0300A-161 SERIAL #11209501 5/8/2025 CW [30mins] Drive thru …"
type textarea "x"
type textarea "MANITOWOC MODEL #IYT0300A-161 SERIAL #112095019 5/8/2025 CW [30mins] Drive thru…"
type textarea "x"
type textarea "MANITOWOC MODEL #IYT0300A-161 SERIAL #1120950191 5/8/2025 CW [30mins] Drive thr…"
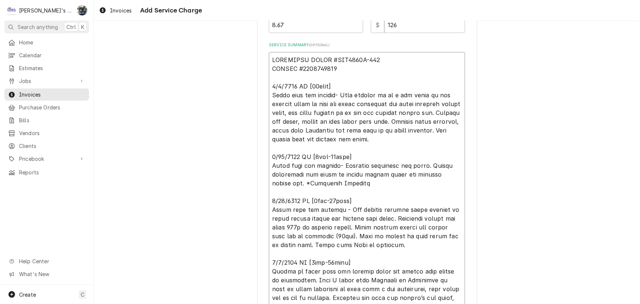
click at [312, 59] on textarea "Service Summary ( optional )" at bounding box center [367, 192] width 196 height 280
type textarea "x"
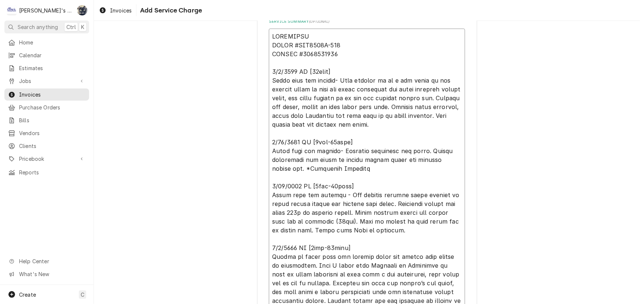
scroll to position [325, 0]
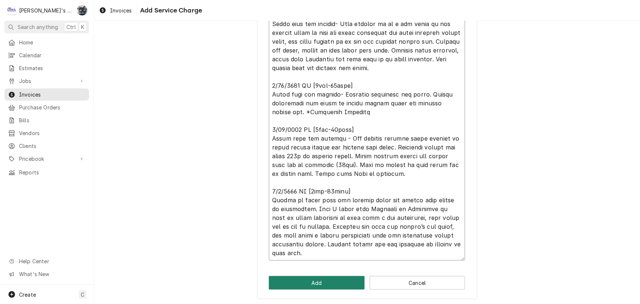
type textarea "MANITOWOC MODEL #IYT0300A-161 SERIAL #1120950191 5/8/2025 CW [30mins] Drive thr…"
click at [337, 279] on button "Add" at bounding box center [317, 283] width 96 height 14
type textarea "x"
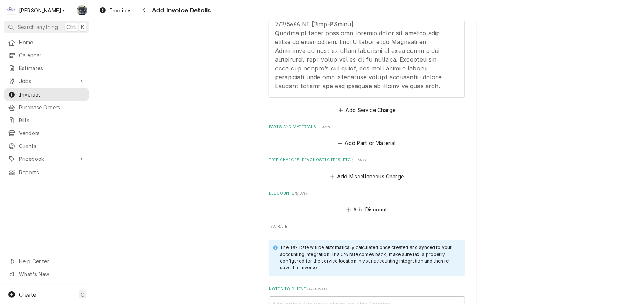
scroll to position [925, 0]
click at [351, 181] on button "Add Miscellaneous Charge" at bounding box center [367, 176] width 76 height 10
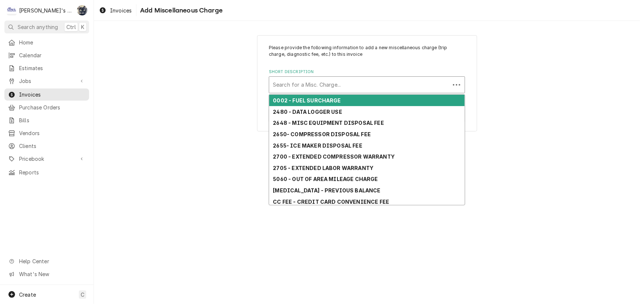
click at [308, 84] on div "Short Description" at bounding box center [360, 84] width 174 height 13
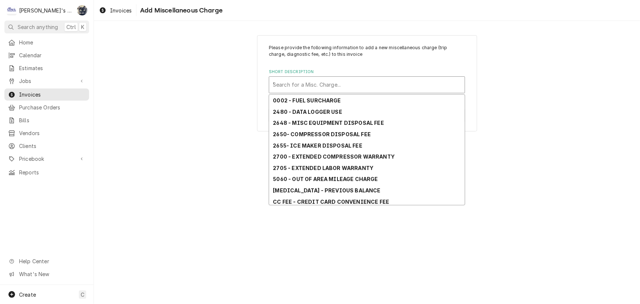
type input "TR"
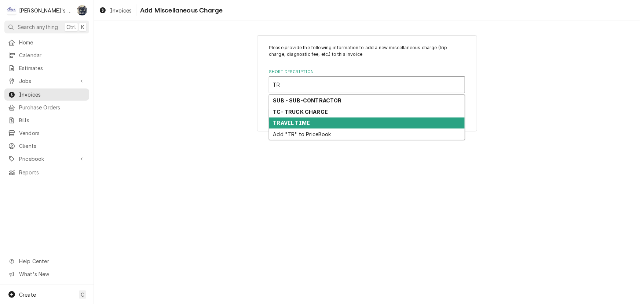
click at [315, 120] on div "TRAVEL TIME" at bounding box center [367, 122] width 196 height 11
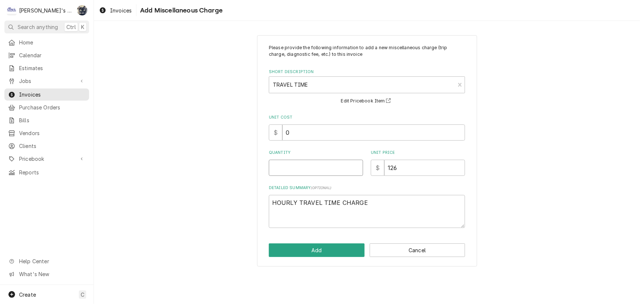
click at [299, 172] on input "Quantity" at bounding box center [316, 168] width 94 height 16
type textarea "x"
type input "1"
click at [269, 136] on div "$ 0" at bounding box center [367, 132] width 196 height 16
type textarea "x"
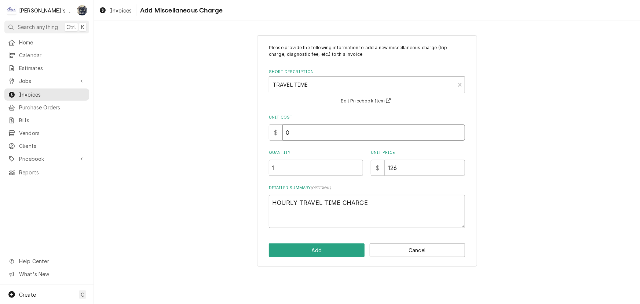
type input "4"
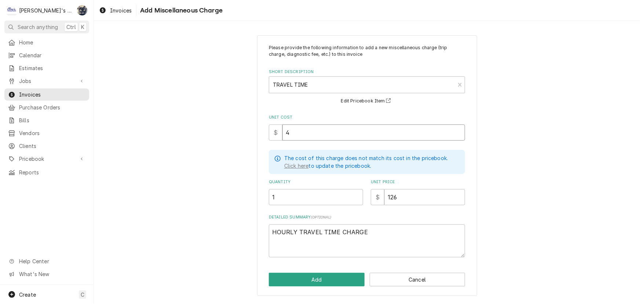
type textarea "x"
type input "48"
click at [333, 277] on button "Add" at bounding box center [317, 280] width 96 height 14
type textarea "x"
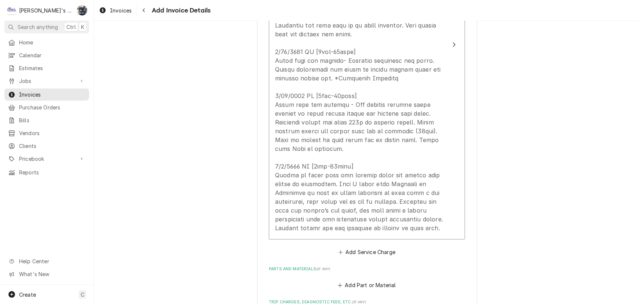
scroll to position [916, 0]
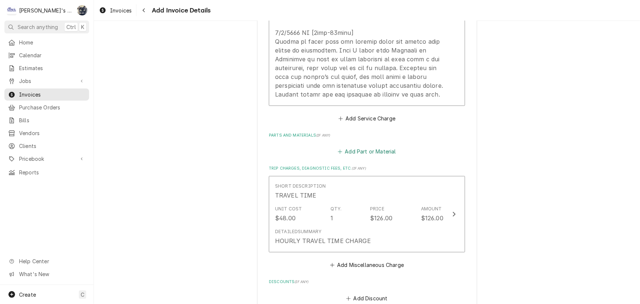
click at [356, 157] on button "Add Part or Material" at bounding box center [367, 151] width 61 height 10
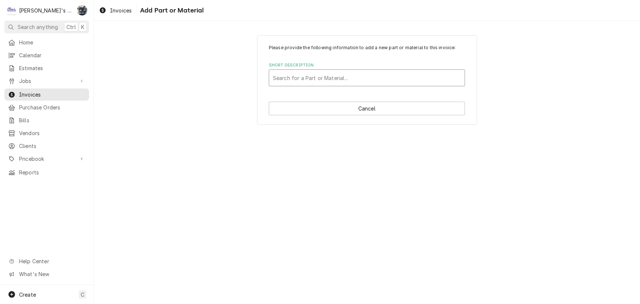
click at [319, 79] on div "Short Description" at bounding box center [367, 77] width 188 height 13
type input "0017"
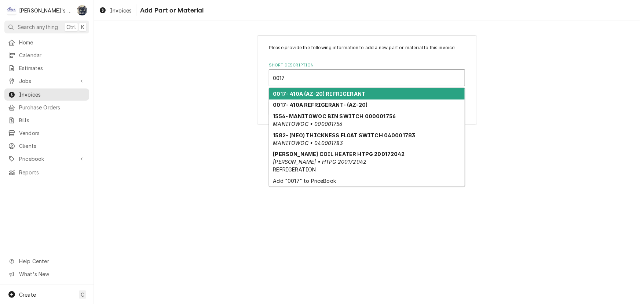
click at [321, 95] on strong "0017- 410A (AZ-20) REFRIGERANT" at bounding box center [319, 94] width 92 height 6
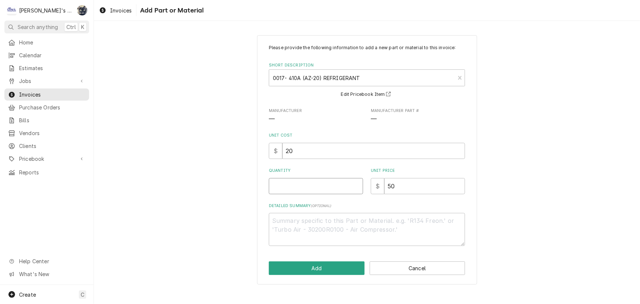
click at [329, 180] on input "Quantity" at bounding box center [316, 186] width 94 height 16
type textarea "x"
type input "1"
click at [337, 273] on button "Add" at bounding box center [317, 268] width 96 height 14
type textarea "x"
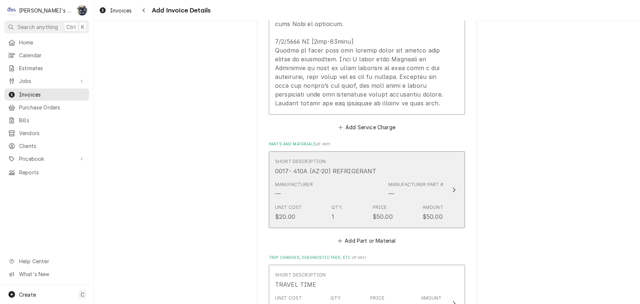
scroll to position [907, 0]
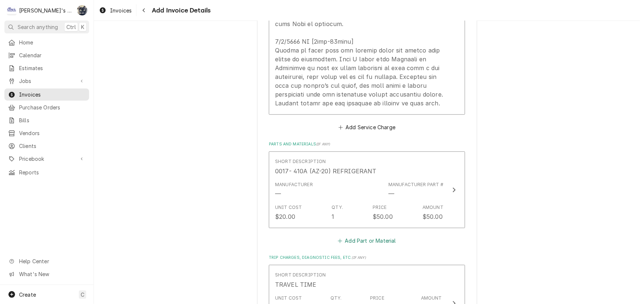
click at [356, 246] on button "Add Part or Material" at bounding box center [367, 241] width 61 height 10
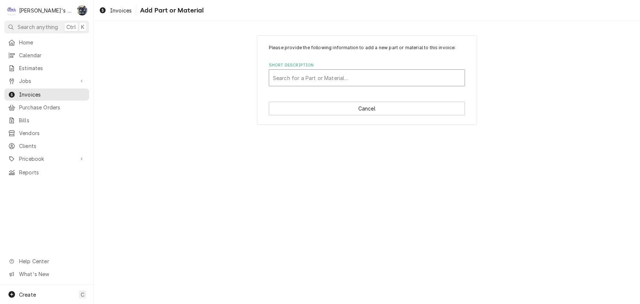
click at [302, 75] on div "Short Description" at bounding box center [367, 77] width 188 height 13
type input "REC"
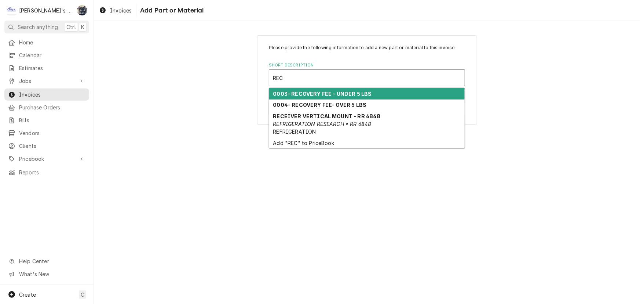
click at [306, 95] on strong "0003- RECOVERY FEE - UNDER 5 LBS" at bounding box center [322, 94] width 99 height 6
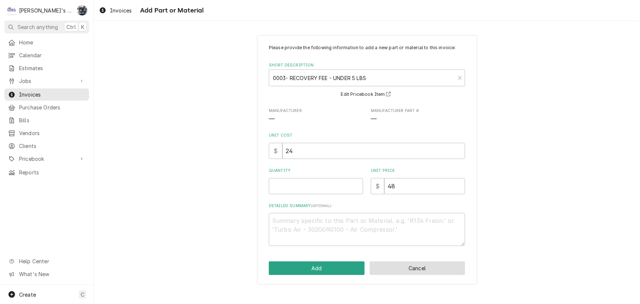
click at [434, 264] on button "Cancel" at bounding box center [418, 268] width 96 height 14
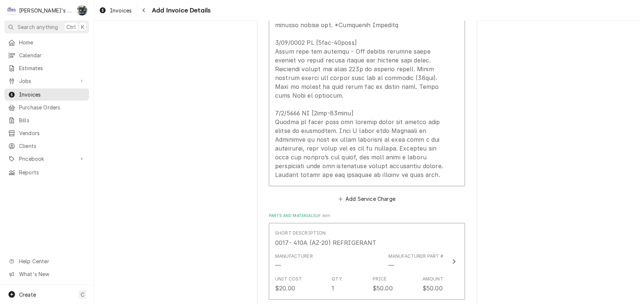
scroll to position [765, 0]
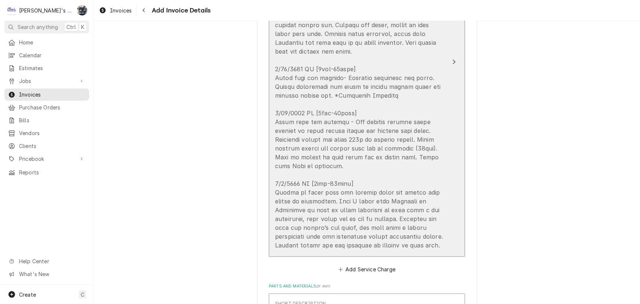
click at [399, 117] on div "Update Line Item" at bounding box center [359, 99] width 168 height 299
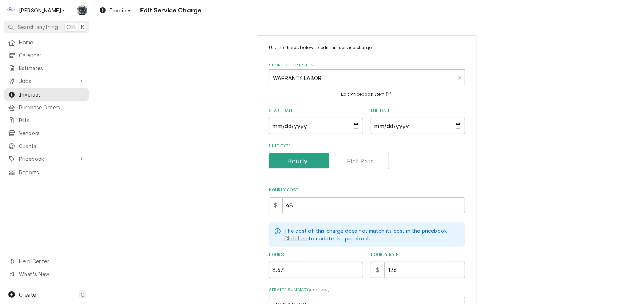
scroll to position [200, 0]
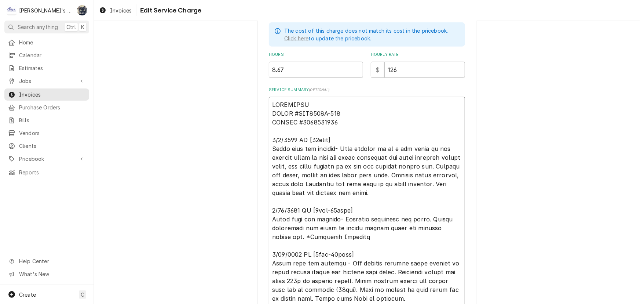
drag, startPoint x: 378, startPoint y: 237, endPoint x: 252, endPoint y: 135, distance: 162.6
click at [252, 135] on div "Use the fields below to edit this service charge Short Description WARRANTY LAB…" at bounding box center [367, 139] width 546 height 620
type textarea "x"
type textarea "MANITOWOC MODEL #IYT0300A-161 SERIAL #1120950191 5/27/2025 CW [2hrs-40mins] Dri…"
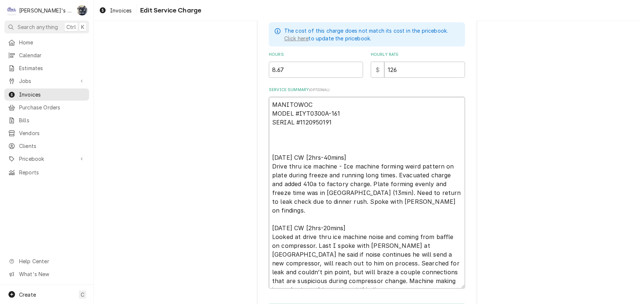
type textarea "x"
type textarea "MANITOWOC MODEL #IYT0300A-161 SERIAL #1120950191 5/27/2025 CW [2hrs-40mins] Dri…"
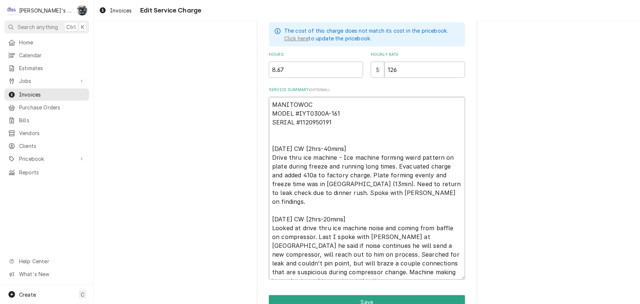
click at [269, 140] on textarea "MANITOWOC MODEL #IYT0300A-161 SERIAL #1120950191 5/27/2025 CW [2hrs-40mins] Dri…" at bounding box center [367, 188] width 196 height 183
type textarea "x"
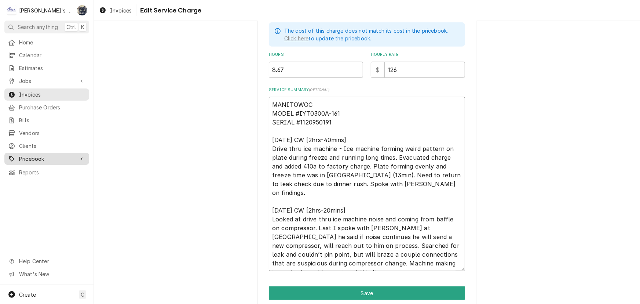
type textarea "MANITOWOC MODEL #IYT0300A-161 SERIAL #1120950191 5/27/2025 CW [2hrs-40mins] Dri…"
click at [425, 243] on textarea "MANITOWOC MODEL #IYT0300A-161 SERIAL #1120950191 5/27/2025 CW [2hrs-40mins] Dri…" at bounding box center [367, 184] width 196 height 174
drag, startPoint x: 425, startPoint y: 243, endPoint x: 406, endPoint y: 244, distance: 19.5
click at [406, 244] on textarea "MANITOWOC MODEL #IYT0300A-161 SERIAL #1120950191 5/27/2025 CW [2hrs-40mins] Dri…" at bounding box center [367, 184] width 196 height 174
type textarea "x"
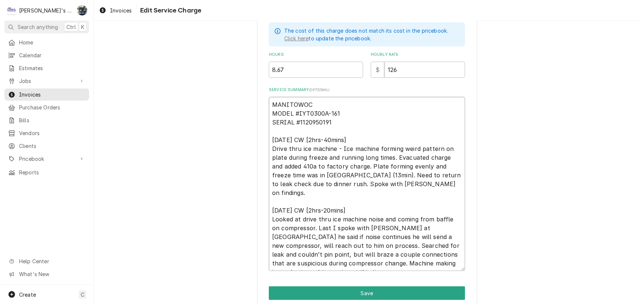
type textarea "MANITOWOC MODEL #IYT0300A-161 SERIAL #1120950191 5/27/2025 CW [2hrs-40mins] Dri…"
type textarea "x"
type textarea "MANITOWOC MODEL #IYT0300A-161 SERIAL #1120950191 5/27/2025 CW [2hrs-40mins] Dri…"
type textarea "x"
type textarea "MANITOWOC MODEL #IYT0300A-161 SERIAL #1120950191 5/27/2025 CW [2hrs-40mins] Dri…"
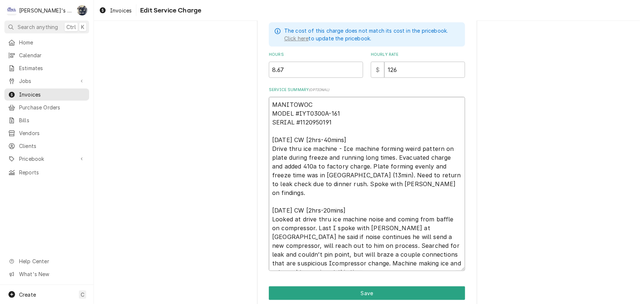
type textarea "x"
type textarea "MANITOWOC MODEL #IYT0300A-161 SERIAL #1120950191 5/27/2025 CW [2hrs-40mins] Dri…"
type textarea "x"
click at [292, 253] on textarea "MANITOWOC MODEL #IYT0300A-161 SERIAL #1120950191 5/27/2025 CW [2hrs-40mins] Dri…" at bounding box center [367, 184] width 196 height 174
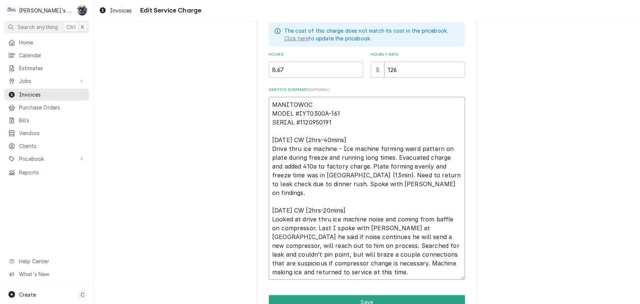
click at [389, 253] on textarea "MANITOWOC MODEL #IYT0300A-161 SERIAL #1120950191 5/27/2025 CW [2hrs-40mins] Dri…" at bounding box center [367, 188] width 196 height 183
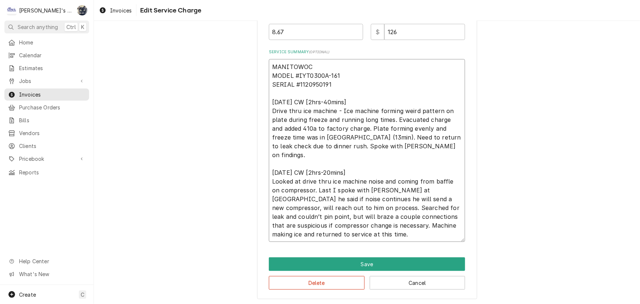
scroll to position [204, 0]
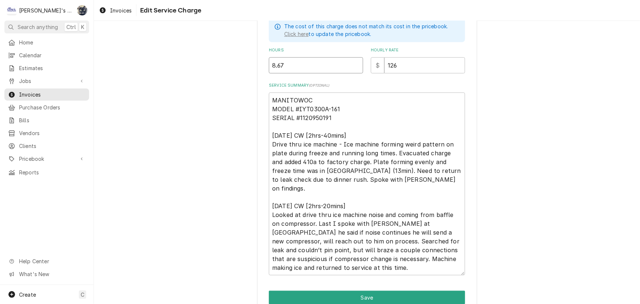
drag, startPoint x: 324, startPoint y: 68, endPoint x: 234, endPoint y: 74, distance: 90.4
click at [234, 74] on div "Use the fields below to edit this service charge Short Description WARRANTY LAB…" at bounding box center [367, 81] width 546 height 514
click at [385, 294] on button "Save" at bounding box center [367, 298] width 196 height 14
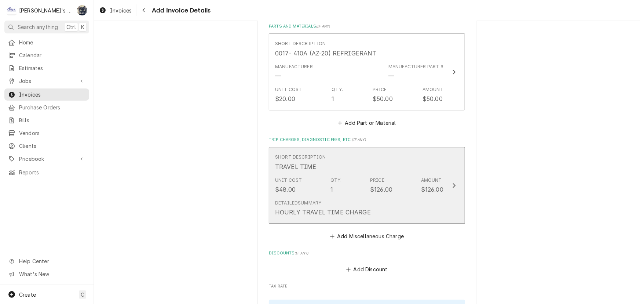
scroll to position [924, 0]
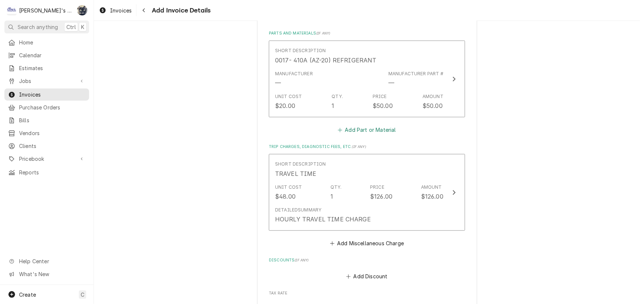
click at [362, 142] on fieldset "Charge Details Service Charges Short Description WARRANTY LABOR Service Dates M…" at bounding box center [367, 61] width 196 height 736
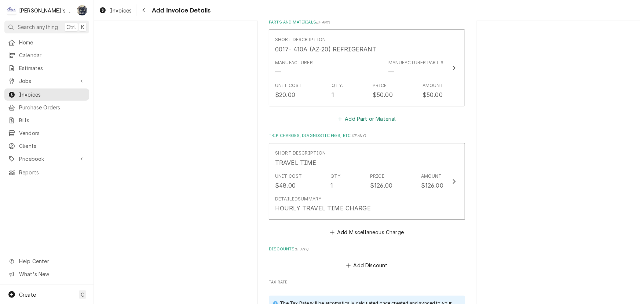
click at [352, 114] on button "Add Part or Material" at bounding box center [367, 119] width 61 height 10
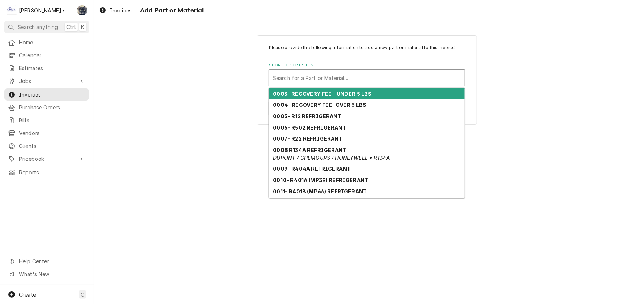
click at [323, 73] on div "Short Description" at bounding box center [367, 77] width 188 height 13
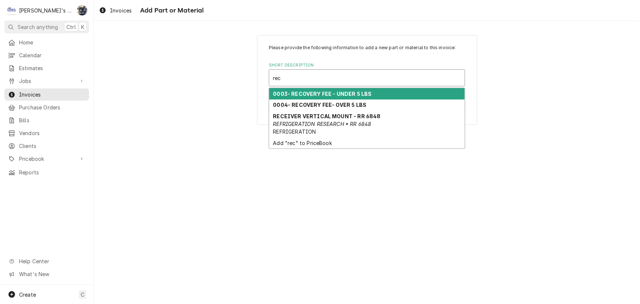
click at [323, 92] on strong "0003- RECOVERY FEE - UNDER 5 LBS" at bounding box center [322, 94] width 99 height 6
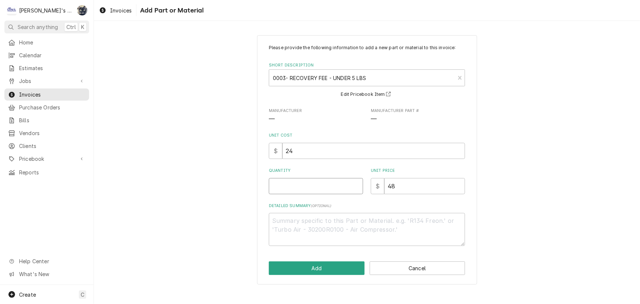
click at [294, 193] on input "Quantity" at bounding box center [316, 186] width 94 height 16
click at [339, 273] on button "Add" at bounding box center [317, 268] width 96 height 14
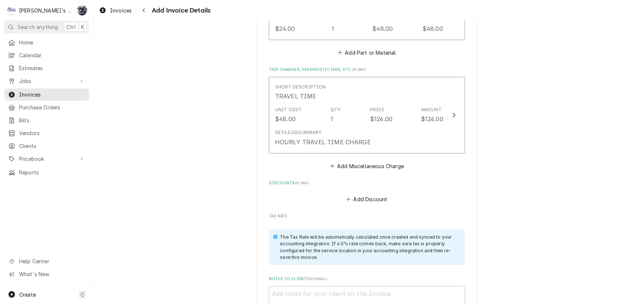
scroll to position [1148, 0]
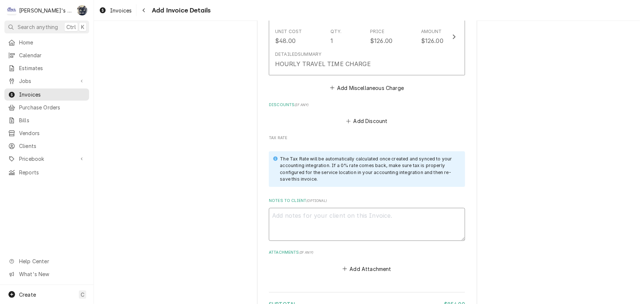
click at [378, 222] on textarea "Notes to Client ( optional )" at bounding box center [367, 224] width 196 height 33
drag, startPoint x: 378, startPoint y: 223, endPoint x: 374, endPoint y: 211, distance: 12.0
click at [374, 211] on textarea "9/11/2025" at bounding box center [367, 224] width 196 height 33
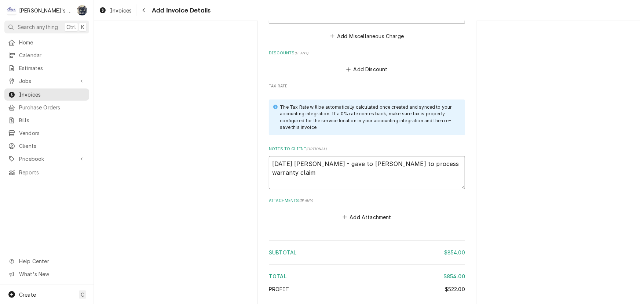
scroll to position [1247, 0]
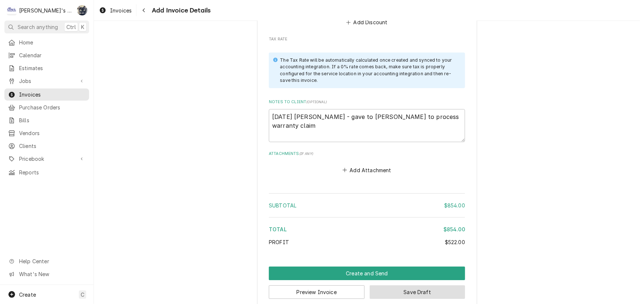
click at [393, 285] on button "Save Draft" at bounding box center [418, 292] width 96 height 14
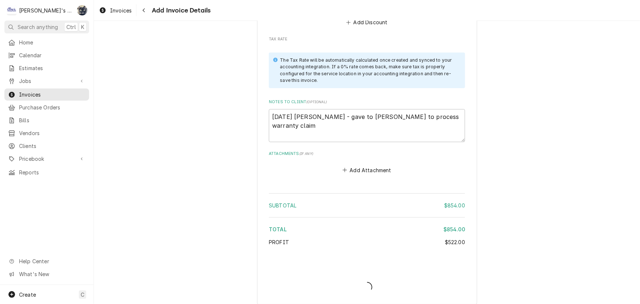
scroll to position [1243, 0]
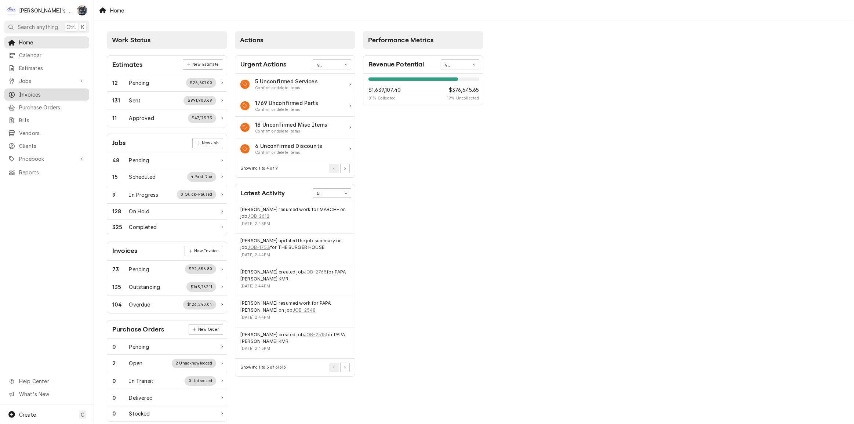
scroll to position [87, 0]
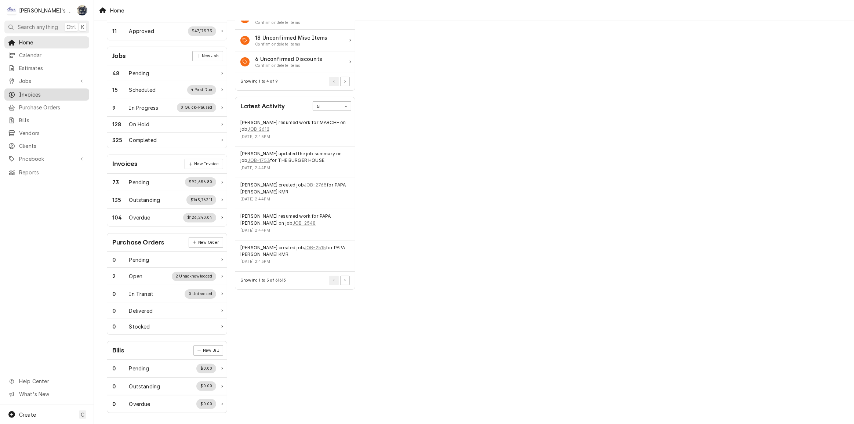
click at [57, 96] on link "Invoices" at bounding box center [46, 94] width 85 height 12
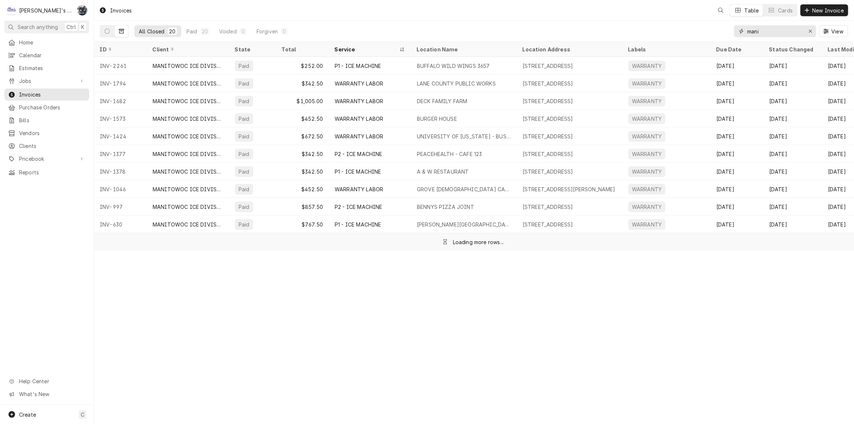
drag, startPoint x: 761, startPoint y: 28, endPoint x: 724, endPoint y: 28, distance: 37.8
click at [737, 30] on div "mani" at bounding box center [775, 31] width 82 height 12
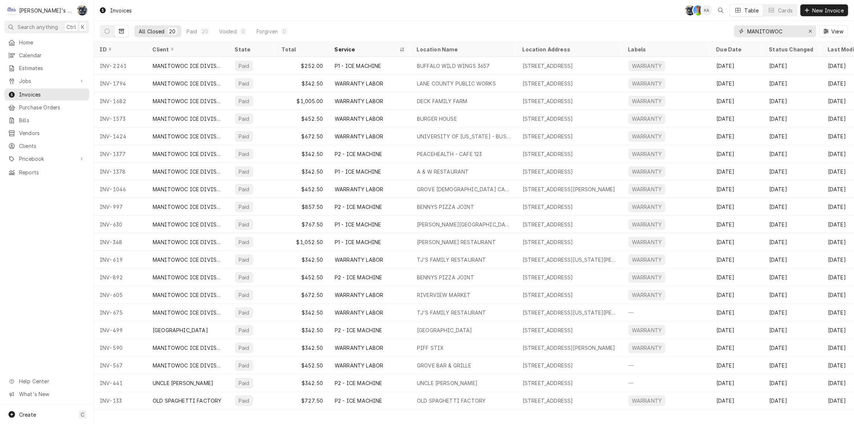
drag, startPoint x: 792, startPoint y: 32, endPoint x: 707, endPoint y: 32, distance: 84.8
click at [707, 32] on div "All Closed 20 Paid 20 Voided 0 Forgiven 0 MANITOWOC View" at bounding box center [474, 31] width 748 height 21
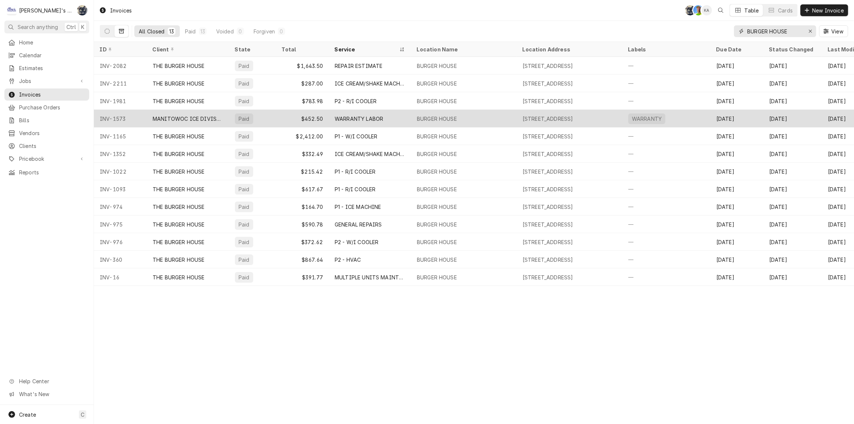
type input "BURGER HOUSE"
click at [433, 118] on div "BURGER HOUSE" at bounding box center [437, 119] width 40 height 8
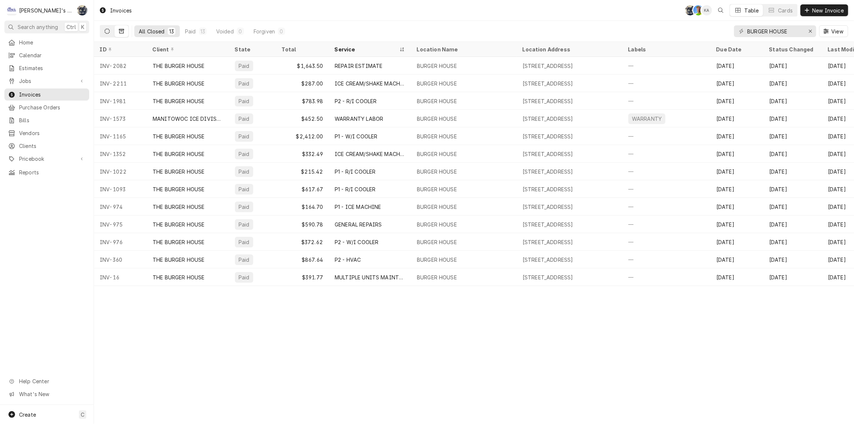
click at [105, 32] on icon "Dynamic Content Wrapper" at bounding box center [107, 31] width 5 height 5
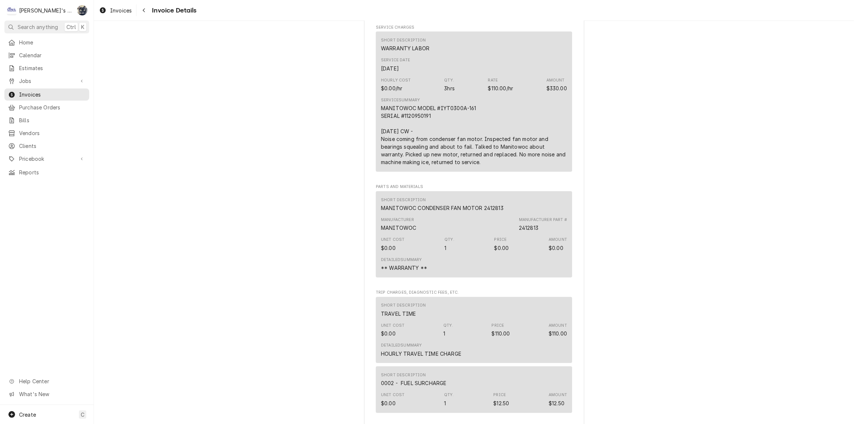
scroll to position [400, 0]
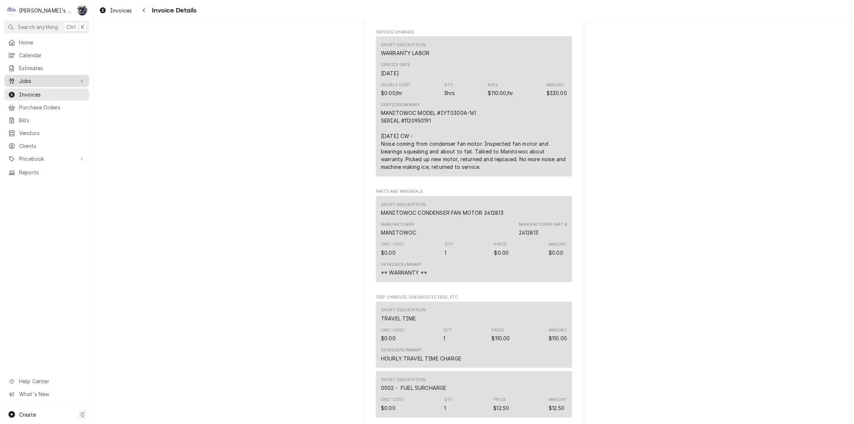
click at [54, 78] on span "Jobs" at bounding box center [46, 81] width 55 height 8
click at [55, 90] on span "Jobs" at bounding box center [52, 94] width 66 height 8
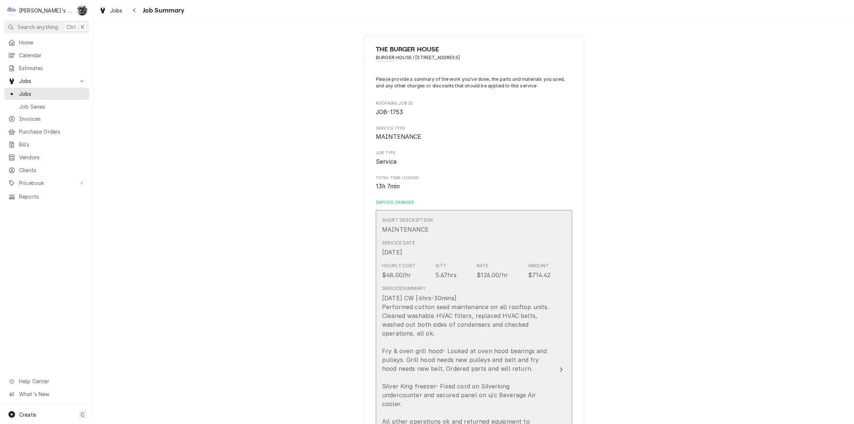
scroll to position [233, 0]
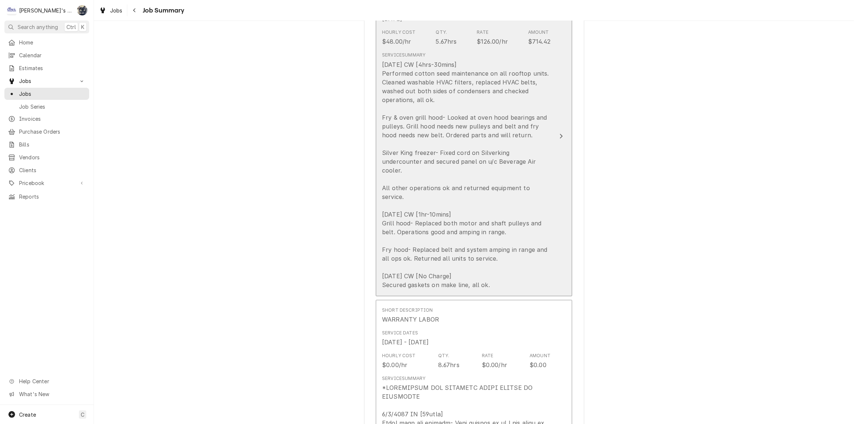
click at [464, 240] on div "5/8/2025 CW [4hrs-30mins] Performed cotton seed maintenance on all rooftop unit…" at bounding box center [466, 174] width 168 height 229
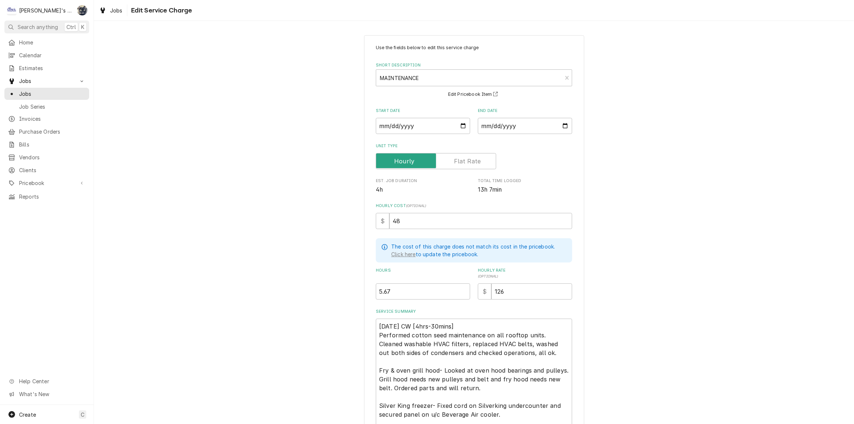
scroll to position [165, 0]
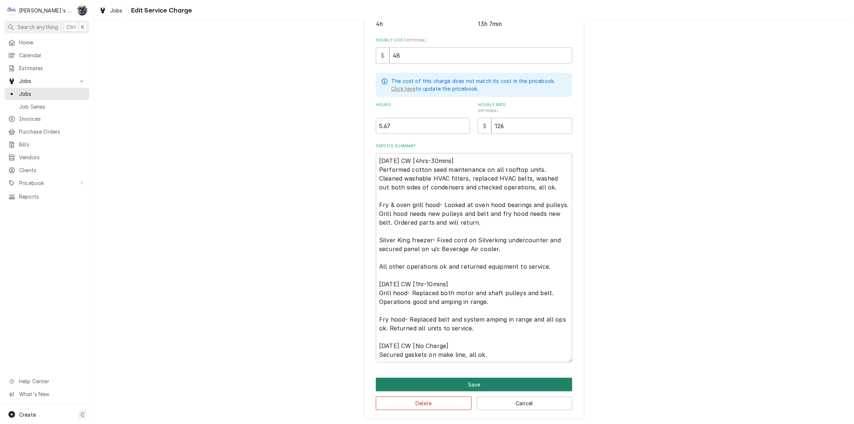
click at [473, 381] on button "Save" at bounding box center [474, 385] width 196 height 14
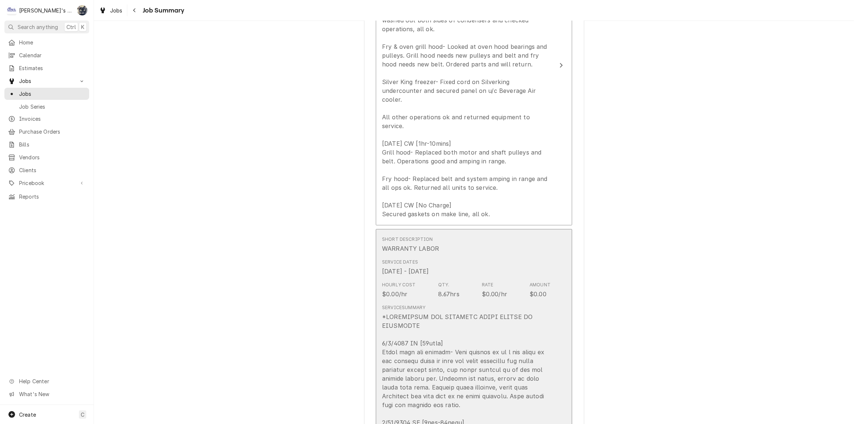
scroll to position [400, 0]
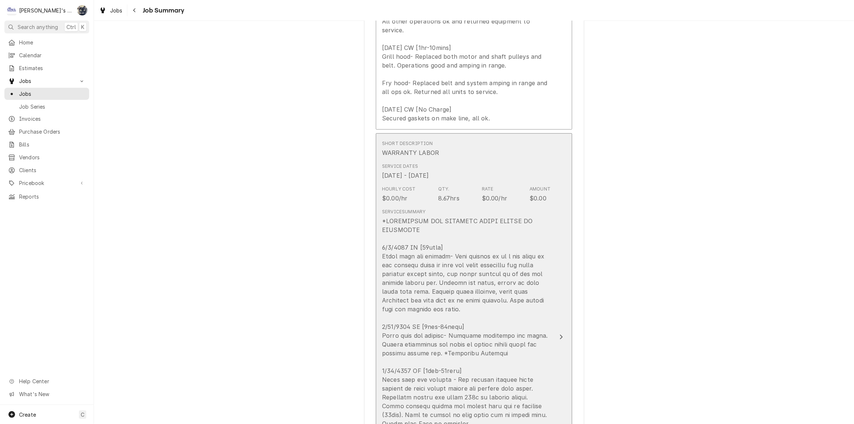
click at [458, 313] on div "Update Line Item" at bounding box center [466, 374] width 168 height 317
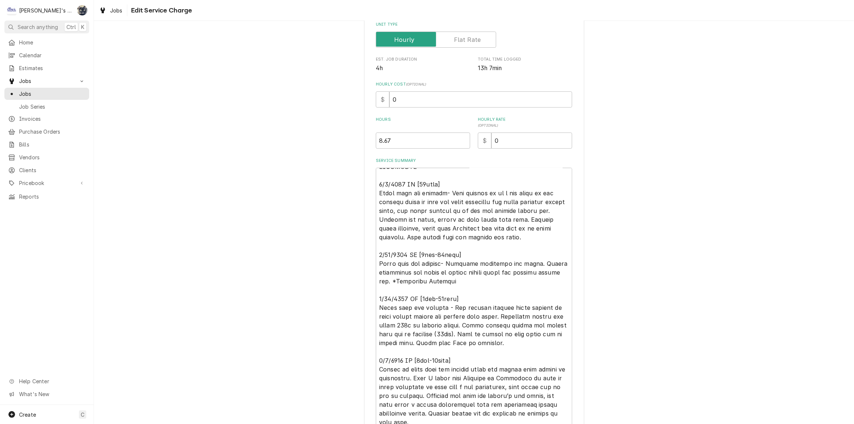
scroll to position [216, 0]
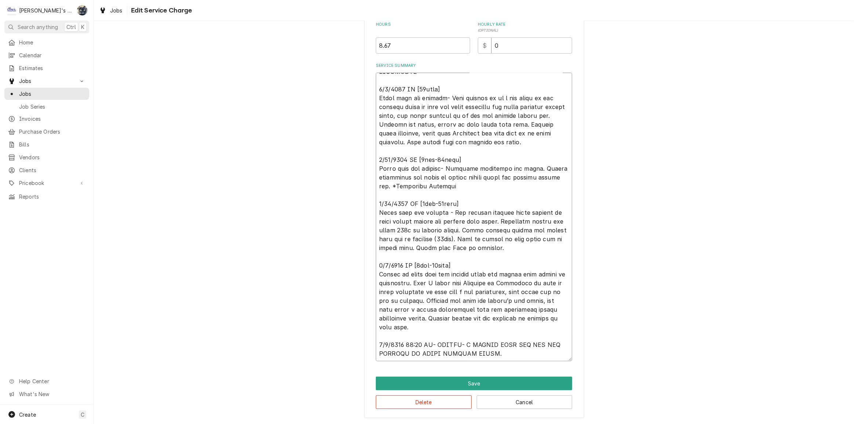
drag, startPoint x: 484, startPoint y: 187, endPoint x: 411, endPoint y: 190, distance: 73.1
click at [411, 190] on textarea "Service Summary" at bounding box center [474, 217] width 196 height 288
type textarea "x"
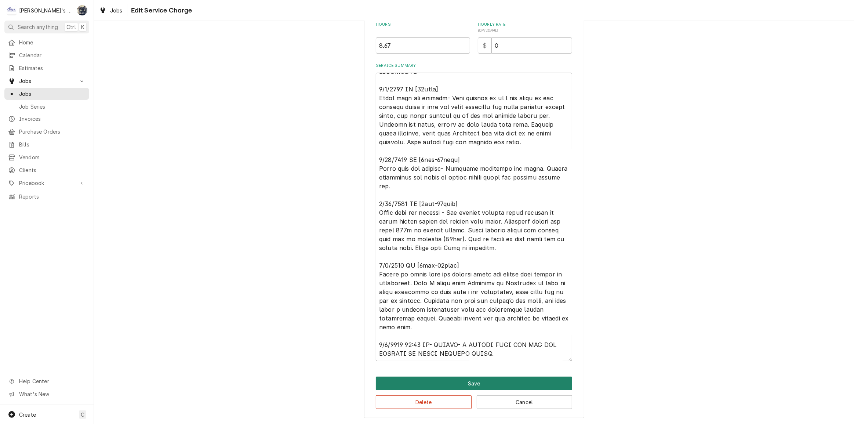
type textarea "*SEPARATING OFF WARRANTY LABOR BILLED TO MANITOWOC 5/8/2025 CW [30mins] Drive t…"
click at [477, 382] on button "Save" at bounding box center [474, 383] width 196 height 14
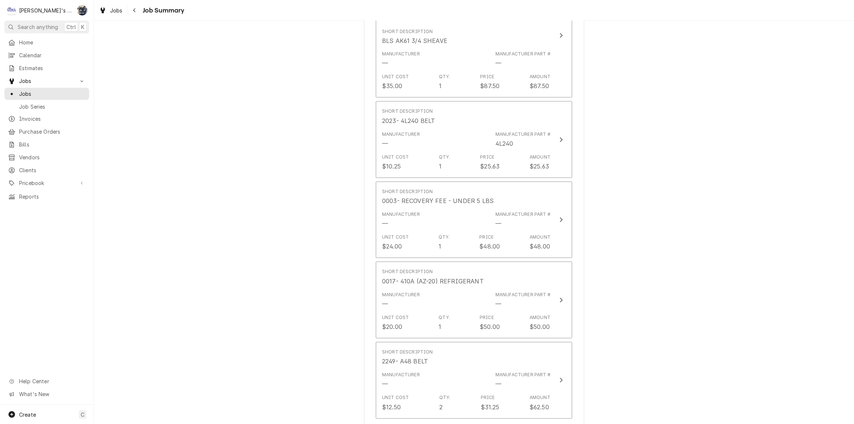
scroll to position [1534, 0]
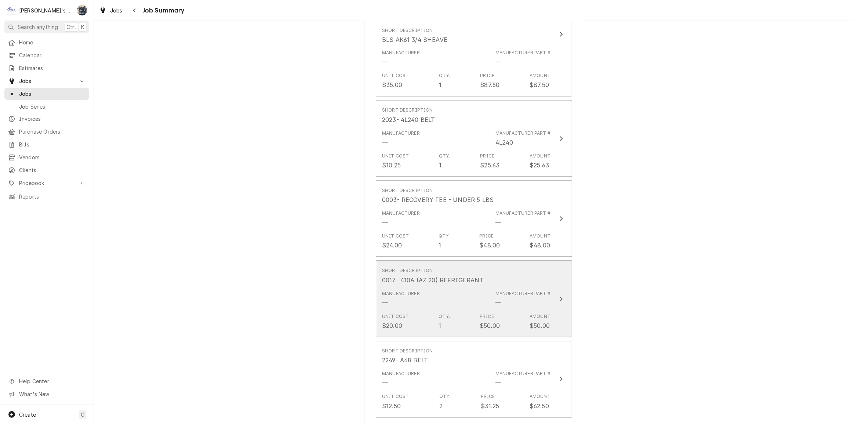
click at [431, 288] on div "Manufacturer — Manufacturer Part # —" at bounding box center [466, 299] width 168 height 23
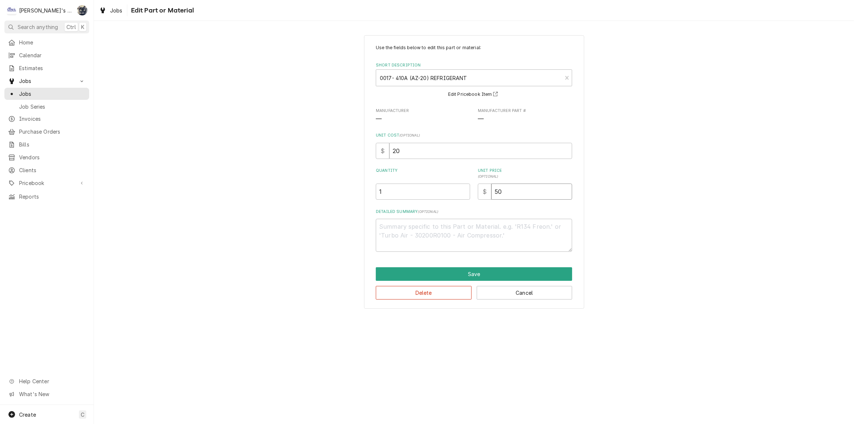
drag, startPoint x: 521, startPoint y: 188, endPoint x: 473, endPoint y: 193, distance: 47.6
click at [473, 193] on div "Quantity 1 Unit Price ( optional ) $ 50" at bounding box center [474, 184] width 196 height 32
type textarea "x"
type input "0"
click at [487, 216] on div "Detailed Summary ( optional )" at bounding box center [474, 230] width 196 height 43
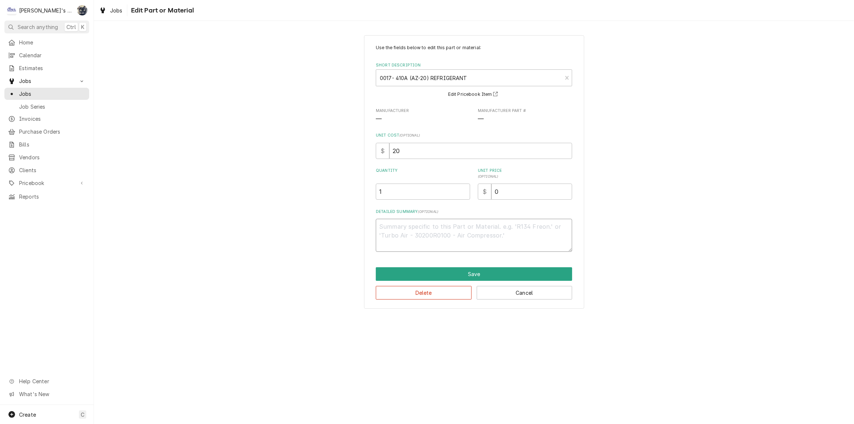
click at [498, 232] on textarea "Detailed Summary ( optional )" at bounding box center [474, 235] width 196 height 33
type textarea "x"
type textarea "*"
type textarea "x"
type textarea "*"
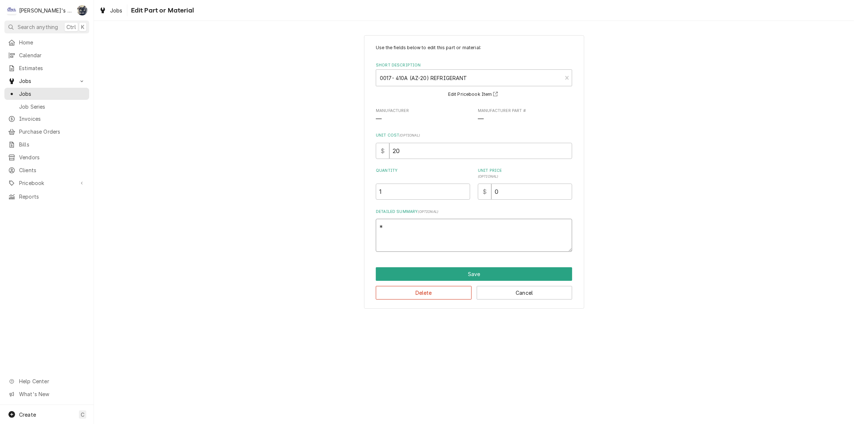
type textarea "x"
type textarea "*"
type textarea "x"
type textarea "**"
type textarea "x"
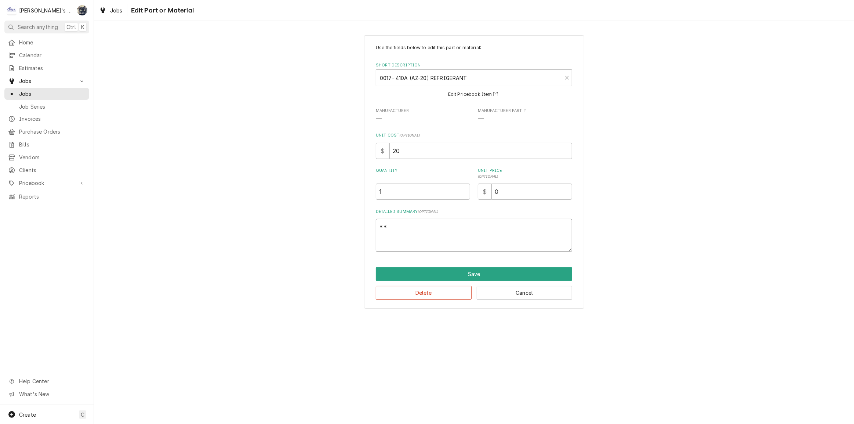
type textarea "**"
type textarea "x"
type textarea "** W"
type textarea "x"
type textarea "** WA"
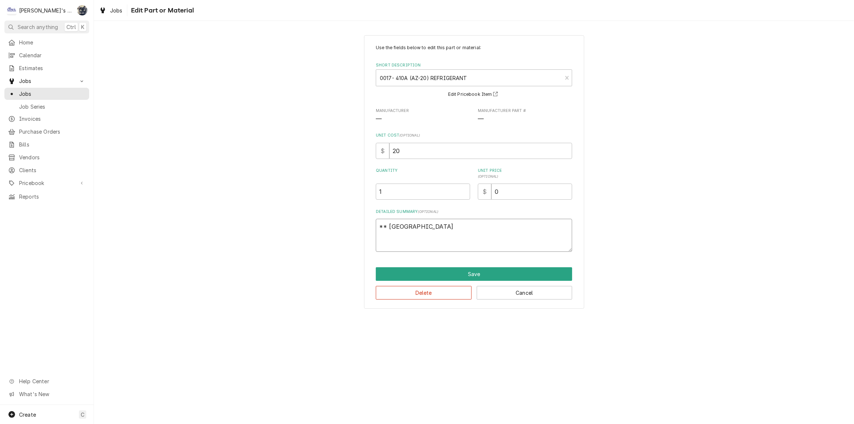
type textarea "x"
type textarea "** WAR"
type textarea "x"
type textarea "** WARA"
type textarea "x"
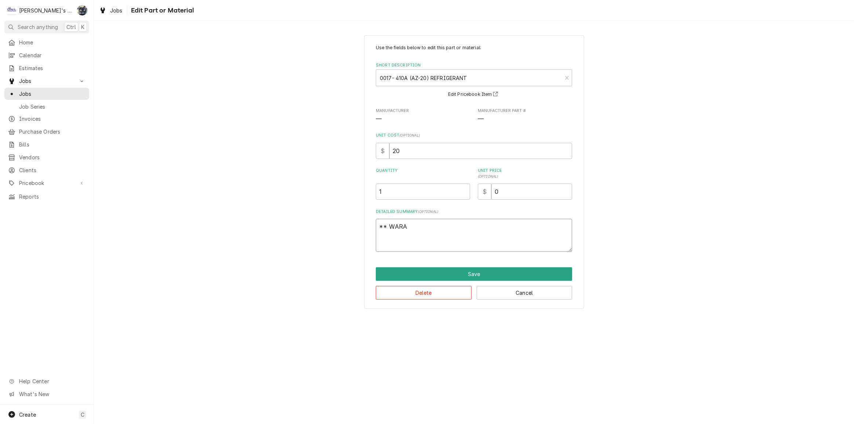
type textarea "** WARAR"
type textarea "x"
type textarea "** WARARN"
type textarea "x"
type textarea "** WARARNT"
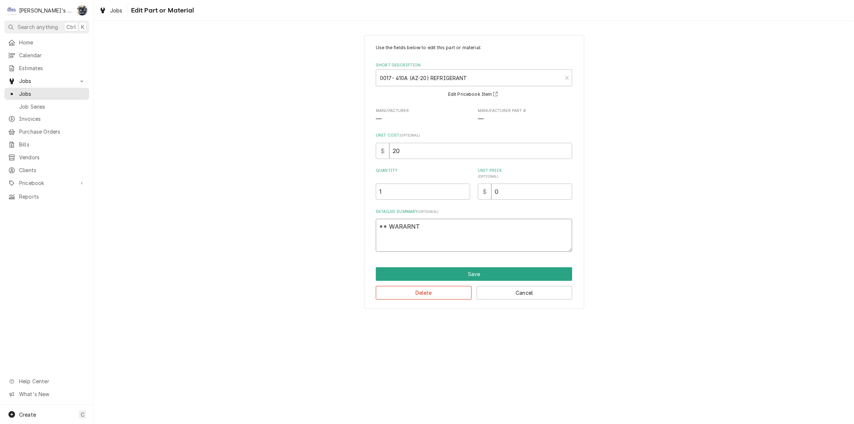
type textarea "x"
type textarea "** WARARNTY"
type textarea "x"
type textarea "** WARARNT"
type textarea "x"
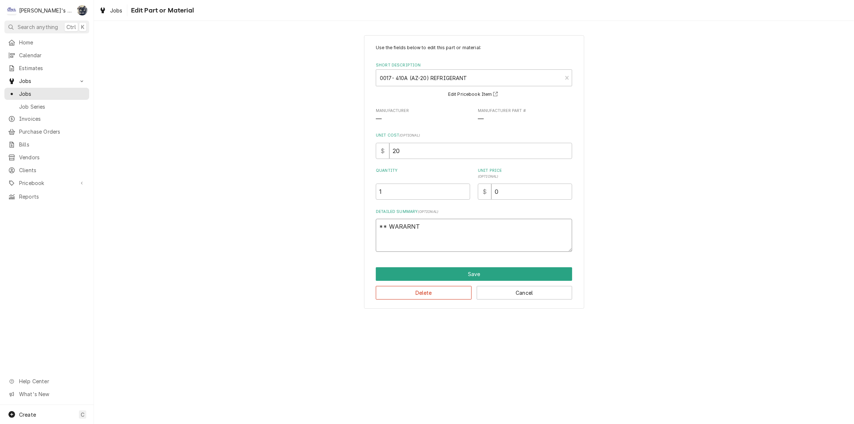
type textarea "** WARARN"
type textarea "x"
type textarea "** WARAR"
type textarea "x"
type textarea "** WARA"
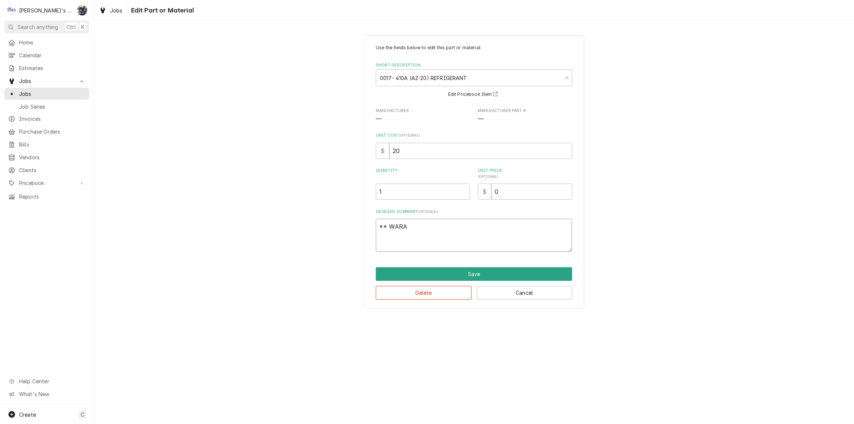
type textarea "x"
type textarea "** WAR"
type textarea "x"
type textarea "** WARR"
type textarea "x"
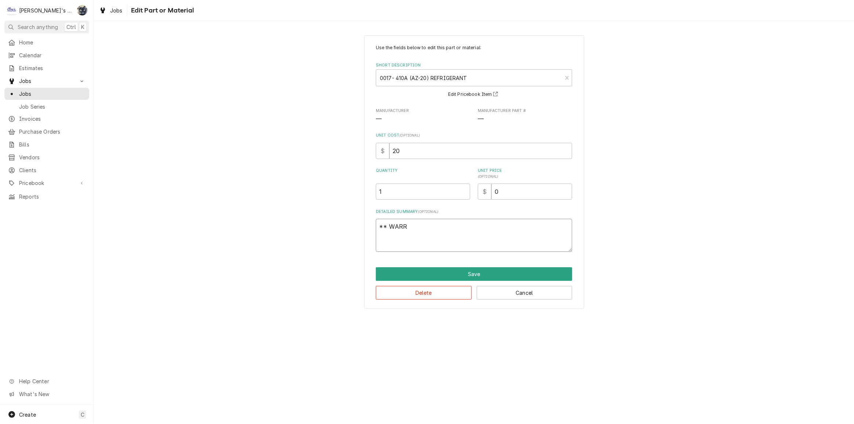
type textarea "** WARRA"
type textarea "x"
type textarea "** WARRAN"
type textarea "x"
type textarea "** WARRANT"
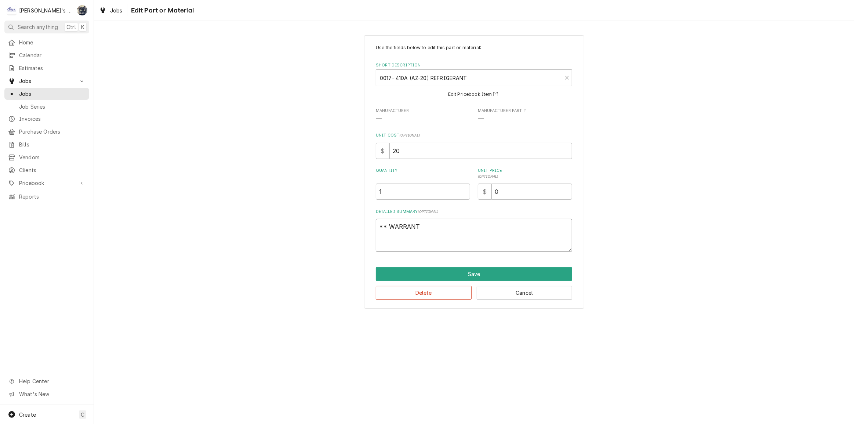
type textarea "x"
type textarea "** WARRANTY"
type textarea "x"
type textarea "** WARRANTY"
type textarea "x"
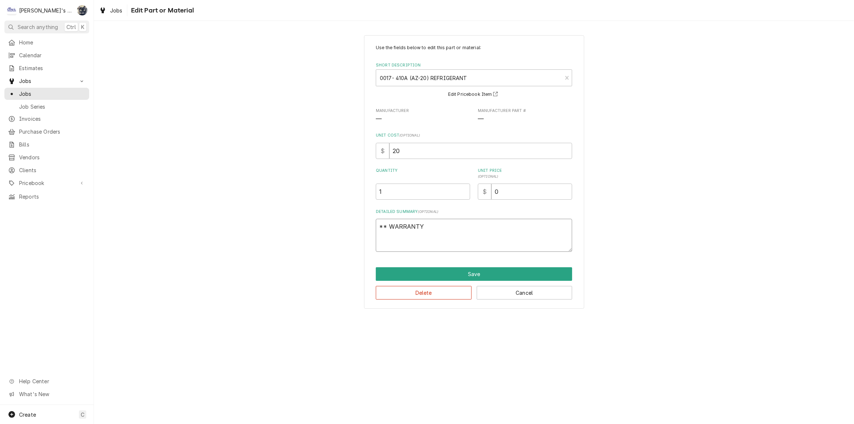
type textarea "** WARRANTY 0"
type textarea "x"
type textarea "** WARRANTY"
type textarea "x"
type textarea "** WARRANTY -"
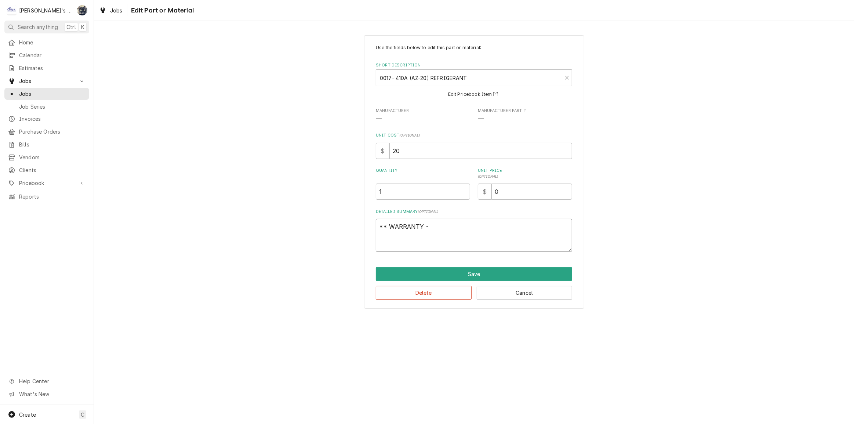
type textarea "x"
type textarea "** WARRANTY -"
type textarea "x"
type textarea "** WARRANTY - B"
type textarea "x"
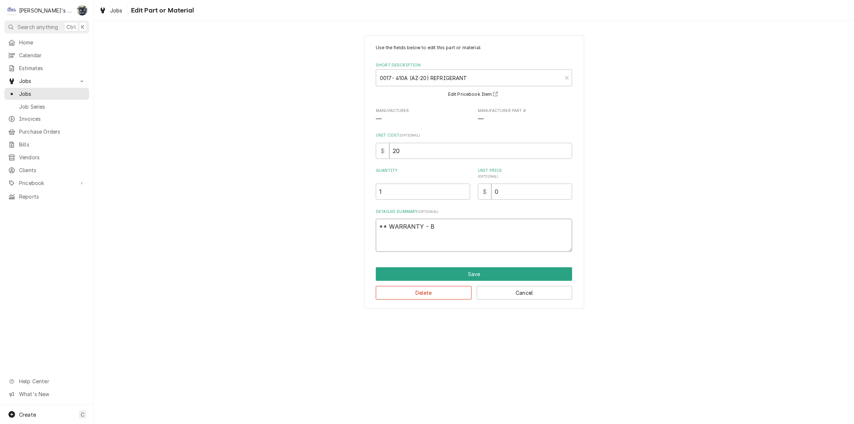
type textarea "** WARRANTY - BI"
type textarea "x"
type textarea "** WARRANTY - BIL"
type textarea "x"
type textarea "** WARRANTY - BILL"
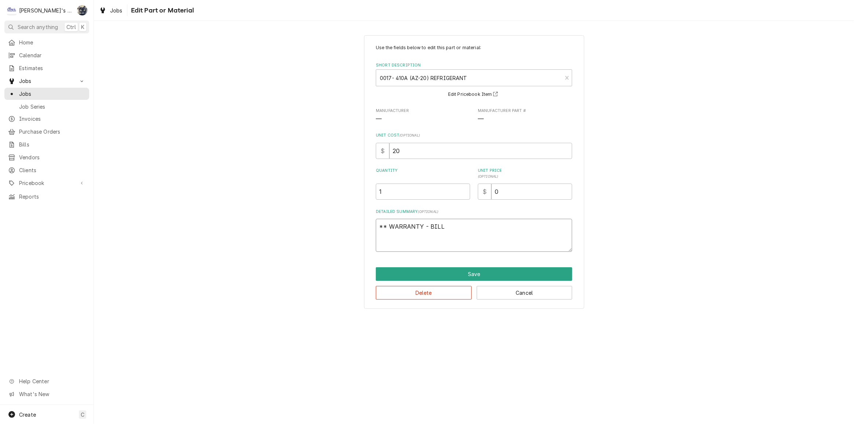
type textarea "x"
type textarea "** WARRANTY - BILLE"
type textarea "x"
type textarea "** WARRANTY - BILLED"
type textarea "x"
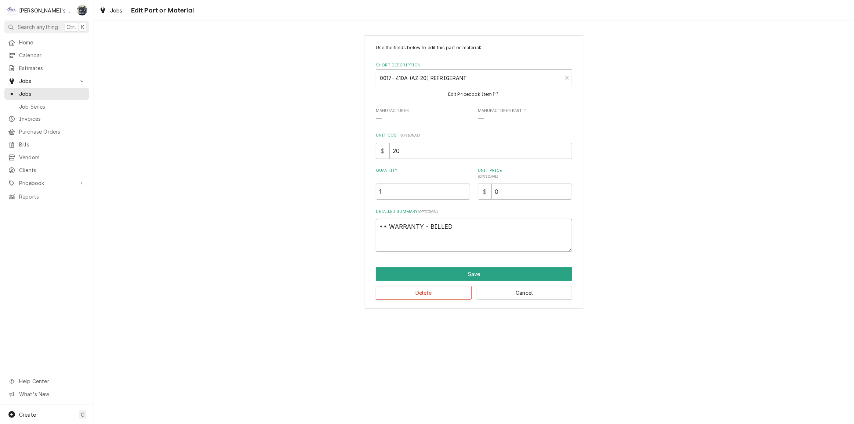
type textarea "** WARRANTY - BILLED"
type textarea "x"
type textarea "** WARRANTY - BILLED T"
type textarea "x"
type textarea "** WARRANTY - BILLED TO"
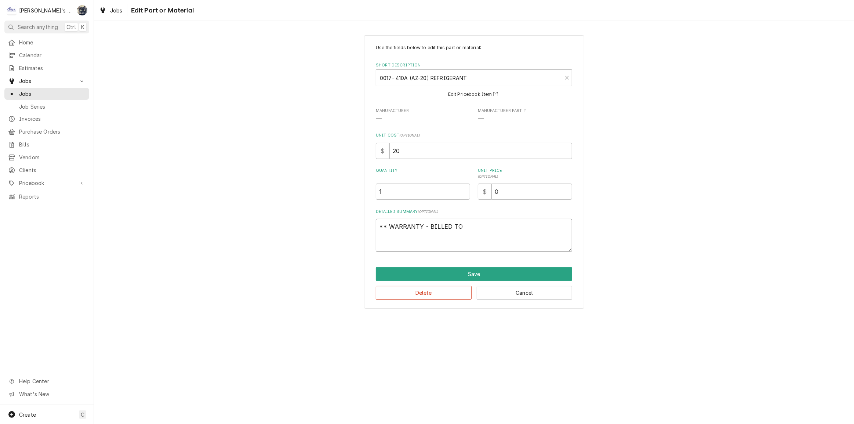
type textarea "x"
type textarea "** WARRANTY - BILLED TO"
type textarea "x"
type textarea "** WARRANTY - BILLED TO M"
type textarea "x"
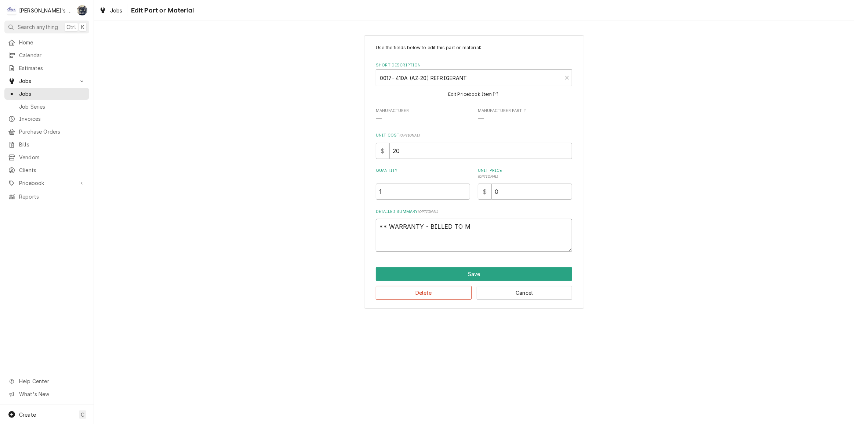
type textarea "** WARRANTY - BILLED TO MA"
type textarea "x"
type textarea "** WARRANTY - BILLED TO MAN"
type textarea "x"
type textarea "** WARRANTY - BILLED TO MANI"
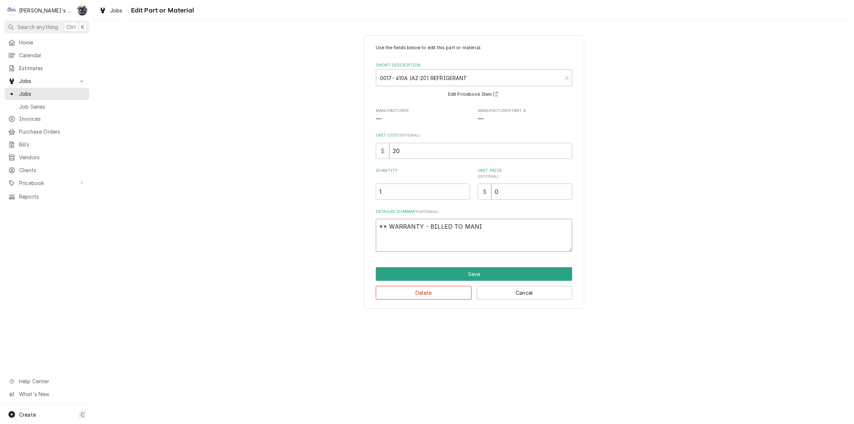
type textarea "x"
type textarea "** WARRANTY - BILLED TO MANIT"
type textarea "x"
type textarea "** WARRANTY - BILLED TO MANITO"
type textarea "x"
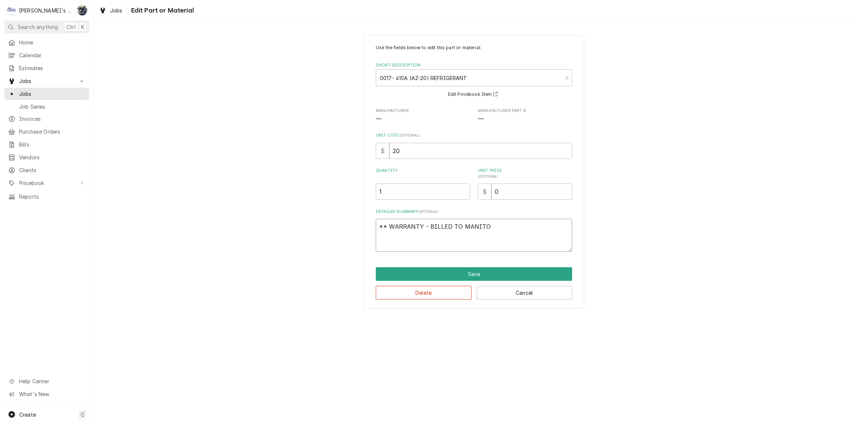
type textarea "** WARRANTY - BILLED TO MANITOW"
type textarea "x"
type textarea "** WARRANTY - BILLED TO MANITOWO"
type textarea "x"
type textarea "** WARRANTY - BILLED TO MANITOWOC"
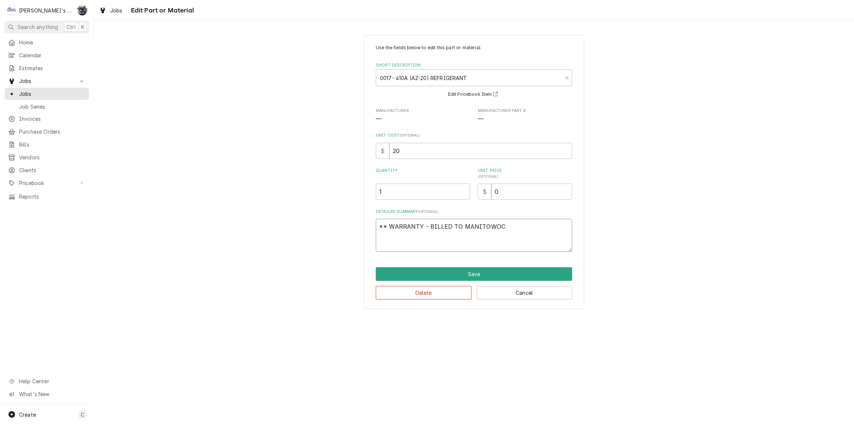
type textarea "x"
type textarea "** WARRANTY - BILLED TO MANITOWOC"
type textarea "x"
type textarea "** WARRANTY - BILLED TO MANITOWOC *"
type textarea "x"
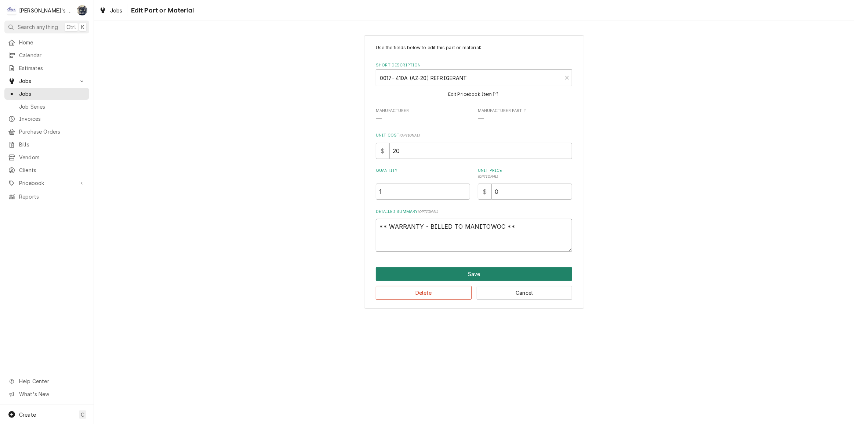
type textarea "** WARRANTY - BILLED TO MANITOWOC **"
click at [481, 273] on button "Save" at bounding box center [474, 274] width 196 height 14
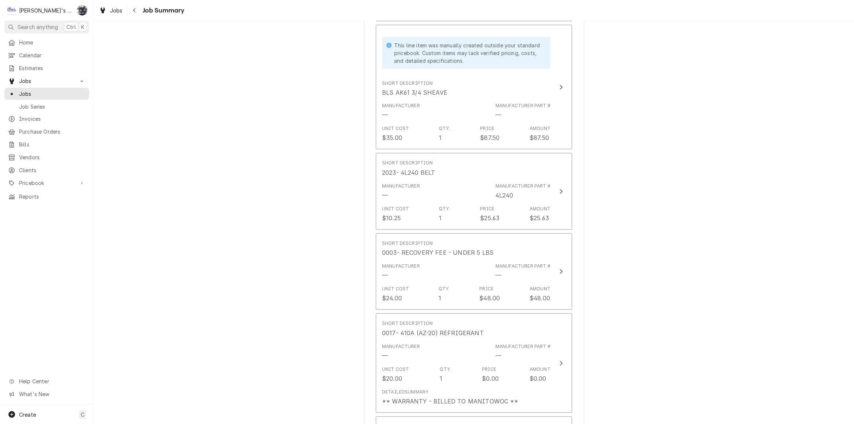
scroll to position [1476, 0]
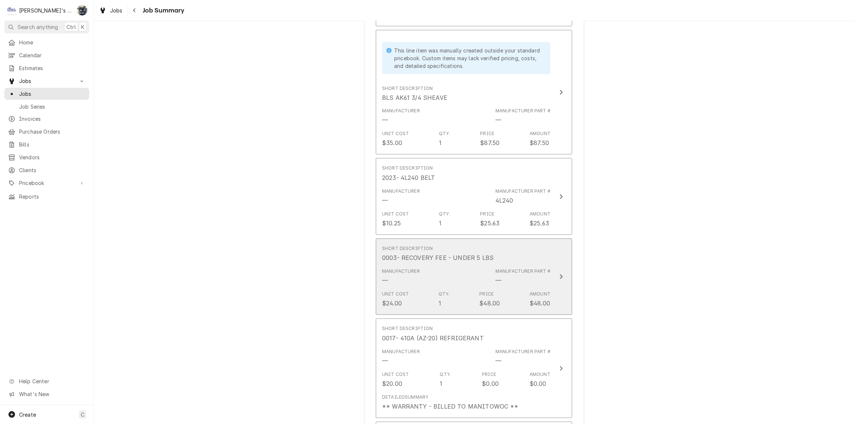
click at [481, 291] on div "Price" at bounding box center [486, 294] width 14 height 7
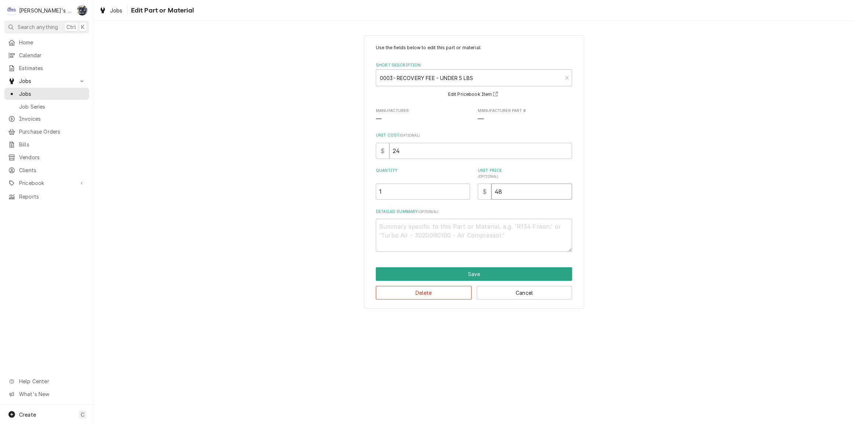
drag, startPoint x: 517, startPoint y: 191, endPoint x: 468, endPoint y: 194, distance: 49.6
click at [468, 194] on div "Quantity 1 Unit Price ( optional ) $ 48" at bounding box center [474, 184] width 196 height 32
type textarea "x"
type input "0"
type textarea "x"
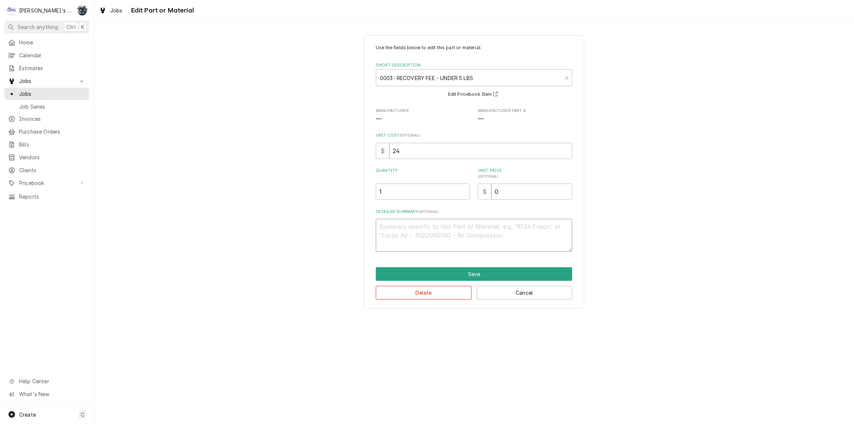
type textarea "*"
type textarea "x"
type textarea "**"
type textarea "x"
type textarea "**"
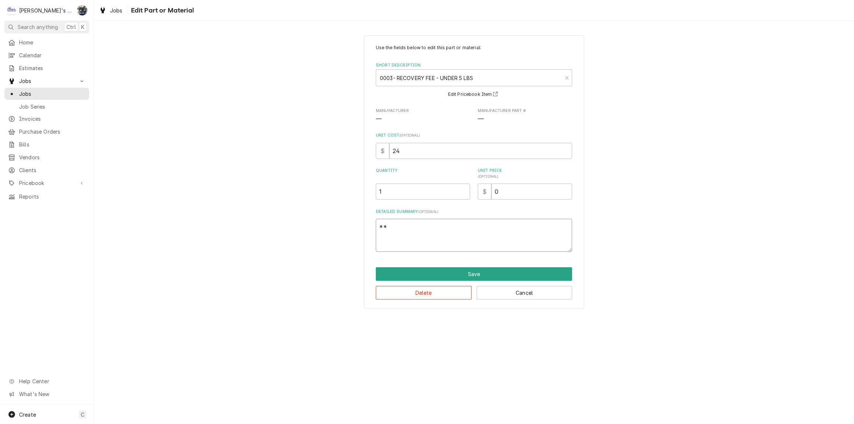
type textarea "x"
type textarea "** W"
type textarea "x"
type textarea "** WA"
type textarea "x"
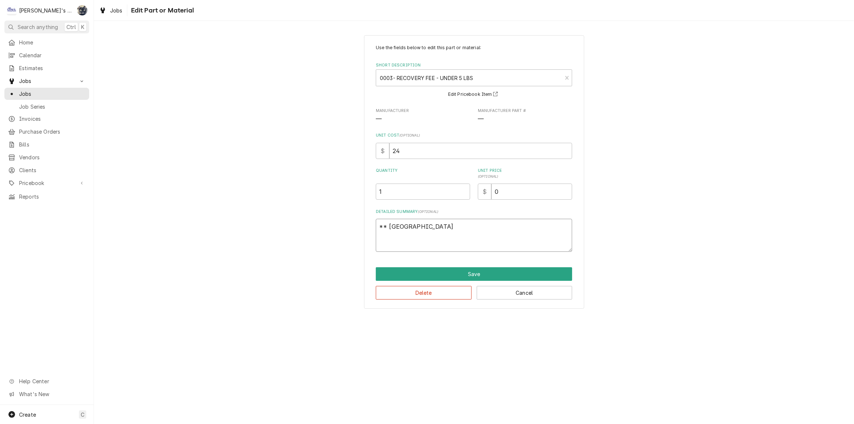
type textarea "** WAR"
type textarea "x"
type textarea "** WARR"
type textarea "x"
type textarea "** WARRA"
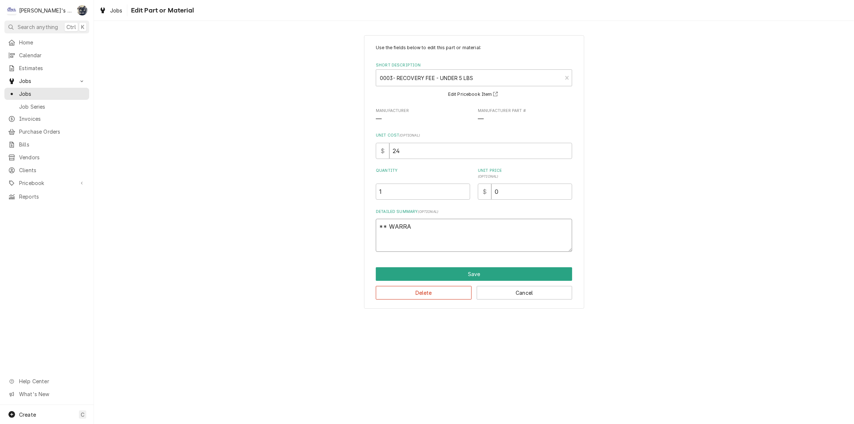
type textarea "x"
type textarea "** WARRAN"
type textarea "x"
type textarea "** WARRANT"
type textarea "x"
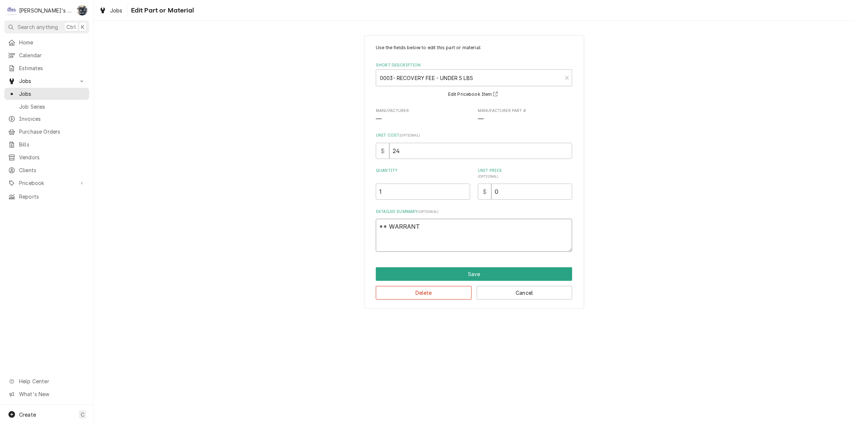
type textarea "** WARRANTY"
type textarea "x"
type textarea "** WARRANTY"
type textarea "x"
type textarea "** WARRANTY -"
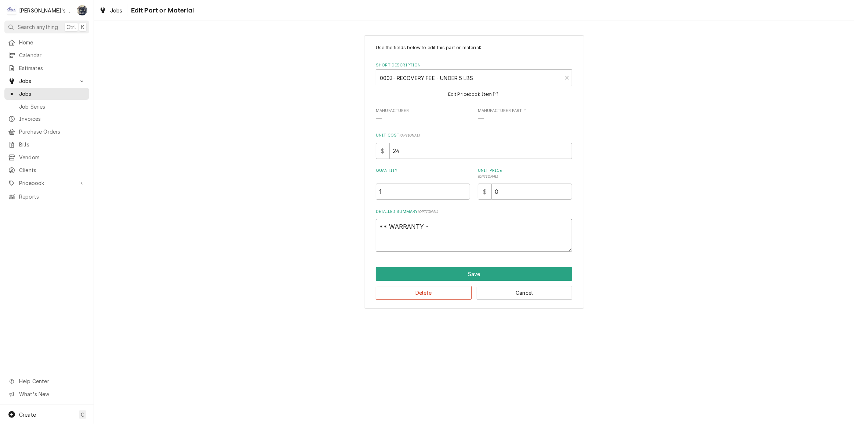
type textarea "x"
type textarea "** WARRANTY -"
type textarea "x"
type textarea "** WARRANTY - B"
type textarea "x"
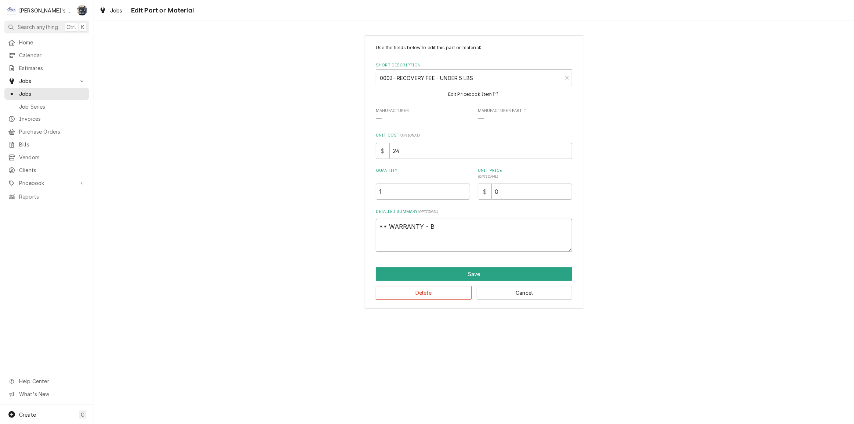
type textarea "** WARRANTY - BI"
type textarea "x"
type textarea "** WARRANTY - BILE"
type textarea "x"
type textarea "** WARRANTY - BILEL"
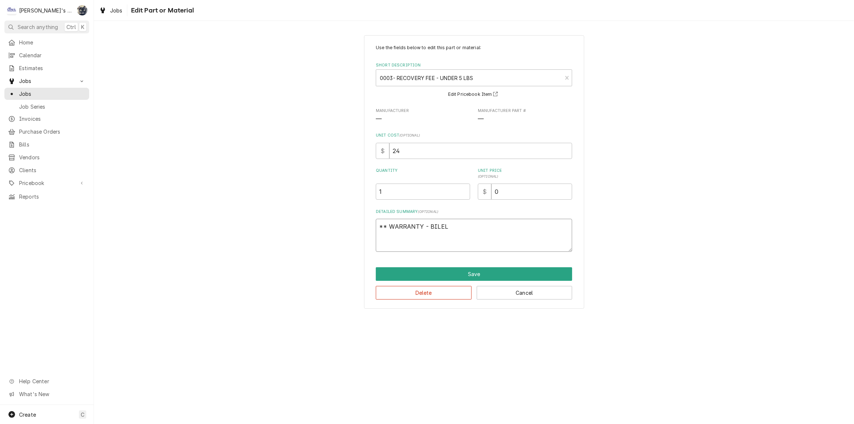
type textarea "x"
type textarea "** WARRANTY - BILELD"
type textarea "x"
type textarea "** WARRANTY - BILELD"
type textarea "x"
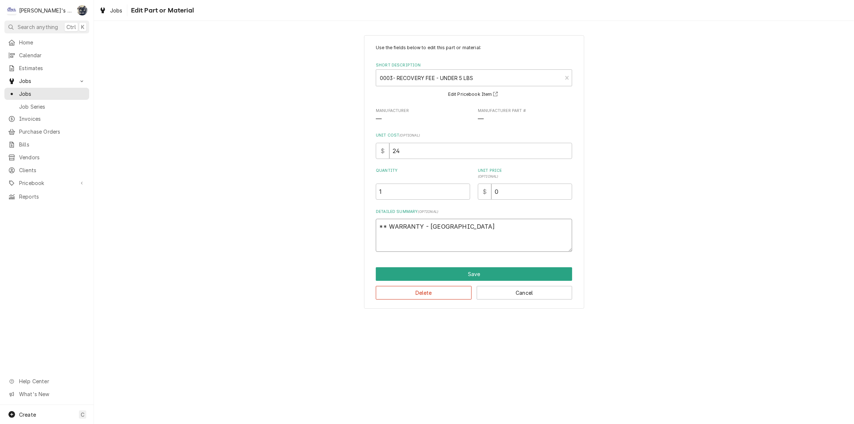
type textarea "** WARRANTY - BILELD T"
type textarea "x"
type textarea "** WARRANTY - BILELD"
type textarea "x"
type textarea "** WARRANTY - BILELD"
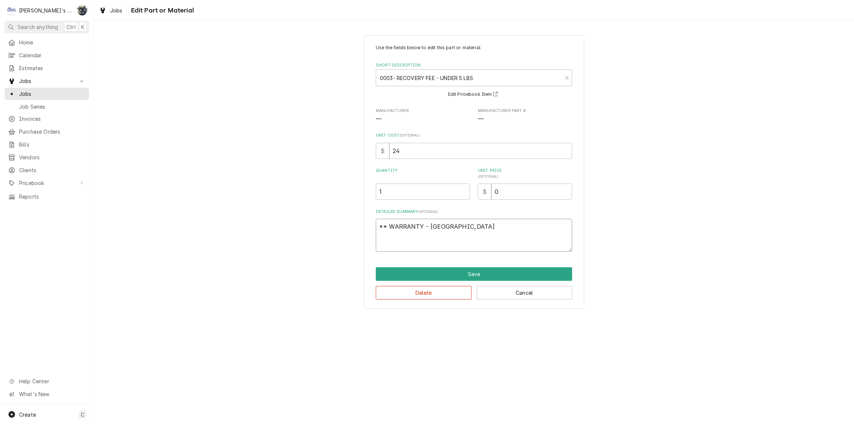
type textarea "x"
type textarea "** WARRANTY - BILEL"
type textarea "x"
type textarea "** WARRANTY - BILE"
type textarea "x"
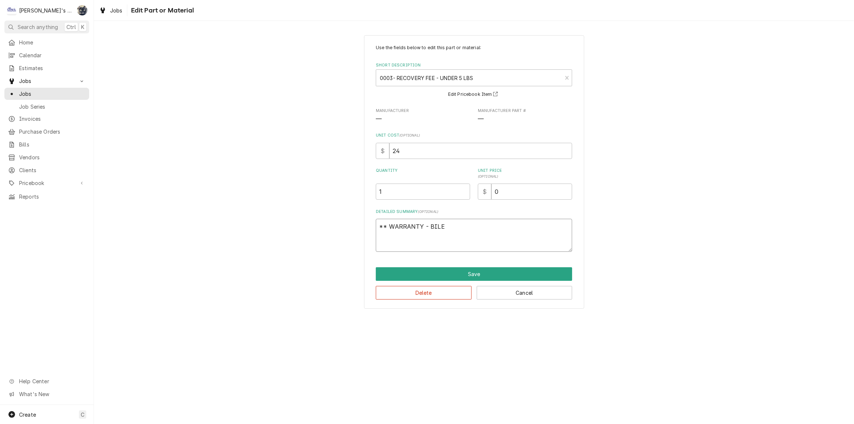
type textarea "** WARRANTY - BIL"
type textarea "x"
type textarea "** WARRANTY - BILL"
type textarea "x"
type textarea "** WARRANTY - BILLE"
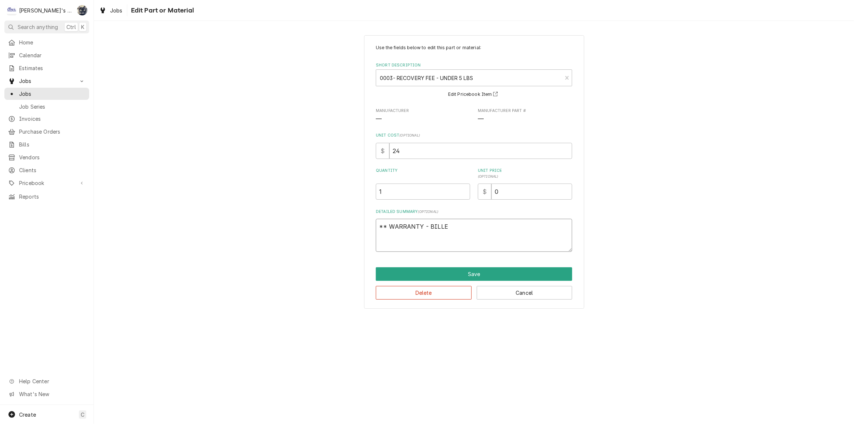
type textarea "x"
type textarea "** WARRANTY - BILLED"
type textarea "x"
type textarea "** WARRANTY - BILLED"
type textarea "x"
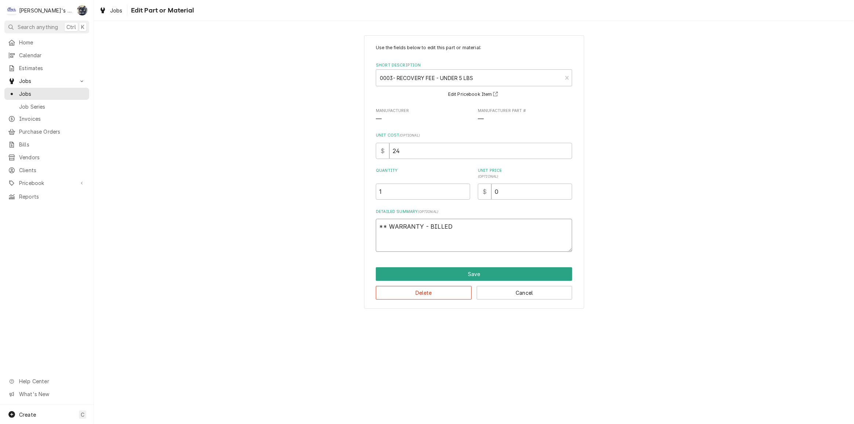
type textarea "** WARRANTY - BILLED T"
type textarea "x"
type textarea "** WARRANTY - BILLED TO"
type textarea "x"
type textarea "** WARRANTY - BILLED TO"
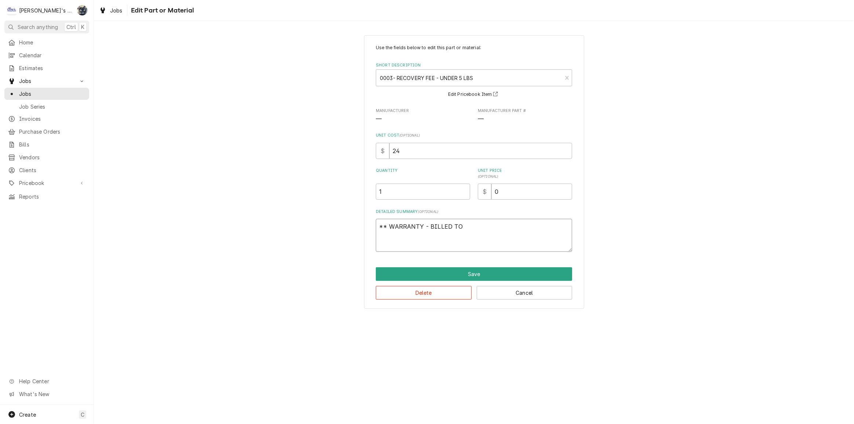
type textarea "x"
type textarea "** WARRANTY - BILLED TO M"
type textarea "x"
type textarea "** WARRANTY - BILLED TO MA"
type textarea "x"
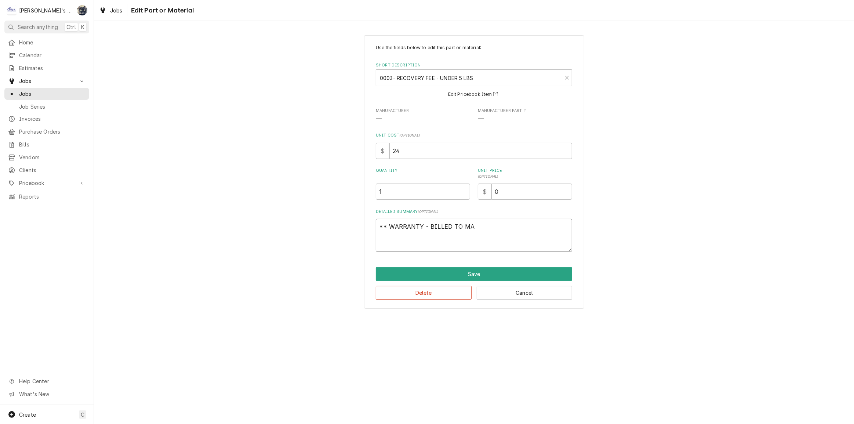
type textarea "** WARRANTY - BILLED TO MAN"
type textarea "x"
type textarea "** WARRANTY - BILLED TO MANI"
type textarea "x"
type textarea "** WARRANTY - BILLED TO MANIT"
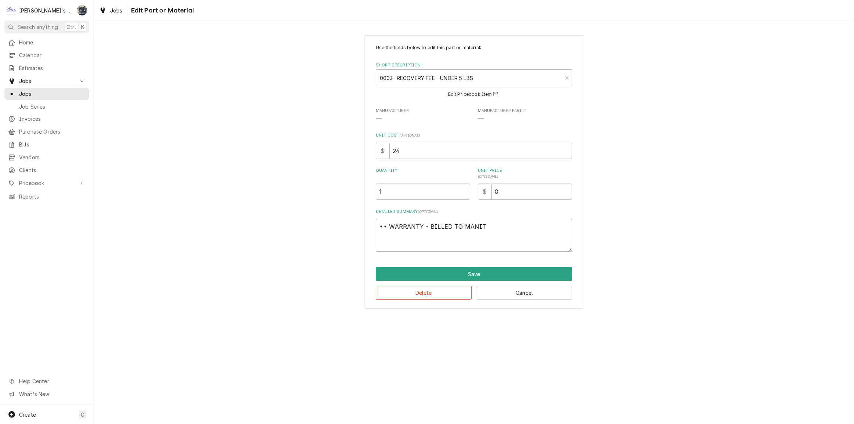
type textarea "x"
type textarea "** WARRANTY - BILLED TO MANITO"
type textarea "x"
type textarea "** WARRANTY - BILLED TO MANITOW"
type textarea "x"
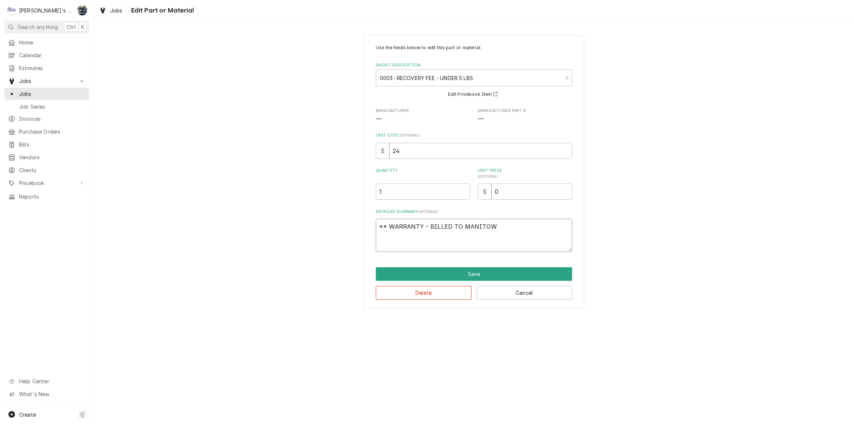
type textarea "** WARRANTY - BILLED TO MANITOWO"
type textarea "x"
type textarea "** WARRANTY - BILLED TO MANITOWOC"
type textarea "x"
type textarea "** WARRANTY - BILLED TO MANITOWOC"
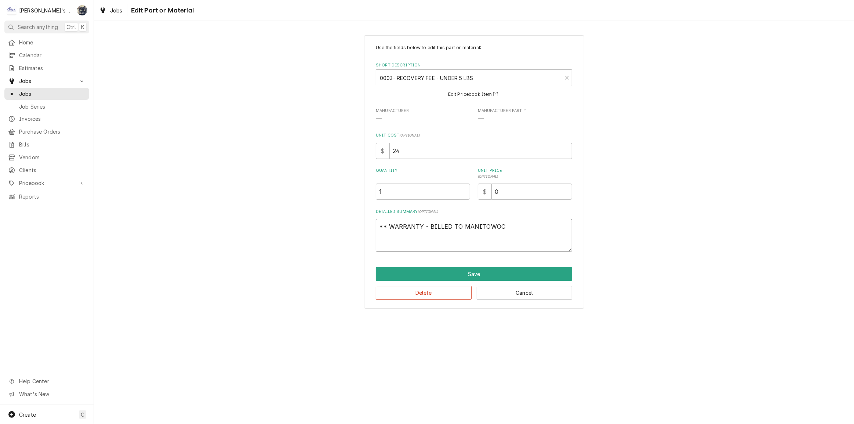
type textarea "x"
type textarea "** WARRANTY - BILLED TO MANITOWOC *"
type textarea "x"
type textarea "** WARRANTY - BILLED TO MANITOWOC **"
click at [480, 269] on button "Save" at bounding box center [474, 274] width 196 height 14
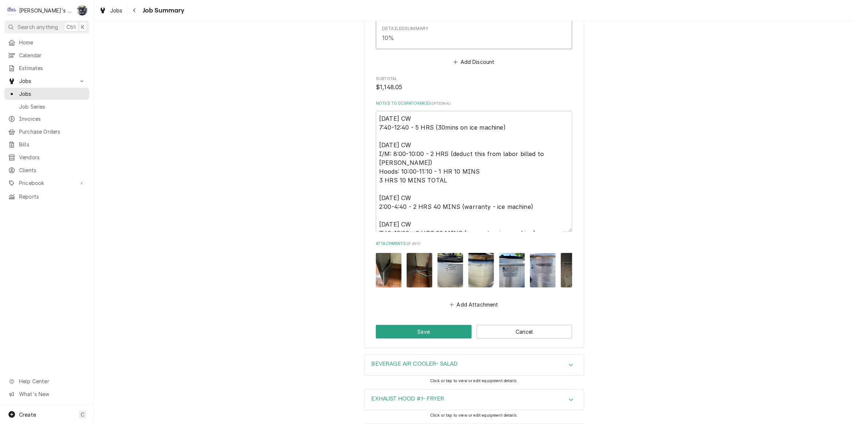
scroll to position [2275, 0]
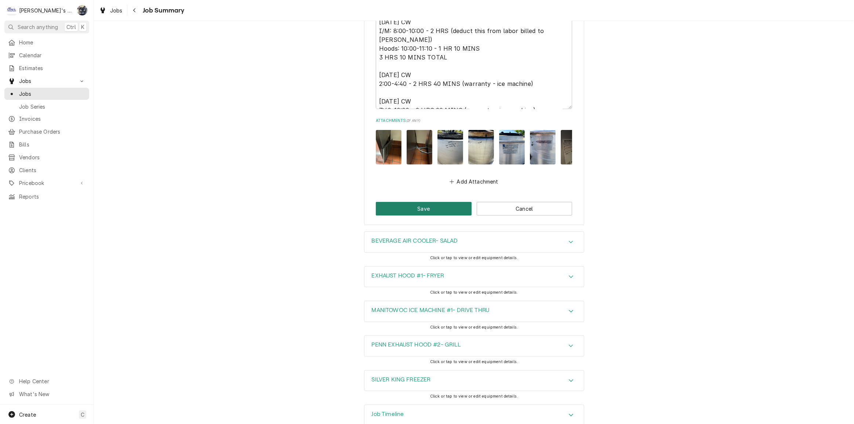
click at [459, 202] on button "Save" at bounding box center [424, 209] width 96 height 14
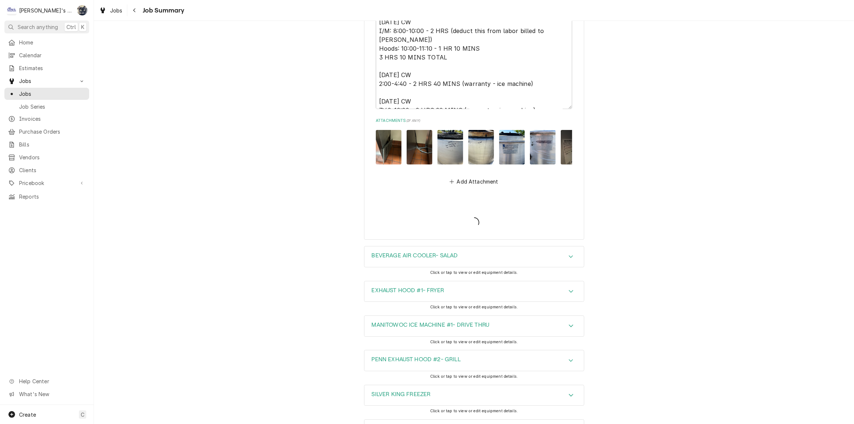
type textarea "x"
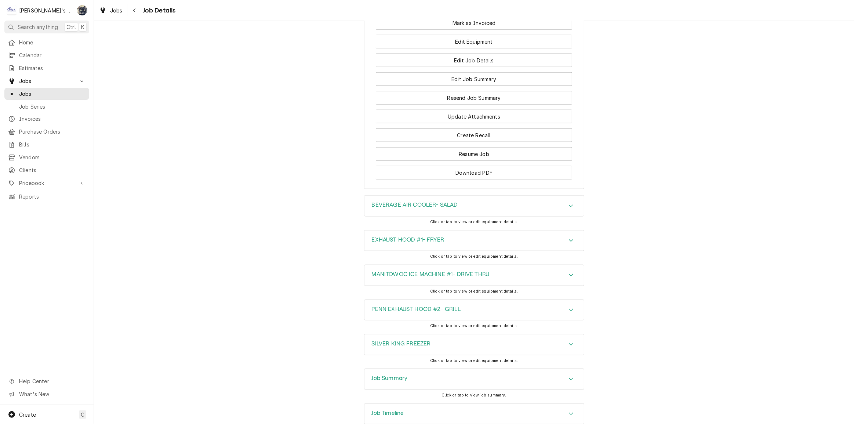
scroll to position [1046, 0]
click at [417, 369] on div "Job Summary" at bounding box center [473, 379] width 219 height 21
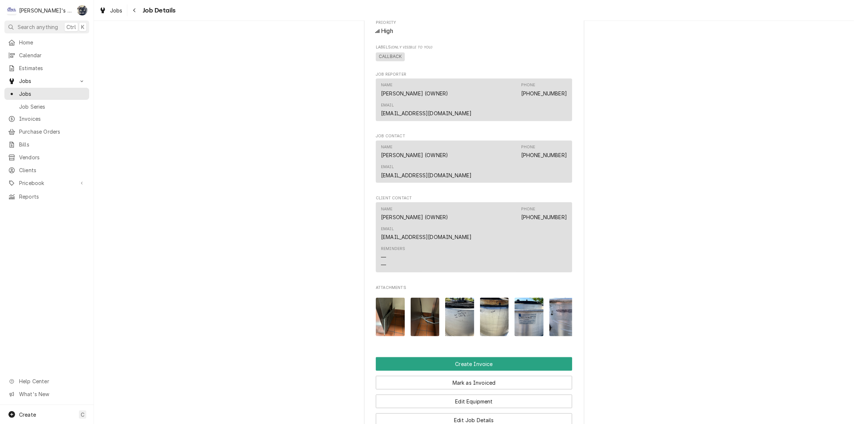
scroll to position [821, 0]
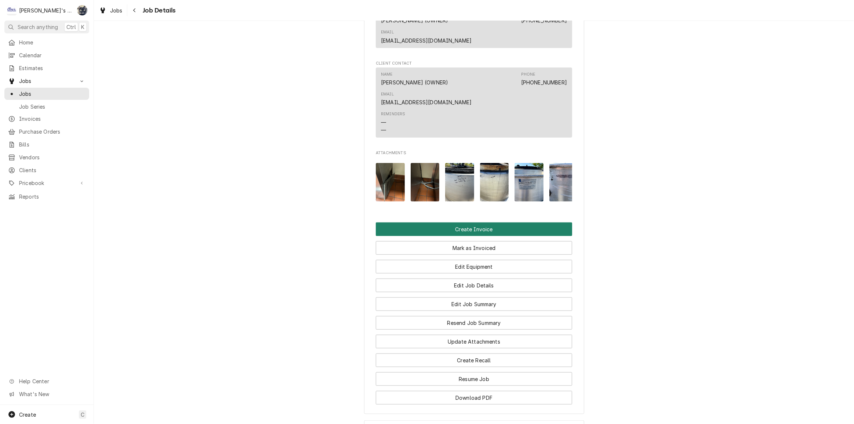
click at [473, 222] on button "Create Invoice" at bounding box center [474, 229] width 196 height 14
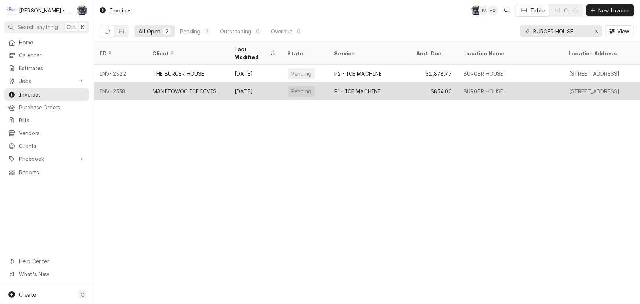
click at [257, 88] on div "[DATE]" at bounding box center [255, 91] width 53 height 18
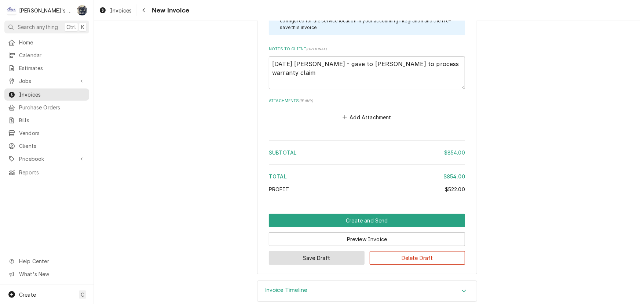
click at [356, 251] on button "Save Draft" at bounding box center [317, 258] width 96 height 14
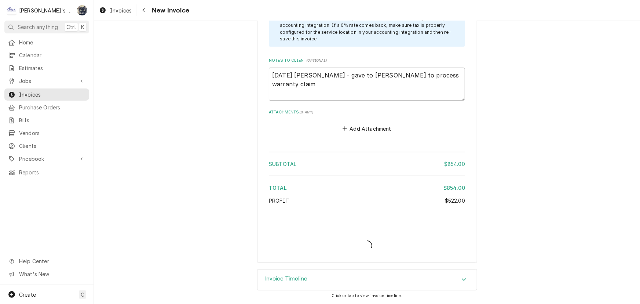
scroll to position [1277, 0]
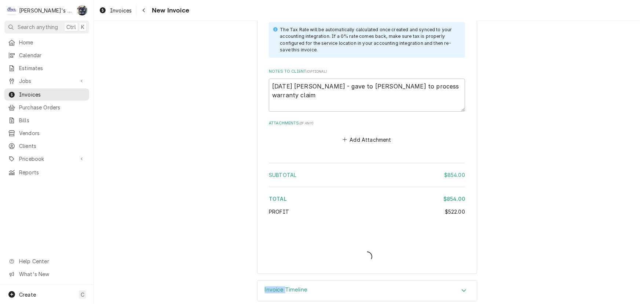
click at [356, 246] on div "Invoice Create/Update" at bounding box center [367, 250] width 196 height 28
type textarea "x"
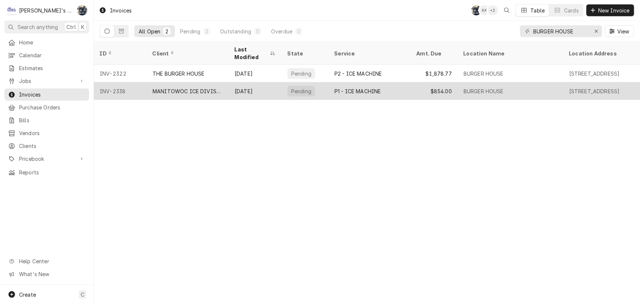
click at [300, 88] on div "Pending" at bounding box center [305, 91] width 47 height 18
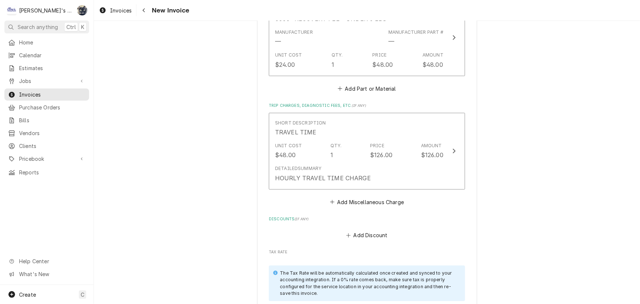
scroll to position [1300, 0]
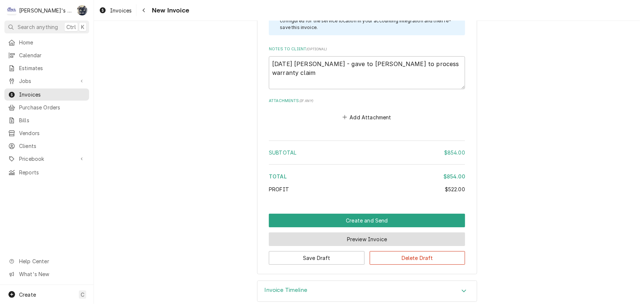
click at [360, 232] on button "Preview Invoice" at bounding box center [367, 239] width 196 height 14
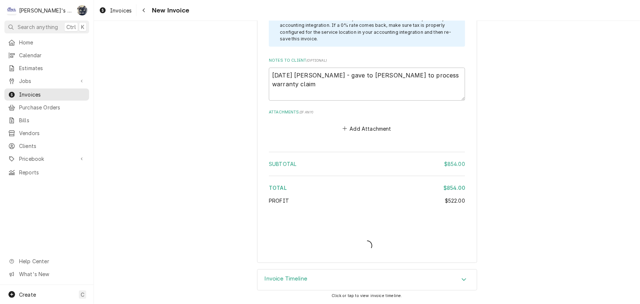
scroll to position [1277, 0]
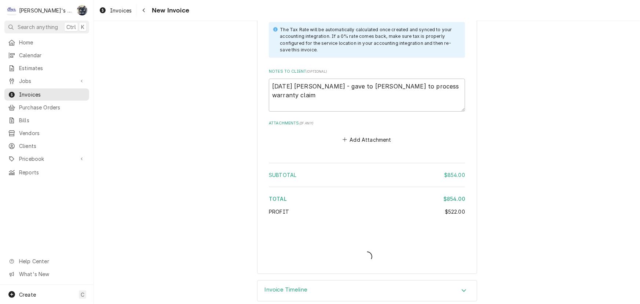
type textarea "x"
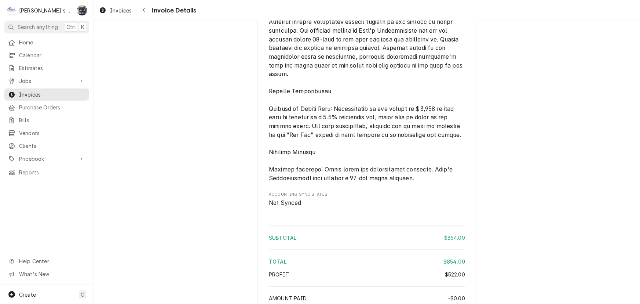
scroll to position [1141, 0]
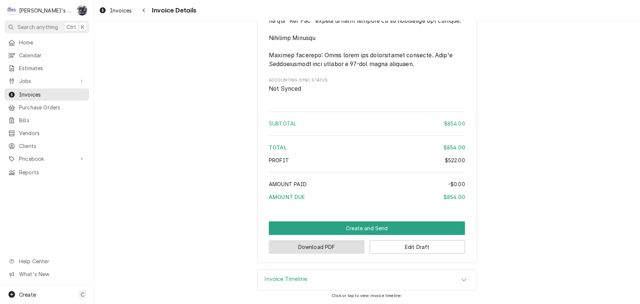
click at [334, 246] on button "Download PDF" at bounding box center [317, 247] width 96 height 14
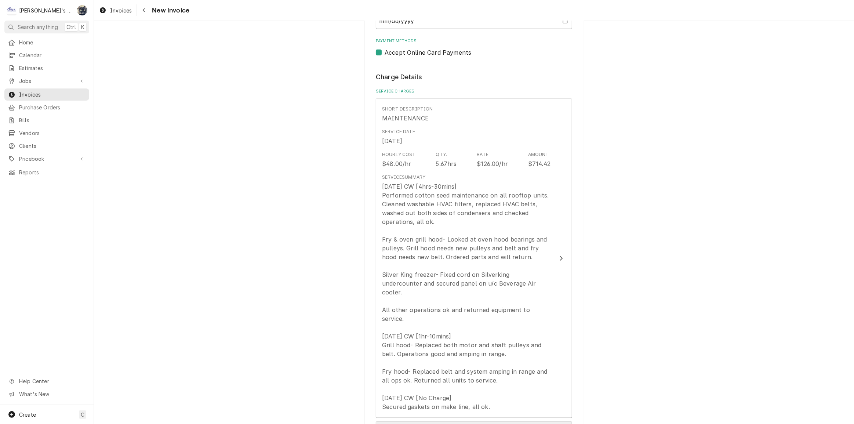
scroll to position [700, 0]
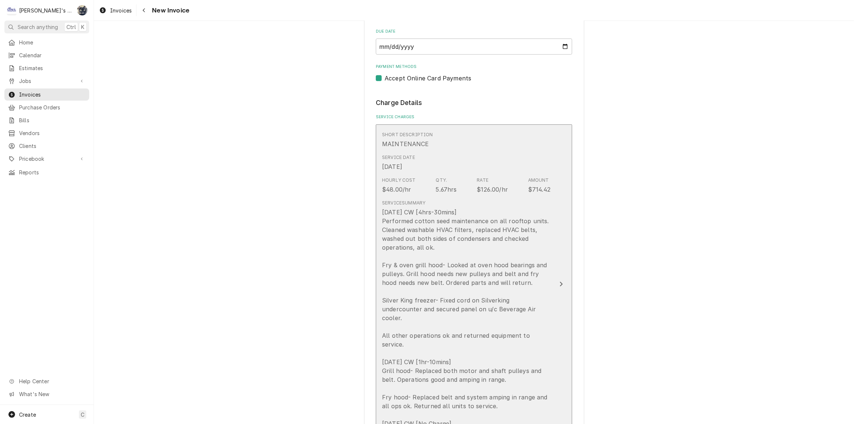
click at [441, 308] on div "[DATE] CW [4hrs-30mins] Performed cotton seed maintenance on all rooftop units.…" at bounding box center [466, 322] width 168 height 229
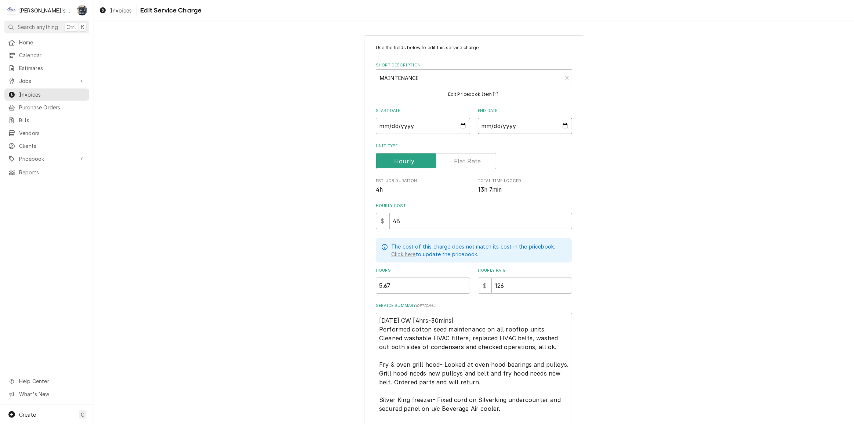
click at [562, 126] on input "2025-05-08" at bounding box center [525, 126] width 94 height 16
type textarea "x"
type input "2025-07-08"
type textarea "x"
type input "2025-06-08"
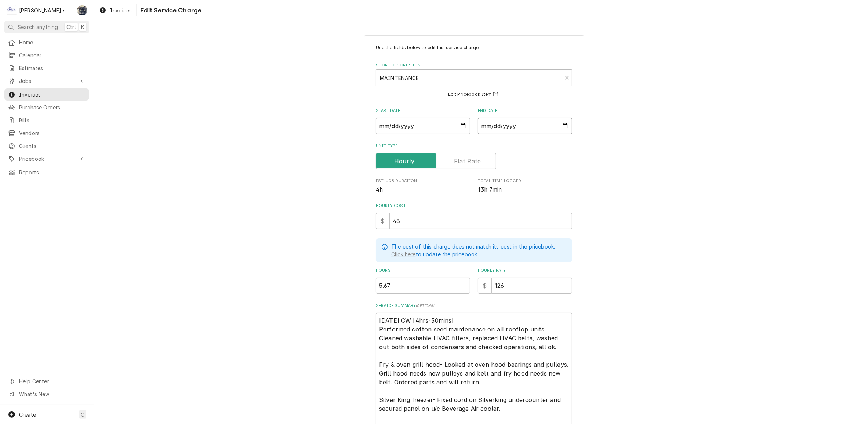
type textarea "x"
type input "2025-06-06"
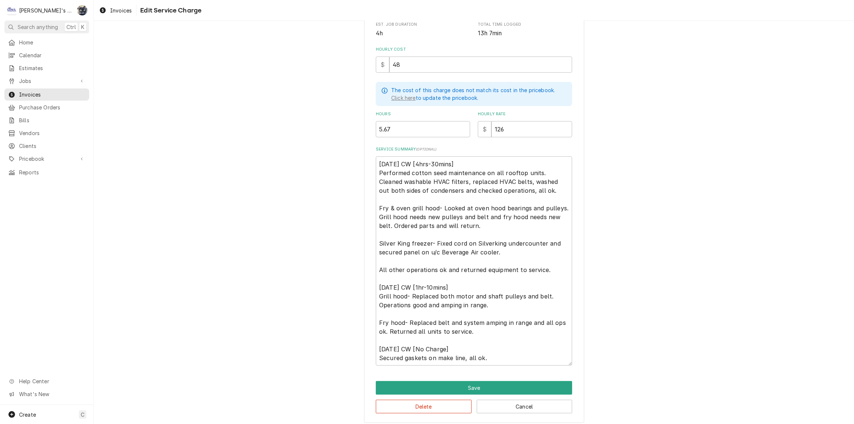
scroll to position [160, 0]
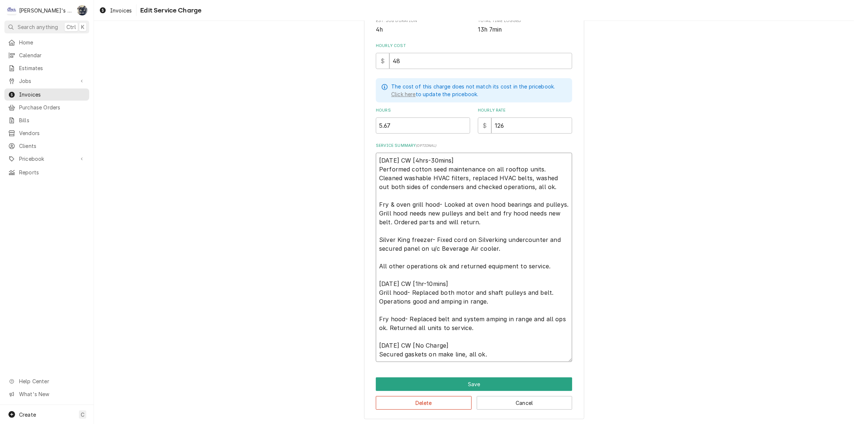
click at [376, 266] on textarea "5/8/2025 CW [4hrs-30mins] Performed cotton seed maintenance on all rooftop unit…" at bounding box center [474, 257] width 196 height 209
type textarea "x"
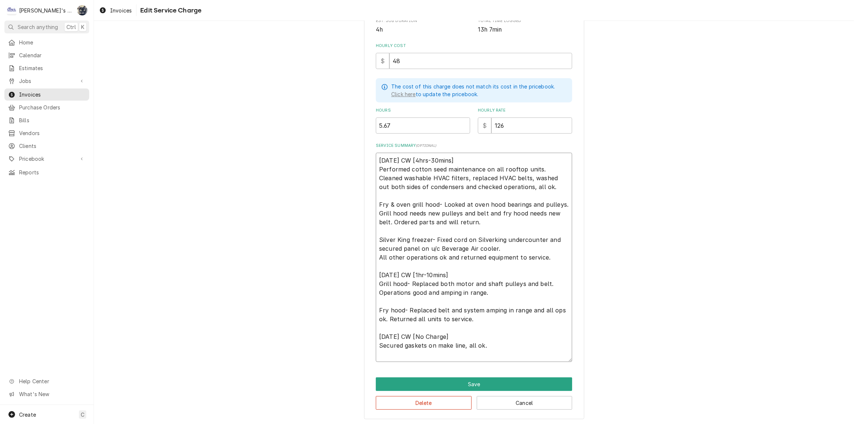
scroll to position [151, 0]
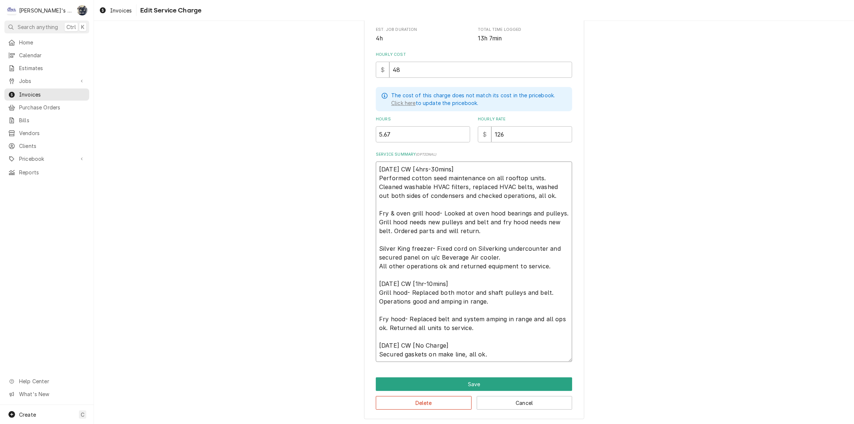
click at [376, 219] on textarea "[DATE] CW [4hrs-30mins] Performed cotton seed maintenance on all rooftop units.…" at bounding box center [474, 261] width 196 height 200
type textarea "[DATE] CW [4hrs-30mins] Performed cotton seed maintenance on all rooftop units.…"
click at [432, 382] on button "Save" at bounding box center [474, 384] width 196 height 14
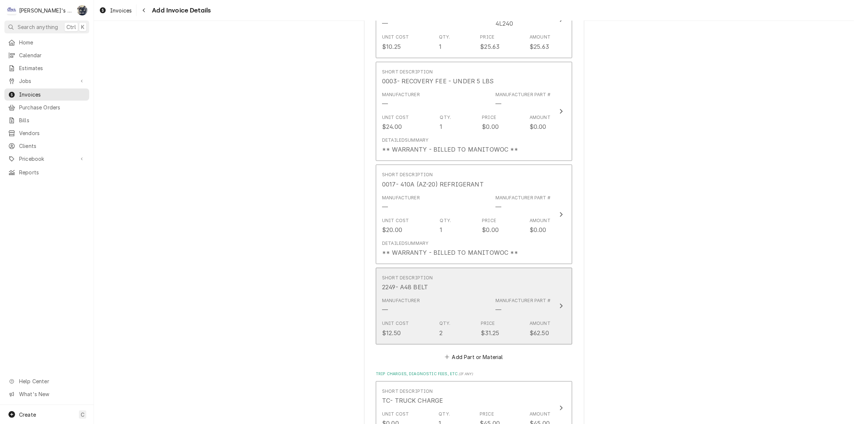
scroll to position [2492, 0]
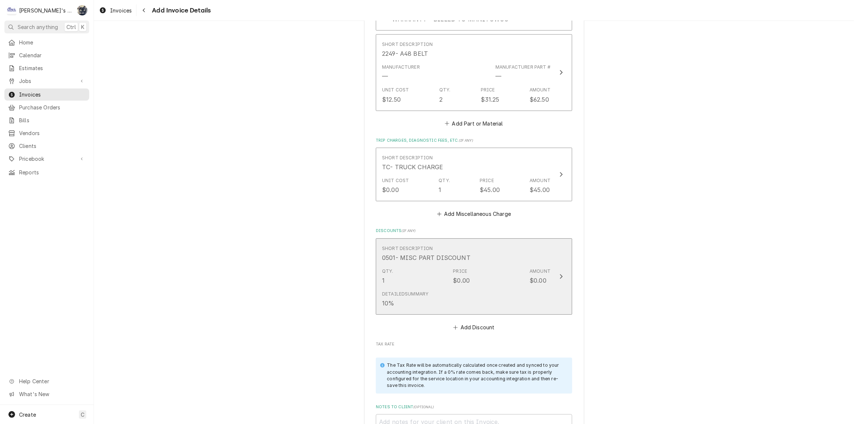
click at [473, 288] on div "Detailed Summary 10%" at bounding box center [466, 299] width 168 height 23
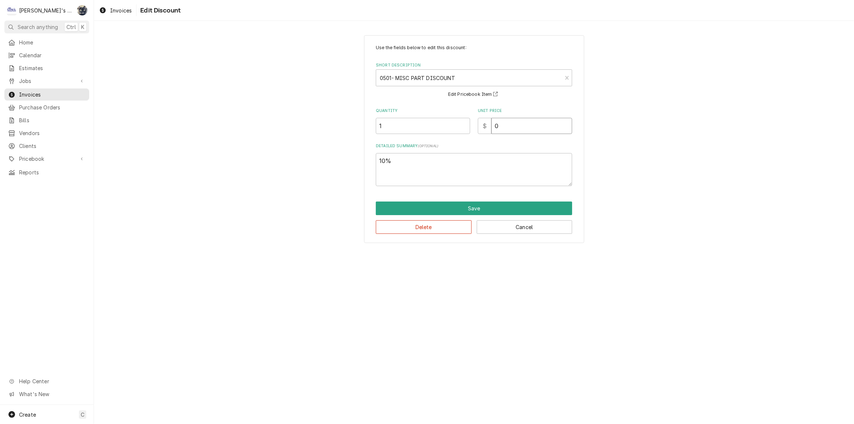
drag, startPoint x: 506, startPoint y: 128, endPoint x: 469, endPoint y: 131, distance: 37.2
click at [475, 131] on div "Quantity 1 Unit Price $ 0" at bounding box center [474, 121] width 196 height 26
type textarea "x"
type input "3"
type textarea "x"
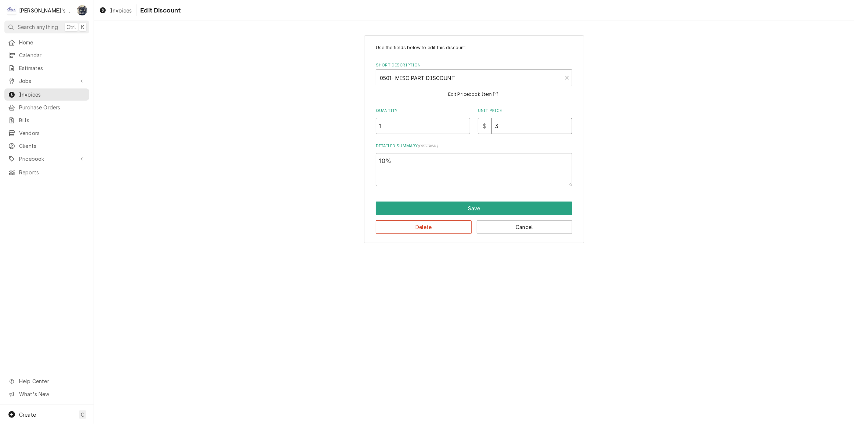
type input "38"
type textarea "x"
type input "38.8"
type textarea "x"
type input "38.86"
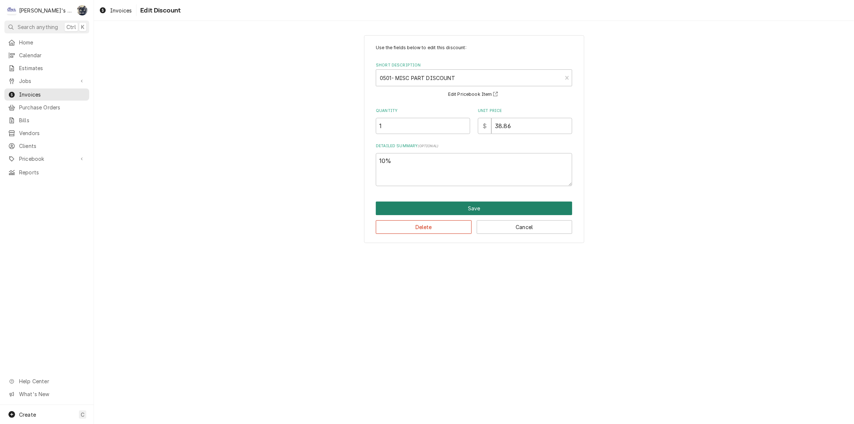
click at [418, 207] on button "Save" at bounding box center [474, 208] width 196 height 14
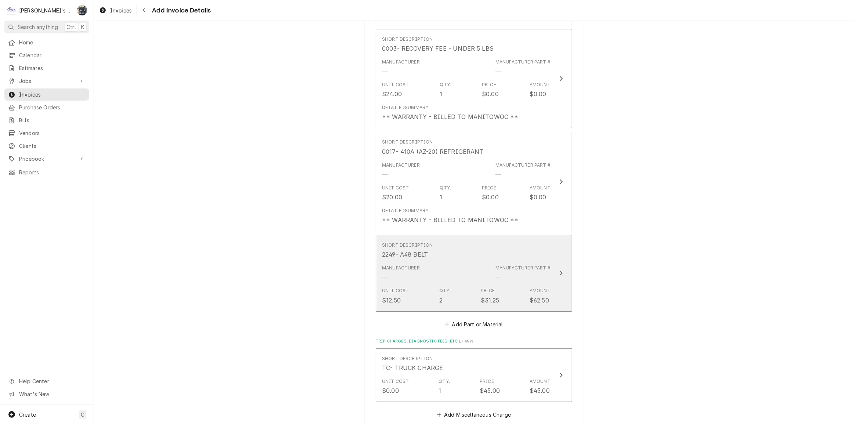
scroll to position [2492, 0]
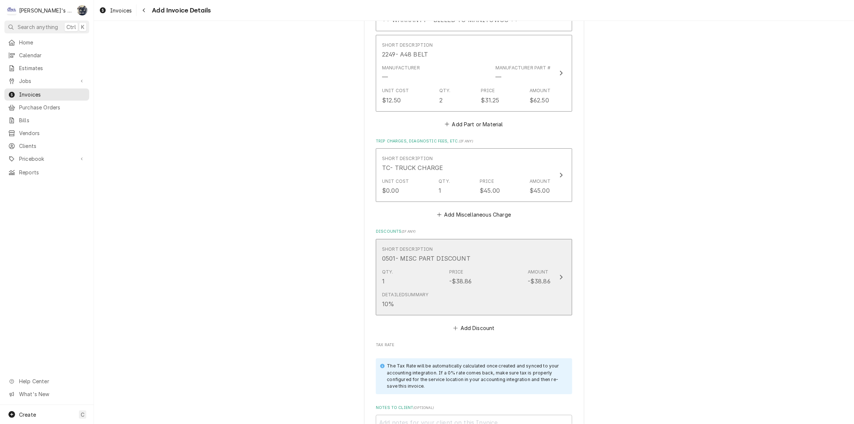
click at [410, 266] on div "Qty. 1 Price -$38.86 Amount -$38.86" at bounding box center [466, 277] width 168 height 23
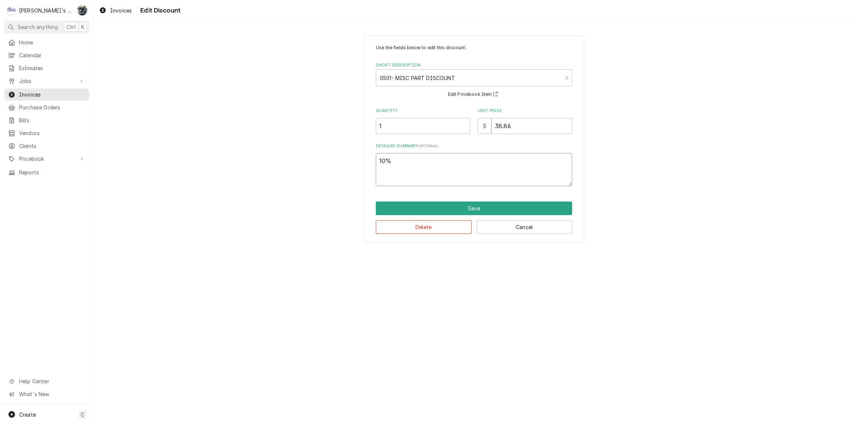
click at [381, 159] on textarea "10%" at bounding box center [474, 169] width 196 height 33
type textarea "x"
type textarea "0%"
type textarea "x"
type textarea "20%"
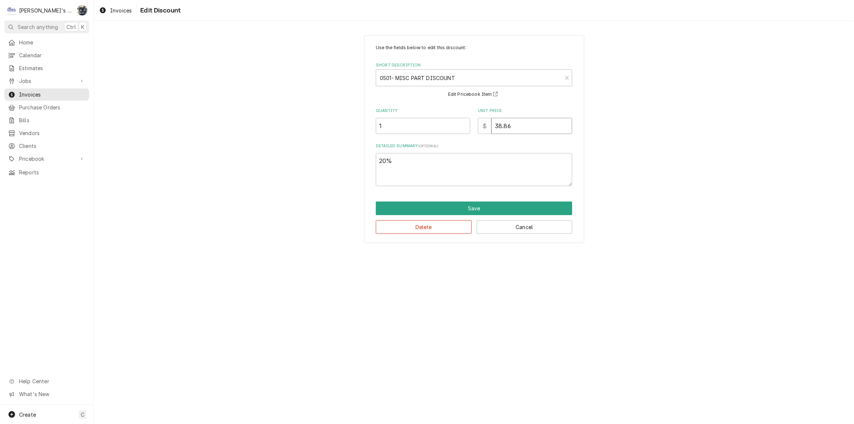
drag, startPoint x: 520, startPoint y: 123, endPoint x: 469, endPoint y: 127, distance: 50.8
click at [471, 125] on div "Quantity 1 Unit Price $ 38.86" at bounding box center [474, 121] width 196 height 26
type textarea "x"
type input "7"
type textarea "x"
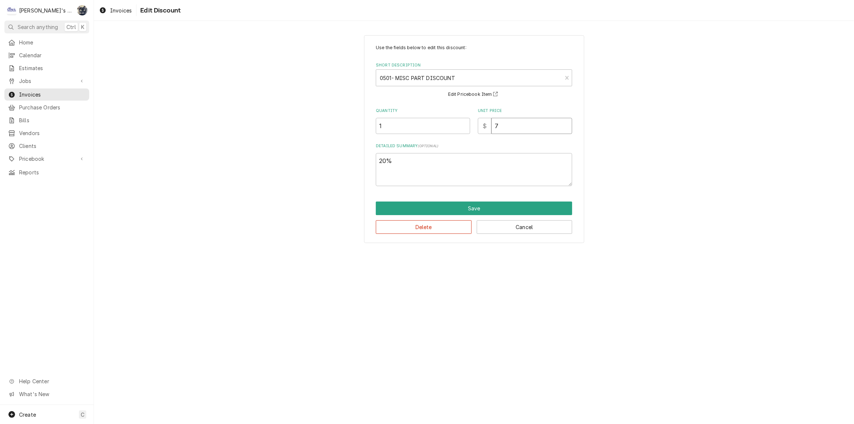
type input "77"
type textarea "x"
type input "77.7"
type textarea "x"
type input "77.73"
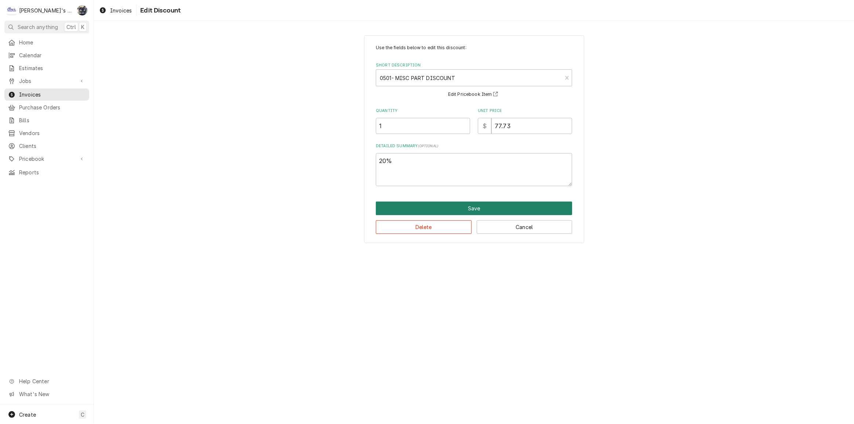
click at [476, 202] on button "Save" at bounding box center [474, 208] width 196 height 14
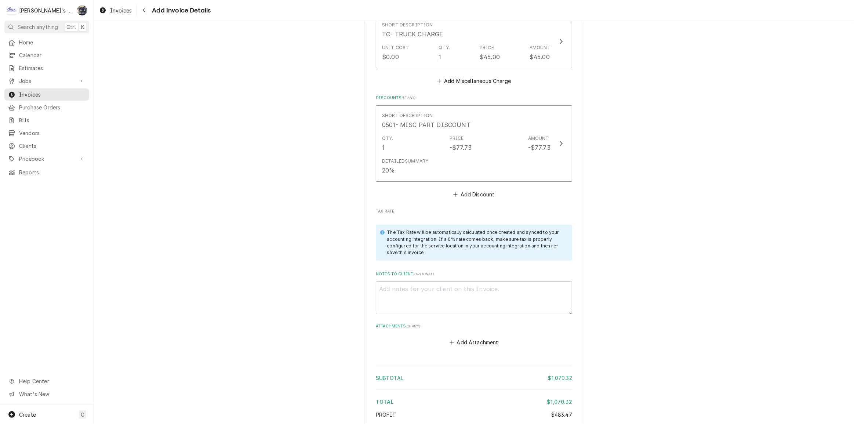
scroll to position [2659, 0]
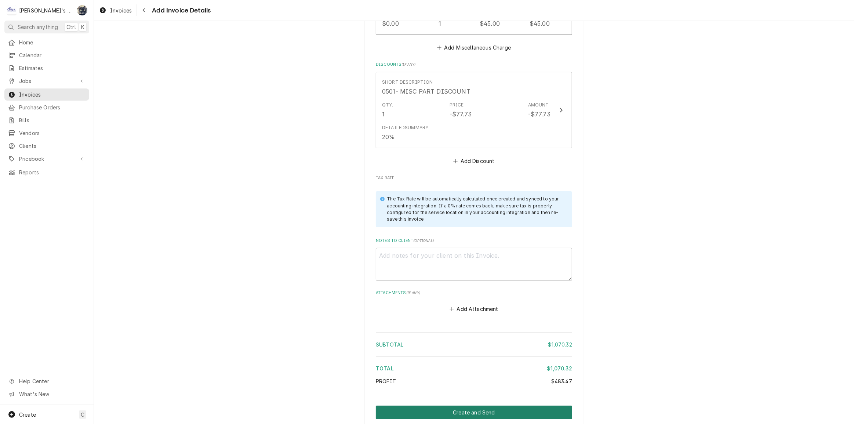
click at [456, 405] on button "Create and Send" at bounding box center [474, 412] width 196 height 14
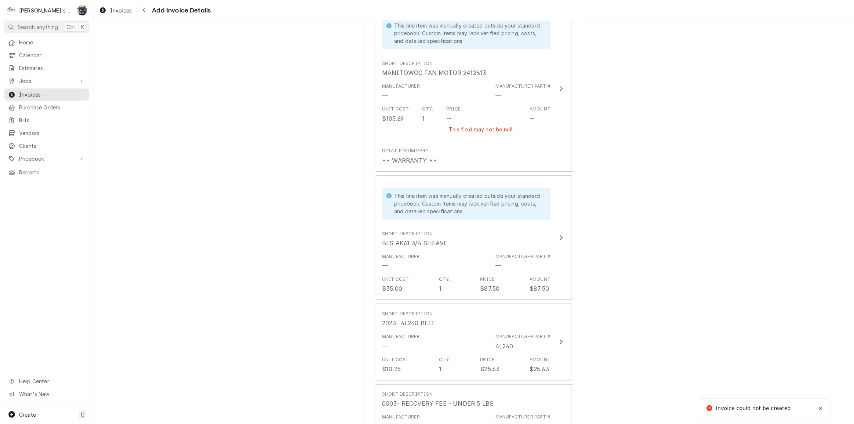
scroll to position [1921, 0]
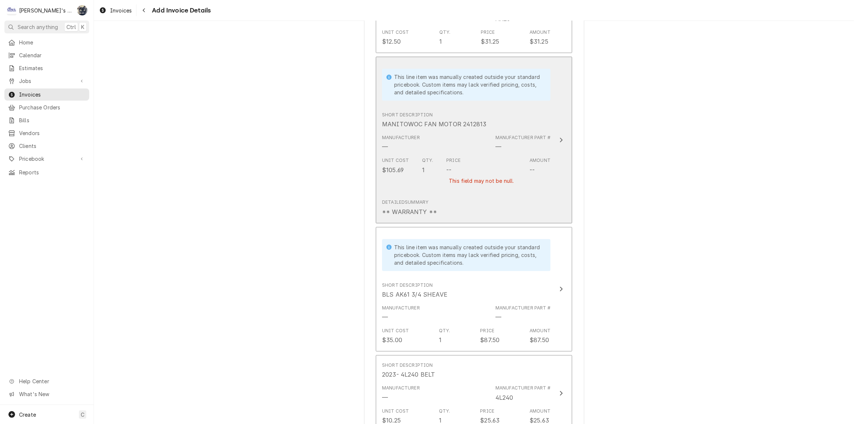
click at [452, 190] on button "This line item was manually created outside your standard pricebook. Custom ite…" at bounding box center [474, 140] width 196 height 167
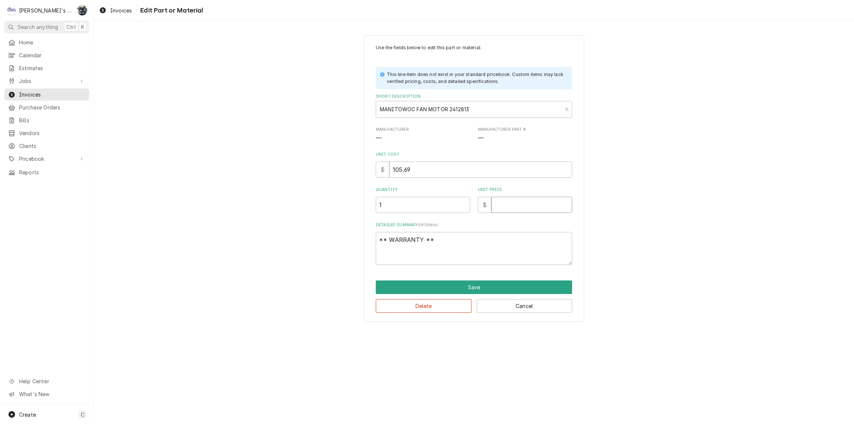
click at [518, 197] on input "Unit Price" at bounding box center [531, 205] width 81 height 16
type textarea "x"
type input "0"
click at [484, 284] on button "Save" at bounding box center [474, 287] width 196 height 14
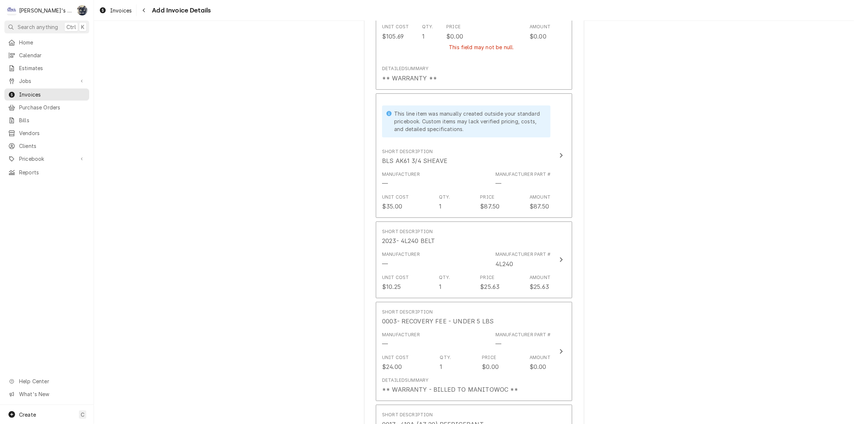
scroll to position [1754, 0]
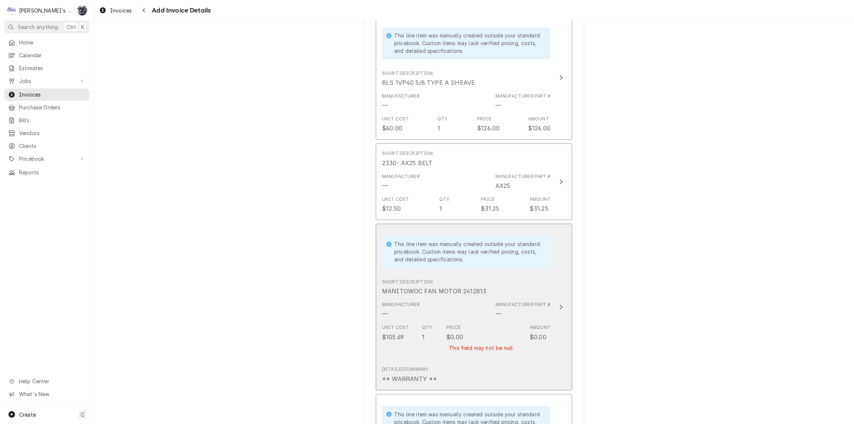
click at [484, 276] on div "Short Description MANITOWOC FAN MOTOR 2412813" at bounding box center [466, 287] width 168 height 23
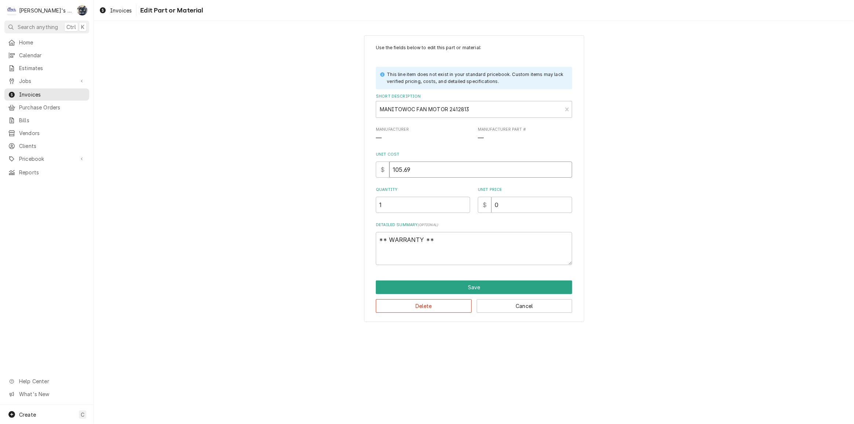
drag, startPoint x: 422, startPoint y: 172, endPoint x: 393, endPoint y: 174, distance: 29.0
click at [393, 174] on input "105.69" at bounding box center [480, 169] width 183 height 16
type textarea "x"
type input "1"
type textarea "x"
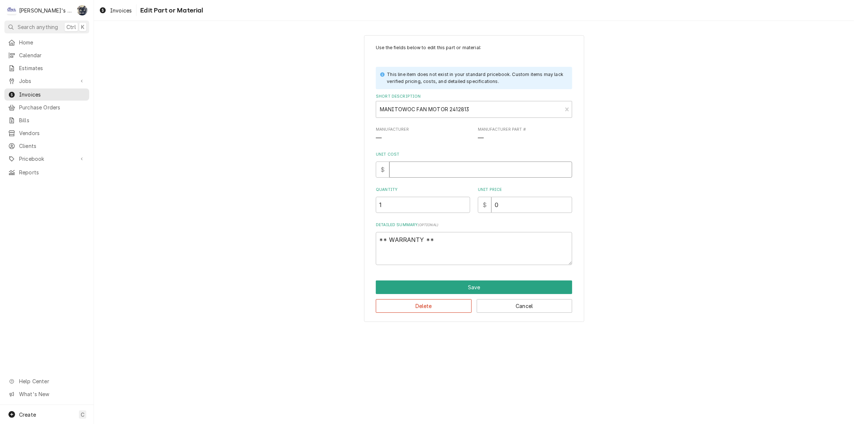
type textarea "x"
type input "0"
click at [408, 287] on button "Save" at bounding box center [474, 287] width 196 height 14
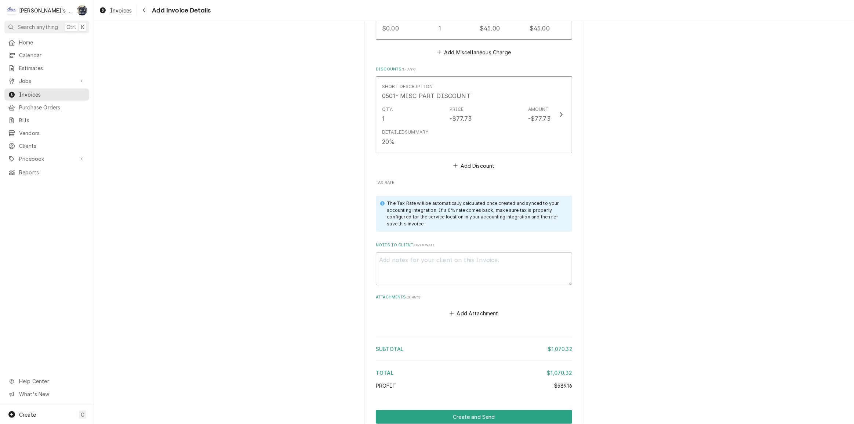
scroll to position [2694, 0]
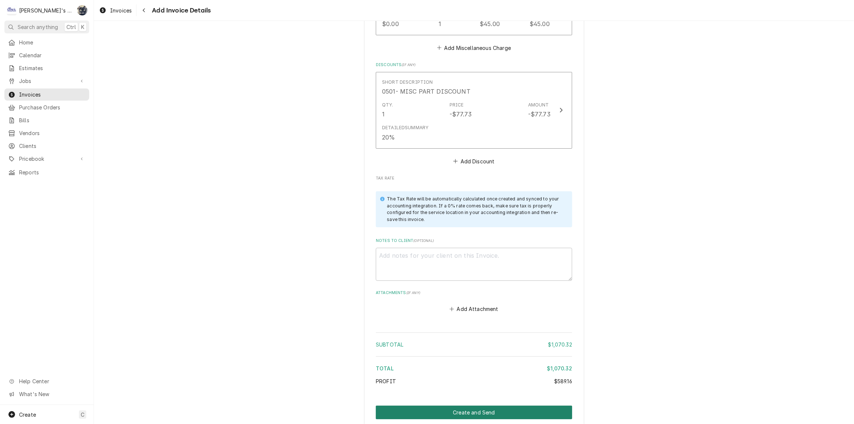
click at [470, 405] on button "Create and Send" at bounding box center [474, 412] width 196 height 14
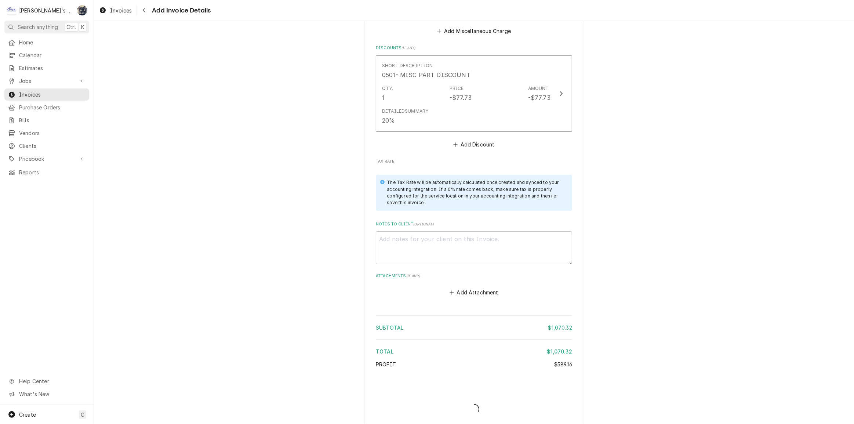
scroll to position [2674, 0]
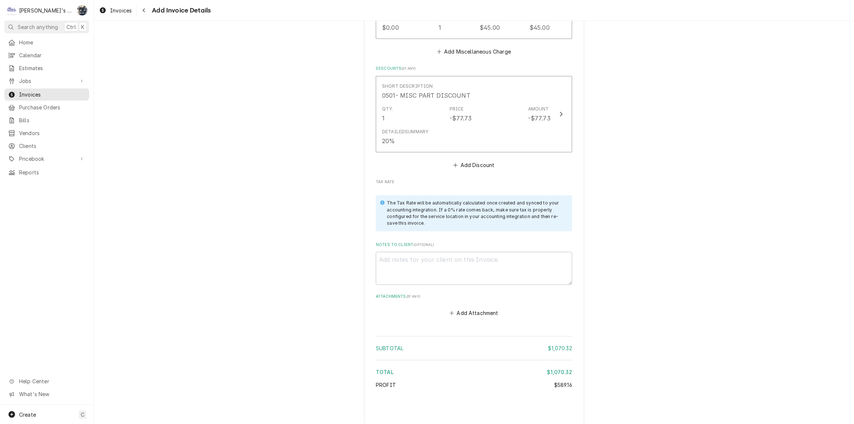
type textarea "x"
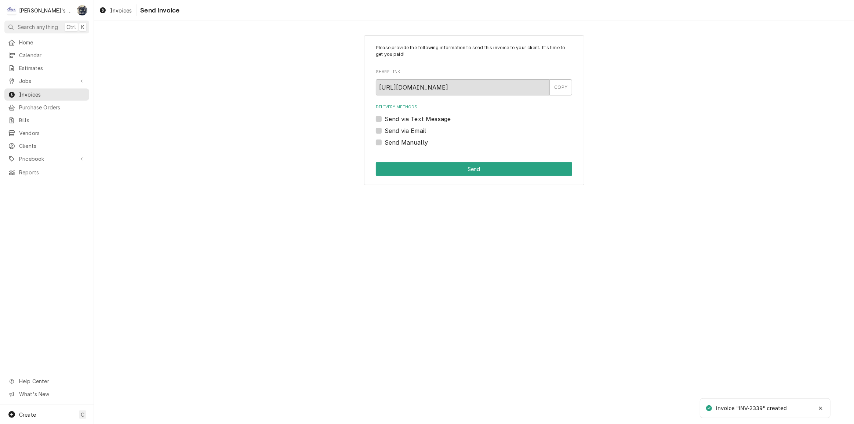
click at [376, 135] on div "Delivery Methods Send via Text Message Send via Email Send Manually" at bounding box center [474, 125] width 196 height 42
click at [385, 141] on label "Send Manually" at bounding box center [406, 142] width 43 height 9
click at [385, 141] on input "Send Manually" at bounding box center [483, 146] width 196 height 16
checkbox input "true"
click at [387, 177] on div "Please provide the following information to send this invoice to your client. I…" at bounding box center [474, 110] width 220 height 150
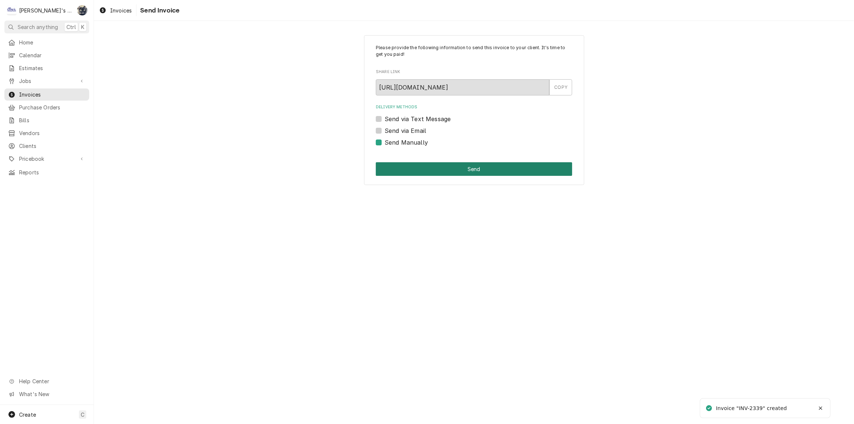
click at [386, 171] on button "Send" at bounding box center [474, 169] width 196 height 14
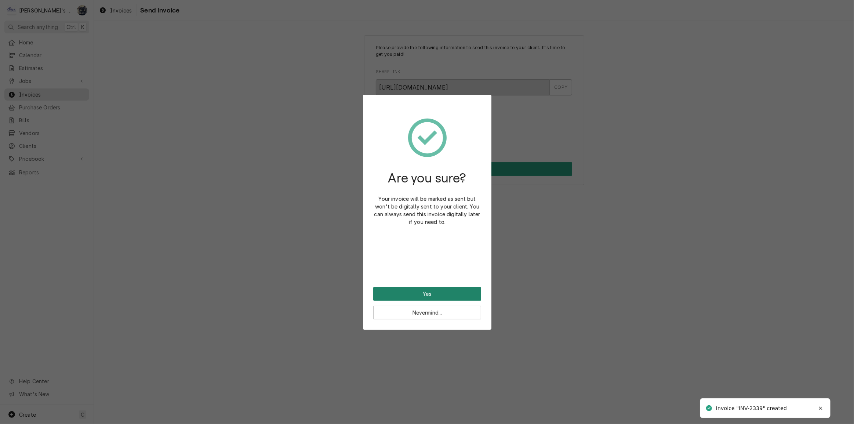
click at [419, 295] on button "Yes" at bounding box center [427, 294] width 108 height 14
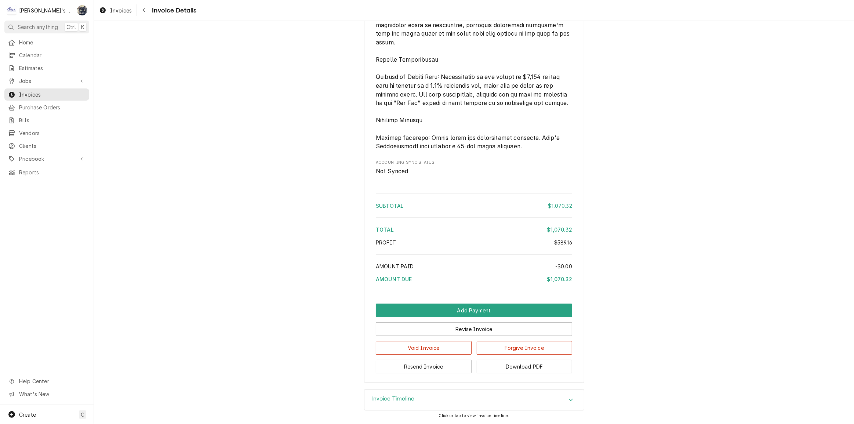
scroll to position [2168, 0]
click at [478, 365] on button "Download PDF" at bounding box center [525, 367] width 96 height 14
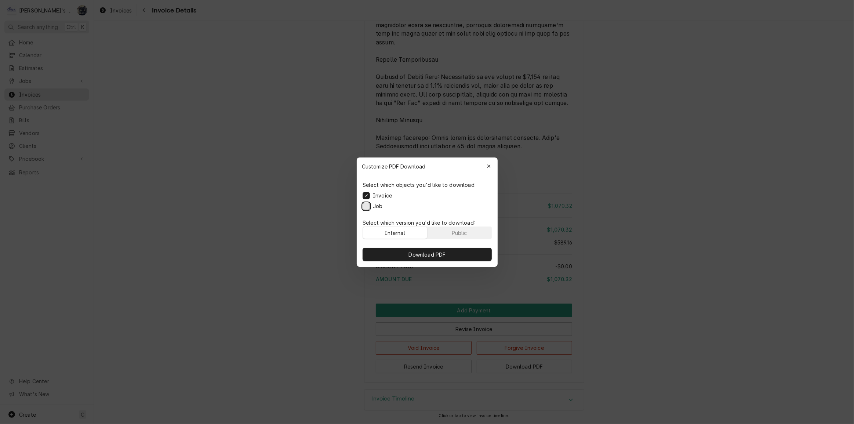
click at [368, 207] on button "Job" at bounding box center [366, 205] width 7 height 7
click at [402, 258] on button "Download PDF" at bounding box center [427, 254] width 129 height 13
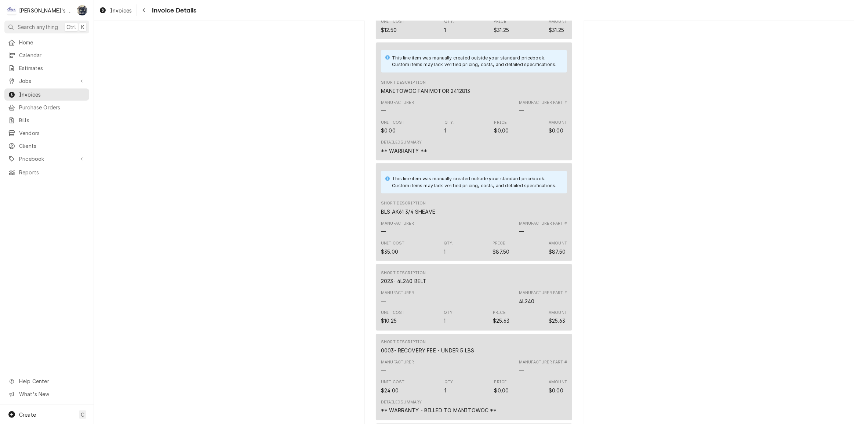
scroll to position [1134, 0]
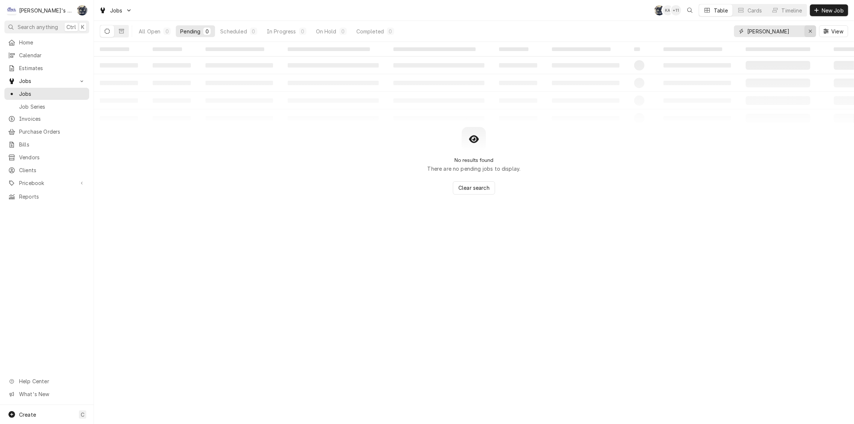
click at [811, 29] on icon "Erase input" at bounding box center [810, 31] width 4 height 5
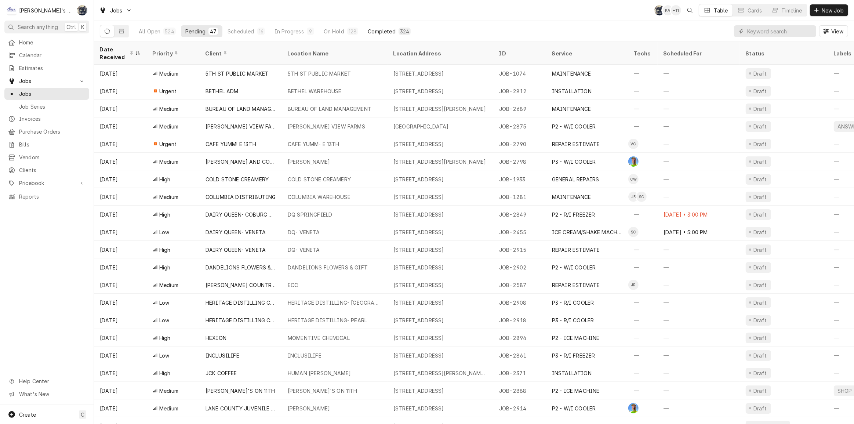
click at [380, 34] on div "Completed" at bounding box center [382, 32] width 28 height 8
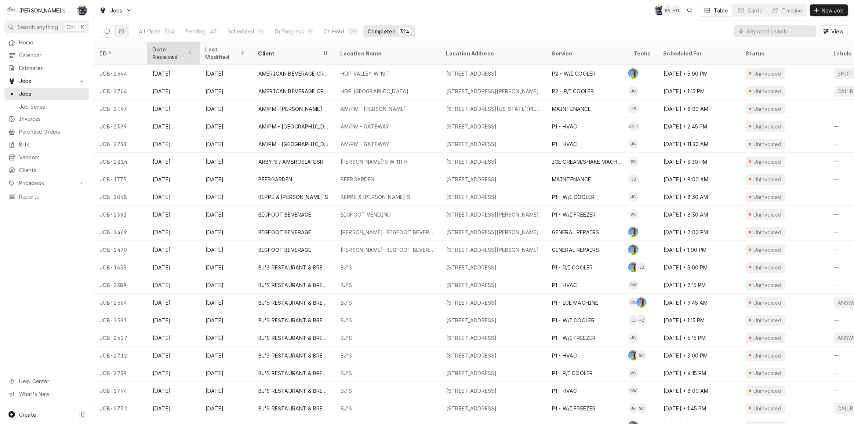
click at [160, 48] on div "Date Received" at bounding box center [173, 52] width 40 height 15
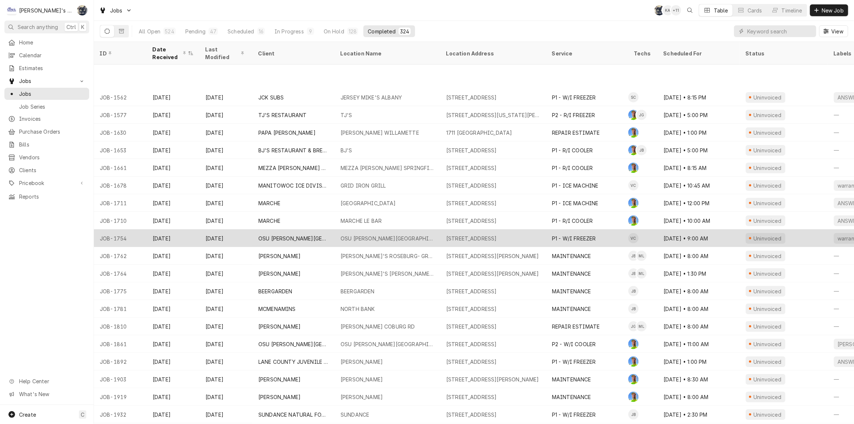
scroll to position [311, 0]
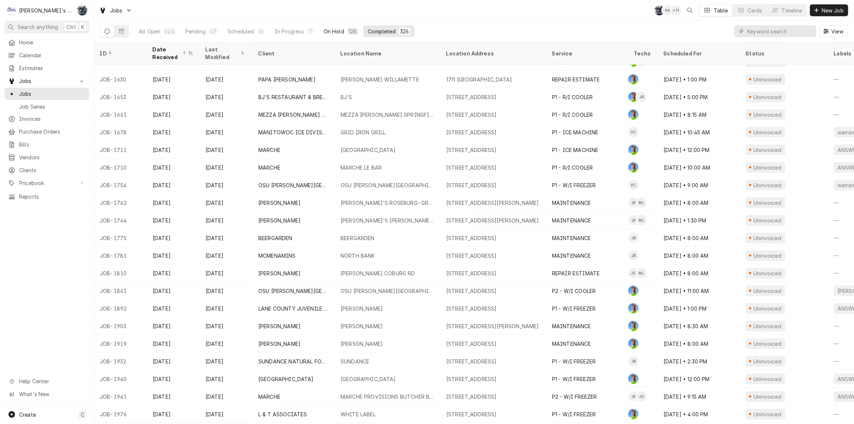
click at [329, 32] on div "On Hold" at bounding box center [334, 32] width 21 height 8
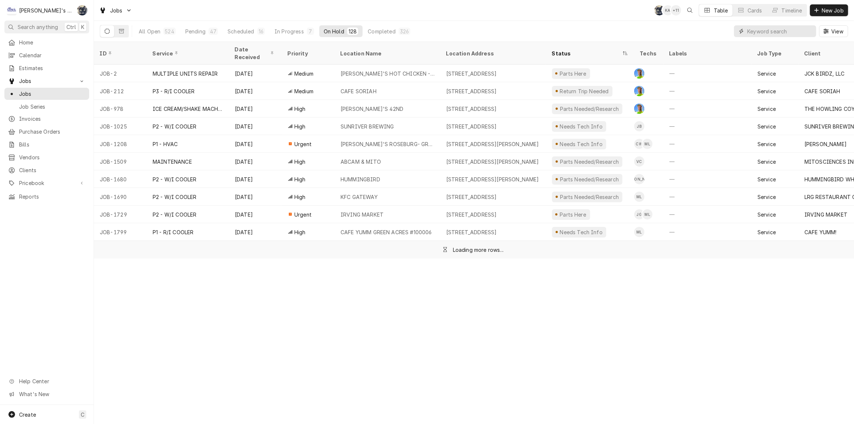
click at [761, 30] on input "Dynamic Content Wrapper" at bounding box center [779, 31] width 65 height 12
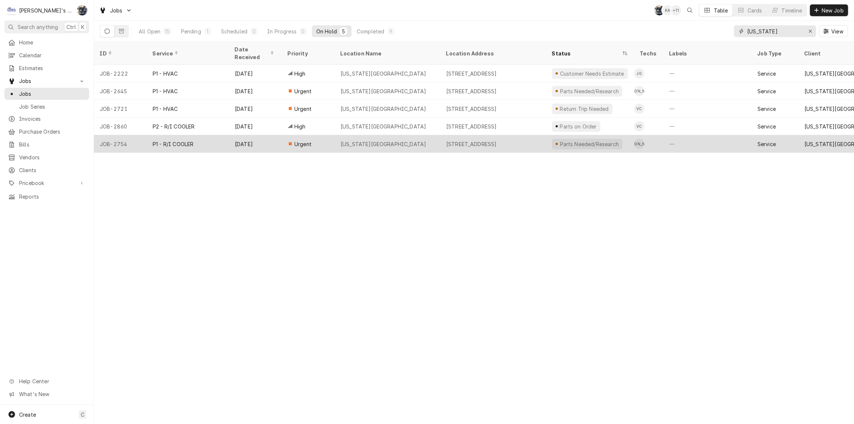
type input "texas"
click at [437, 135] on div "TEXAS ROADHOUSE" at bounding box center [388, 144] width 106 height 18
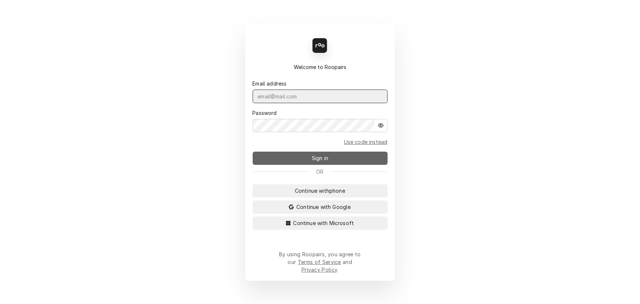
type input "[PERSON_NAME][EMAIL_ADDRESS][DOMAIN_NAME]"
click at [297, 154] on button "Sign in" at bounding box center [320, 158] width 135 height 13
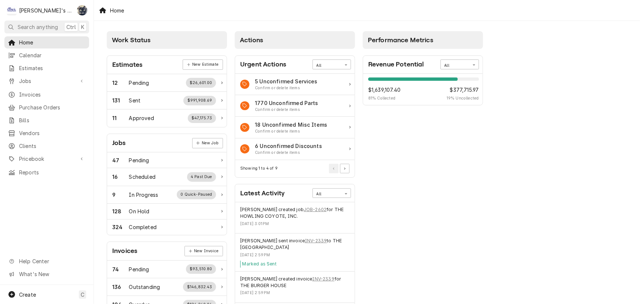
scroll to position [167, 0]
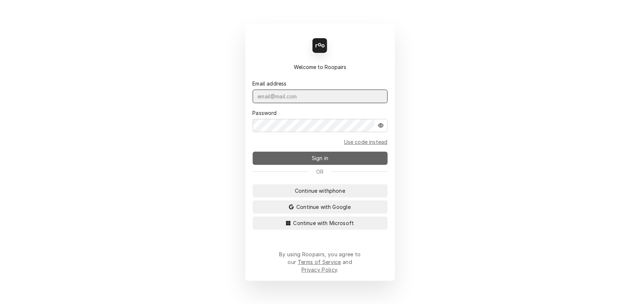
type input "[PERSON_NAME][EMAIL_ADDRESS][DOMAIN_NAME]"
click at [308, 161] on button "Sign in" at bounding box center [320, 158] width 135 height 13
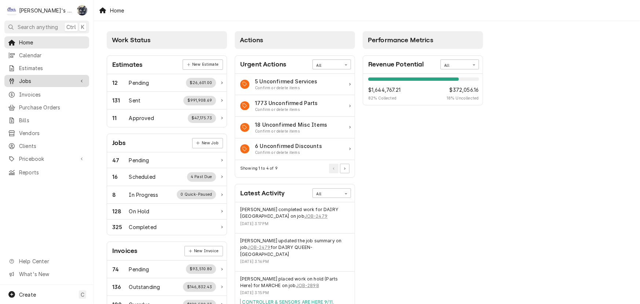
click at [68, 75] on link "Jobs" at bounding box center [46, 81] width 85 height 12
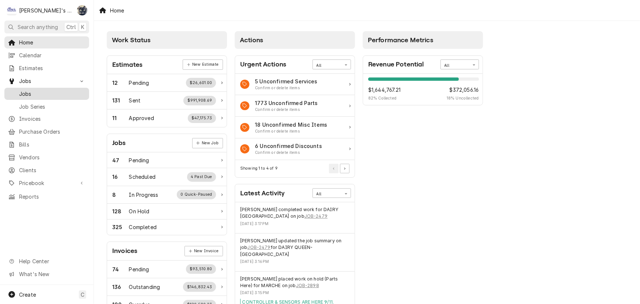
click at [68, 88] on link "Jobs" at bounding box center [46, 94] width 85 height 12
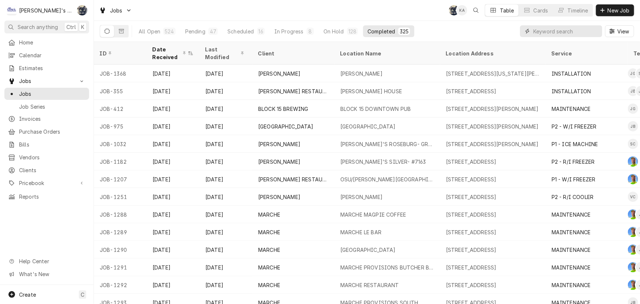
click at [557, 32] on input "Dynamic Content Wrapper" at bounding box center [565, 31] width 65 height 12
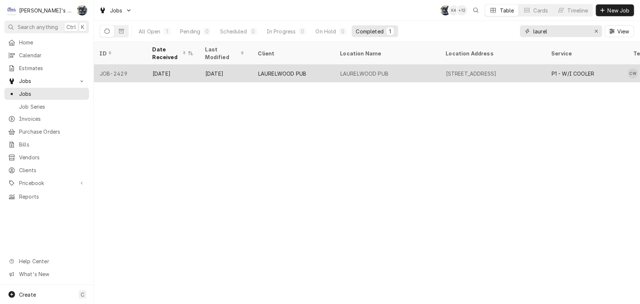
type input "laurel"
click at [484, 65] on div "2700 COLUMBIA ST, EUGENE, OR 97403" at bounding box center [493, 74] width 106 height 18
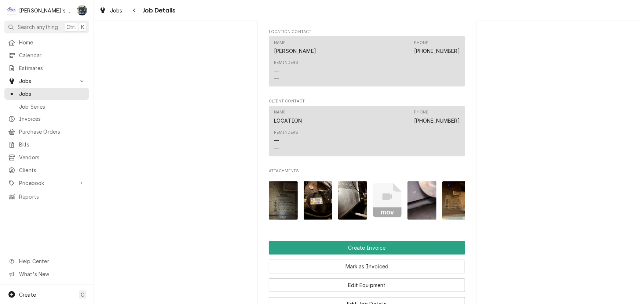
scroll to position [934, 0]
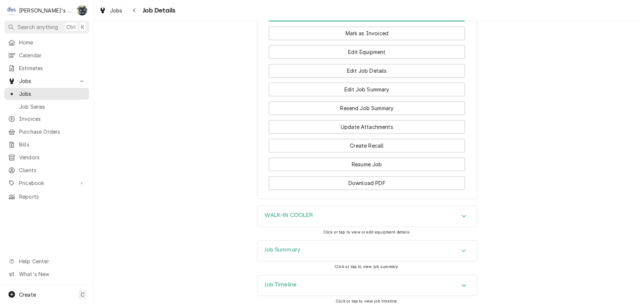
click at [352, 242] on div "Job Summary" at bounding box center [367, 250] width 219 height 21
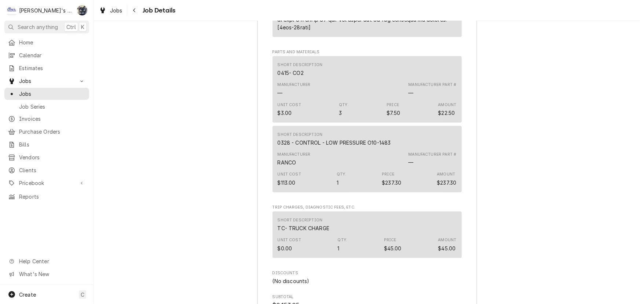
scroll to position [1701, 0]
click at [109, 7] on div "Jobs" at bounding box center [111, 10] width 26 height 9
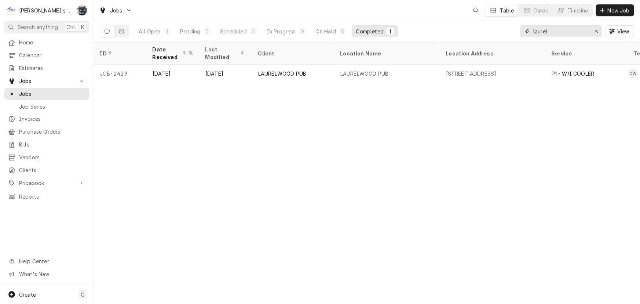
drag, startPoint x: 512, startPoint y: 32, endPoint x: 506, endPoint y: 33, distance: 5.6
click at [506, 33] on div "All Open 1 Pending 0 Scheduled 0 In Progress 0 On Hold 0 Completed 1 laurel View" at bounding box center [367, 31] width 535 height 21
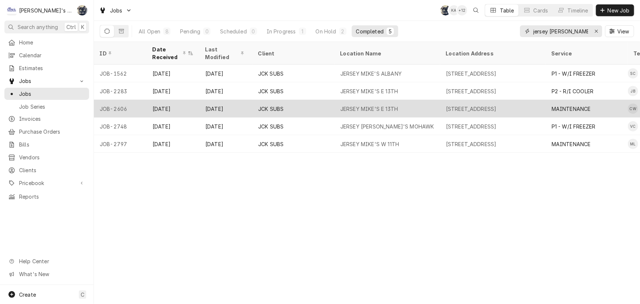
type input "jersey [PERSON_NAME]"
click at [370, 105] on div "JERSEY MIKE'S E 13TH" at bounding box center [370, 109] width 58 height 8
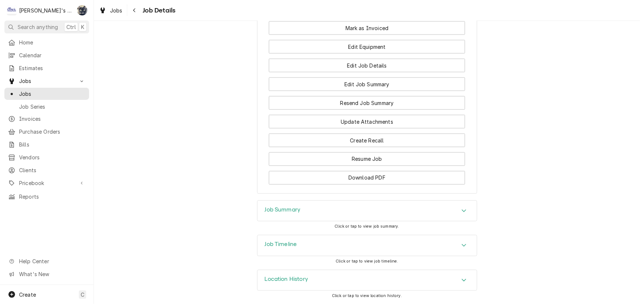
scroll to position [567, 0]
click at [336, 221] on div "Job Summary" at bounding box center [367, 210] width 219 height 21
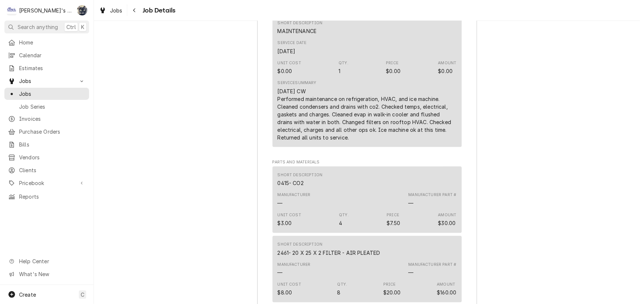
scroll to position [934, 0]
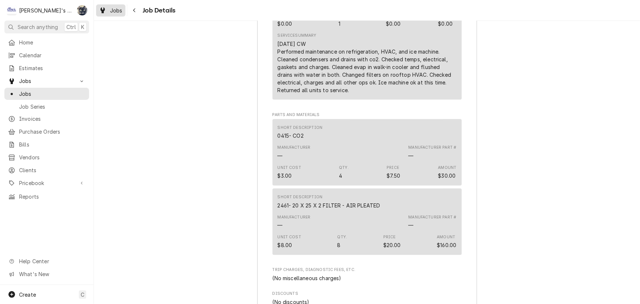
click at [104, 6] on div "Dynamic Content Wrapper" at bounding box center [102, 10] width 7 height 9
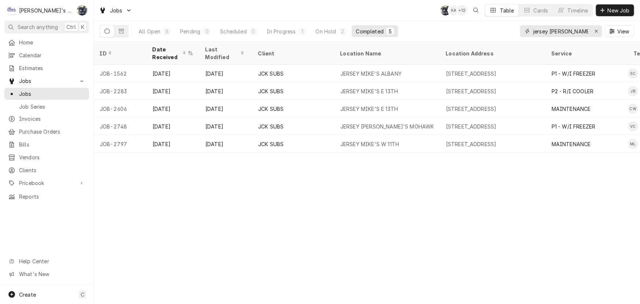
drag, startPoint x: 567, startPoint y: 33, endPoint x: 481, endPoint y: 32, distance: 86.6
click at [481, 32] on div "All Open 8 Pending 0 Scheduled 0 In Progress 1 On Hold 2 Completed 5 jersey [PE…" at bounding box center [367, 31] width 535 height 21
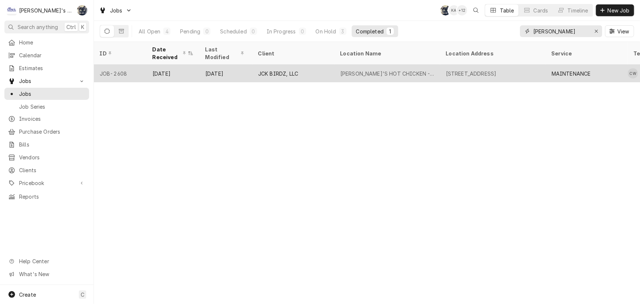
type input "[PERSON_NAME]"
click at [354, 72] on div "[PERSON_NAME]'S HOT CHICKEN - CAMPUS" at bounding box center [388, 74] width 94 height 8
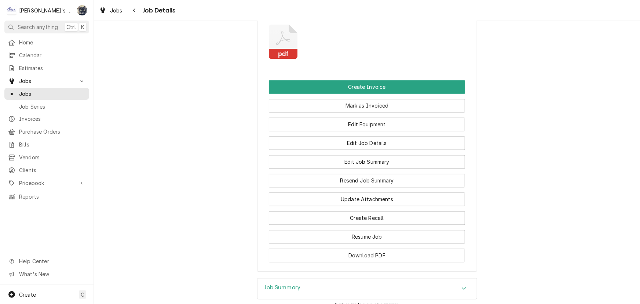
scroll to position [752, 0]
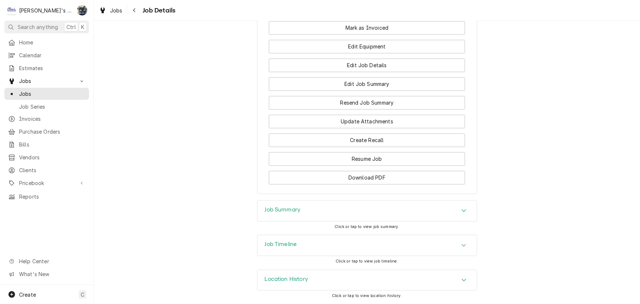
click at [327, 209] on div "Job Summary" at bounding box center [367, 210] width 219 height 21
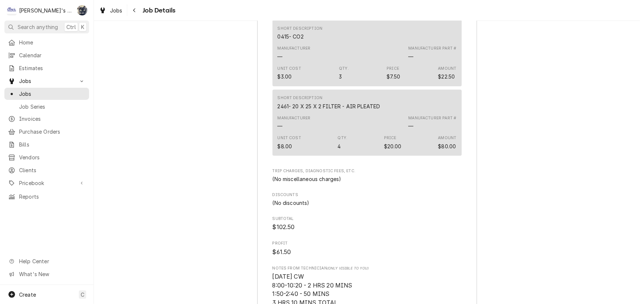
scroll to position [1019, 0]
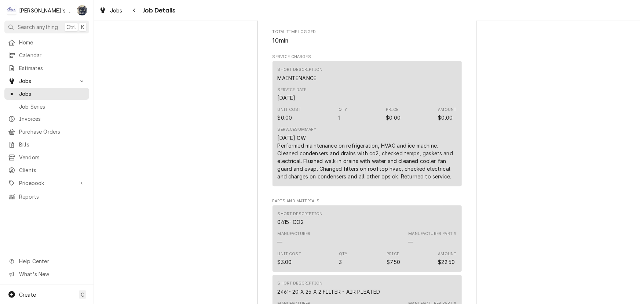
click at [562, 78] on div "Job Summary Roopairs Job ID JOB-2608 Service Type MAINTENANCE Job Type Service …" at bounding box center [367, 233] width 546 height 615
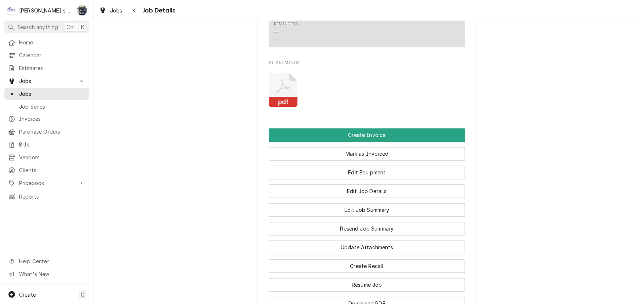
scroll to position [586, 0]
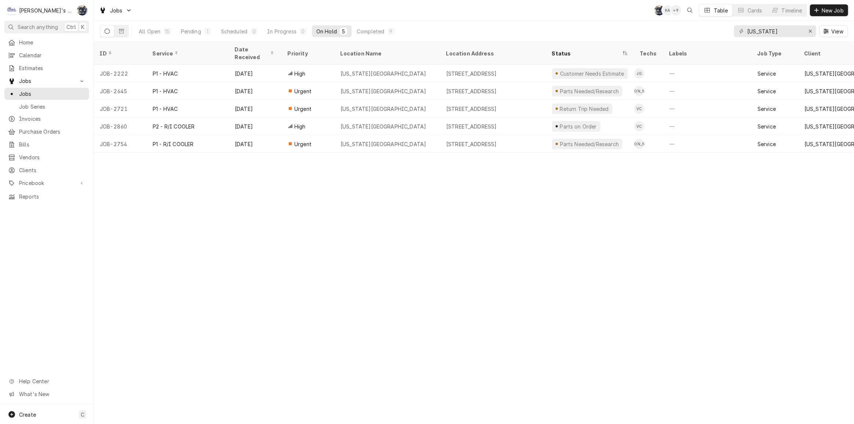
click at [369, 123] on div "[US_STATE][GEOGRAPHIC_DATA]" at bounding box center [383, 127] width 85 height 8
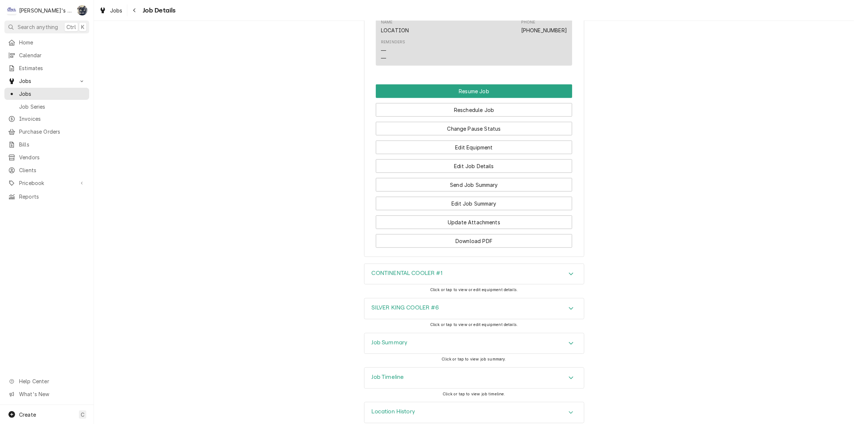
scroll to position [880, 0]
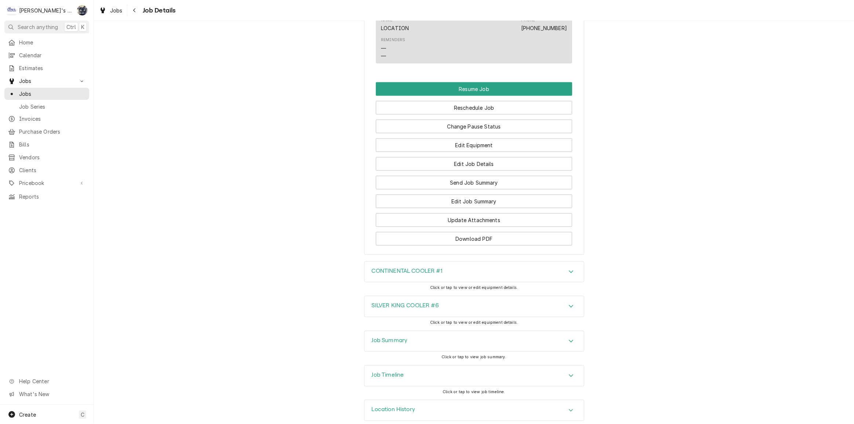
click at [437, 331] on div "Job Summary" at bounding box center [473, 341] width 219 height 21
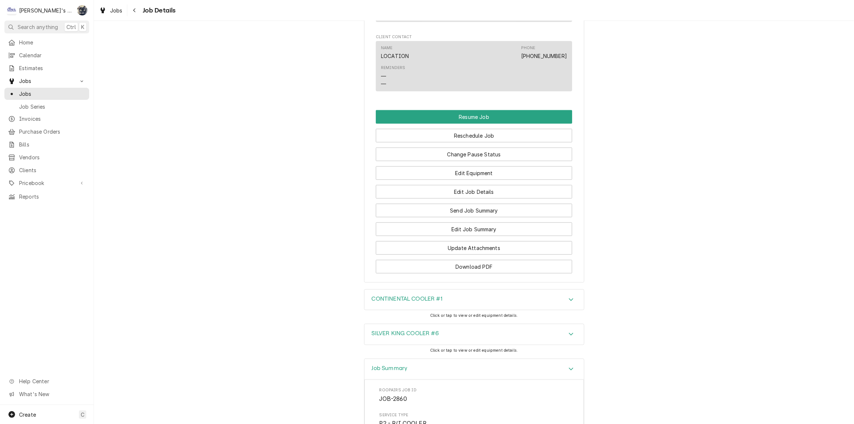
scroll to position [688, 0]
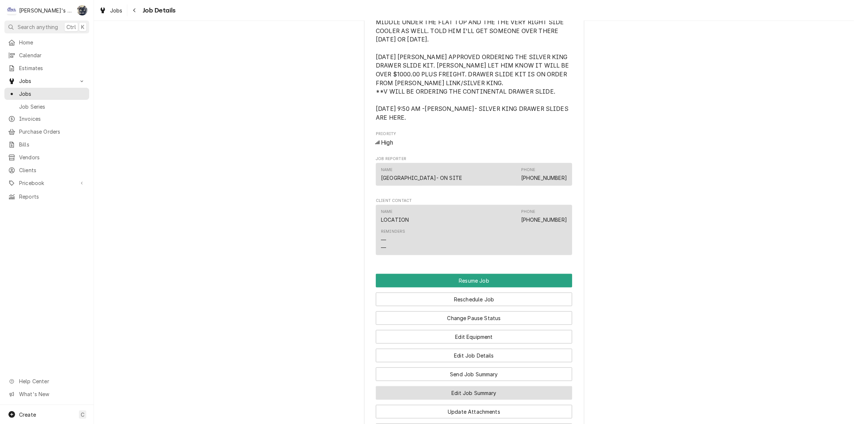
click at [464, 386] on button "Edit Job Summary" at bounding box center [474, 393] width 196 height 14
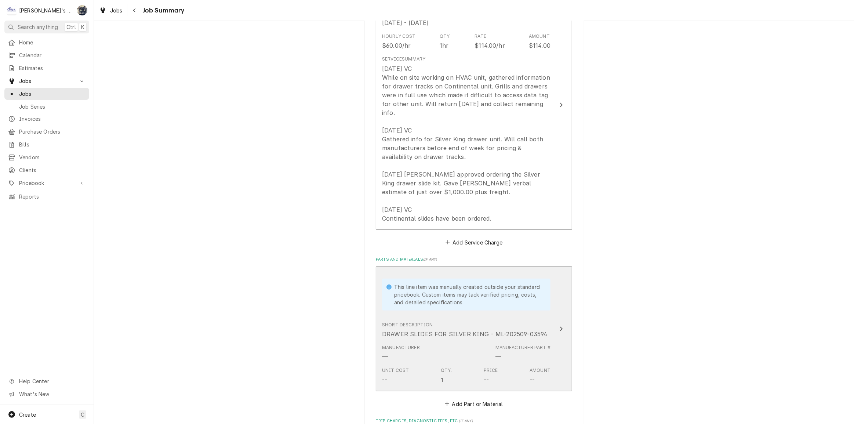
scroll to position [267, 0]
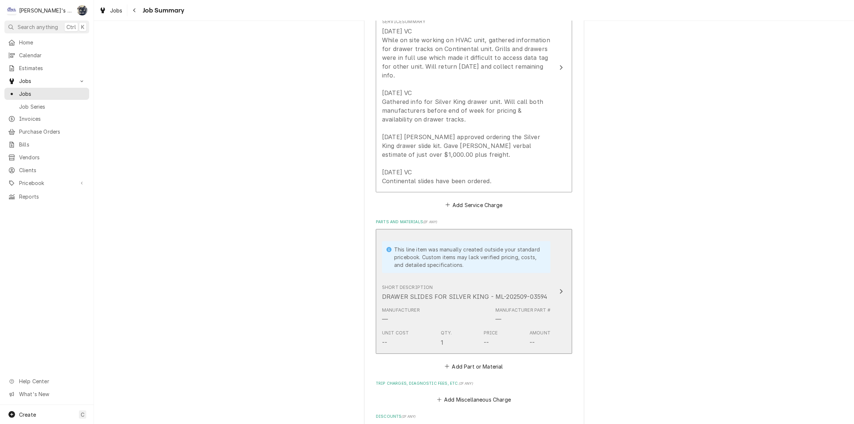
click at [469, 316] on div "Manufacturer — Manufacturer Part # —" at bounding box center [466, 315] width 168 height 23
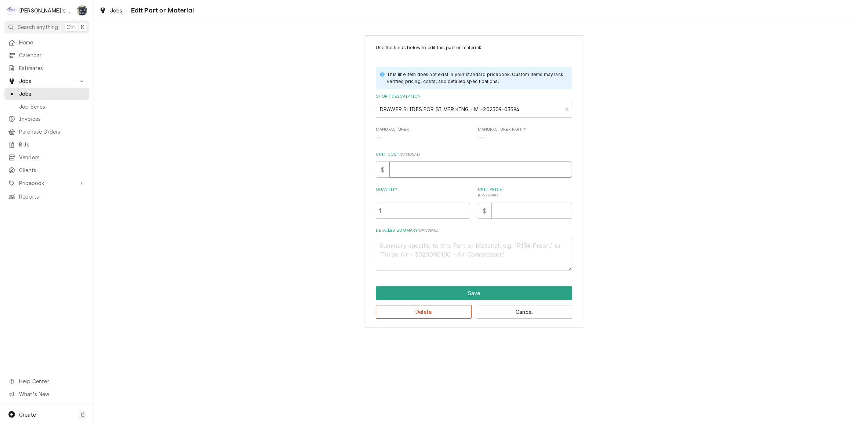
click at [419, 168] on input "Unit Cost ( optional )" at bounding box center [480, 169] width 183 height 16
type textarea "x"
type input "6"
type textarea "x"
type input "65"
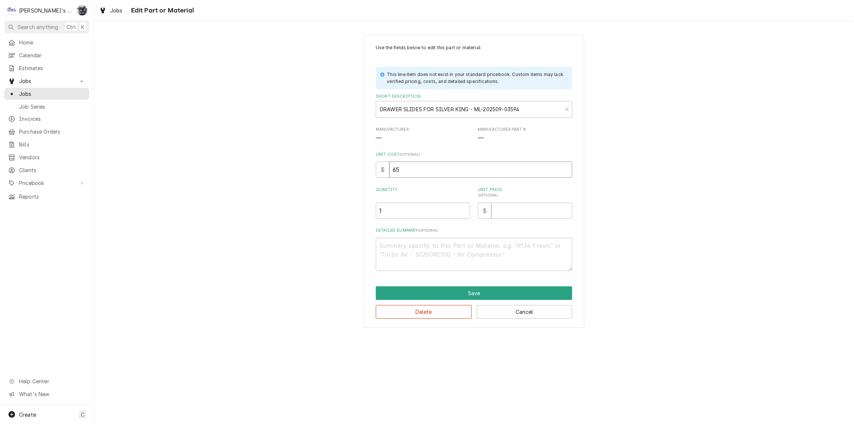
type textarea "x"
type input "651"
type textarea "x"
type input "651.2"
type textarea "x"
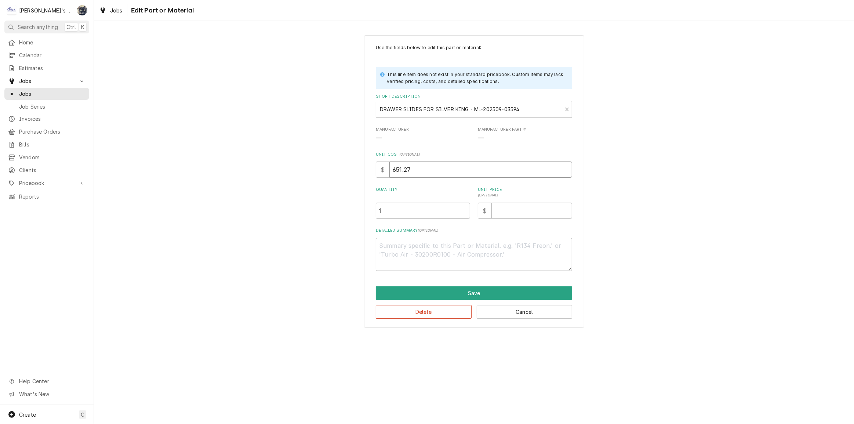
type input "651.27"
type textarea "x"
type input "13"
type textarea "x"
type input "136"
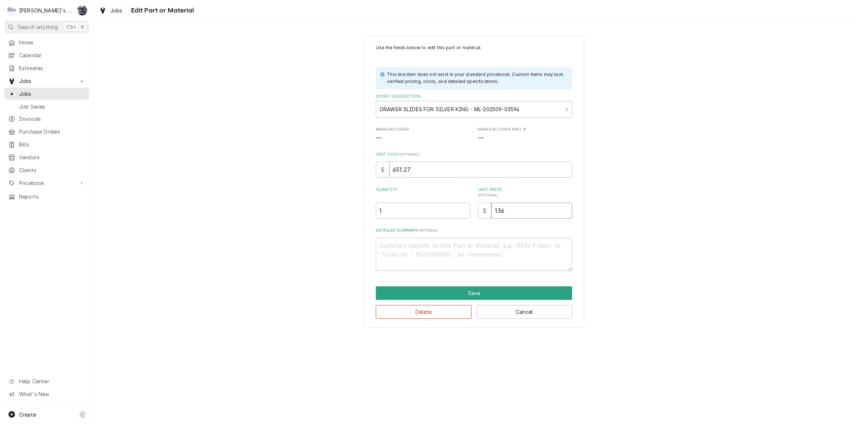
type textarea "x"
type input "1367"
type textarea "x"
type input "13673"
type textarea "x"
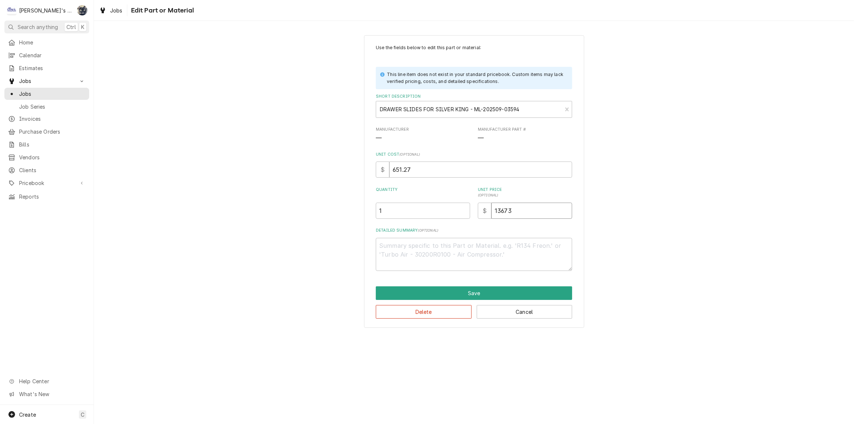
type input "136736"
type textarea "x"
type input "1367367"
type textarea "x"
type input "136736"
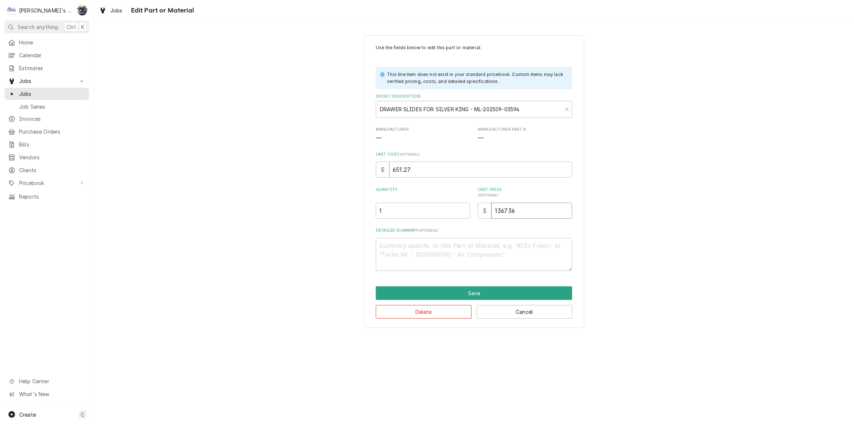
type textarea "x"
type input "13673"
type textarea "x"
type input "1367"
type textarea "x"
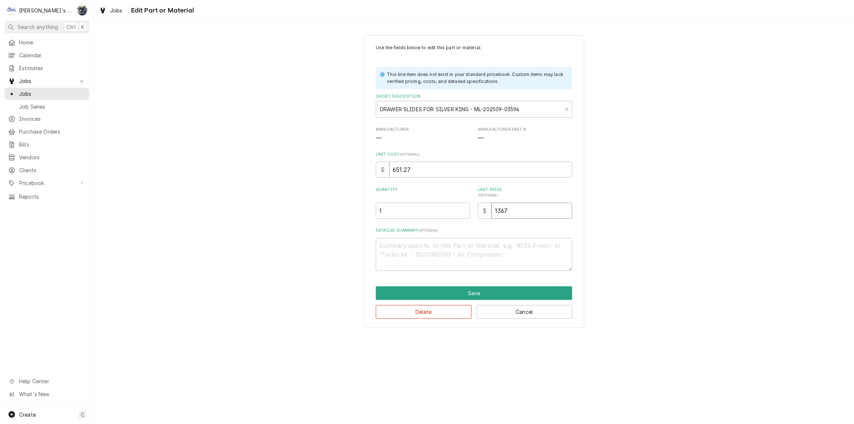
type input "1367.6"
type textarea "x"
type input "1367.67"
type textarea "x"
click at [457, 110] on div "Short Description" at bounding box center [469, 109] width 178 height 13
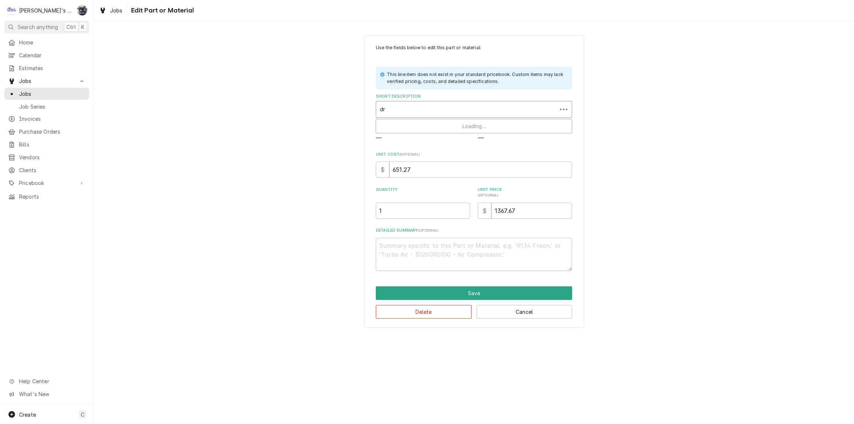
type input "d"
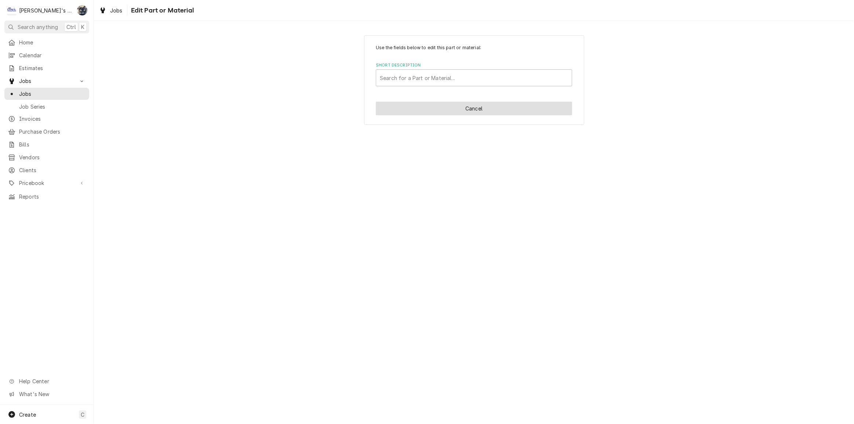
click at [491, 106] on button "Cancel" at bounding box center [474, 109] width 196 height 14
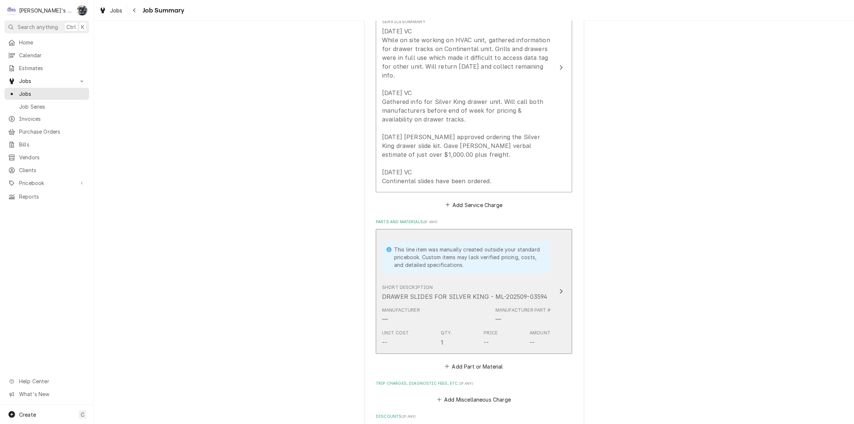
click at [478, 267] on div "This line item was manually created outside your standard pricebook. Custom ite…" at bounding box center [468, 256] width 149 height 23
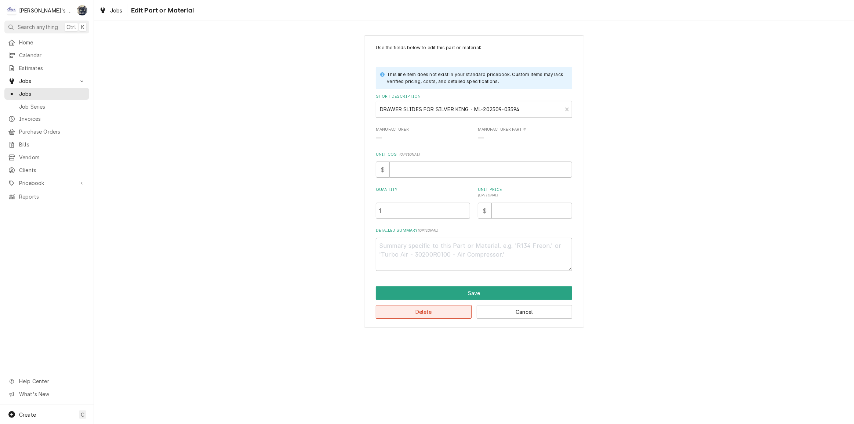
click at [465, 315] on button "Delete" at bounding box center [424, 312] width 96 height 14
type textarea "x"
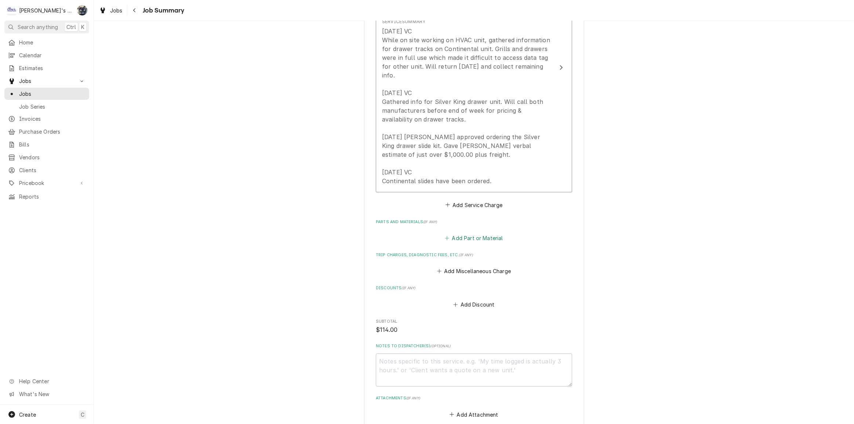
click at [473, 237] on button "Add Part or Material" at bounding box center [474, 238] width 61 height 10
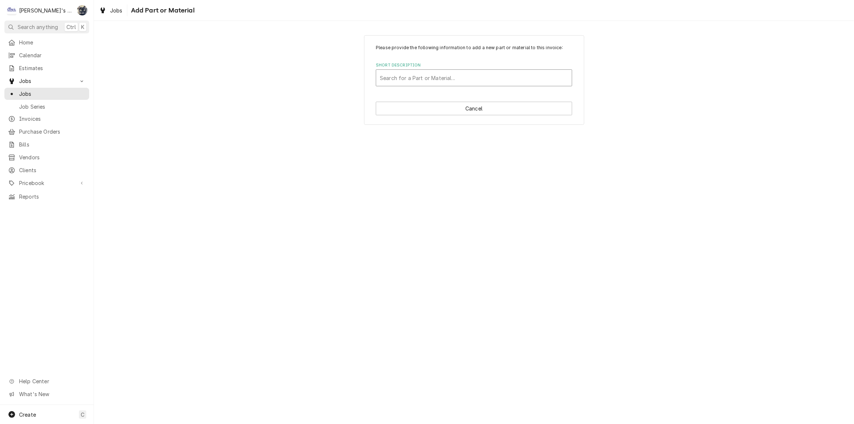
click at [454, 76] on div "Short Description" at bounding box center [474, 77] width 188 height 13
type input "DRAWER SLIDE KIT FOR SILVER KING - 10451-08"
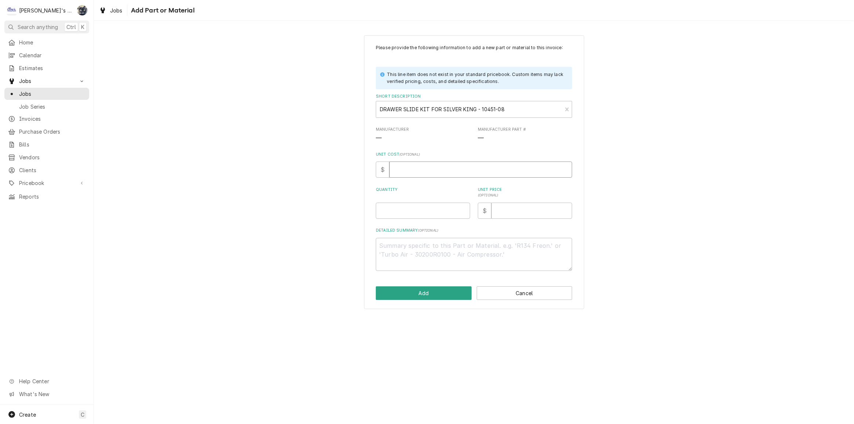
type textarea "x"
type input "6"
type textarea "x"
type input "65"
type textarea "x"
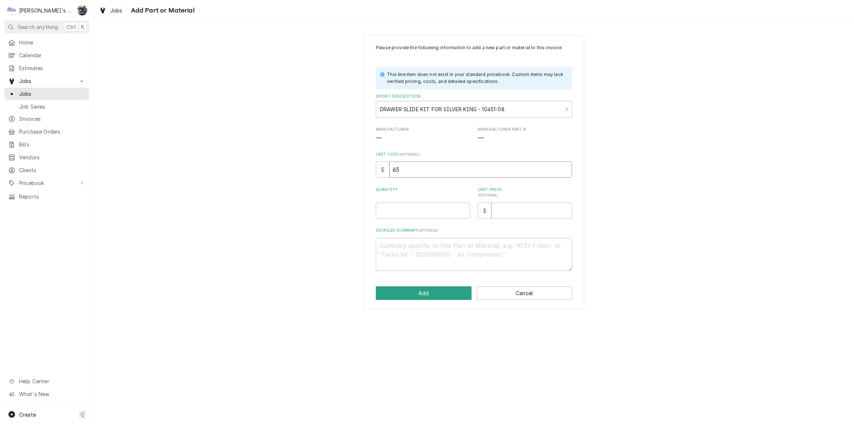
type input "651"
type textarea "x"
type input "651.2"
type textarea "x"
type input "651.27"
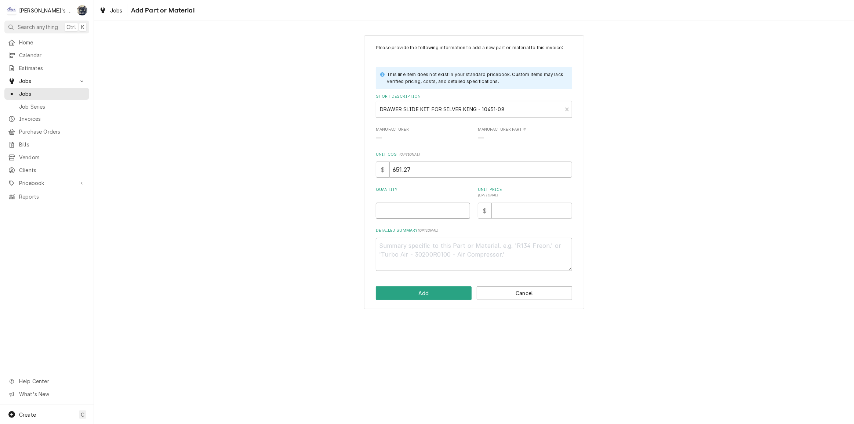
type textarea "x"
type input "1"
type textarea "x"
type input "1"
type textarea "x"
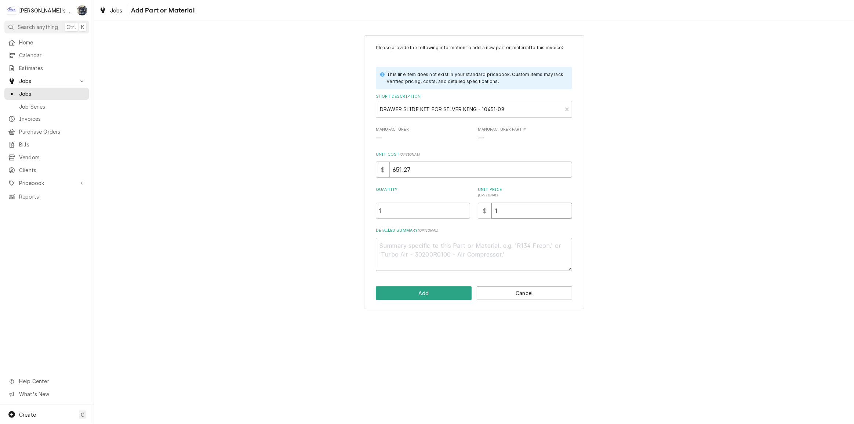
type input "13"
type textarea "x"
type input "136"
type textarea "x"
type input "1367"
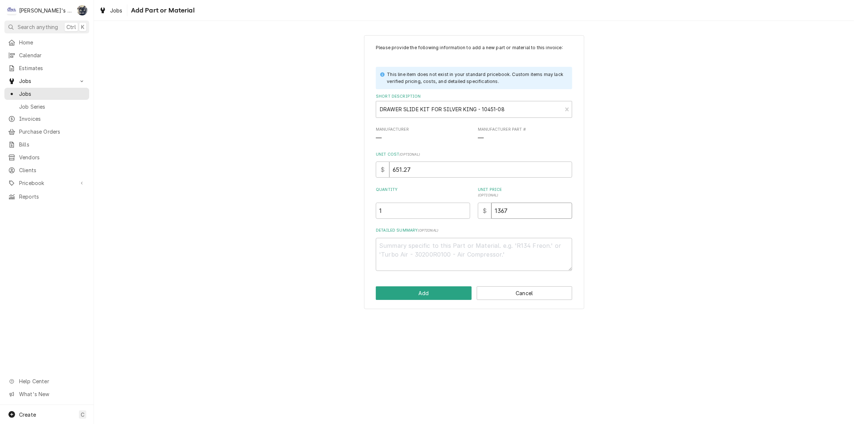
type textarea "x"
type input "1367.6"
type textarea "x"
type input "1367.67"
click at [462, 250] on textarea "Detailed Summary ( optional )" at bounding box center [474, 254] width 196 height 33
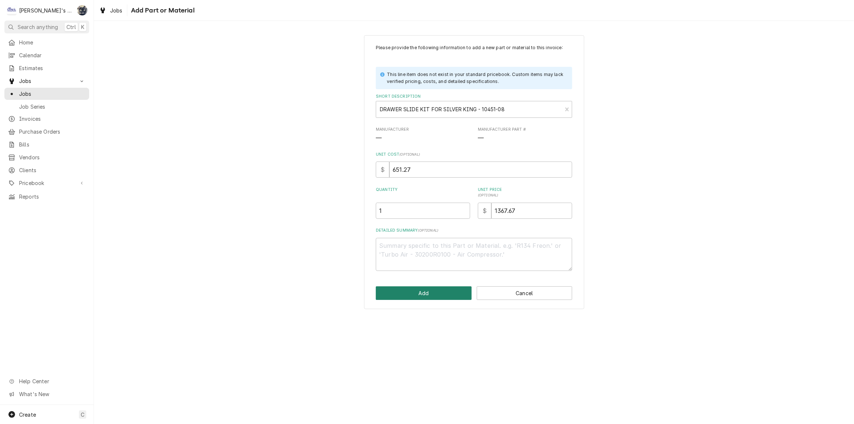
click at [431, 291] on button "Add" at bounding box center [424, 293] width 96 height 14
type textarea "x"
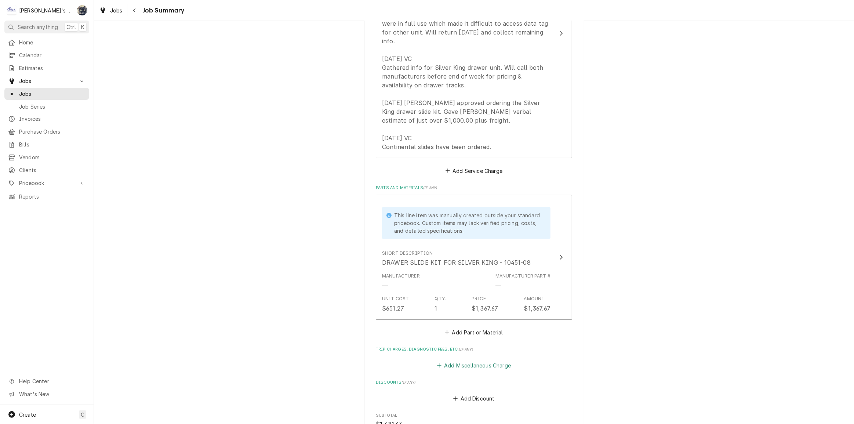
scroll to position [367, 0]
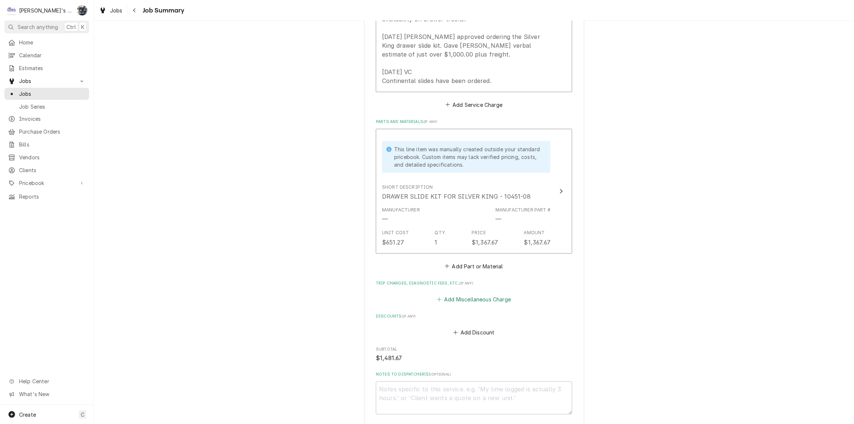
click at [467, 298] on button "Add Miscellaneous Charge" at bounding box center [474, 299] width 76 height 10
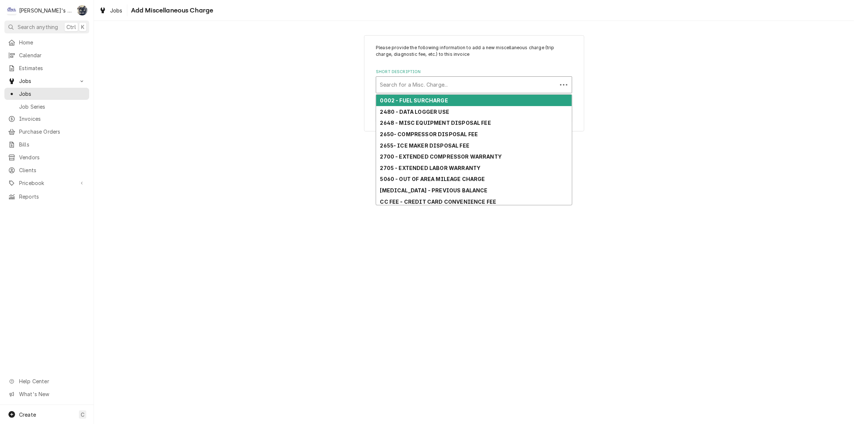
click at [446, 85] on div "Short Description" at bounding box center [467, 84] width 174 height 13
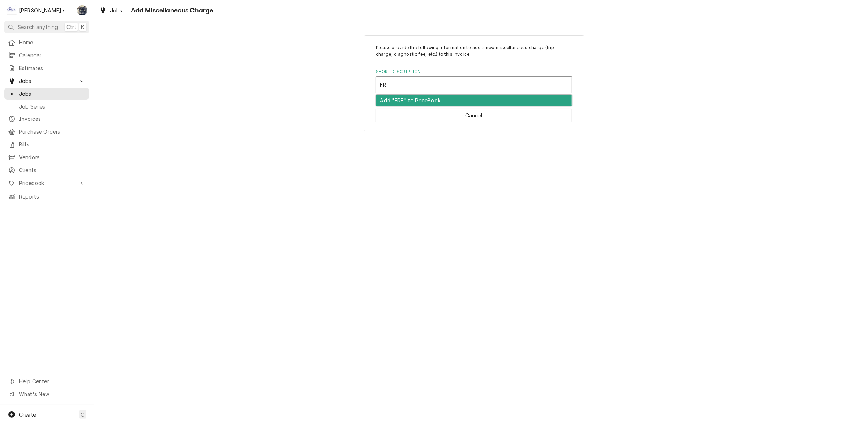
type input "FRE"
click at [449, 102] on strong "FRT- UPS OR FREIGHT CHARGES" at bounding box center [424, 100] width 88 height 6
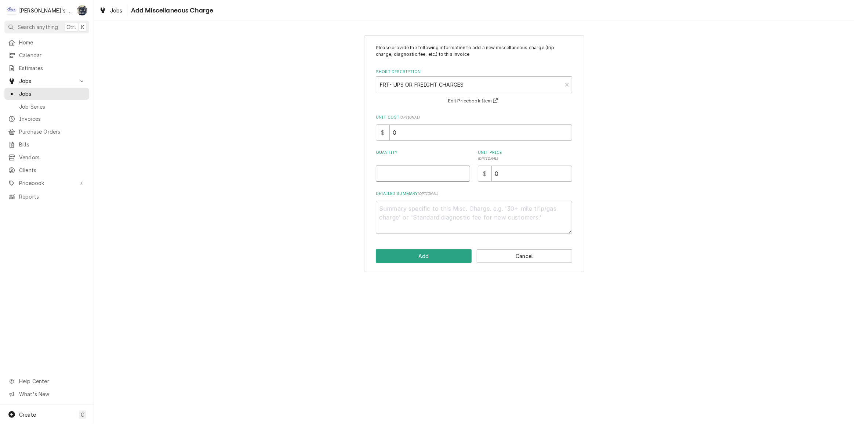
click at [431, 170] on input "Quantity" at bounding box center [423, 173] width 94 height 16
type textarea "x"
type input "1"
click at [367, 135] on div "Please provide the following information to add a new miscellaneous charge (tri…" at bounding box center [474, 153] width 220 height 237
type textarea "x"
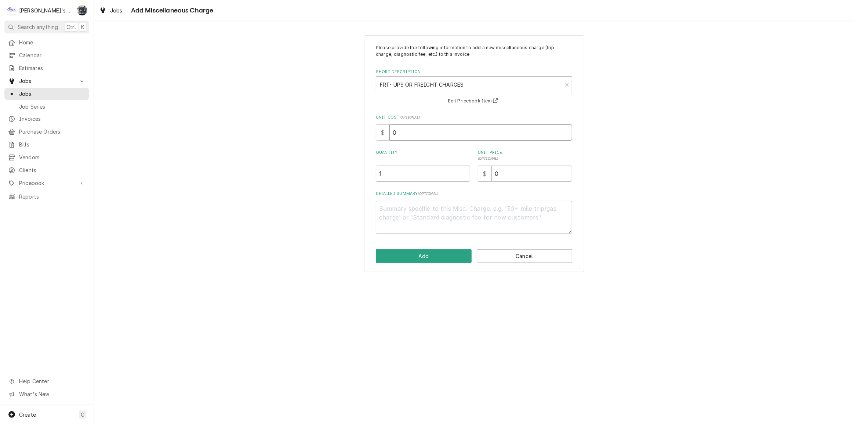
type input "2"
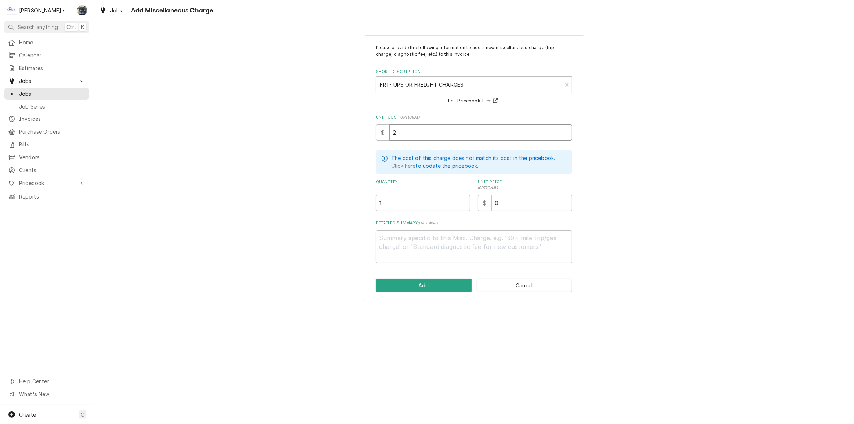
type textarea "x"
type input "29"
type textarea "x"
type input "29.9"
type textarea "x"
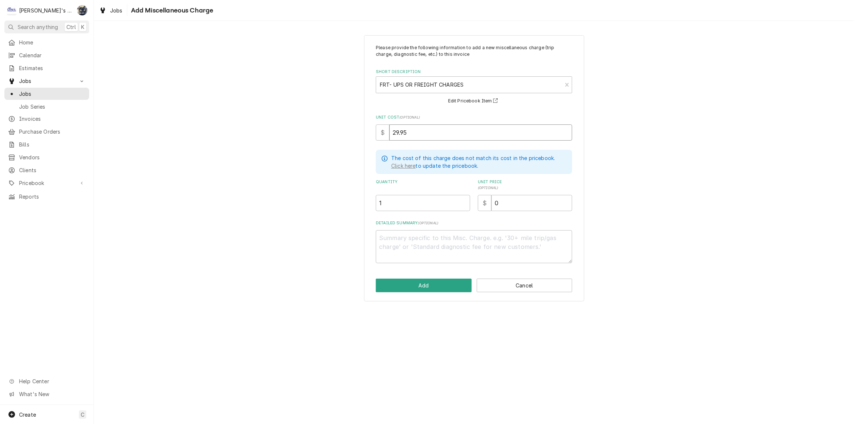
type input "29.95"
type textarea "x"
type input "3"
type textarea "x"
type input "37"
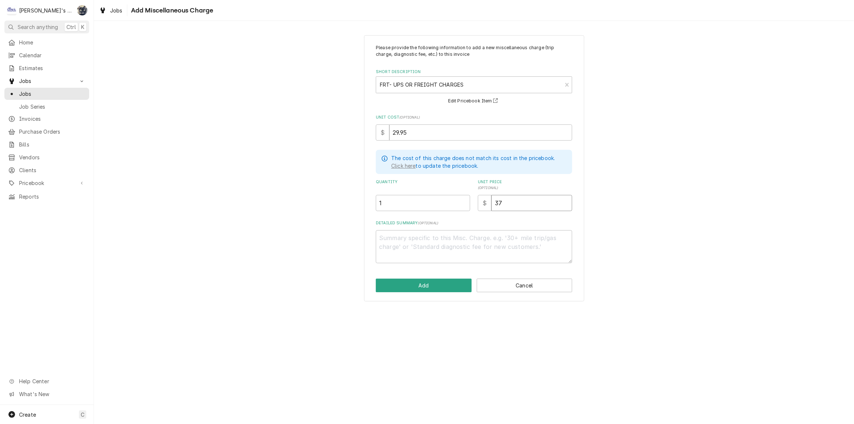
type textarea "x"
type input "37.4"
type textarea "x"
type input "37.44"
click at [399, 281] on button "Add" at bounding box center [424, 285] width 96 height 14
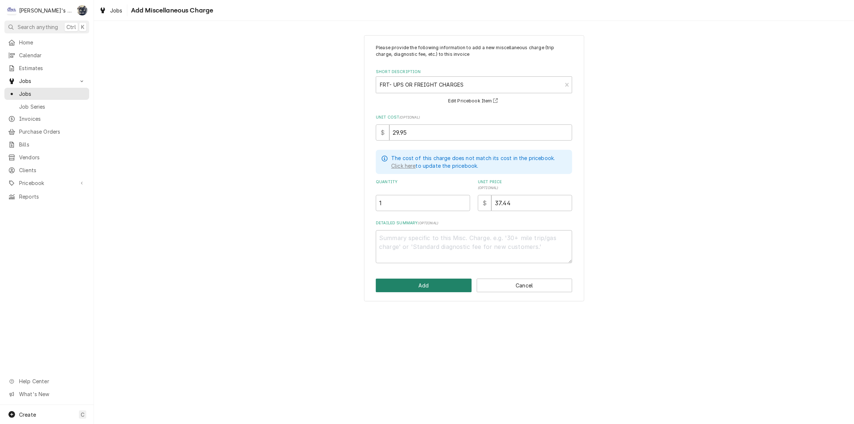
scroll to position [367, 0]
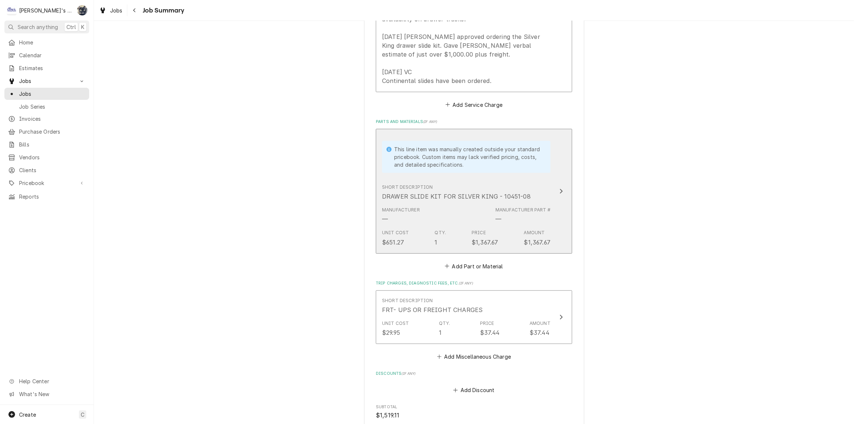
click at [481, 211] on div "Manufacturer — Manufacturer Part # —" at bounding box center [466, 215] width 168 height 23
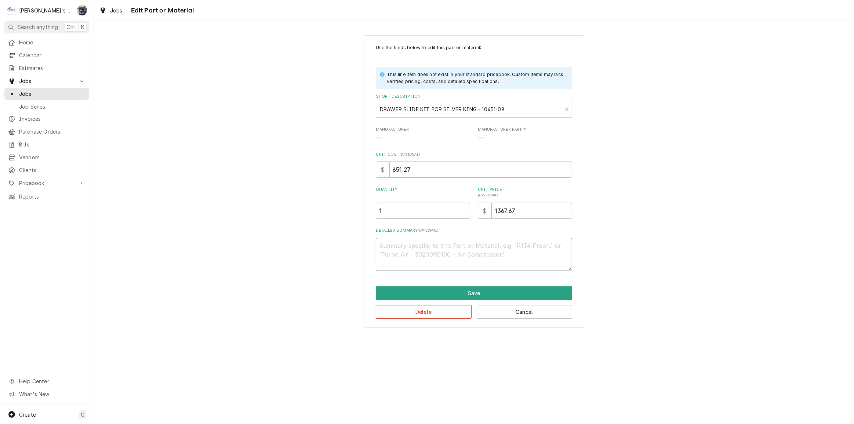
click at [463, 249] on textarea "Detailed Summary ( optional )" at bounding box center [474, 254] width 196 height 33
type textarea "x"
type textarea "4"
type textarea "x"
type textarea "4"
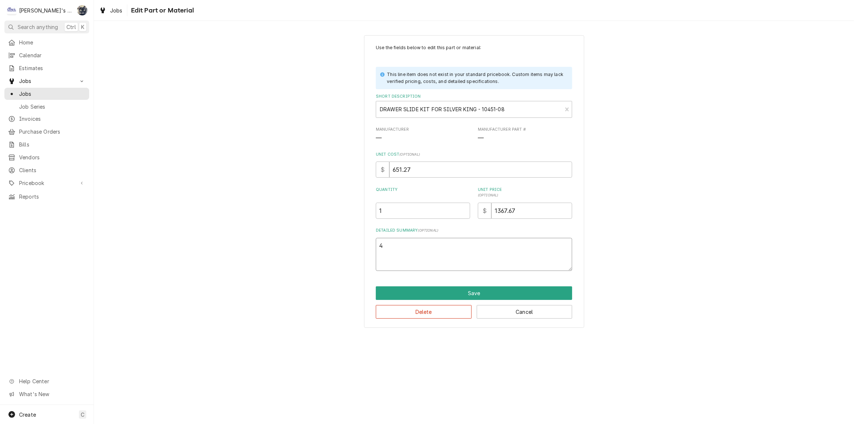
type textarea "x"
type textarea "4 S"
type textarea "x"
type textarea "4 SL"
type textarea "x"
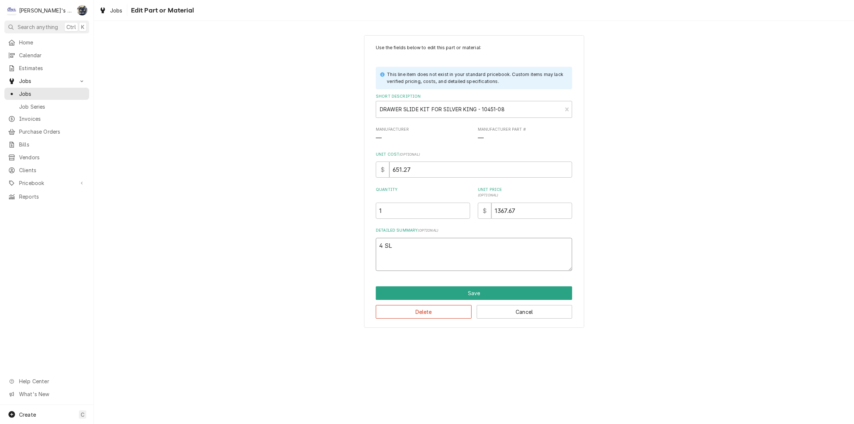
type textarea "4 SLI"
type textarea "x"
type textarea "4 SLID"
type textarea "x"
type textarea "4 SLIDE"
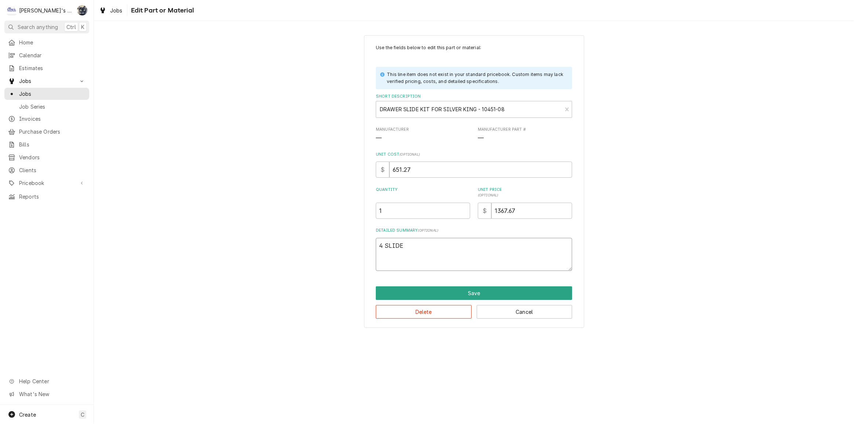
type textarea "x"
type textarea "4 SLIDES"
type textarea "x"
type textarea "4 SLIDES"
type textarea "x"
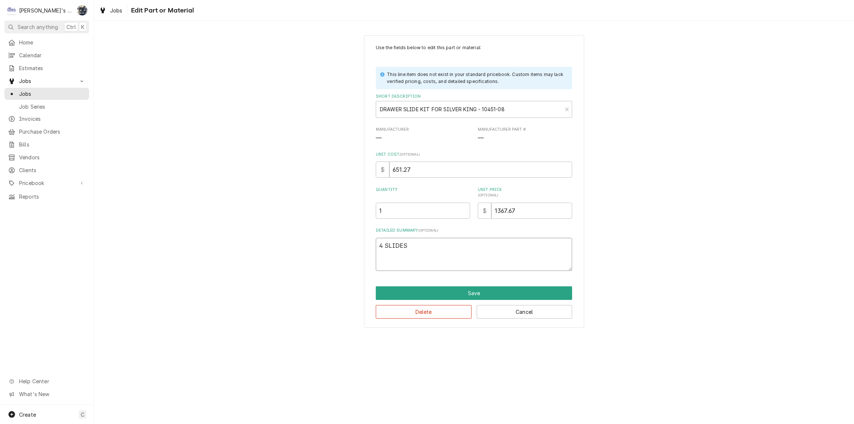
type textarea "4 SLIDES W"
type textarea "x"
type textarea "4 SLIDES W/"
type textarea "x"
type textarea "4 SLIDES W"
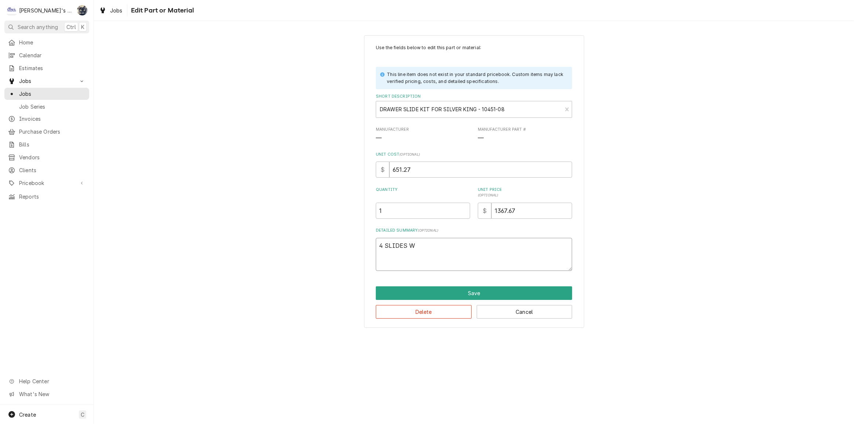
type textarea "x"
type textarea "4 SLIDES"
type textarea "x"
type textarea "4 SLIDES"
type textarea "x"
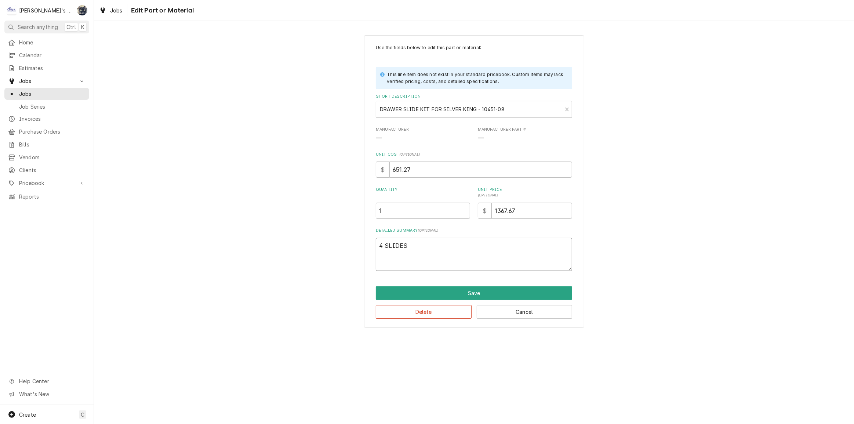
type textarea "4 SLIDE"
type textarea "x"
type textarea "4 SLIDE"
type textarea "x"
type textarea "4 SLIDE S"
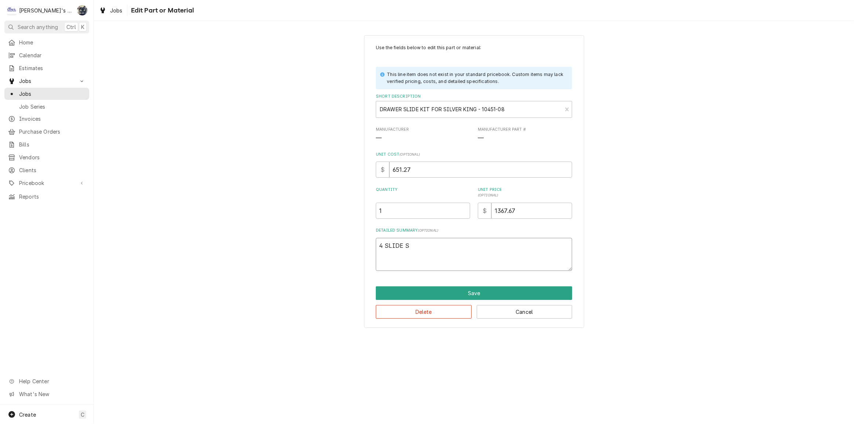
type textarea "x"
type textarea "4 SLIDE SE"
type textarea "x"
type textarea "4 SLIDE SET"
type textarea "x"
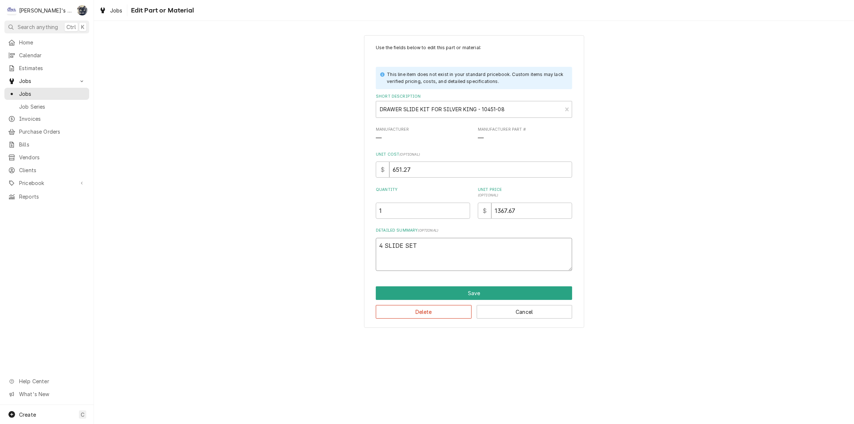
type textarea "4 SLIDE SET"
type textarea "x"
type textarea "4 SLIDE SET W"
type textarea "x"
type textarea "4 SLIDE SET W/"
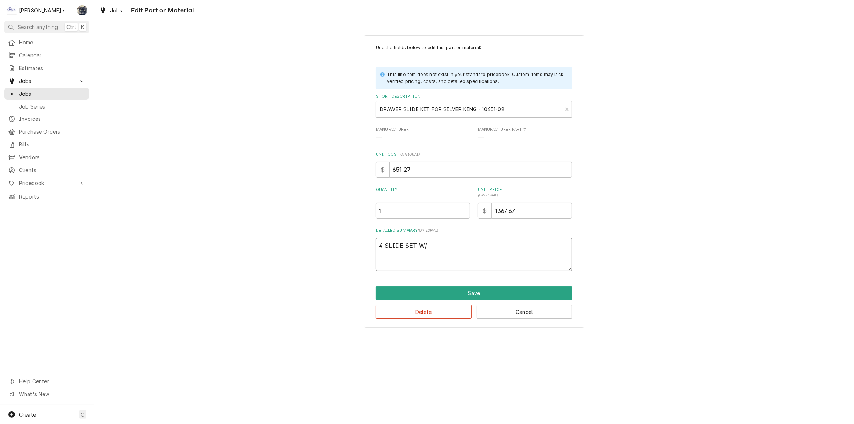
type textarea "x"
type textarea "4 SLIDE SET W/S"
type textarea "x"
type textarea "4 SLIDE SET W/SC"
type textarea "x"
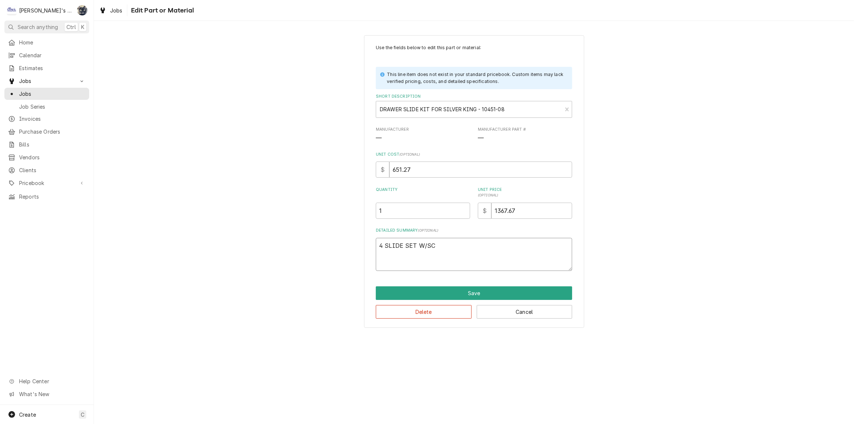
type textarea "4 SLIDE SET W/SCR"
type textarea "x"
type textarea "4 SLIDE SET W/SCRE"
type textarea "x"
type textarea "4 SLIDE SET W/SCREW"
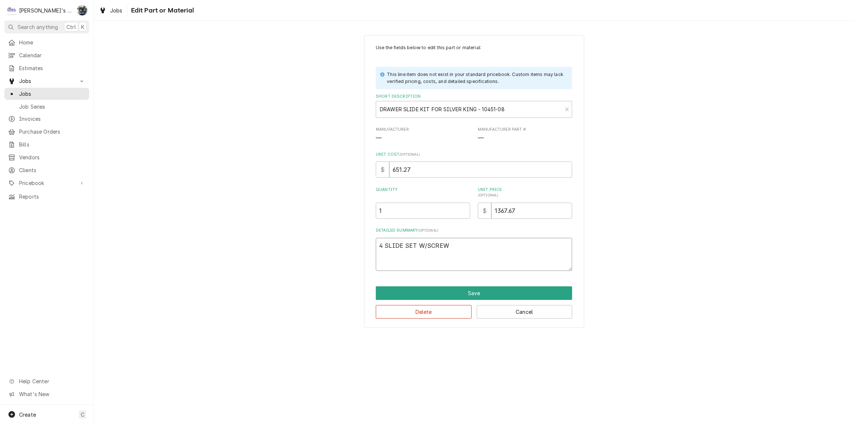
type textarea "x"
type textarea "4 SLIDE SET W/SCREWS"
click at [466, 292] on button "Save" at bounding box center [474, 293] width 196 height 14
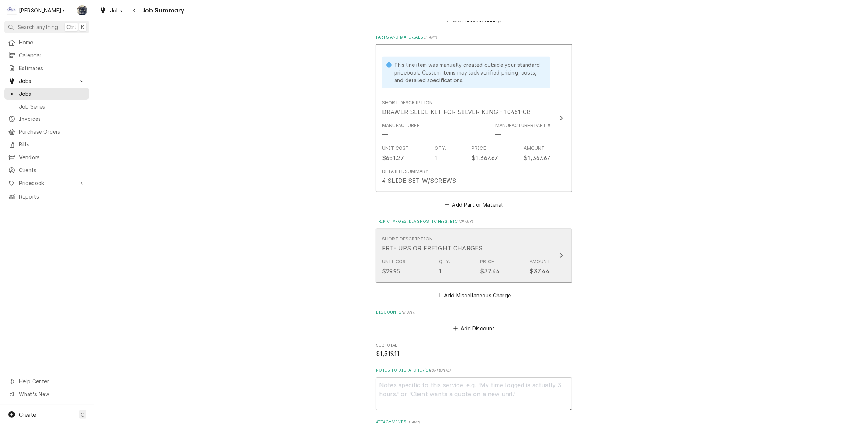
scroll to position [618, 0]
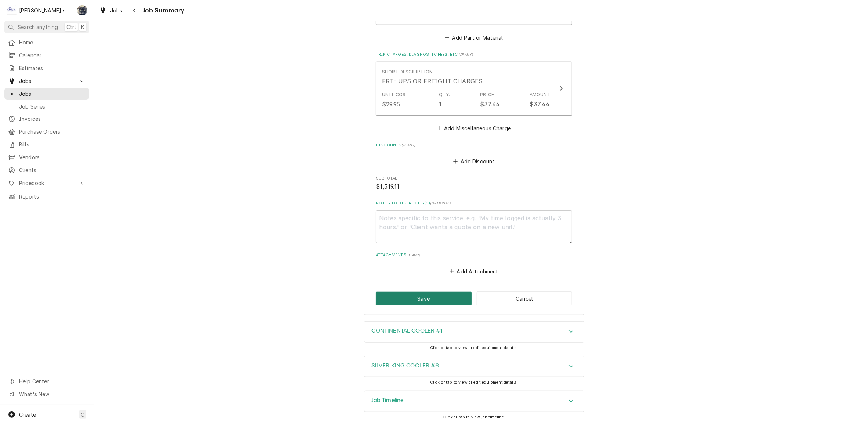
click at [453, 301] on button "Save" at bounding box center [424, 299] width 96 height 14
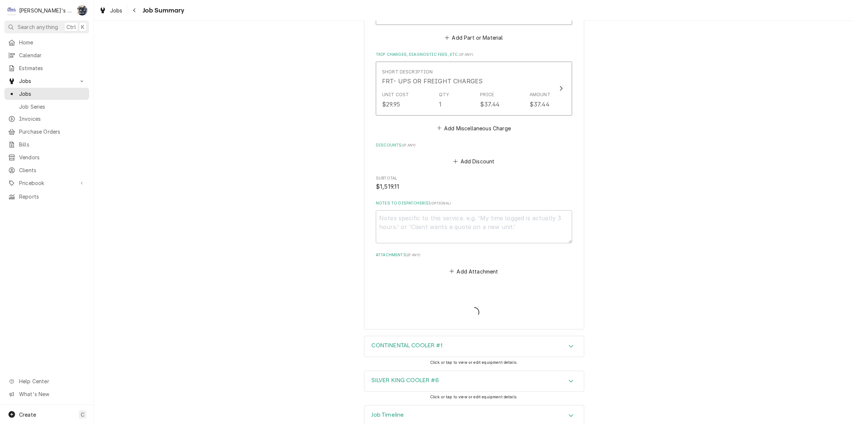
type textarea "x"
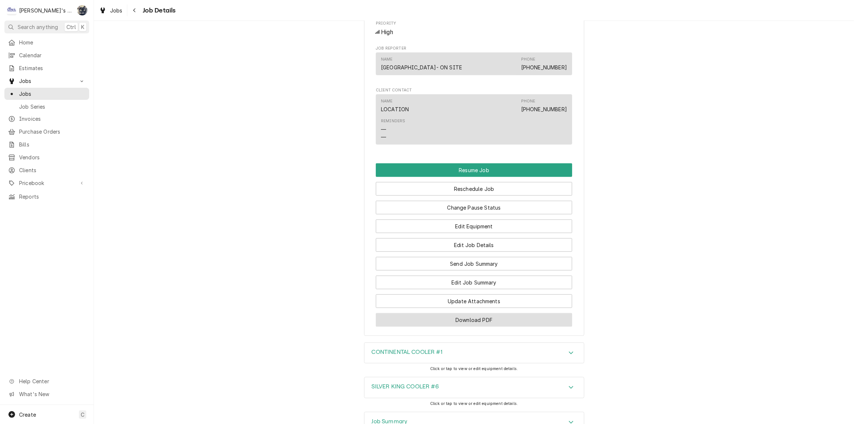
scroll to position [880, 0]
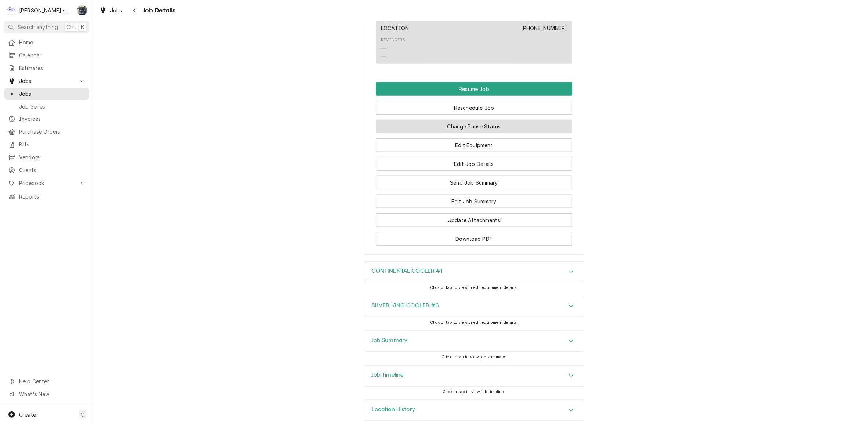
click at [469, 120] on button "Change Pause Status" at bounding box center [474, 127] width 196 height 14
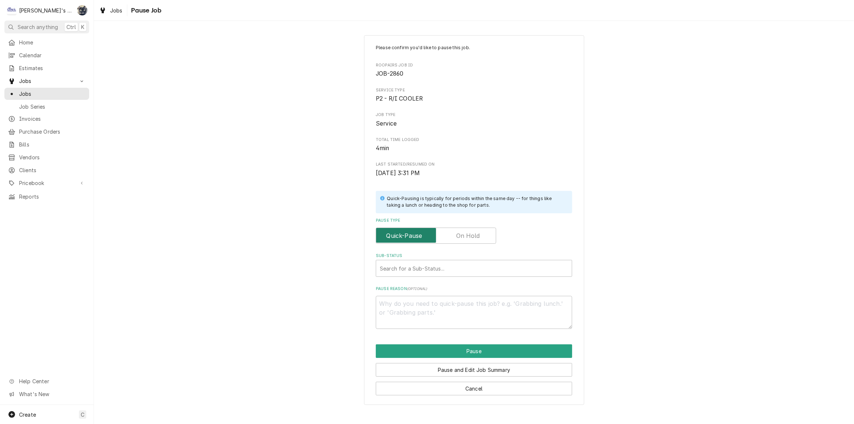
click at [456, 228] on input "Pause Type" at bounding box center [436, 235] width 114 height 16
checkbox input "true"
click at [452, 270] on div "Sub-Status" at bounding box center [474, 268] width 188 height 13
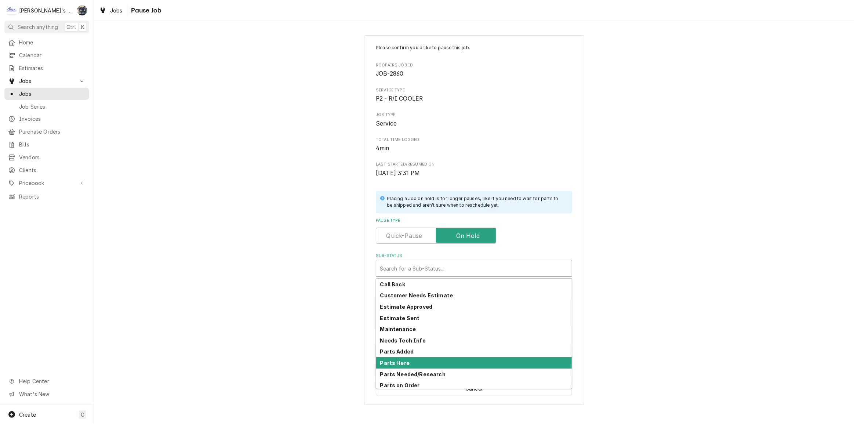
click at [452, 361] on div "Parts Here" at bounding box center [474, 362] width 196 height 11
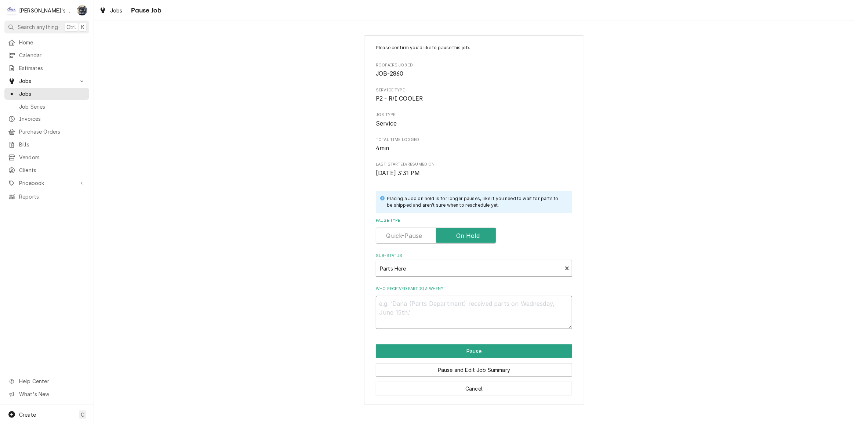
click at [442, 325] on textarea "Who received part(s) & when?" at bounding box center [474, 312] width 196 height 33
type textarea "x"
type textarea "D"
type textarea "x"
type textarea "DR"
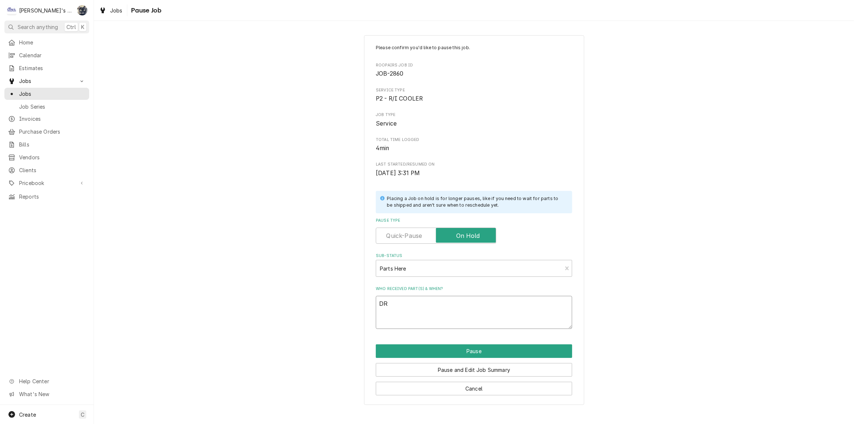
type textarea "x"
type textarea "DRA"
type textarea "x"
type textarea "DRAW"
type textarea "x"
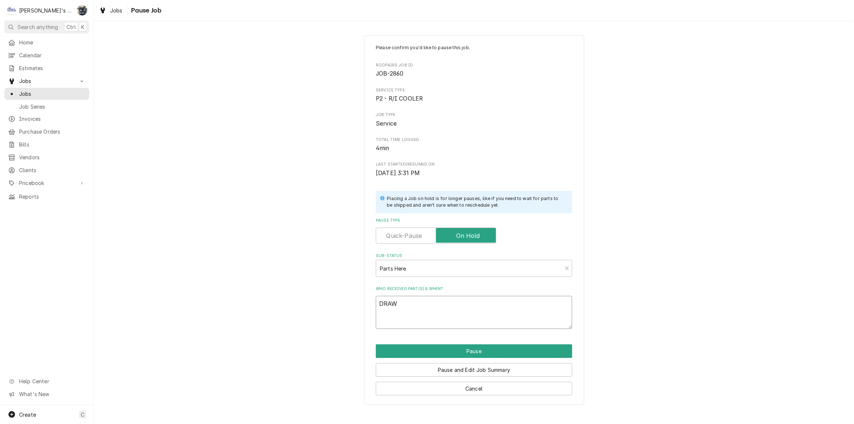
type textarea "DRAWE"
type textarea "x"
type textarea "DRAWER"
type textarea "x"
type textarea "DRAWER"
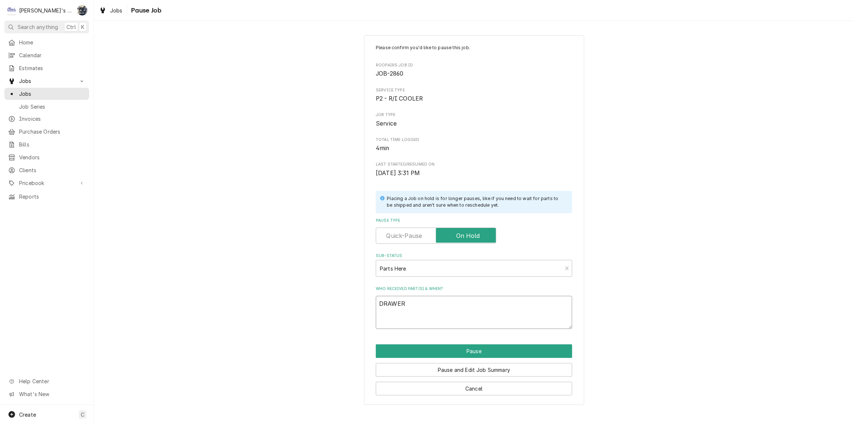
type textarea "x"
type textarea "DRAWER S"
type textarea "x"
type textarea "DRAWER SL"
type textarea "x"
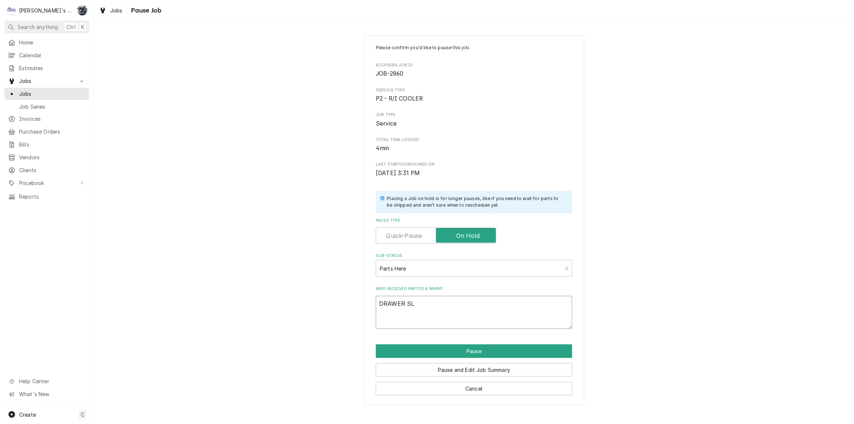
type textarea "DRAWER SLI"
type textarea "x"
type textarea "DRAWER SLID"
type textarea "x"
type textarea "DRAWER SLIDE"
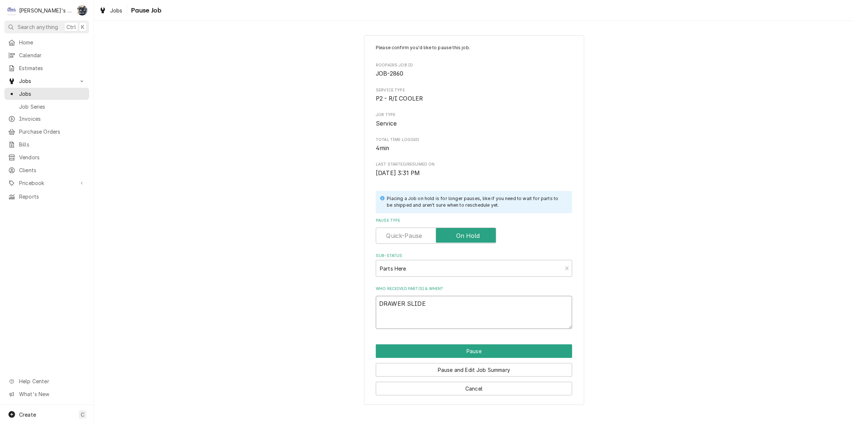
type textarea "x"
type textarea "DRAWER SLIDE"
type textarea "x"
type textarea "DRAWER SLIDE K"
type textarea "x"
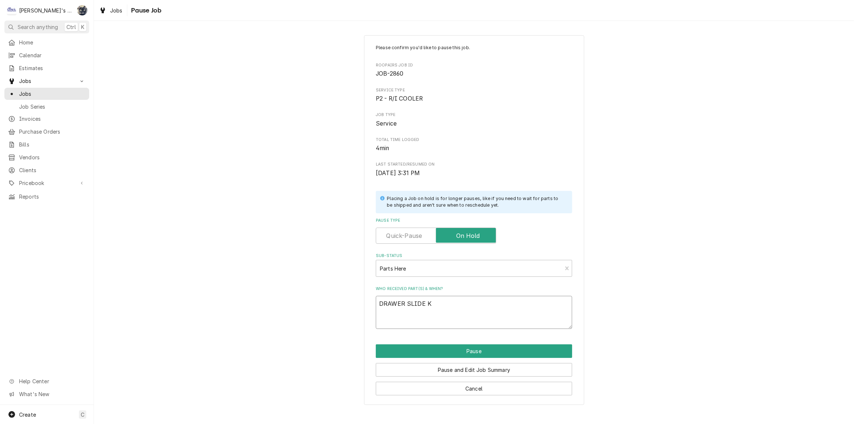
type textarea "DRAWER SLIDE KI"
type textarea "x"
type textarea "DRAWER SLIDE KIT"
type textarea "x"
type textarea "DRAWER SLIDE KIT"
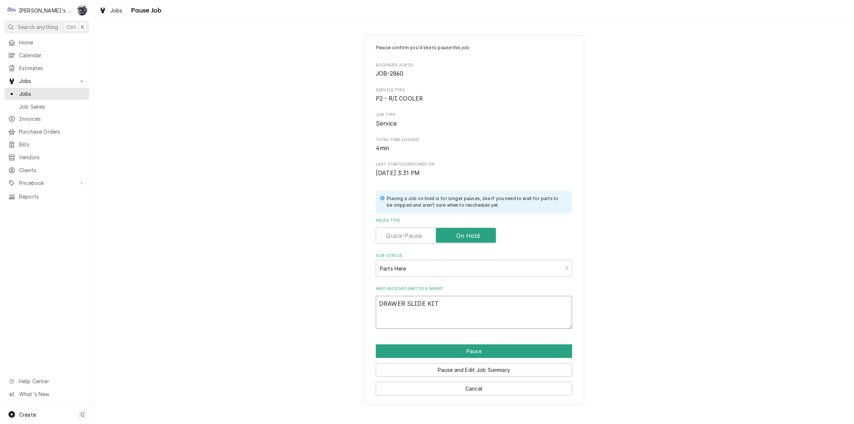
type textarea "x"
type textarea "DRAWER SLIDE KIT I"
type textarea "x"
type textarea "DRAWER SLIDE KIT IS"
type textarea "x"
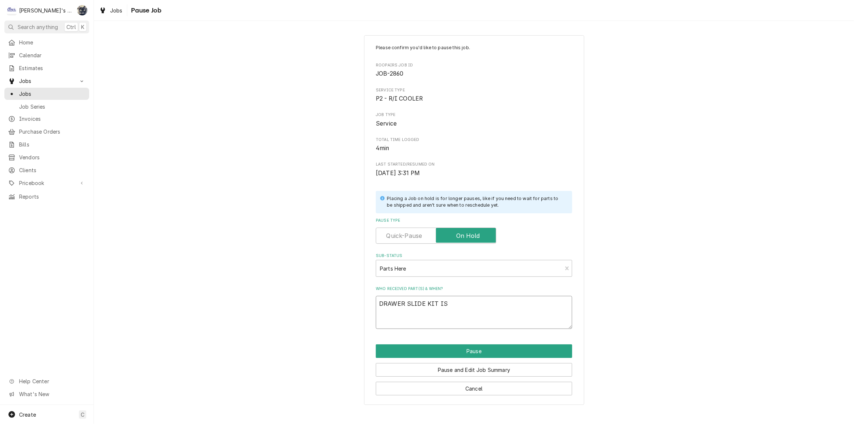
type textarea "DRAWER SLIDE KIT IS"
type textarea "x"
type textarea "DRAWER SLIDE KIT IS H"
type textarea "x"
type textarea "DRAWER SLIDE KIT IS HE"
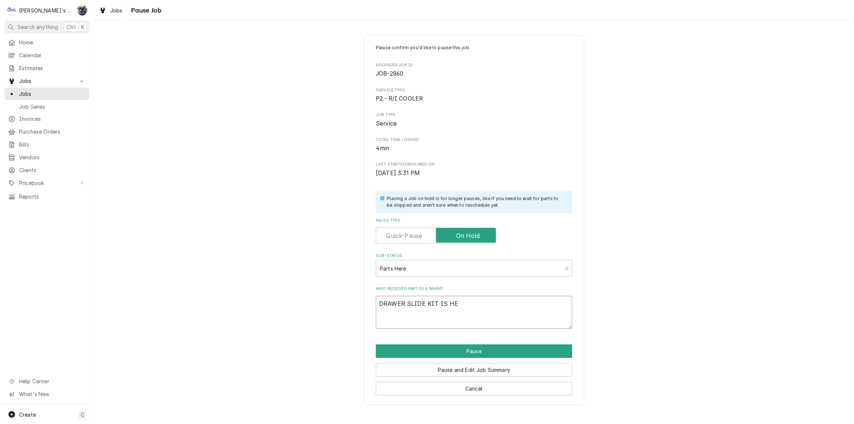
type textarea "x"
type textarea "DRAWER SLIDE KIT IS HER"
type textarea "x"
type textarea "DRAWER SLIDE KIT IS HERE"
click at [378, 305] on textarea "DRAWER SLIDE KIT IS HERE" at bounding box center [474, 312] width 196 height 33
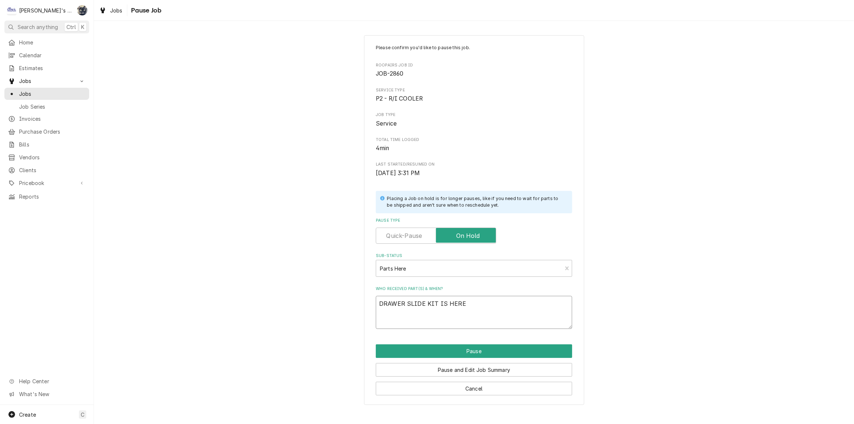
type textarea "x"
type textarea "9DRAWER SLIDE KIT IS HERE"
type textarea "x"
type textarea "9/DRAWER SLIDE KIT IS HERE"
type textarea "x"
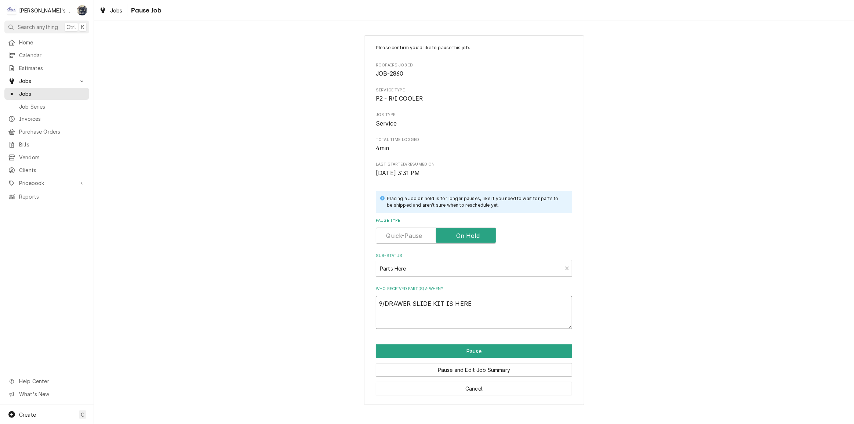
type textarea "9/1DRAWER SLIDE KIT IS HERE"
type textarea "x"
type textarea "9/11DRAWER SLIDE KIT IS HERE"
type textarea "x"
type textarea "9/11/DRAWER SLIDE KIT IS HERE"
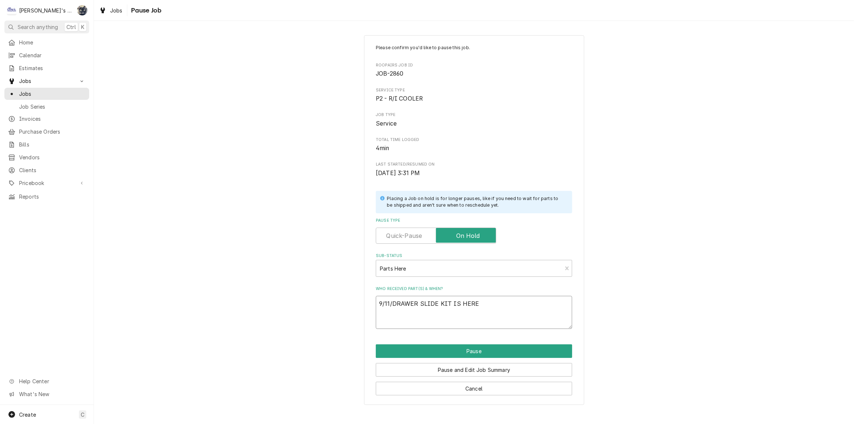
type textarea "x"
type textarea "9/11/2DRAWER SLIDE KIT IS HERE"
type textarea "x"
type textarea "9/11/20DRAWER SLIDE KIT IS HERE"
type textarea "x"
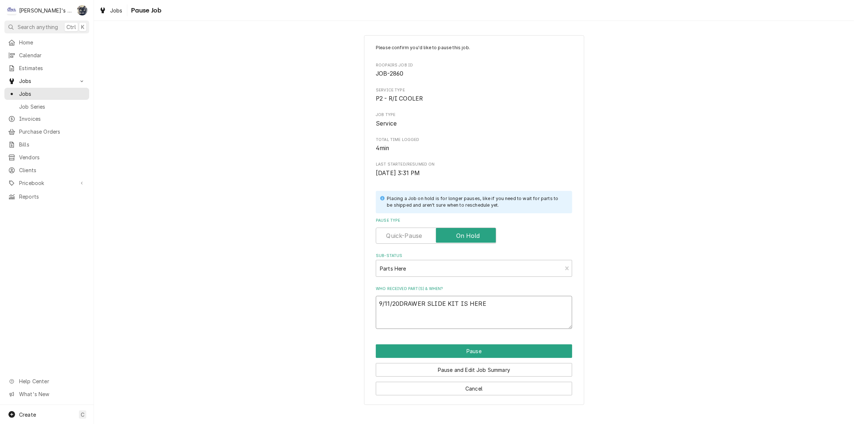
type textarea "9/11/202DRAWER SLIDE KIT IS HERE"
type textarea "x"
type textarea "9/11/2025DRAWER SLIDE KIT IS HERE"
type textarea "x"
type textarea "9/11/2025 DRAWER SLIDE KIT IS HERE"
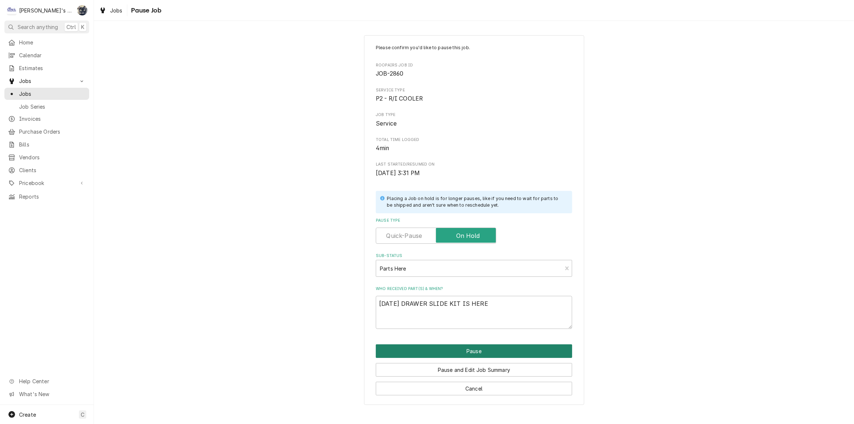
click at [479, 354] on button "Pause" at bounding box center [474, 351] width 196 height 14
type textarea "x"
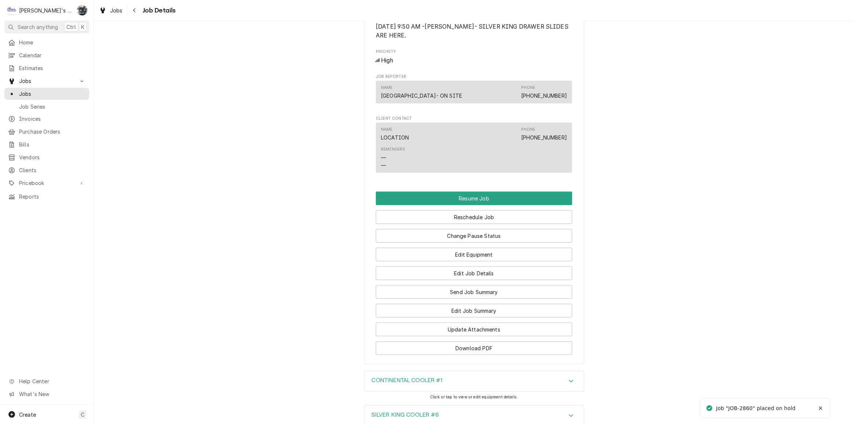
scroll to position [880, 0]
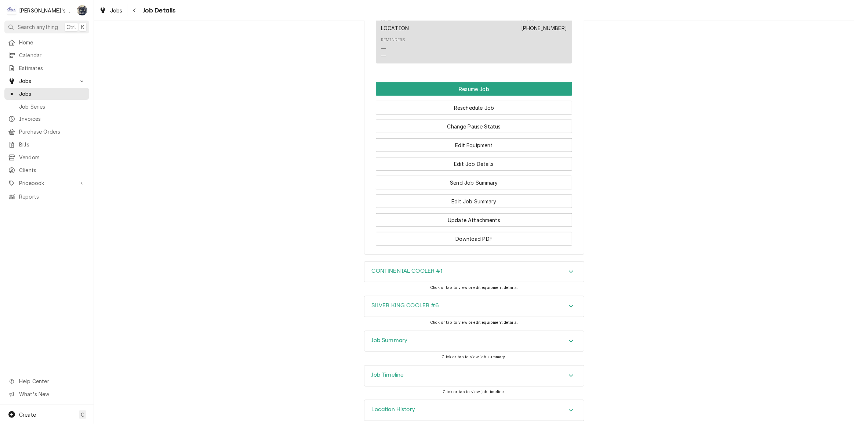
click at [473, 331] on div "Job Summary" at bounding box center [473, 341] width 219 height 21
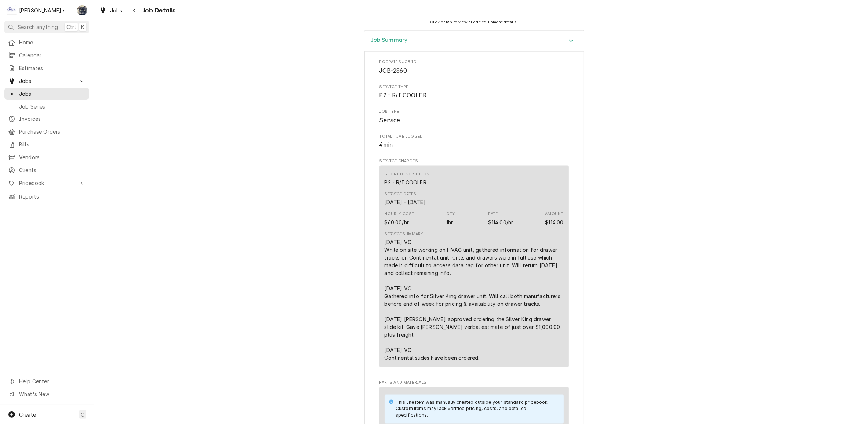
scroll to position [1347, 0]
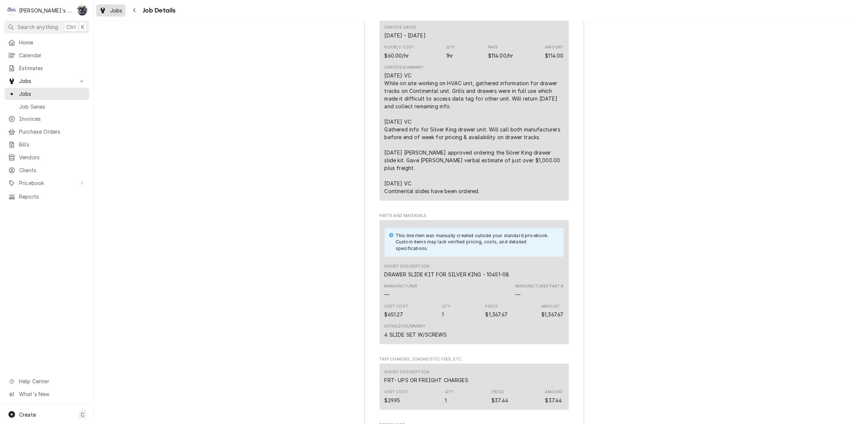
click at [121, 14] on span "Jobs" at bounding box center [116, 11] width 12 height 8
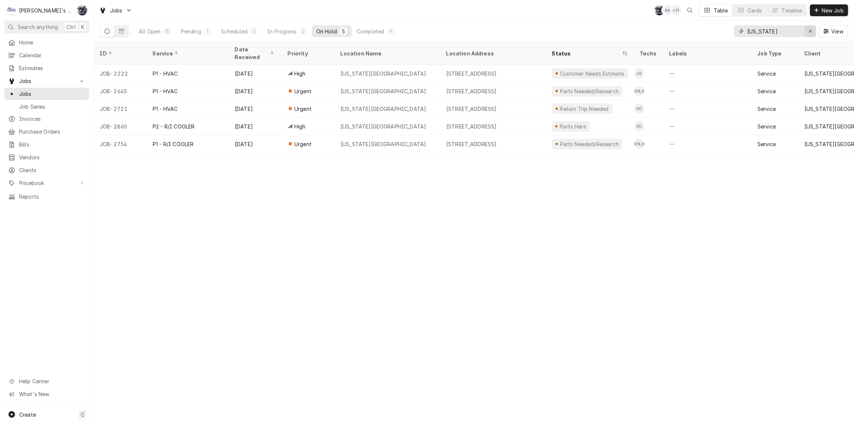
click at [811, 32] on icon "Erase input" at bounding box center [810, 31] width 4 height 5
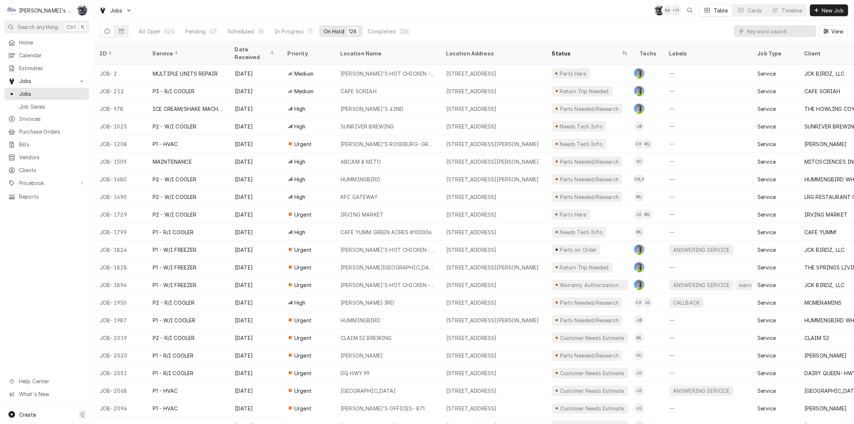
click at [296, 13] on div "Jobs SB KA + 11 Table Cards Timeline New Job" at bounding box center [474, 10] width 760 height 21
drag, startPoint x: 401, startPoint y: 33, endPoint x: 408, endPoint y: 30, distance: 7.8
click at [401, 33] on div "326" at bounding box center [404, 32] width 9 height 8
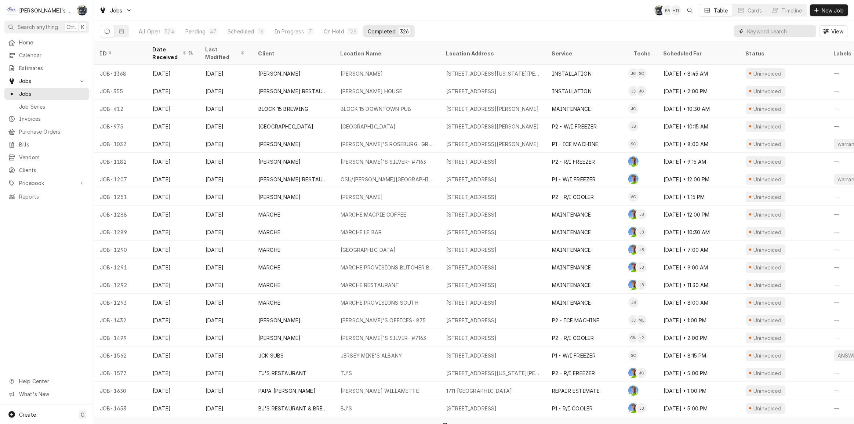
click at [767, 33] on input "Dynamic Content Wrapper" at bounding box center [779, 31] width 65 height 12
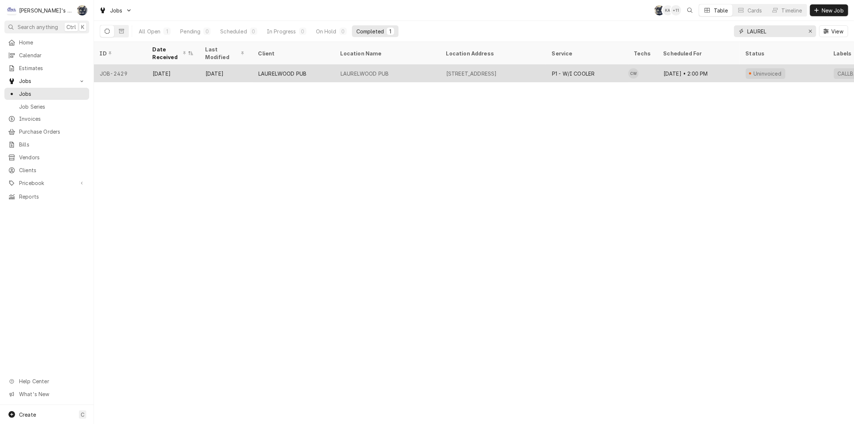
type input "LAUREL"
click at [416, 66] on div "LAURELWOOD PUB" at bounding box center [388, 74] width 106 height 18
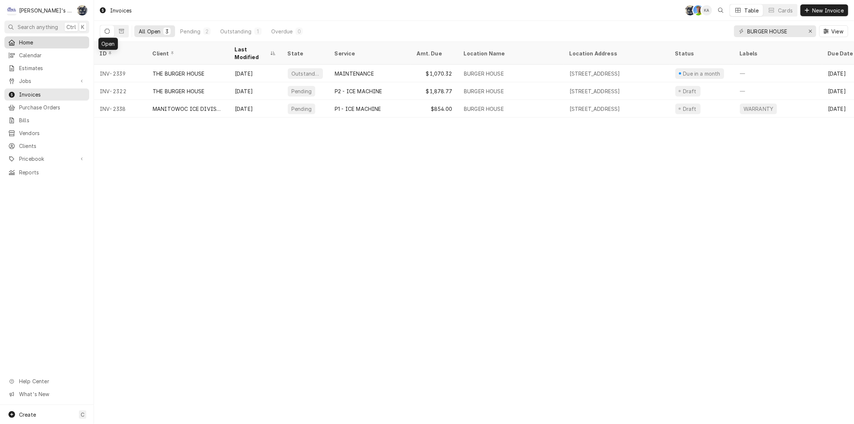
click at [37, 39] on span "Home" at bounding box center [52, 43] width 66 height 8
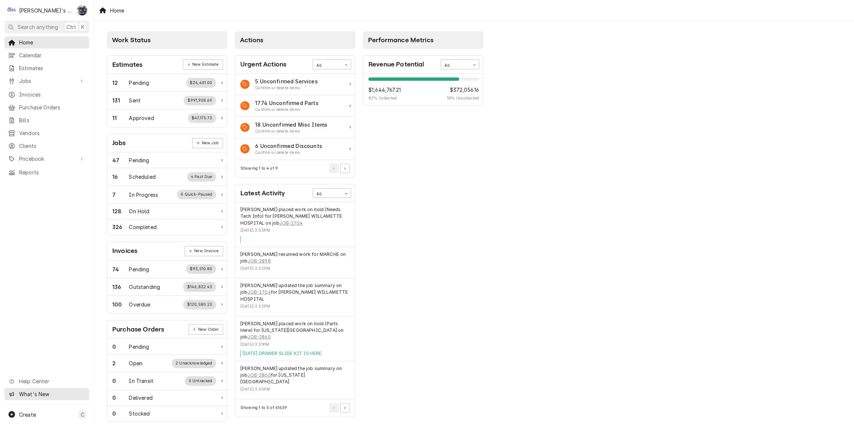
click at [33, 394] on span "What's New" at bounding box center [52, 394] width 66 height 8
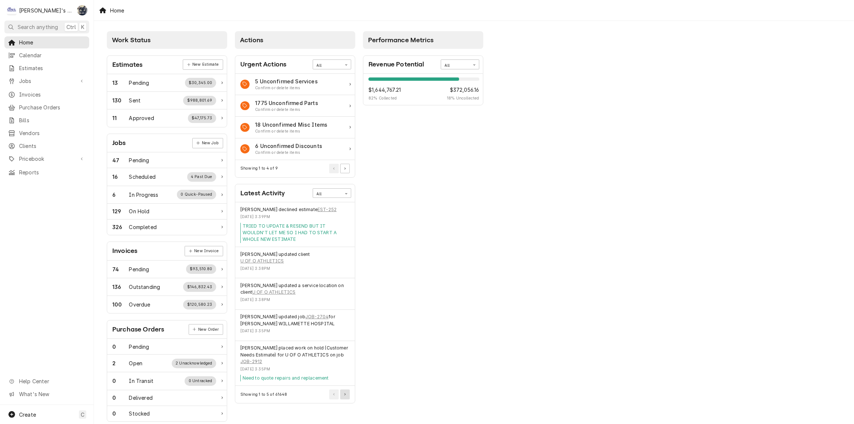
click at [343, 389] on button "Pagination Controls" at bounding box center [345, 394] width 10 height 10
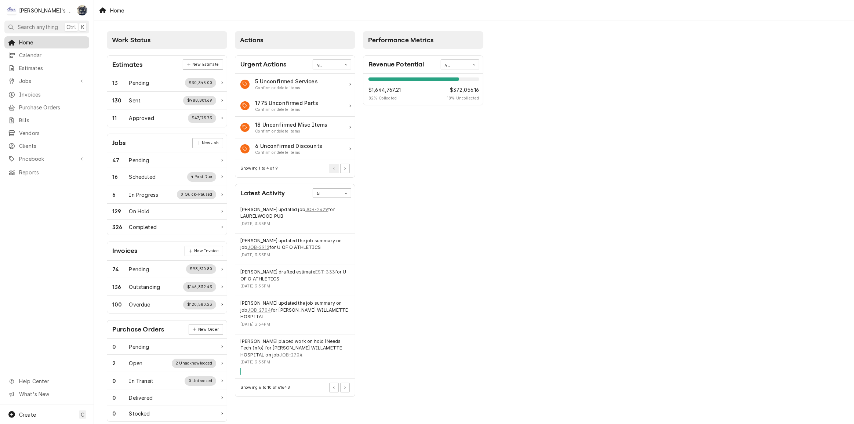
click at [30, 42] on span "Home" at bounding box center [52, 43] width 66 height 8
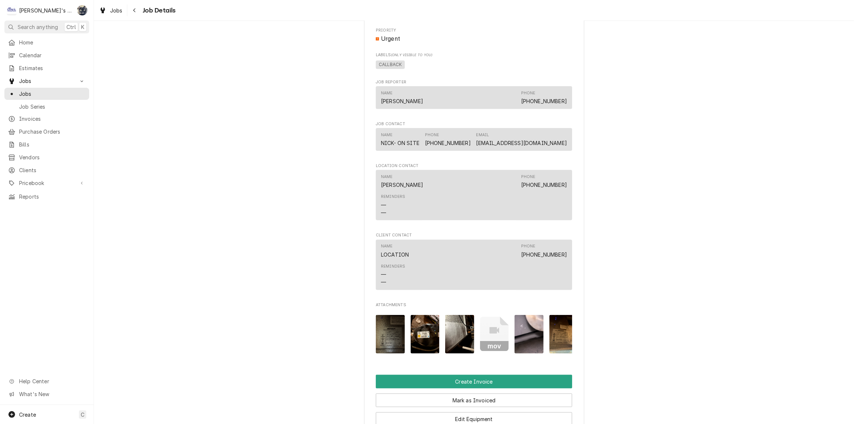
scroll to position [840, 0]
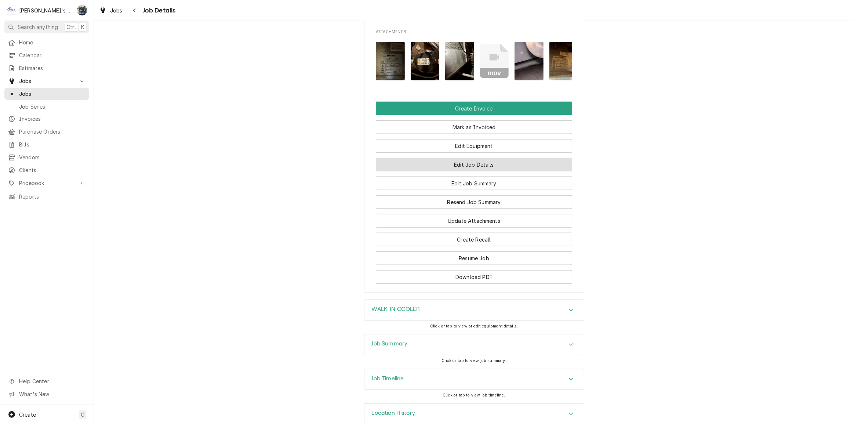
click at [460, 158] on button "Edit Job Details" at bounding box center [474, 165] width 196 height 14
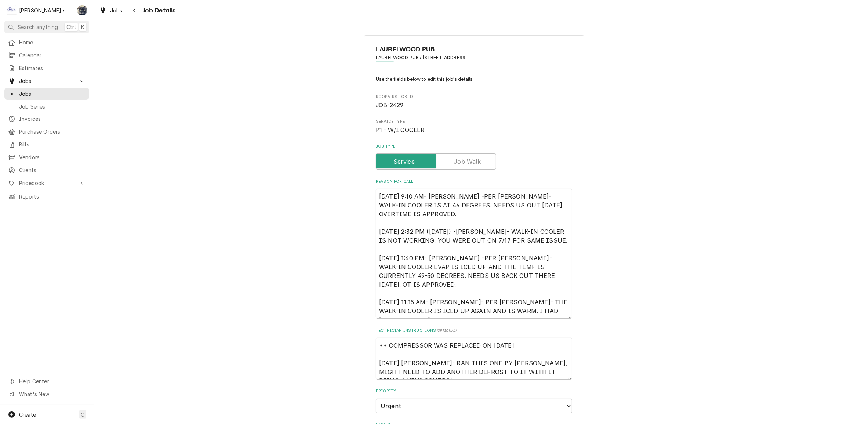
scroll to position [17, 0]
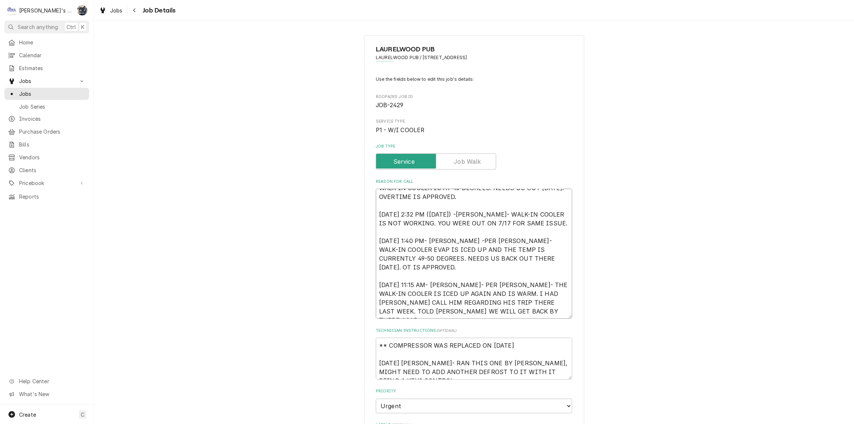
click at [506, 309] on textarea "[DATE] 9:10 AM- [PERSON_NAME] -PER [PERSON_NAME]- WALK-IN COOLER IS AT 46 DEGRE…" at bounding box center [474, 254] width 196 height 130
type textarea "x"
type textarea "[DATE] 9:10 AM- [PERSON_NAME] -PER [PERSON_NAME]- WALK-IN COOLER IS AT 46 DEGRE…"
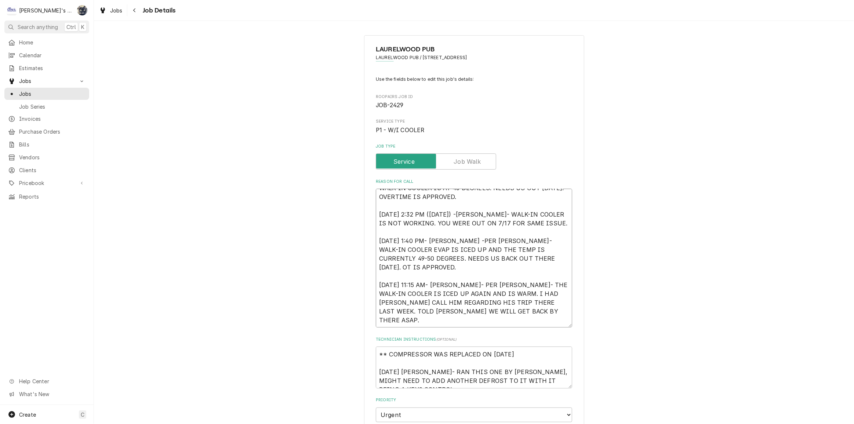
type textarea "x"
type textarea "[DATE] 9:10 AM- [PERSON_NAME] -PER [PERSON_NAME]- WALK-IN COOLER IS AT 46 DEGRE…"
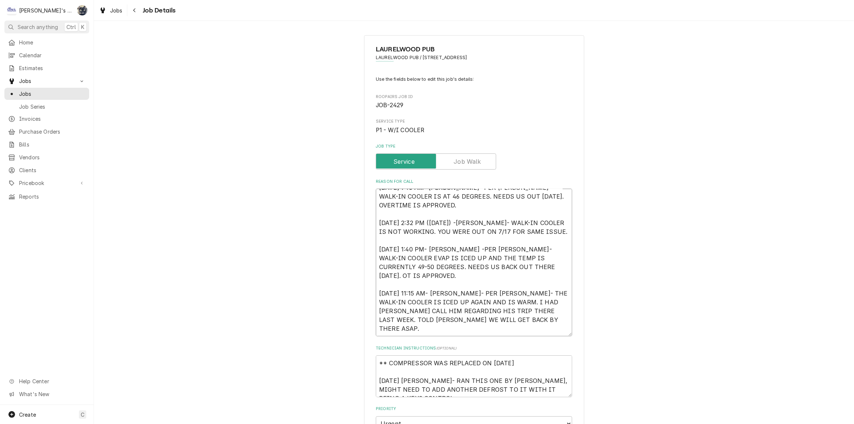
type textarea "x"
type textarea "[DATE] 9:10 AM- [PERSON_NAME] -PER [PERSON_NAME]- WALK-IN COOLER IS AT 46 DEGRE…"
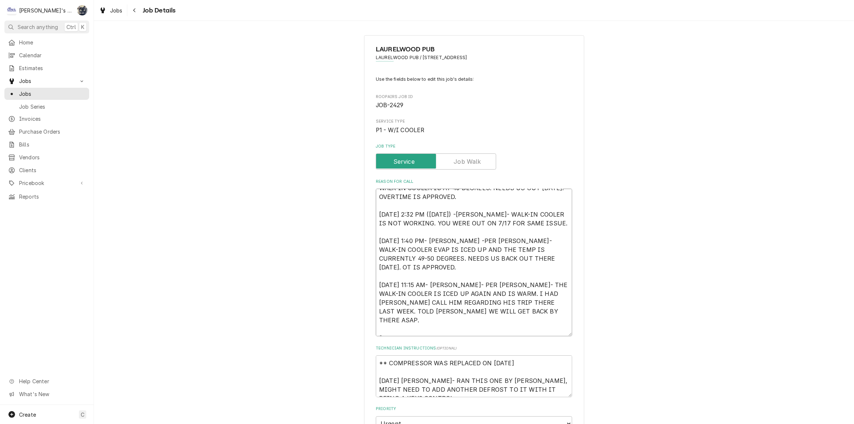
type textarea "x"
type textarea "[DATE] 9:10 AM- [PERSON_NAME] -PER [PERSON_NAME]- WALK-IN COOLER IS AT 46 DEGRE…"
type textarea "x"
type textarea "[DATE] 9:10 AM- [PERSON_NAME] -PER [PERSON_NAME]- WALK-IN COOLER IS AT 46 DEGRE…"
type textarea "x"
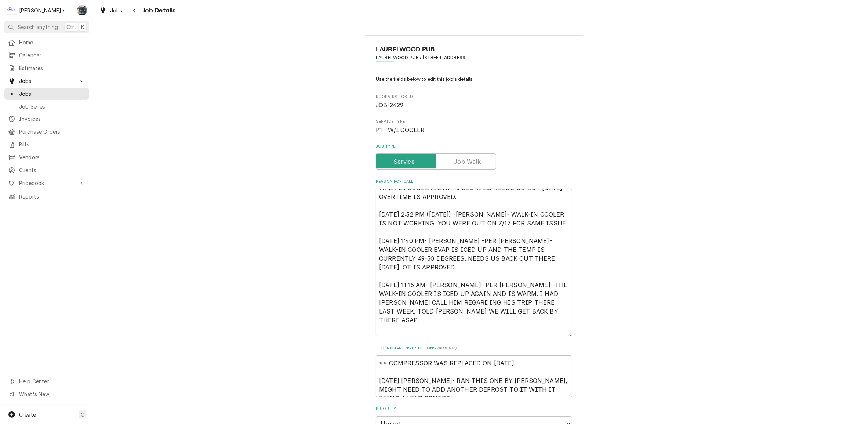
type textarea "[DATE] 9:10 AM- [PERSON_NAME] -PER [PERSON_NAME]- WALK-IN COOLER IS AT 46 DEGRE…"
type textarea "x"
type textarea "[DATE] 9:10 AM- [PERSON_NAME] -PER [PERSON_NAME]- WALK-IN COOLER IS AT 46 DEGRE…"
type textarea "x"
type textarea "[DATE] 9:10 AM- [PERSON_NAME] -PER [PERSON_NAME]- WALK-IN COOLER IS AT 46 DEGRE…"
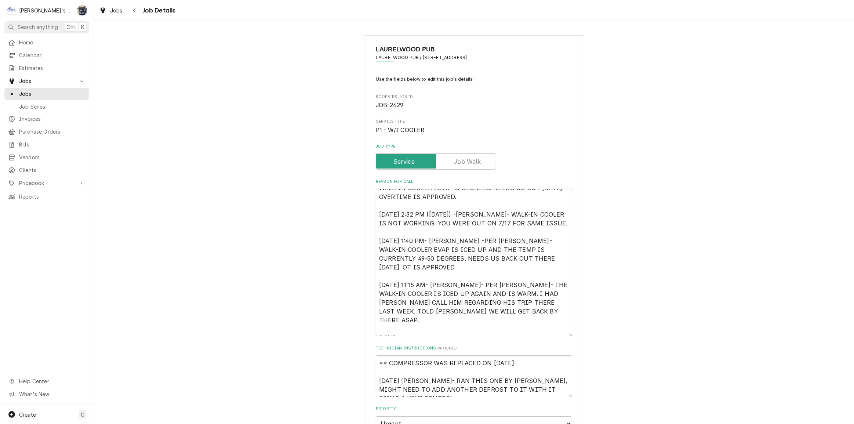
type textarea "x"
type textarea "[DATE] 9:10 AM- [PERSON_NAME] -PER [PERSON_NAME]- WALK-IN COOLER IS AT 46 DEGRE…"
type textarea "x"
type textarea "[DATE] 9:10 AM- [PERSON_NAME] -PER [PERSON_NAME]- WALK-IN COOLER IS AT 46 DEGRE…"
type textarea "x"
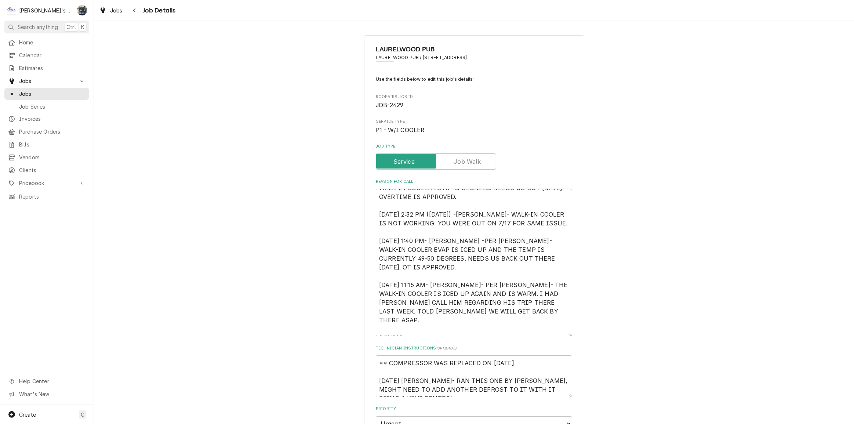
type textarea "[DATE] 9:10 AM- [PERSON_NAME] -PER [PERSON_NAME]- WALK-IN COOLER IS AT 46 DEGRE…"
type textarea "x"
type textarea "[DATE] 9:10 AM- [PERSON_NAME] -PER [PERSON_NAME]- WALK-IN COOLER IS AT 46 DEGRE…"
type textarea "x"
type textarea "[DATE] 9:10 AM- [PERSON_NAME] -PER [PERSON_NAME]- WALK-IN COOLER IS AT 46 DEGRE…"
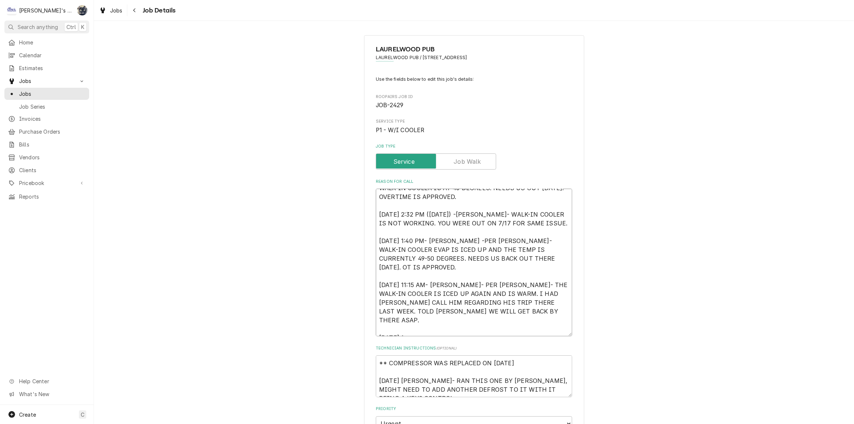
type textarea "x"
type textarea "[DATE] 9:10 AM- [PERSON_NAME] -PER [PERSON_NAME]- WALK-IN COOLER IS AT 46 DEGRE…"
type textarea "x"
type textarea "[DATE] 9:10 AM- [PERSON_NAME] -PER [PERSON_NAME]- WALK-IN COOLER IS AT 46 DEGRE…"
type textarea "x"
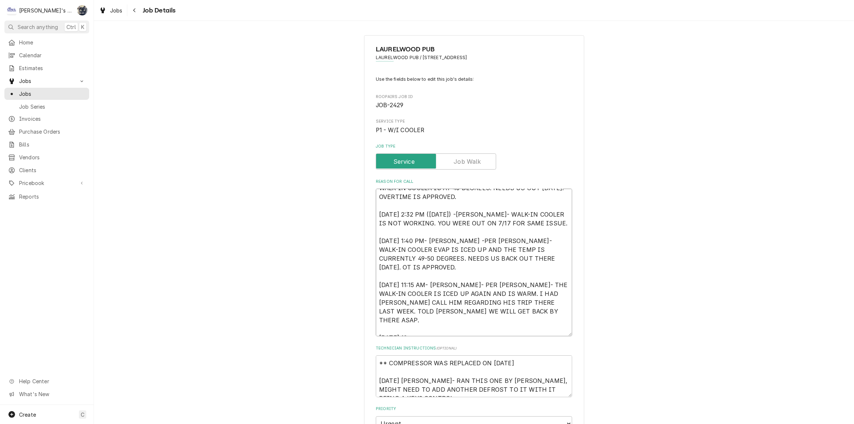
type textarea "[DATE] 9:10 AM- [PERSON_NAME] -PER [PERSON_NAME]- WALK-IN COOLER IS AT 46 DEGRE…"
type textarea "x"
type textarea "[DATE] 9:10 AM- [PERSON_NAME] -PER [PERSON_NAME]- WALK-IN COOLER IS AT 46 DEGRE…"
type textarea "x"
type textarea "[DATE] 9:10 AM- [PERSON_NAME] -PER [PERSON_NAME]- WALK-IN COOLER IS AT 46 DEGRE…"
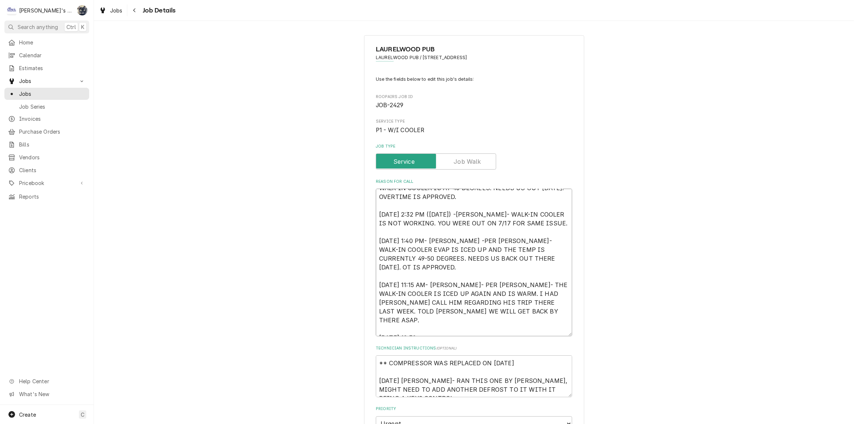
type textarea "x"
type textarea "[DATE] 9:10 AM- [PERSON_NAME] -PER [PERSON_NAME]- WALK-IN COOLER IS AT 46 DEGRE…"
type textarea "x"
type textarea "7/17/2025 9:10 AM- KASSIE -PER ROSS- WALK-IN COOLER IS AT 46 DEGREES. NEEDS US …"
type textarea "x"
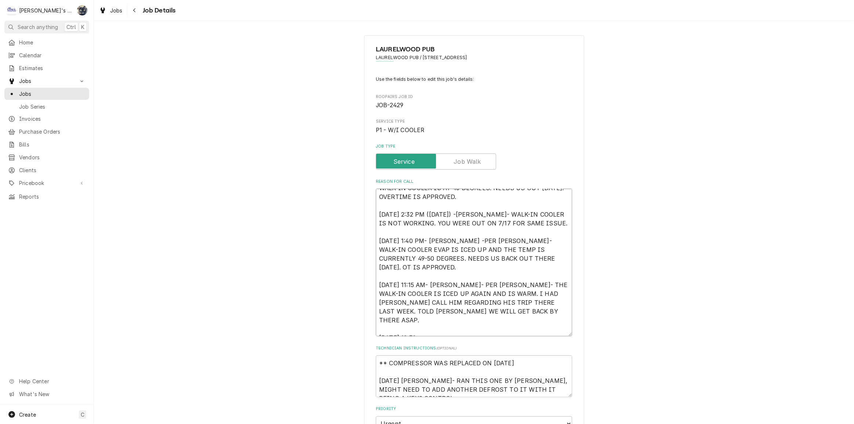
type textarea "7/17/2025 9:10 AM- KASSIE -PER ROSS- WALK-IN COOLER IS AT 46 DEGREES. NEEDS US …"
type textarea "x"
type textarea "7/17/2025 9:10 AM- KASSIE -PER ROSS- WALK-IN COOLER IS AT 46 DEGREES. NEEDS US …"
type textarea "x"
type textarea "7/17/2025 9:10 AM- KASSIE -PER ROSS- WALK-IN COOLER IS AT 46 DEGREES. NEEDS US …"
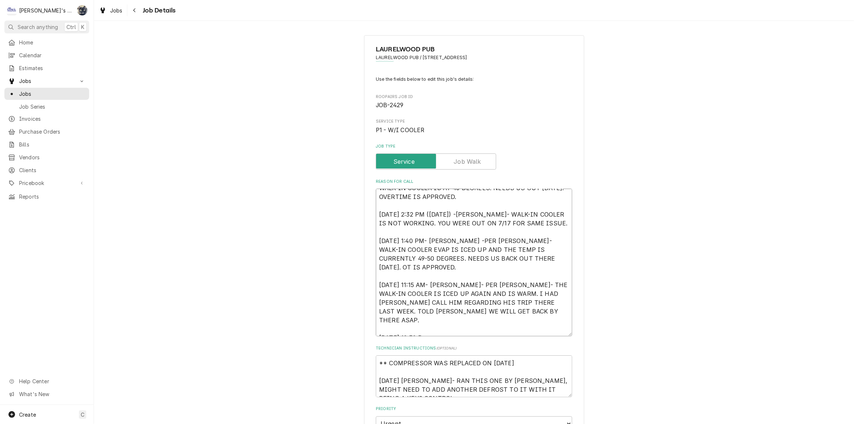
type textarea "x"
type textarea "7/17/2025 9:10 AM- KASSIE -PER ROSS- WALK-IN COOLER IS AT 46 DEGREES. NEEDS US …"
type textarea "x"
type textarea "7/17/2025 9:10 AM- KASSIE -PER ROSS- WALK-IN COOLER IS AT 46 DEGREES. NEEDS US …"
type textarea "x"
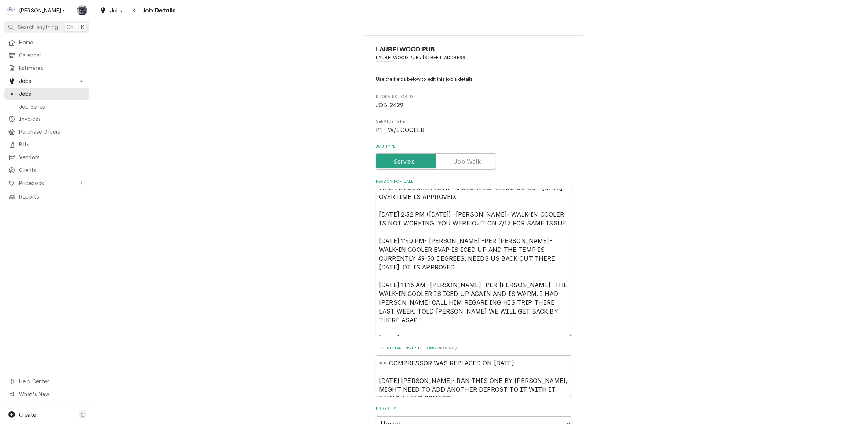
type textarea "7/17/2025 9:10 AM- KASSIE -PER ROSS- WALK-IN COOLER IS AT 46 DEGREES. NEEDS US …"
type textarea "x"
type textarea "7/17/2025 9:10 AM- KASSIE -PER ROSS- WALK-IN COOLER IS AT 46 DEGREES. NEEDS US …"
type textarea "x"
type textarea "7/17/2025 9:10 AM- KASSIE -PER ROSS- WALK-IN COOLER IS AT 46 DEGREES. NEEDS US …"
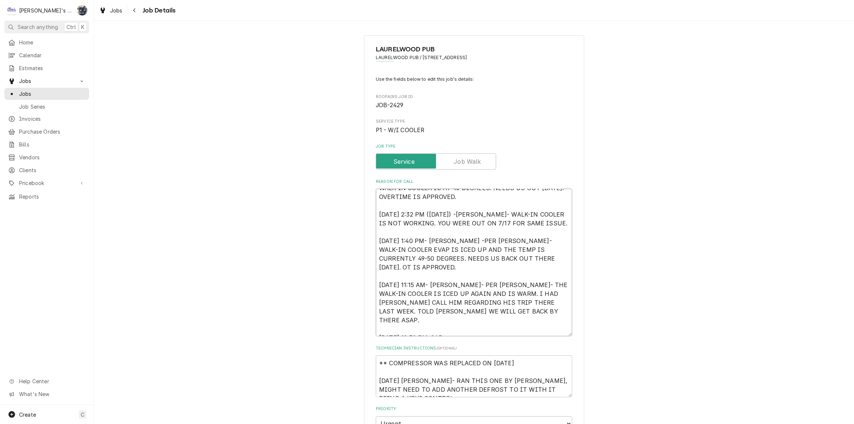
type textarea "x"
type textarea "7/17/2025 9:10 AM- KASSIE -PER ROSS- WALK-IN COOLER IS AT 46 DEGREES. NEEDS US …"
type textarea "x"
type textarea "7/17/2025 9:10 AM- KASSIE -PER ROSS- WALK-IN COOLER IS AT 46 DEGREES. NEEDS US …"
type textarea "x"
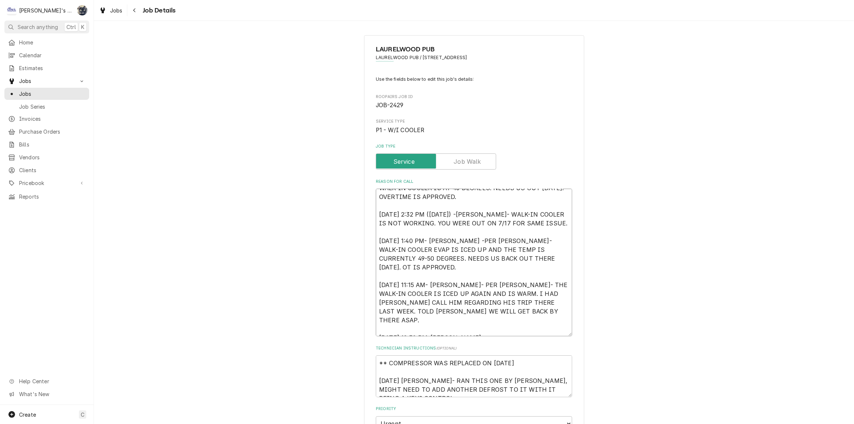
type textarea "7/17/2025 9:10 AM- KASSIE -PER ROSS- WALK-IN COOLER IS AT 46 DEGREES. NEEDS US …"
click at [436, 330] on textarea "7/17/2025 9:10 AM- KASSIE -PER ROSS- WALK-IN COOLER IS AT 46 DEGREES. NEEDS US …" at bounding box center [474, 263] width 196 height 148
type textarea "x"
type textarea "7/17/2025 9:10 AM- KASSIE -PER ROSS- WALK-IN COOLER IS AT 46 DEGREES. NEEDS US …"
click at [464, 329] on textarea "7/17/2025 9:10 AM- KASSIE -PER ROSS- WALK-IN COOLER IS AT 46 DEGREES. NEEDS US …" at bounding box center [474, 263] width 196 height 148
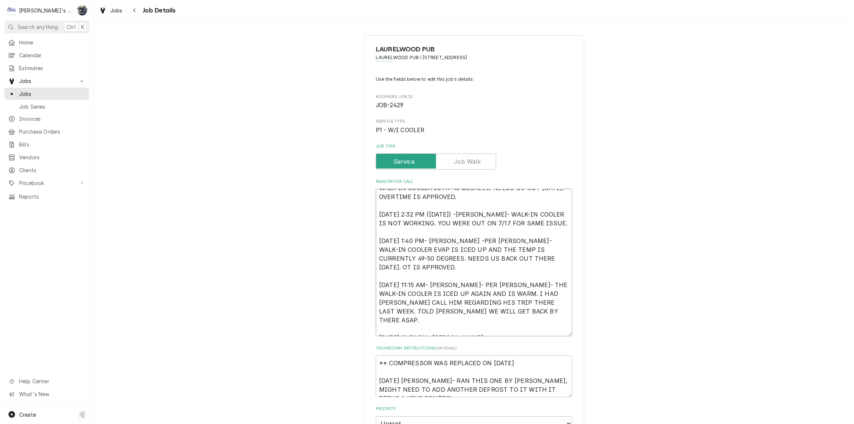
type textarea "x"
type textarea "7/17/2025 9:10 AM- KASSIE -PER ROSS- WALK-IN COOLER IS AT 46 DEGREES. NEEDS US …"
type textarea "x"
type textarea "7/17/2025 9:10 AM- KASSIE -PER ROSS- WALK-IN COOLER IS AT 46 DEGREES. NEEDS US …"
type textarea "x"
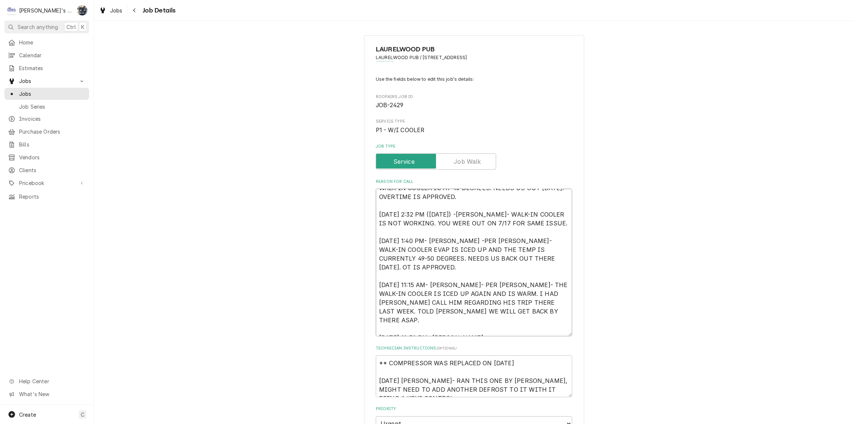
type textarea "7/17/2025 9:10 AM- KASSIE -PER ROSS- WALK-IN COOLER IS AT 46 DEGREES. NEEDS US …"
type textarea "x"
type textarea "7/17/2025 9:10 AM- KASSIE -PER ROSS- WALK-IN COOLER IS AT 46 DEGREES. NEEDS US …"
type textarea "x"
type textarea "7/17/2025 9:10 AM- KASSIE -PER ROSS- WALK-IN COOLER IS AT 46 DEGREES. NEEDS US …"
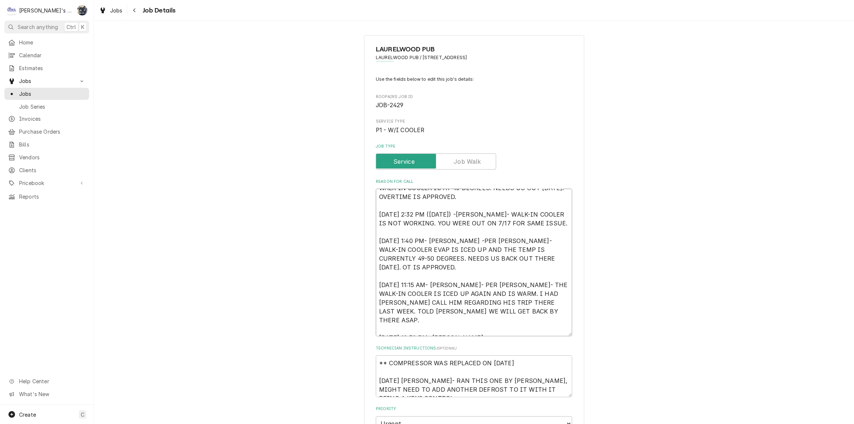
type textarea "x"
type textarea "7/17/2025 9:10 AM- KASSIE -PER ROSS- WALK-IN COOLER IS AT 46 DEGREES. NEEDS US …"
type textarea "x"
type textarea "7/17/2025 9:10 AM- KASSIE -PER ROSS- WALK-IN COOLER IS AT 46 DEGREES. NEEDS US …"
type textarea "x"
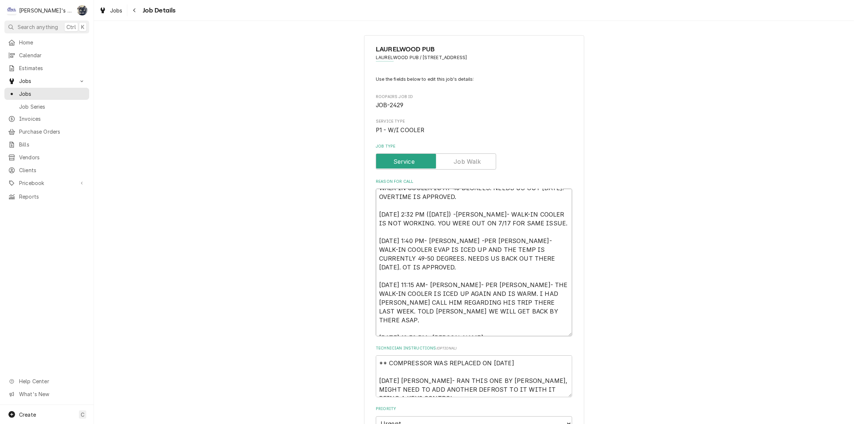
type textarea "7/17/2025 9:10 AM- KASSIE -PER ROSS- WALK-IN COOLER IS AT 46 DEGREES. NEEDS US …"
type textarea "x"
type textarea "7/17/2025 9:10 AM- KASSIE -PER ROSS- WALK-IN COOLER IS AT 46 DEGREES. NEEDS US …"
type textarea "x"
type textarea "7/17/2025 9:10 AM- KASSIE -PER ROSS- WALK-IN COOLER IS AT 46 DEGREES. NEEDS US …"
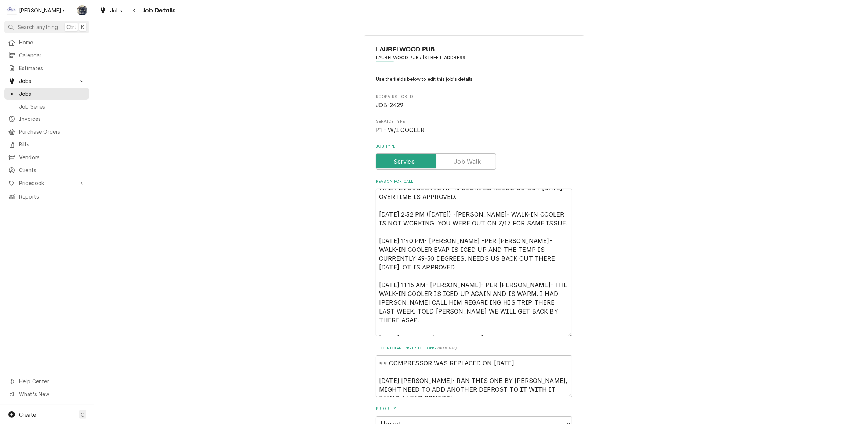
type textarea "x"
type textarea "7/17/2025 9:10 AM- KASSIE -PER ROSS- WALK-IN COOLER IS AT 46 DEGREES. NEEDS US …"
type textarea "x"
type textarea "7/17/2025 9:10 AM- KASSIE -PER ROSS- WALK-IN COOLER IS AT 46 DEGREES. NEEDS US …"
type textarea "x"
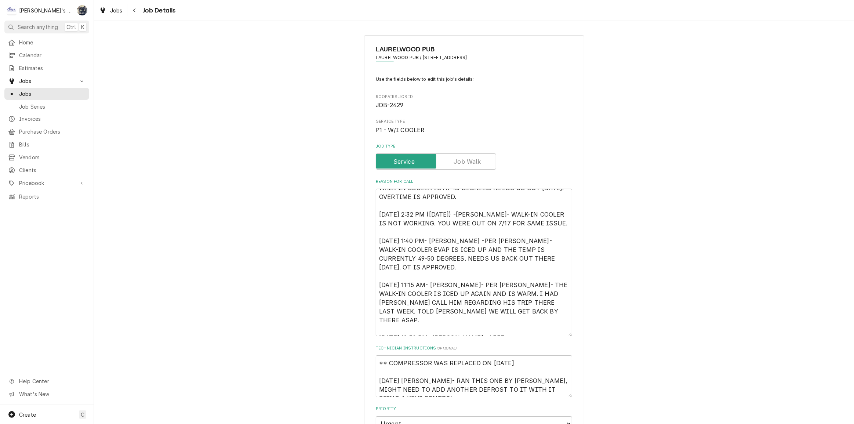
type textarea "7/17/2025 9:10 AM- KASSIE -PER ROSS- WALK-IN COOLER IS AT 46 DEGREES. NEEDS US …"
type textarea "x"
type textarea "7/17/2025 9:10 AM- KASSIE -PER ROSS- WALK-IN COOLER IS AT 46 DEGREES. NEEDS US …"
type textarea "x"
type textarea "7/17/2025 9:10 AM- KASSIE -PER ROSS- WALK-IN COOLER IS AT 46 DEGREES. NEEDS US …"
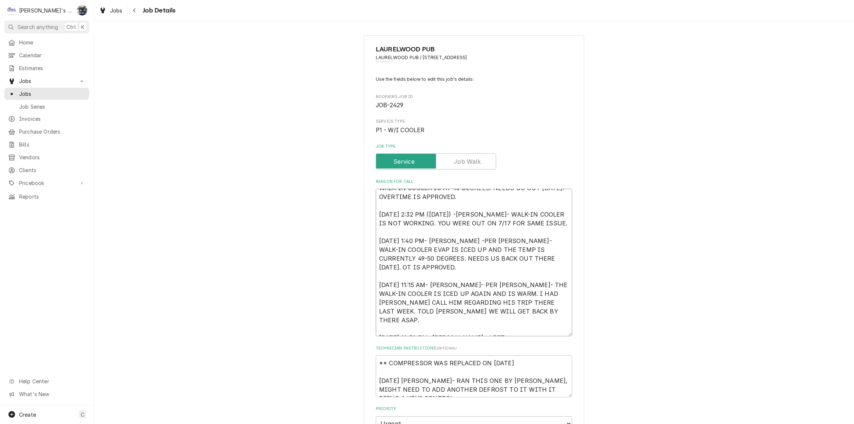
type textarea "x"
type textarea "7/17/2025 9:10 AM- KASSIE -PER ROSS- WALK-IN COOLER IS AT 46 DEGREES. NEEDS US …"
type textarea "x"
type textarea "7/17/2025 9:10 AM- KASSIE -PER ROSS- WALK-IN COOLER IS AT 46 DEGREES. NEEDS US …"
type textarea "x"
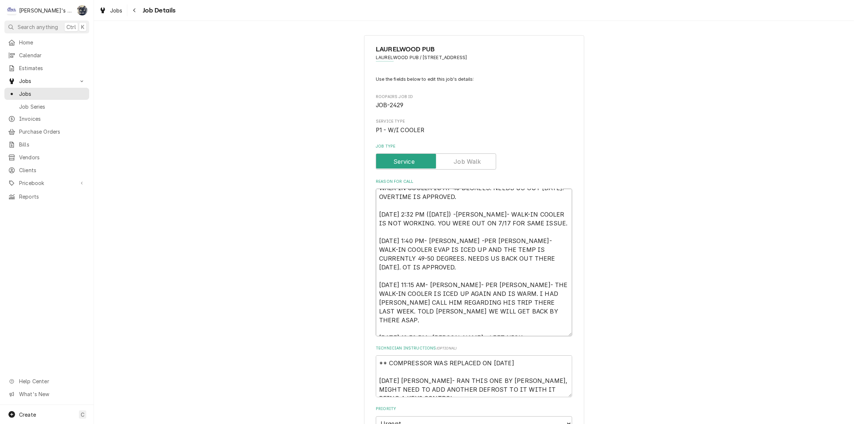
type textarea "7/17/2025 9:10 AM- KASSIE -PER ROSS- WALK-IN COOLER IS AT 46 DEGREES. NEEDS US …"
type textarea "x"
type textarea "7/17/2025 9:10 AM- KASSIE -PER ROSS- WALK-IN COOLER IS AT 46 DEGREES. NEEDS US …"
type textarea "x"
type textarea "7/17/2025 9:10 AM- KASSIE -PER ROSS- WALK-IN COOLER IS AT 46 DEGREES. NEEDS US …"
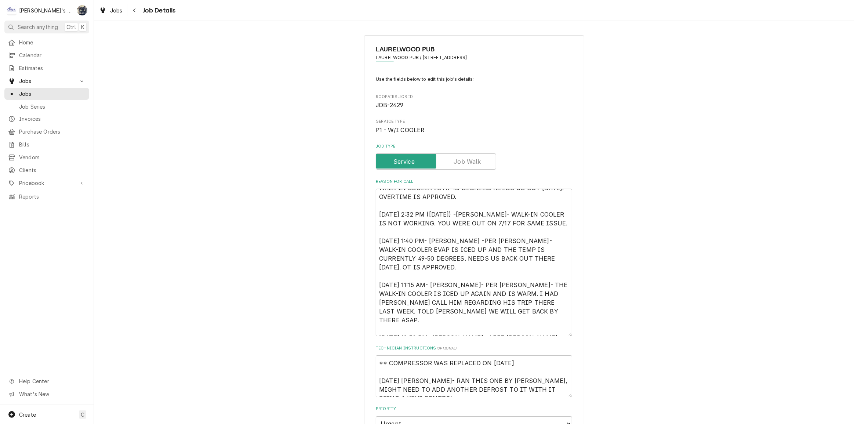
type textarea "x"
type textarea "7/17/2025 9:10 AM- KASSIE -PER ROSS- WALK-IN COOLER IS AT 46 DEGREES. NEEDS US …"
type textarea "x"
type textarea "7/17/2025 9:10 AM- KASSIE -PER ROSS- WALK-IN COOLER IS AT 46 DEGREES. NEEDS US …"
type textarea "x"
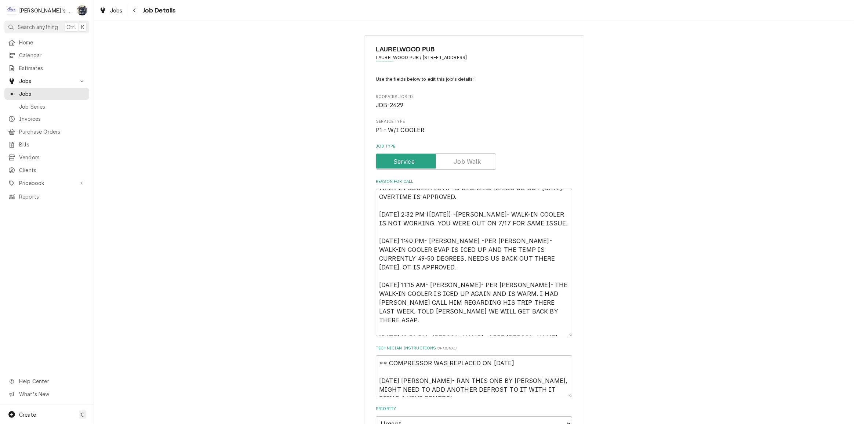
type textarea "7/17/2025 9:10 AM- KASSIE -PER ROSS- WALK-IN COOLER IS AT 46 DEGREES. NEEDS US …"
type textarea "x"
type textarea "7/17/2025 9:10 AM- KASSIE -PER ROSS- WALK-IN COOLER IS AT 46 DEGREES. NEEDS US …"
type textarea "x"
type textarea "7/17/2025 9:10 AM- KASSIE -PER ROSS- WALK-IN COOLER IS AT 46 DEGREES. NEEDS US …"
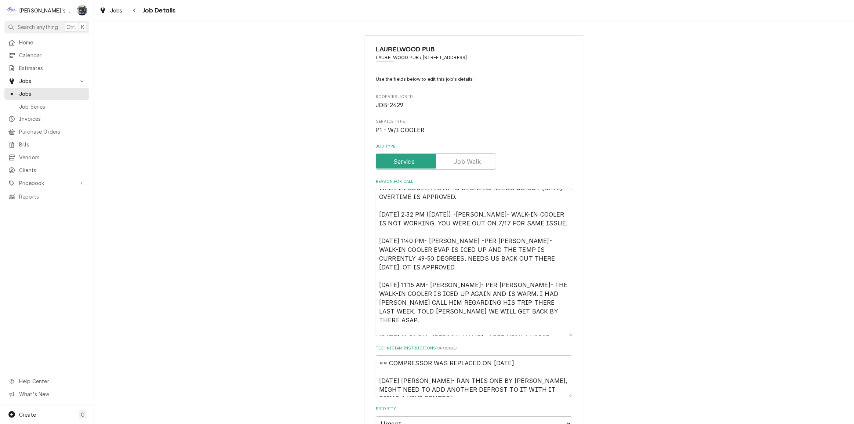
type textarea "x"
type textarea "7/17/2025 9:10 AM- KASSIE -PER ROSS- WALK-IN COOLER IS AT 46 DEGREES. NEEDS US …"
type textarea "x"
type textarea "7/17/2025 9:10 AM- KASSIE -PER ROSS- WALK-IN COOLER IS AT 46 DEGREES. NEEDS US …"
type textarea "x"
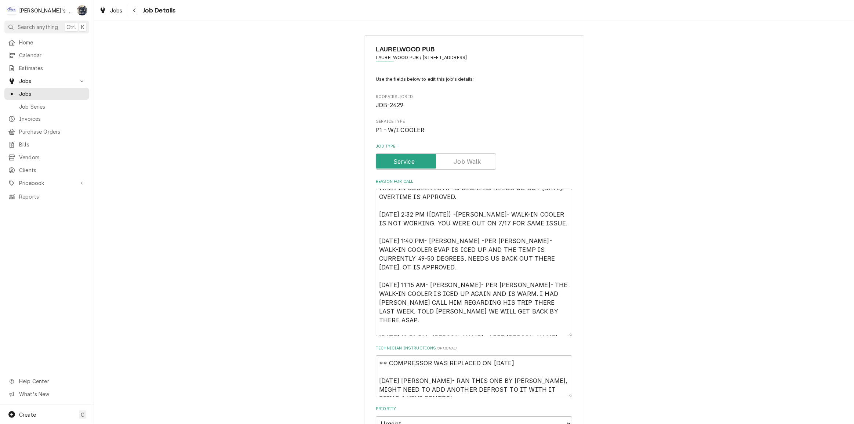
type textarea "7/17/2025 9:10 AM- KASSIE -PER ROSS- WALK-IN COOLER IS AT 46 DEGREES. NEEDS US …"
type textarea "x"
type textarea "7/17/2025 9:10 AM- KASSIE -PER ROSS- WALK-IN COOLER IS AT 46 DEGREES. NEEDS US …"
type textarea "x"
type textarea "7/17/2025 9:10 AM- KASSIE -PER ROSS- WALK-IN COOLER IS AT 46 DEGREES. NEEDS US …"
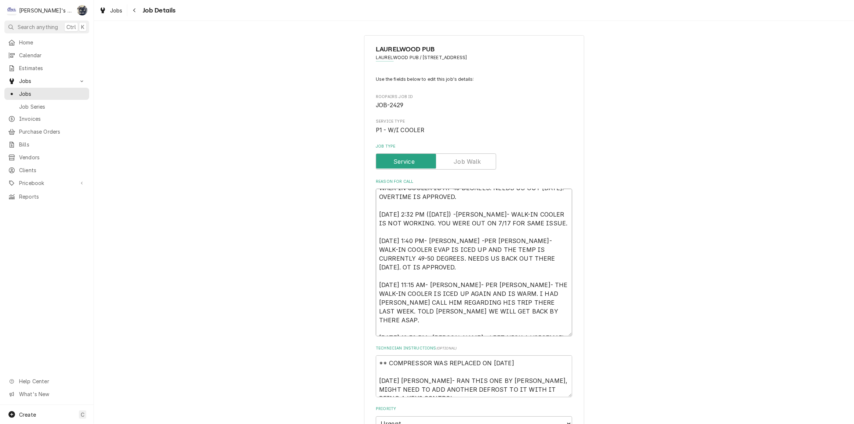
type textarea "x"
type textarea "7/17/2025 9:10 AM- KASSIE -PER ROSS- WALK-IN COOLER IS AT 46 DEGREES. NEEDS US …"
type textarea "x"
type textarea "7/17/2025 9:10 AM- KASSIE -PER ROSS- WALK-IN COOLER IS AT 46 DEGREES. NEEDS US …"
type textarea "x"
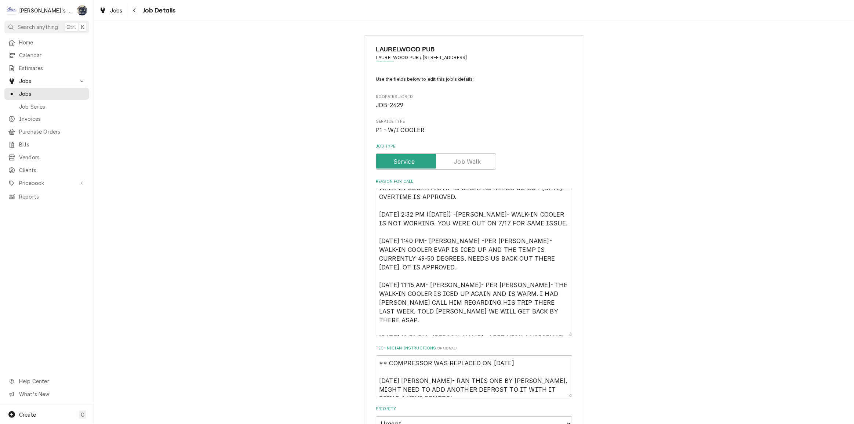
type textarea "7/17/2025 9:10 AM- KASSIE -PER ROSS- WALK-IN COOLER IS AT 46 DEGREES. NEEDS US …"
type textarea "x"
type textarea "7/17/2025 9:10 AM- KASSIE -PER ROSS- WALK-IN COOLER IS AT 46 DEGREES. NEEDS US …"
type textarea "x"
type textarea "7/17/2025 9:10 AM- KASSIE -PER ROSS- WALK-IN COOLER IS AT 46 DEGREES. NEEDS US …"
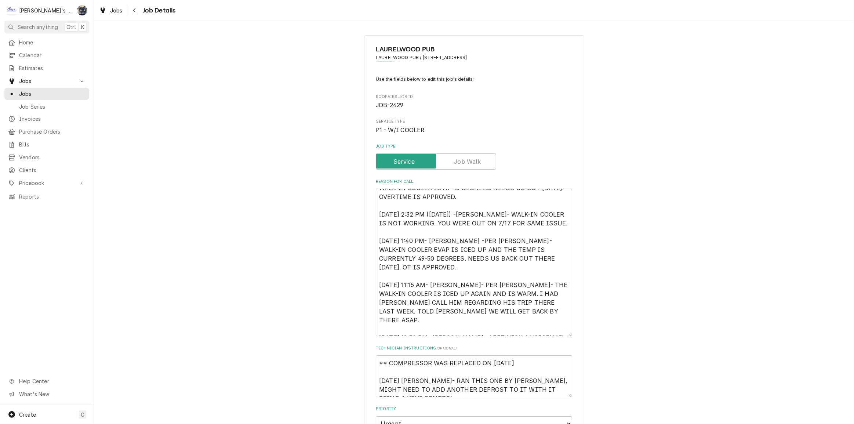
type textarea "x"
type textarea "7/17/2025 9:10 AM- KASSIE -PER ROSS- WALK-IN COOLER IS AT 46 DEGREES. NEEDS US …"
type textarea "x"
type textarea "7/17/2025 9:10 AM- KASSIE -PER ROSS- WALK-IN COOLER IS AT 46 DEGREES. NEEDS US …"
type textarea "x"
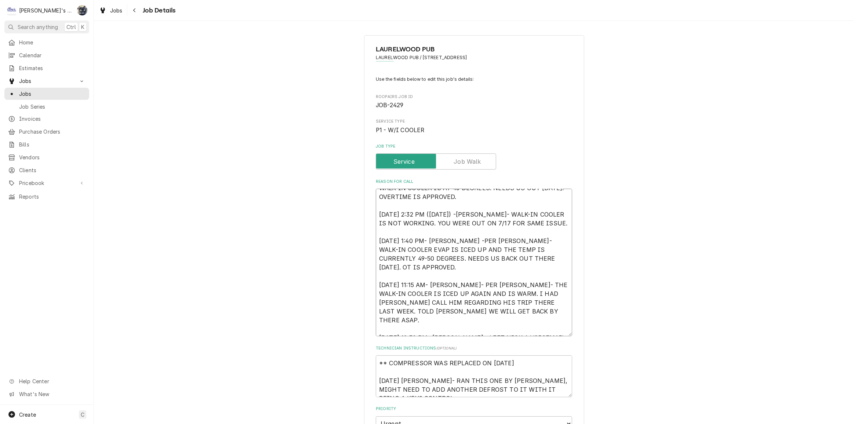
type textarea "7/17/2025 9:10 AM- KASSIE -PER ROSS- WALK-IN COOLER IS AT 46 DEGREES. NEEDS US …"
type textarea "x"
type textarea "7/17/2025 9:10 AM- KASSIE -PER ROSS- WALK-IN COOLER IS AT 46 DEGREES. NEEDS US …"
type textarea "x"
type textarea "7/17/2025 9:10 AM- KASSIE -PER ROSS- WALK-IN COOLER IS AT 46 DEGREES. NEEDS US …"
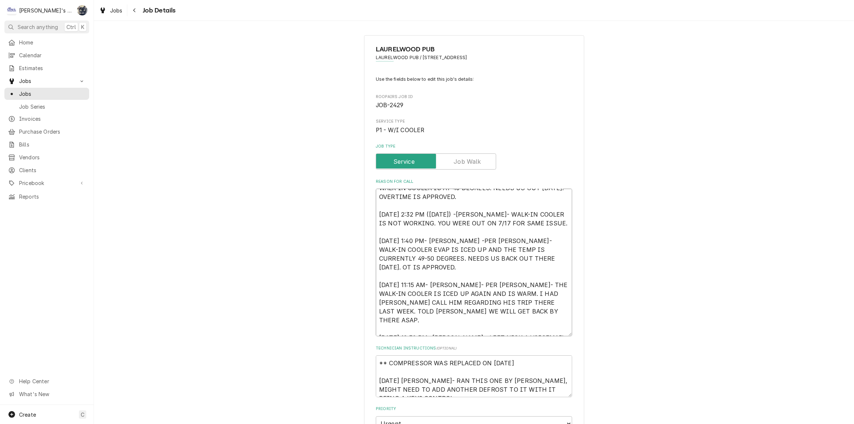
type textarea "x"
type textarea "7/17/2025 9:10 AM- KASSIE -PER ROSS- WALK-IN COOLER IS AT 46 DEGREES. NEEDS US …"
type textarea "x"
type textarea "7/17/2025 9:10 AM- KASSIE -PER ROSS- WALK-IN COOLER IS AT 46 DEGREES. NEEDS US …"
type textarea "x"
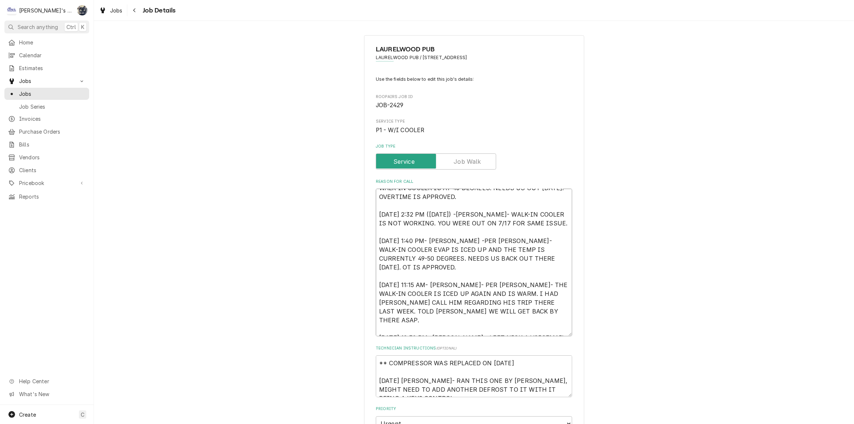
type textarea "7/17/2025 9:10 AM- KASSIE -PER ROSS- WALK-IN COOLER IS AT 46 DEGREES. NEEDS US …"
type textarea "x"
type textarea "7/17/2025 9:10 AM- KASSIE -PER ROSS- WALK-IN COOLER IS AT 46 DEGREES. NEEDS US …"
type textarea "x"
type textarea "7/17/2025 9:10 AM- KASSIE -PER ROSS- WALK-IN COOLER IS AT 46 DEGREES. NEEDS US …"
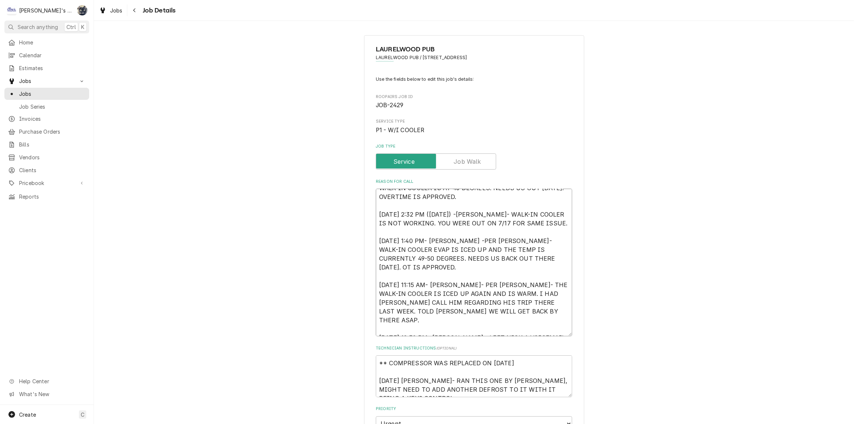
type textarea "x"
type textarea "7/17/2025 9:10 AM- KASSIE -PER ROSS- WALK-IN COOLER IS AT 46 DEGREES. NEEDS US …"
type textarea "x"
type textarea "7/17/2025 9:10 AM- KASSIE -PER ROSS- WALK-IN COOLER IS AT 46 DEGREES. NEEDS US …"
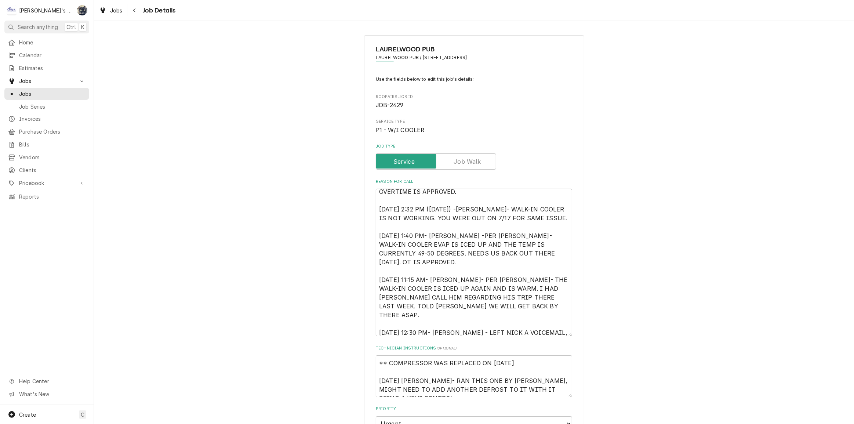
type textarea "x"
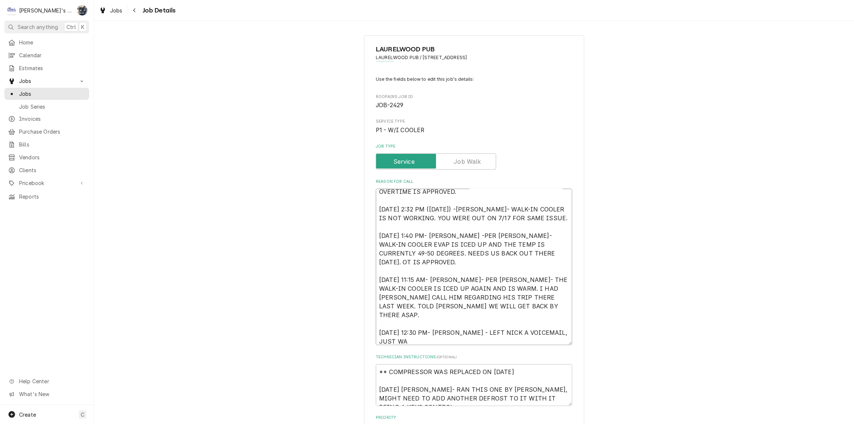
scroll to position [18, 0]
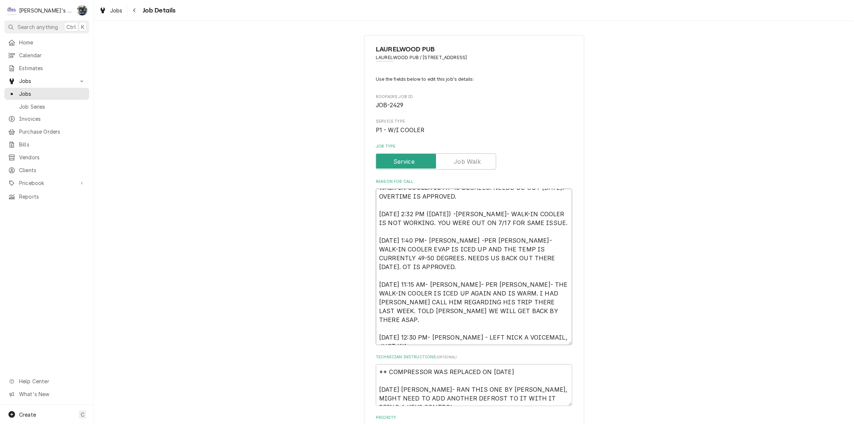
type textarea "7/17/2025 9:10 AM- KASSIE -PER ROSS- WALK-IN COOLER IS AT 46 DEGREES. NEEDS US …"
type textarea "x"
type textarea "7/17/2025 9:10 AM- KASSIE -PER ROSS- WALK-IN COOLER IS AT 46 DEGREES. NEEDS US …"
type textarea "x"
type textarea "7/17/2025 9:10 AM- KASSIE -PER ROSS- WALK-IN COOLER IS AT 46 DEGREES. NEEDS US …"
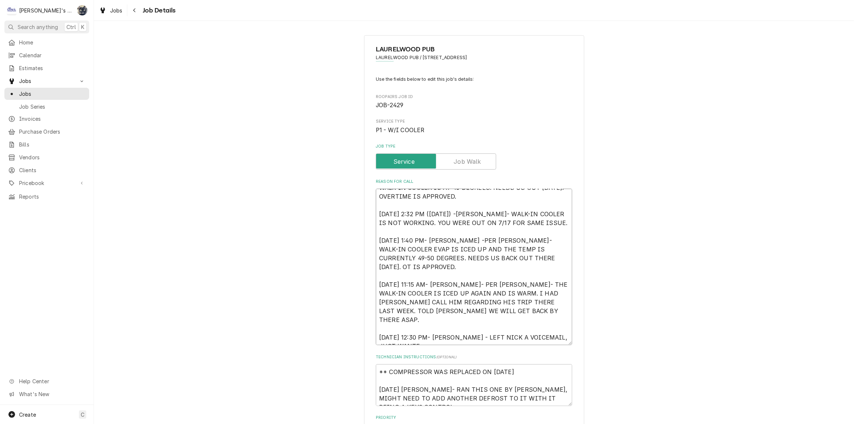
type textarea "x"
type textarea "7/17/2025 9:10 AM- KASSIE -PER ROSS- WALK-IN COOLER IS AT 46 DEGREES. NEEDS US …"
type textarea "x"
type textarea "7/17/2025 9:10 AM- KASSIE -PER ROSS- WALK-IN COOLER IS AT 46 DEGREES. NEEDS US …"
type textarea "x"
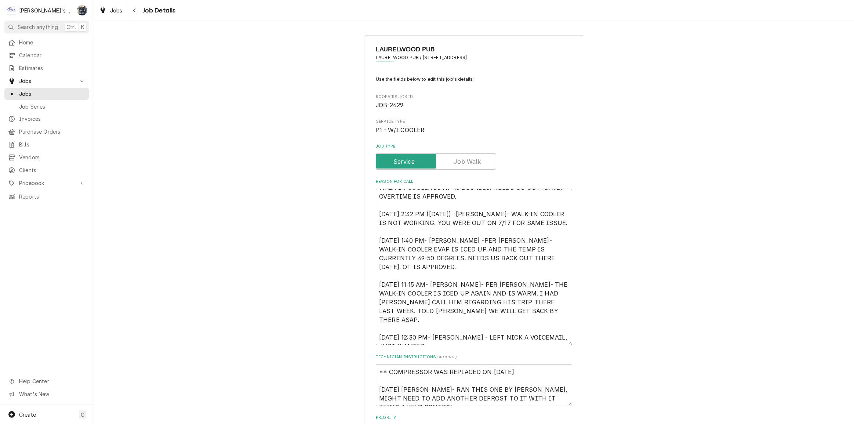
type textarea "7/17/2025 9:10 AM- KASSIE -PER ROSS- WALK-IN COOLER IS AT 46 DEGREES. NEEDS US …"
type textarea "x"
type textarea "7/17/2025 9:10 AM- KASSIE -PER ROSS- WALK-IN COOLER IS AT 46 DEGREES. NEEDS US …"
type textarea "x"
type textarea "7/17/2025 9:10 AM- KASSIE -PER ROSS- WALK-IN COOLER IS AT 46 DEGREES. NEEDS US …"
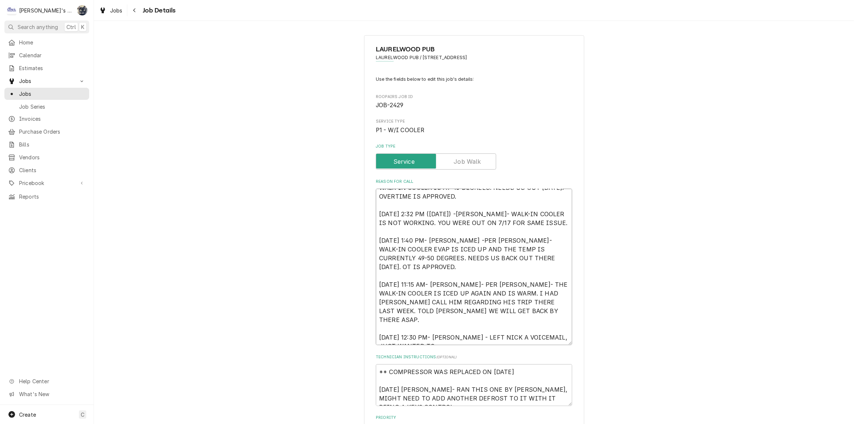
type textarea "x"
type textarea "7/17/2025 9:10 AM- KASSIE -PER ROSS- WALK-IN COOLER IS AT 46 DEGREES. NEEDS US …"
type textarea "x"
type textarea "7/17/2025 9:10 AM- KASSIE -PER ROSS- WALK-IN COOLER IS AT 46 DEGREES. NEEDS US …"
type textarea "x"
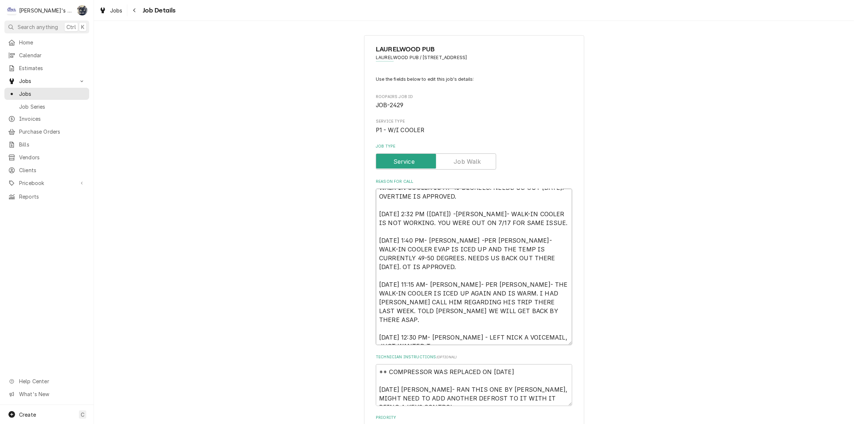
type textarea "7/17/2025 9:10 AM- KASSIE -PER ROSS- WALK-IN COOLER IS AT 46 DEGREES. NEEDS US …"
type textarea "x"
type textarea "7/17/2025 9:10 AM- KASSIE -PER ROSS- WALK-IN COOLER IS AT 46 DEGREES. NEEDS US …"
type textarea "x"
type textarea "7/17/2025 9:10 AM- KASSIE -PER ROSS- WALK-IN COOLER IS AT 46 DEGREES. NEEDS US …"
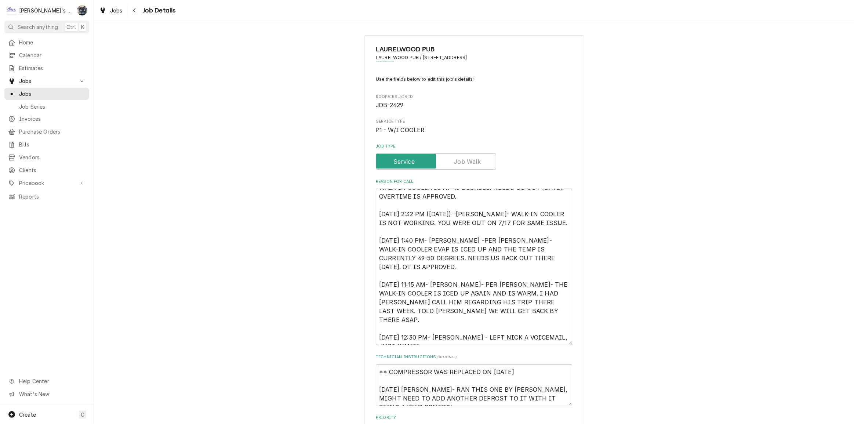
type textarea "x"
type textarea "7/17/2025 9:10 AM- KASSIE -PER ROSS- WALK-IN COOLER IS AT 46 DEGREES. NEEDS US …"
type textarea "x"
type textarea "7/17/2025 9:10 AM- KASSIE -PER ROSS- WALK-IN COOLER IS AT 46 DEGREES. NEEDS US …"
type textarea "x"
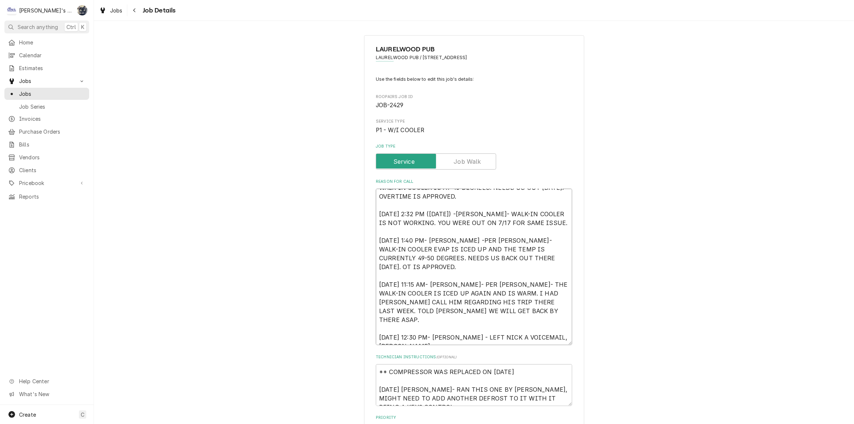
type textarea "7/17/2025 9:10 AM- KASSIE -PER ROSS- WALK-IN COOLER IS AT 46 DEGREES. NEEDS US …"
type textarea "x"
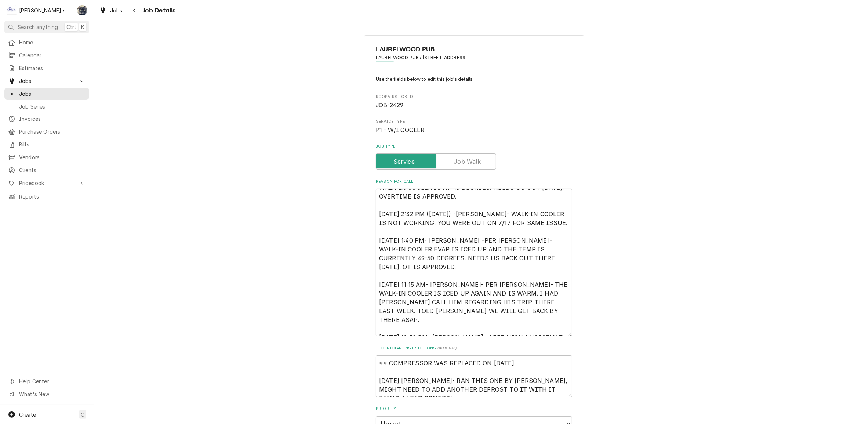
type textarea "7/17/2025 9:10 AM- KASSIE -PER ROSS- WALK-IN COOLER IS AT 46 DEGREES. NEEDS US …"
type textarea "x"
type textarea "7/17/2025 9:10 AM- KASSIE -PER ROSS- WALK-IN COOLER IS AT 46 DEGREES. NEEDS US …"
type textarea "x"
type textarea "7/17/2025 9:10 AM- KASSIE -PER ROSS- WALK-IN COOLER IS AT 46 DEGREES. NEEDS US …"
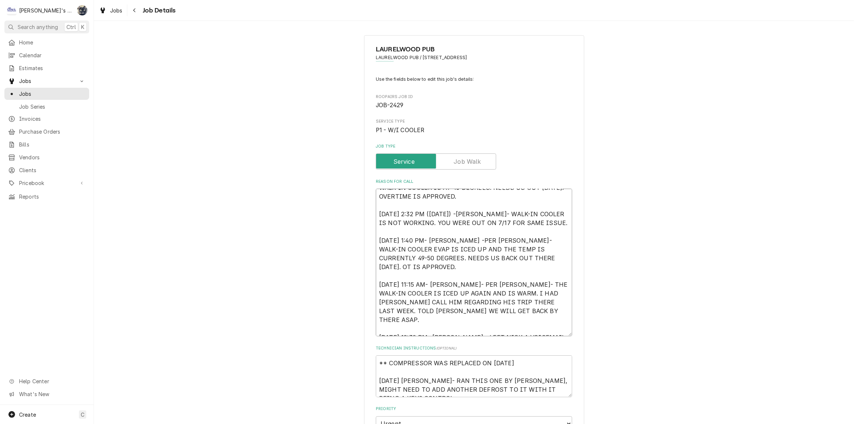
type textarea "x"
type textarea "7/17/2025 9:10 AM- KASSIE -PER ROSS- WALK-IN COOLER IS AT 46 DEGREES. NEEDS US …"
type textarea "x"
type textarea "7/17/2025 9:10 AM- KASSIE -PER ROSS- WALK-IN COOLER IS AT 46 DEGREES. NEEDS US …"
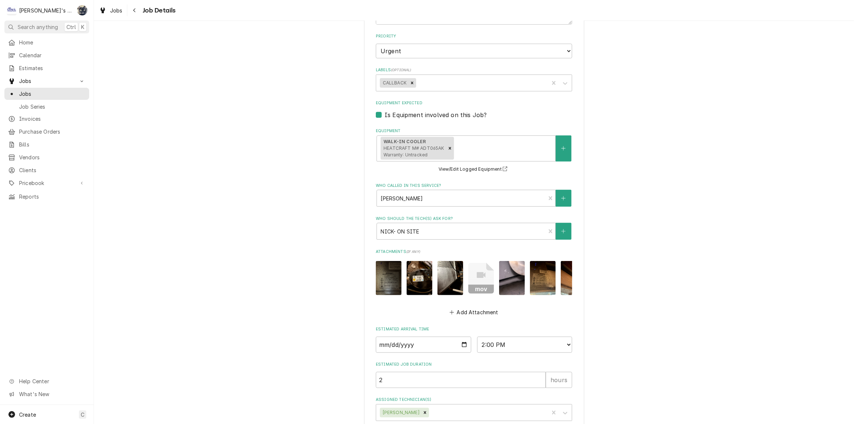
scroll to position [426, 0]
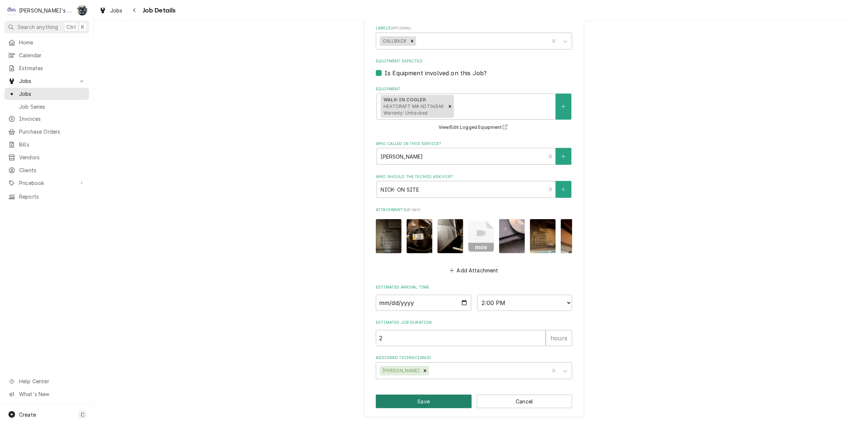
click at [450, 407] on button "Save" at bounding box center [424, 401] width 96 height 14
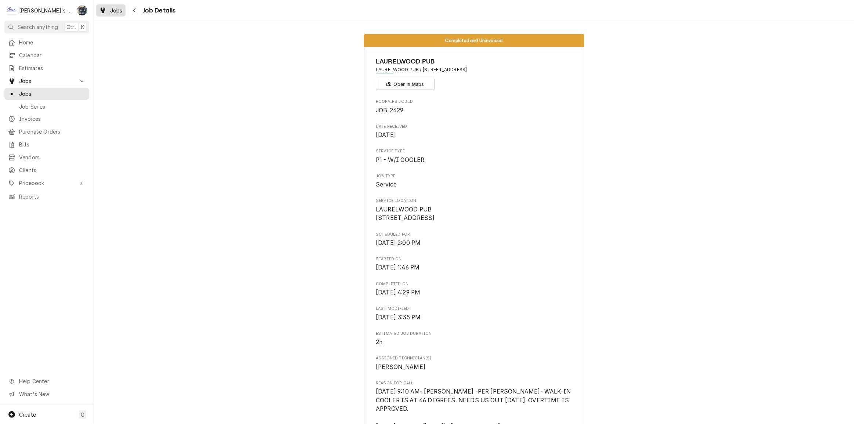
click at [112, 14] on div "Jobs" at bounding box center [111, 10] width 26 height 9
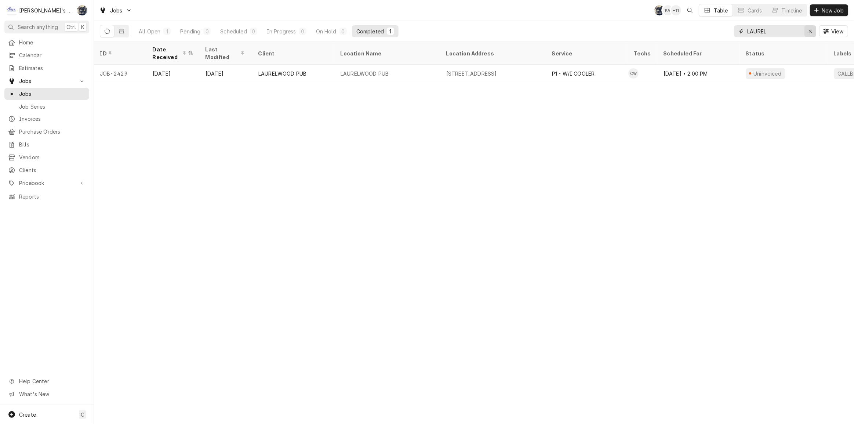
click at [809, 30] on icon "Erase input" at bounding box center [810, 31] width 3 height 3
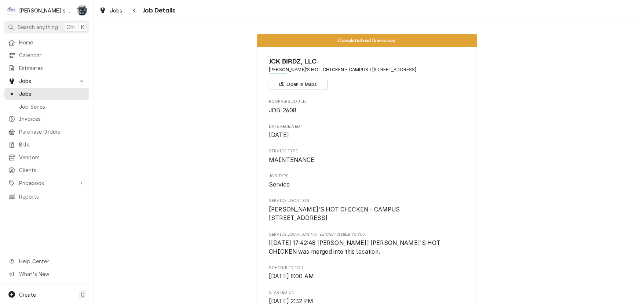
scroll to position [586, 0]
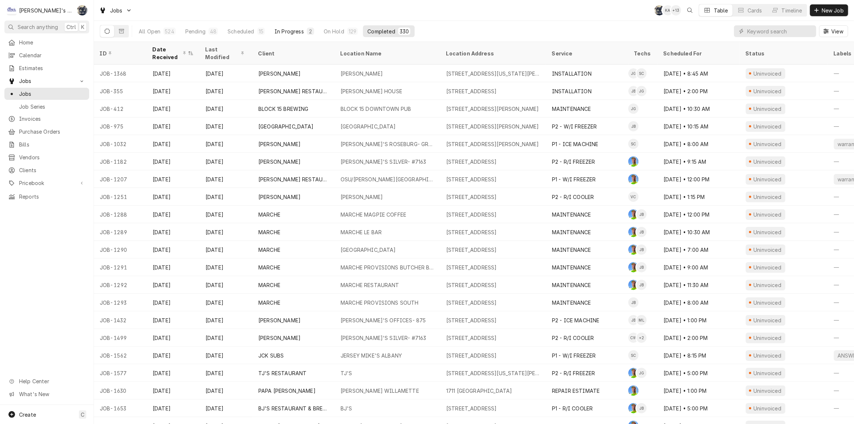
click at [295, 32] on div "In Progress" at bounding box center [288, 32] width 29 height 8
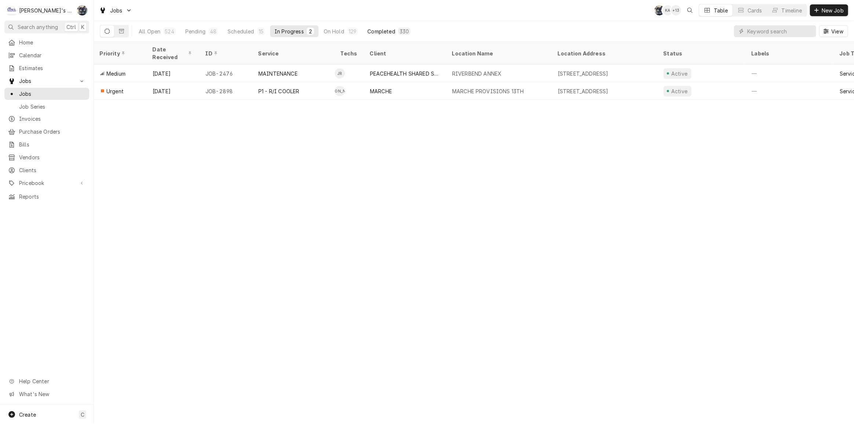
click at [385, 33] on div "Completed" at bounding box center [381, 32] width 28 height 8
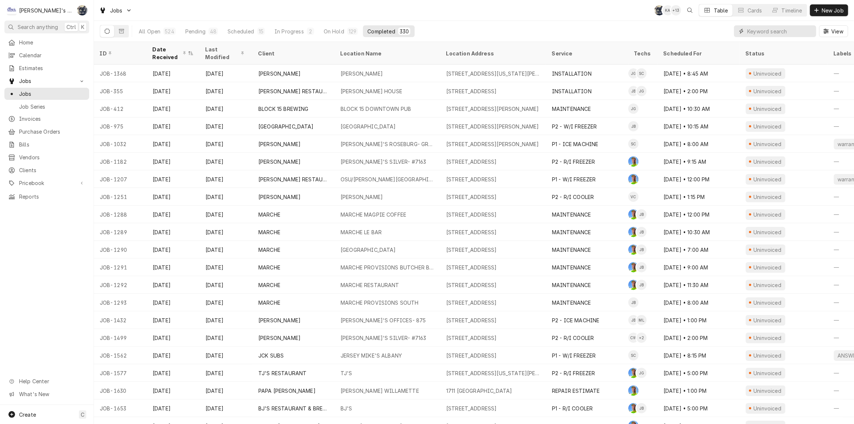
click at [762, 31] on input "Dynamic Content Wrapper" at bounding box center [779, 31] width 65 height 12
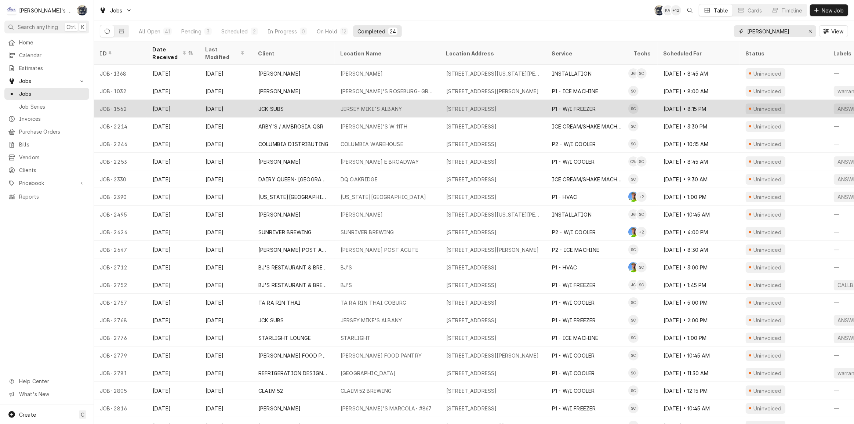
type input "[PERSON_NAME]"
click at [497, 108] on div "[STREET_ADDRESS]" at bounding box center [471, 109] width 51 height 8
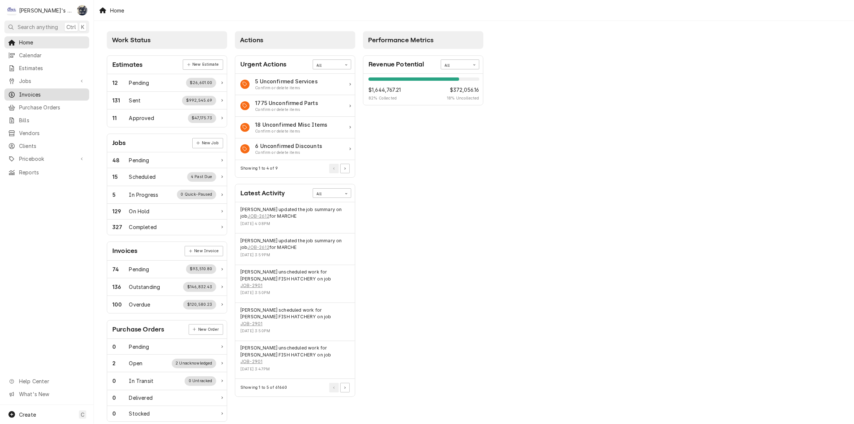
click at [51, 92] on span "Invoices" at bounding box center [52, 95] width 66 height 8
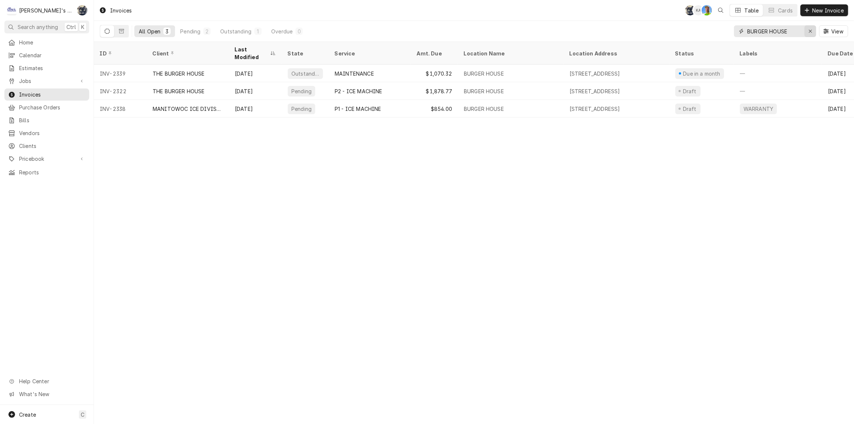
click at [807, 32] on div "Erase input" at bounding box center [809, 31] width 7 height 7
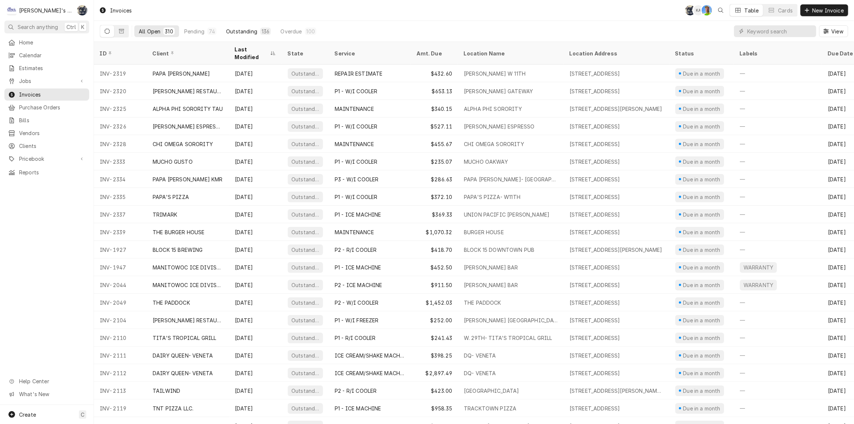
click at [256, 34] on button "Outstanding 136" at bounding box center [249, 31] width 54 height 12
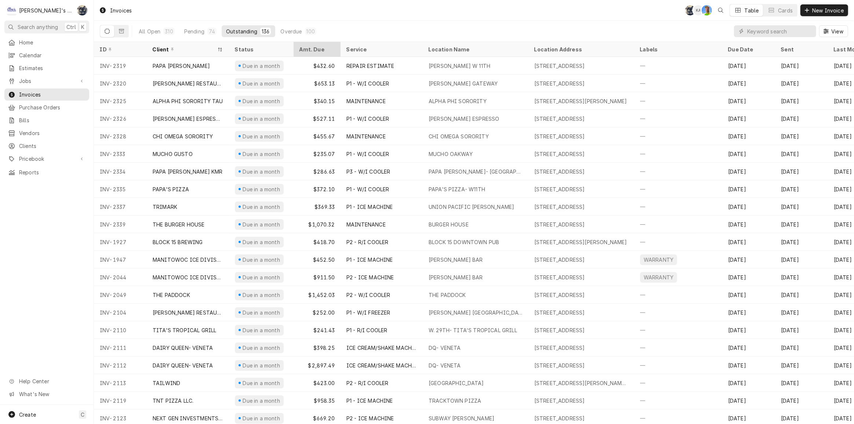
click at [313, 51] on div "Amt. Due" at bounding box center [316, 49] width 34 height 8
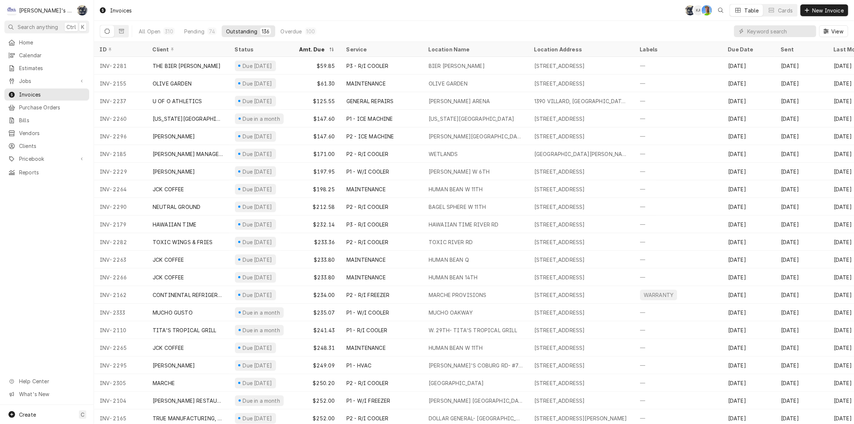
click at [313, 51] on div "Amt. Due" at bounding box center [313, 49] width 28 height 8
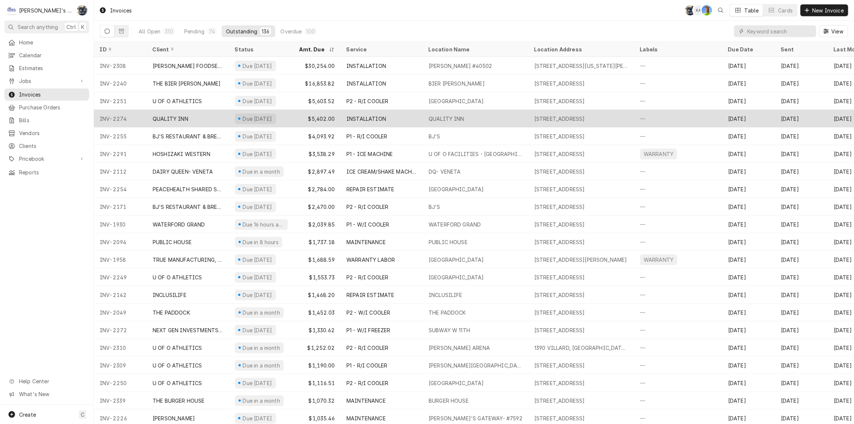
click at [314, 115] on div "$5,402.00" at bounding box center [317, 119] width 47 height 18
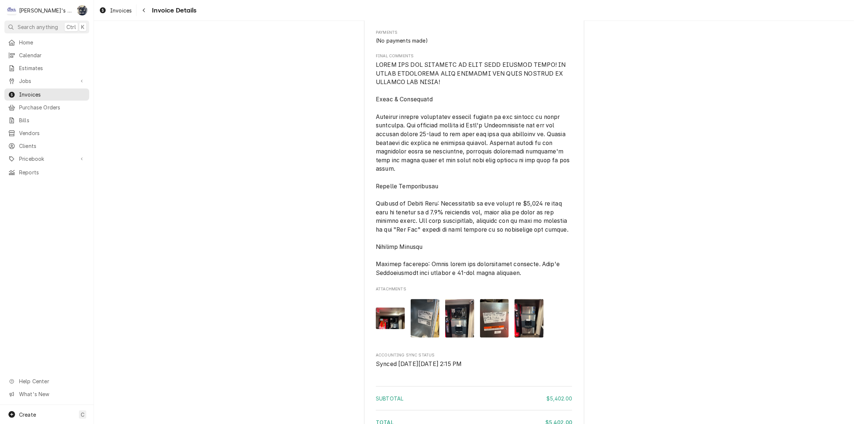
scroll to position [1118, 0]
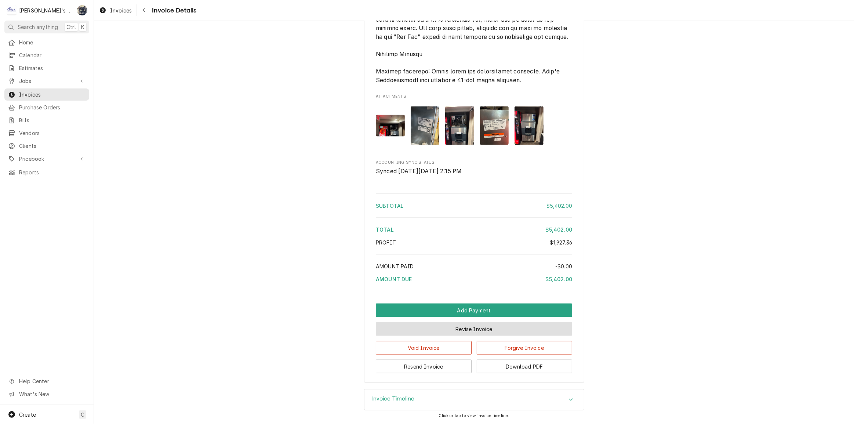
click at [470, 331] on button "Revise Invoice" at bounding box center [474, 329] width 196 height 14
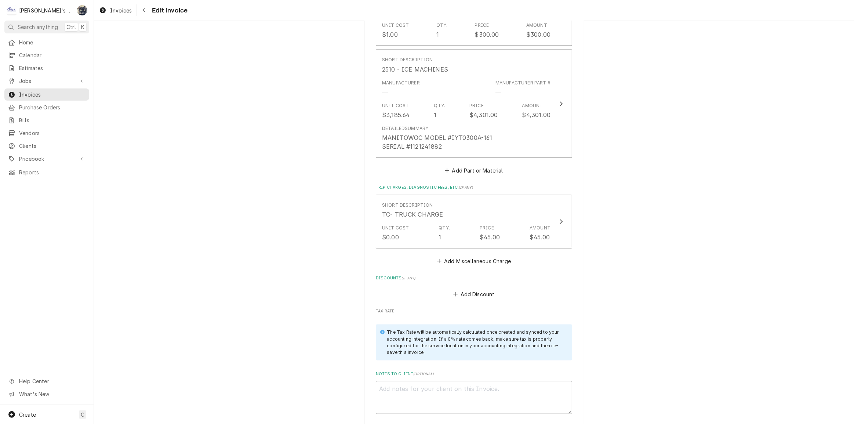
scroll to position [1259, 0]
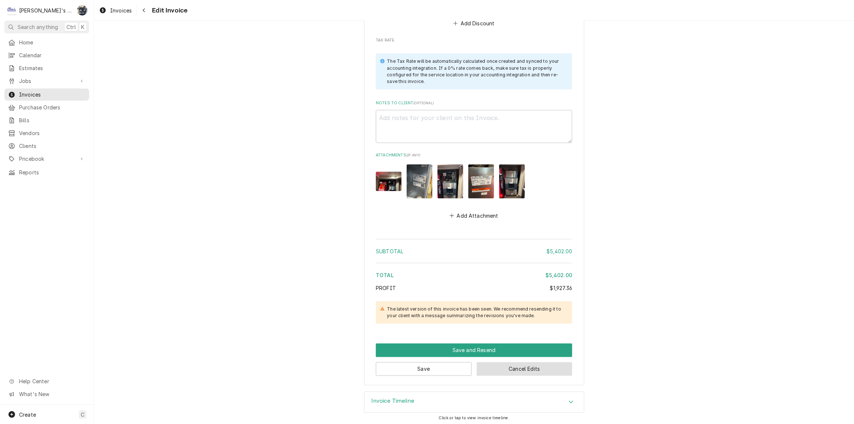
click at [506, 366] on button "Cancel Edits" at bounding box center [525, 369] width 96 height 14
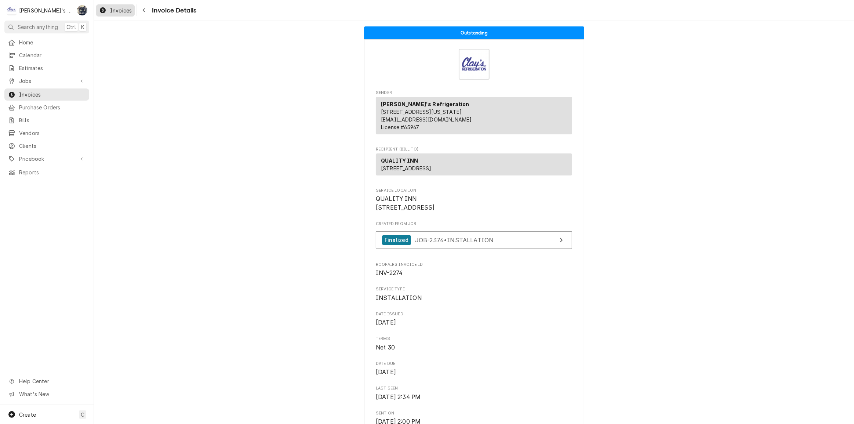
click at [113, 13] on span "Invoices" at bounding box center [121, 11] width 22 height 8
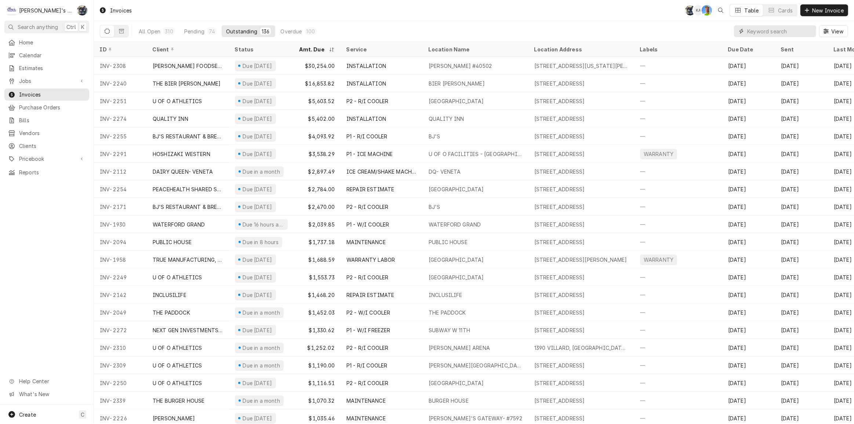
click at [755, 33] on input "Dynamic Content Wrapper" at bounding box center [779, 31] width 65 height 12
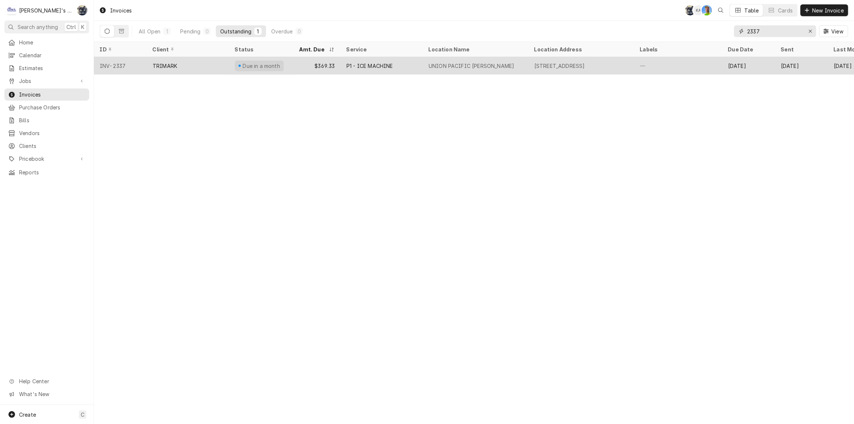
type input "2337"
click at [390, 66] on div "P1 - ICE MACHINE" at bounding box center [369, 66] width 47 height 8
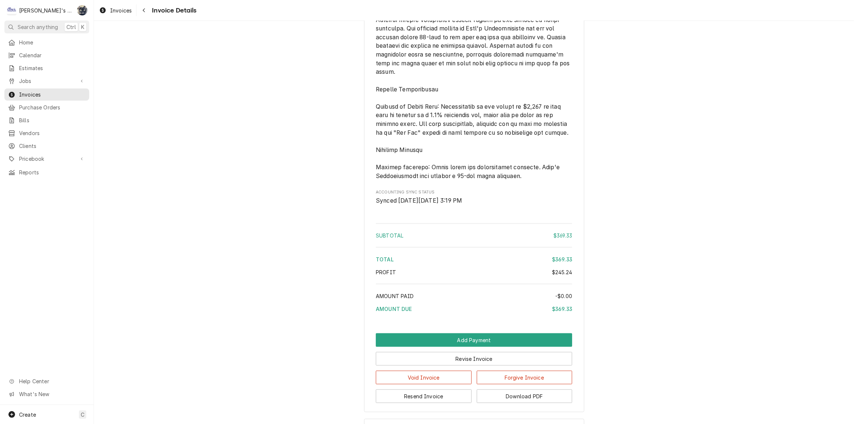
scroll to position [1017, 0]
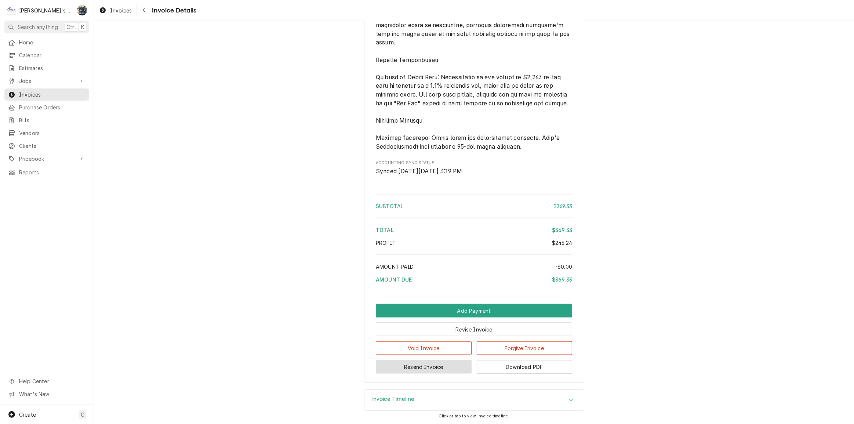
click at [444, 369] on button "Resend Invoice" at bounding box center [424, 367] width 96 height 14
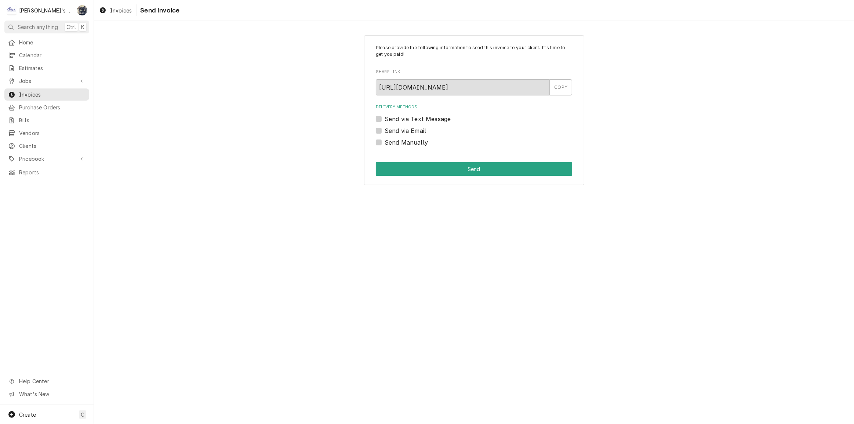
click at [385, 130] on label "Send via Email" at bounding box center [405, 130] width 41 height 9
click at [385, 130] on input "Send via Email" at bounding box center [483, 134] width 196 height 16
checkbox input "true"
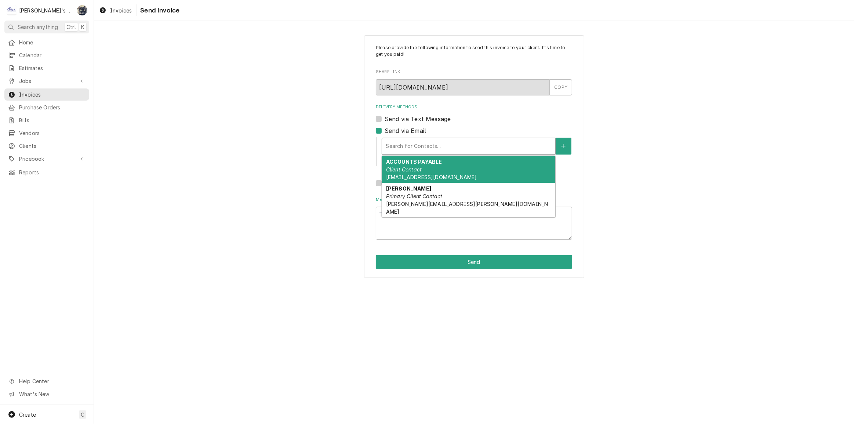
click at [404, 146] on div "Delivery Methods" at bounding box center [469, 145] width 166 height 13
click at [409, 166] on em "Client Contact" at bounding box center [404, 169] width 36 height 6
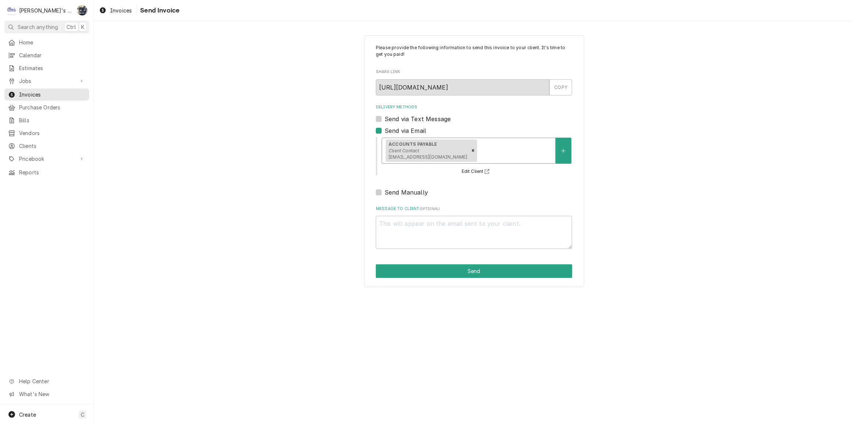
click at [478, 149] on div "Delivery Methods" at bounding box center [514, 150] width 73 height 13
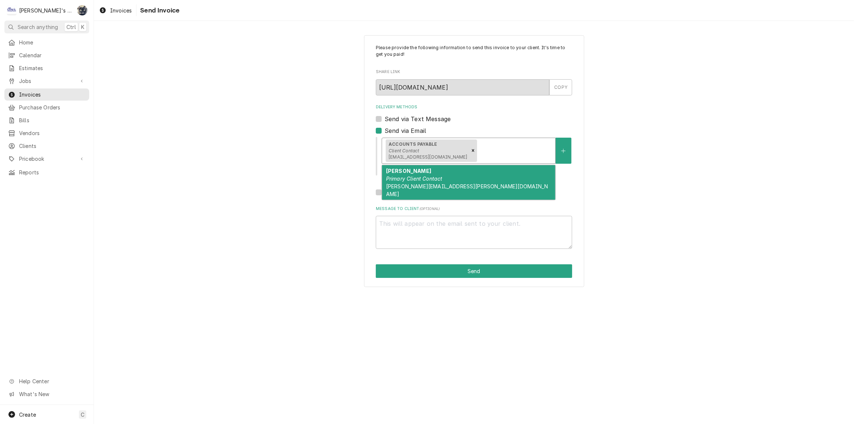
click at [462, 181] on div "[PERSON_NAME] Primary Client Contact [PERSON_NAME][EMAIL_ADDRESS][PERSON_NAME][…" at bounding box center [468, 182] width 173 height 34
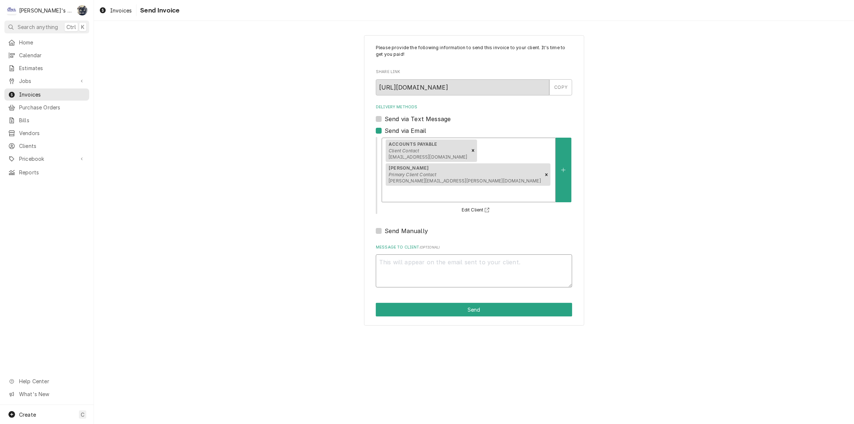
click at [455, 254] on textarea "Message to Client ( optional )" at bounding box center [474, 270] width 196 height 33
type textarea "x"
type textarea "p"
type textarea "x"
type textarea "po"
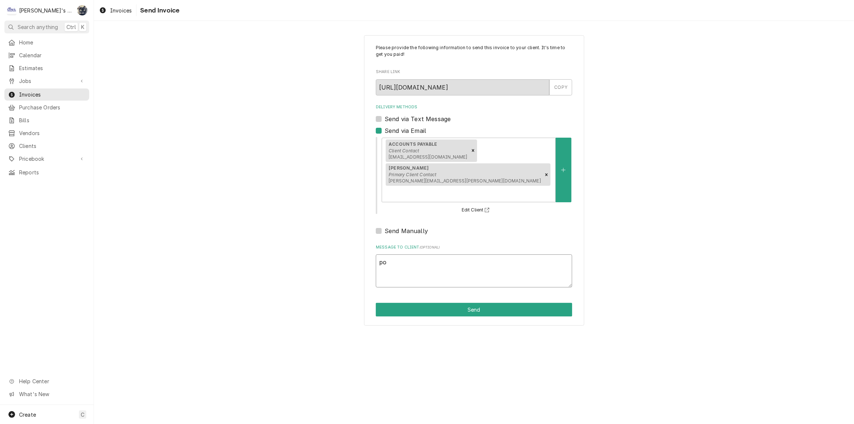
type textarea "x"
type textarea "po"
type textarea "x"
type textarea "po"
type textarea "x"
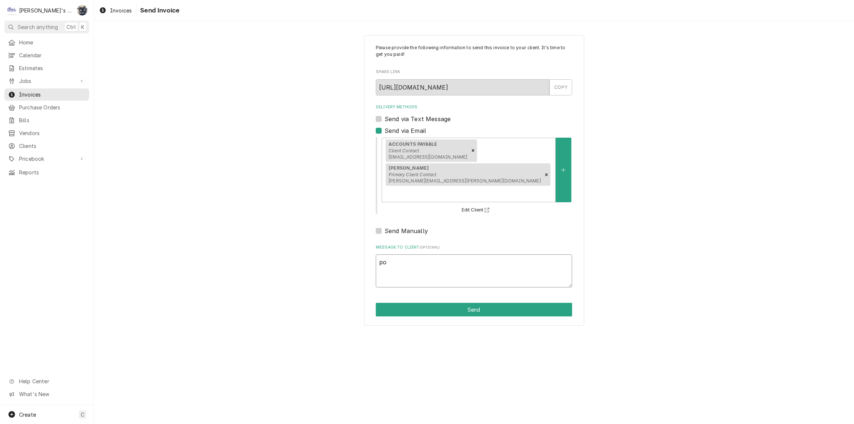
type textarea "p"
type textarea "x"
type textarea "P"
type textarea "x"
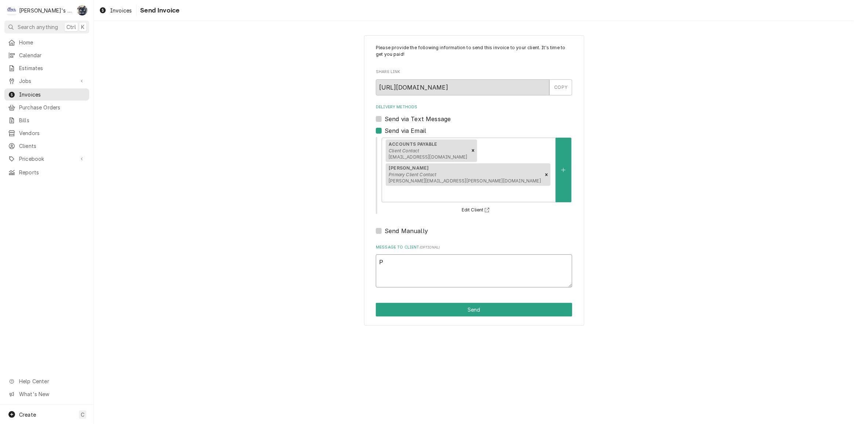
type textarea "PO"
type textarea "x"
type textarea "PO"
type textarea "x"
type textarea "PO #"
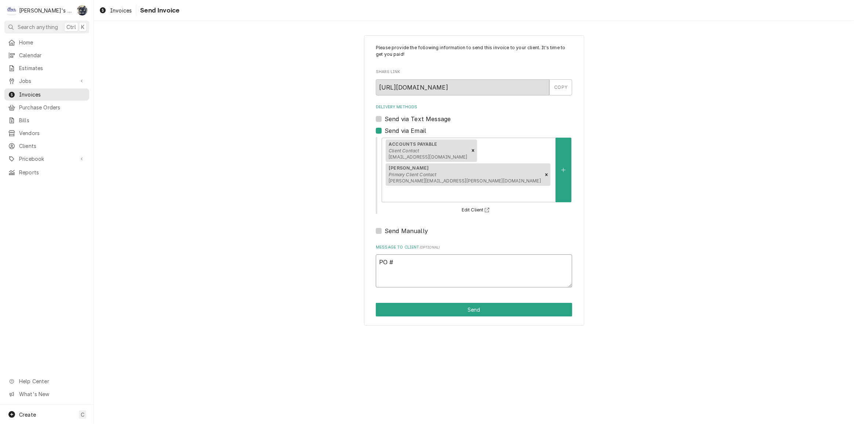
type textarea "x"
type textarea "PO #H"
type textarea "x"
type textarea "PO #H2"
type textarea "x"
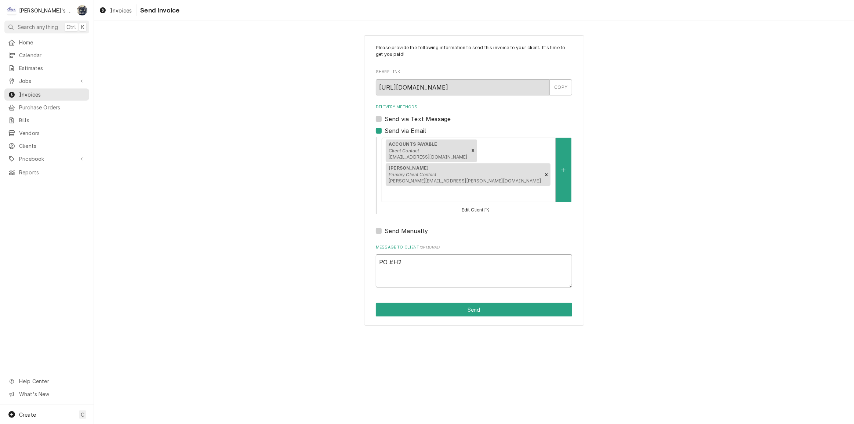
type textarea "PO #H26"
type textarea "x"
type textarea "PO #H269"
type textarea "x"
type textarea "PO #H2699"
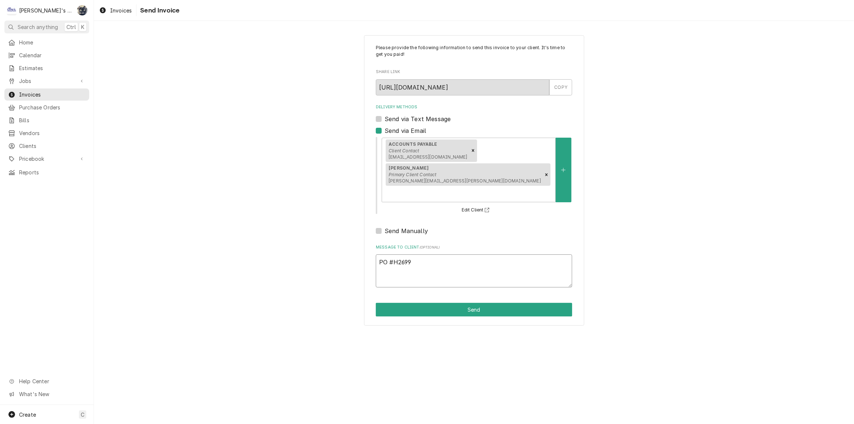
type textarea "x"
type textarea "PO #H26994"
type textarea "x"
type textarea "PO #H269943"
type textarea "x"
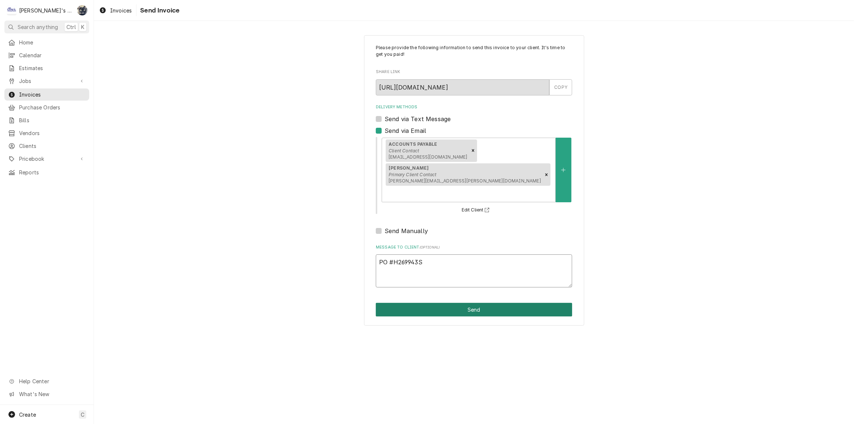
type textarea "PO #H269943S"
click at [468, 303] on button "Send" at bounding box center [474, 310] width 196 height 14
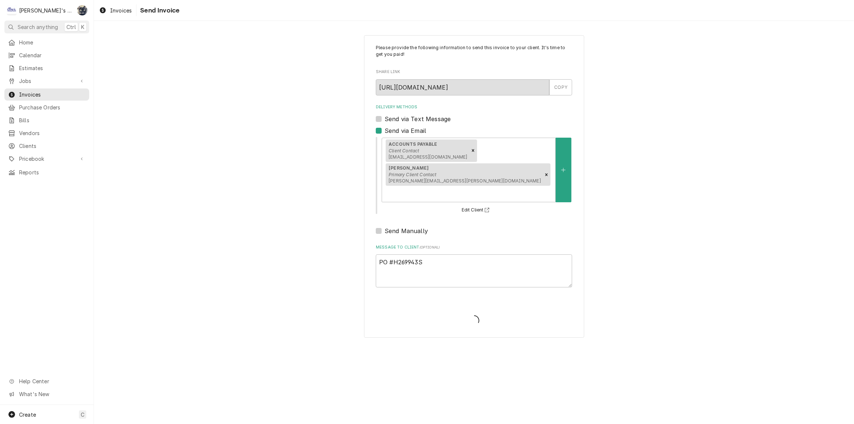
type textarea "x"
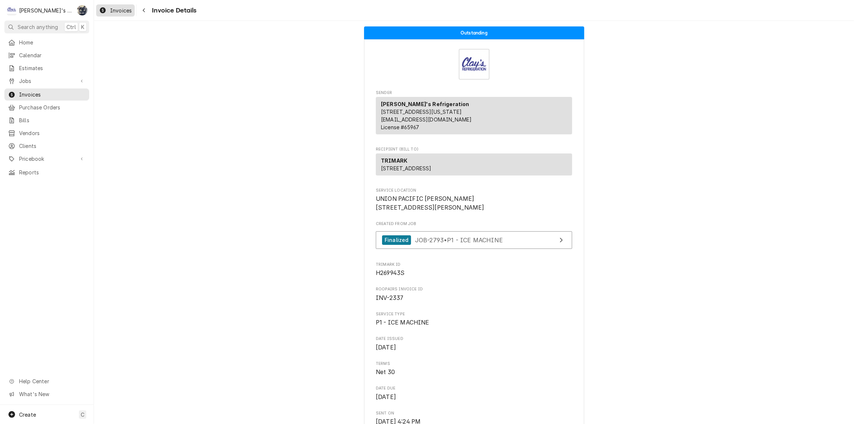
click at [125, 10] on span "Invoices" at bounding box center [121, 11] width 22 height 8
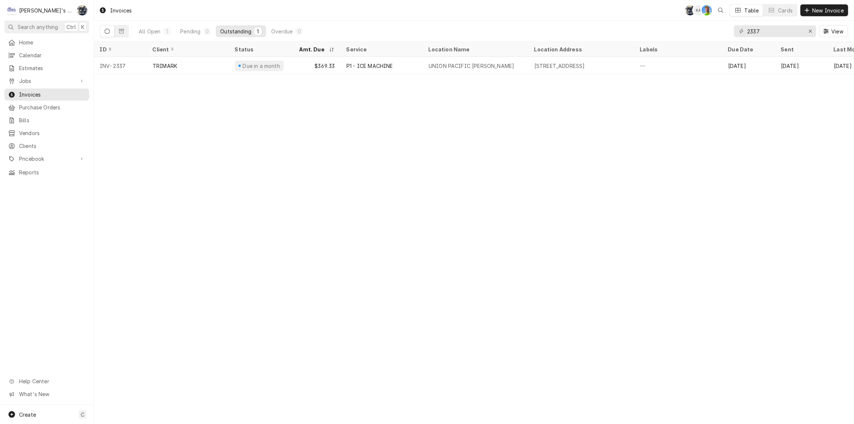
click at [520, 18] on div "Invoices SB KA GA Table Cards New Invoice" at bounding box center [474, 10] width 760 height 21
click at [150, 30] on div "All Open" at bounding box center [150, 32] width 22 height 8
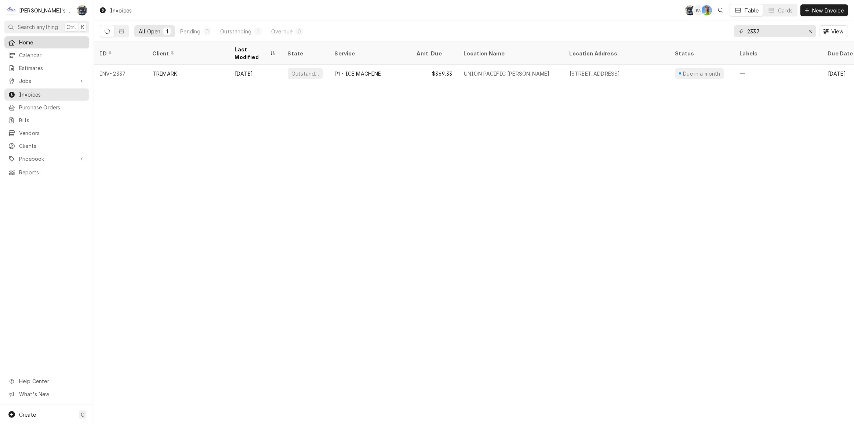
click at [25, 39] on span "Home" at bounding box center [52, 43] width 66 height 8
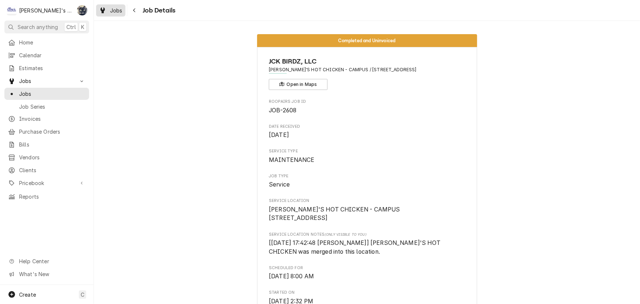
click at [116, 11] on span "Jobs" at bounding box center [116, 11] width 12 height 8
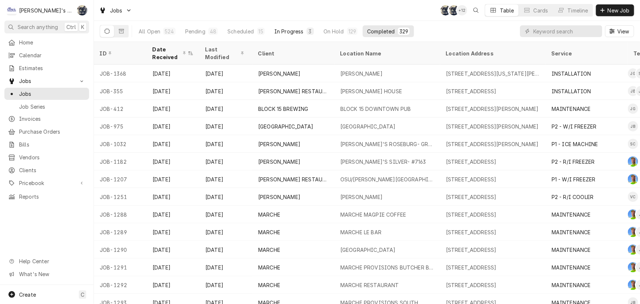
click at [289, 33] on div "In Progress" at bounding box center [288, 32] width 29 height 8
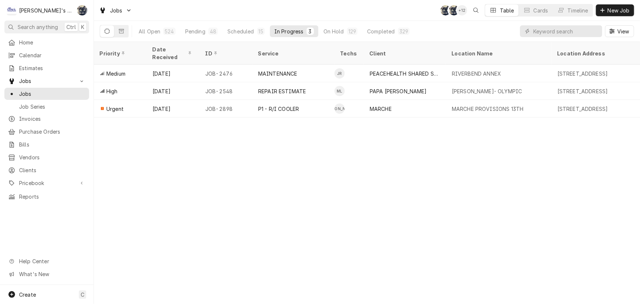
click at [291, 4] on div "Jobs SB SB + 12 Table Cards Timeline New Job" at bounding box center [367, 10] width 546 height 21
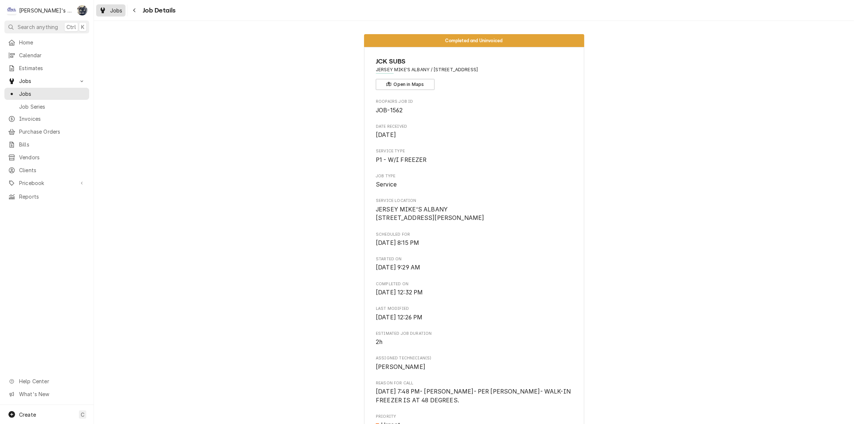
click at [110, 11] on span "Jobs" at bounding box center [116, 11] width 12 height 8
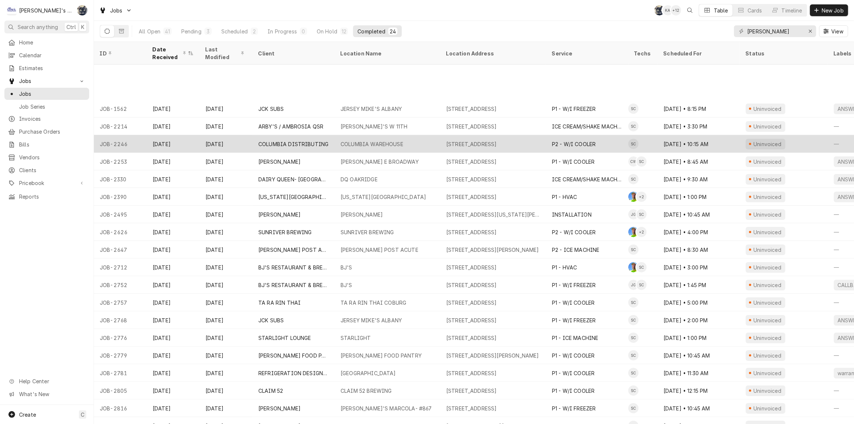
scroll to position [64, 0]
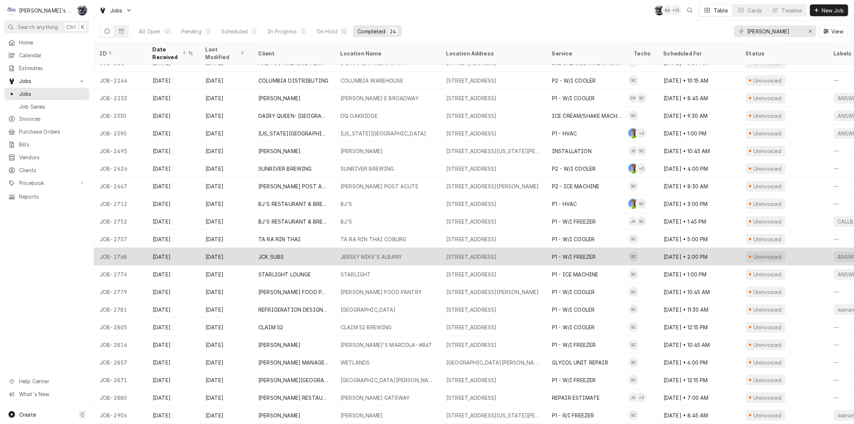
click at [400, 253] on div "JERSEY MIKE'S ALBANY" at bounding box center [371, 257] width 61 height 8
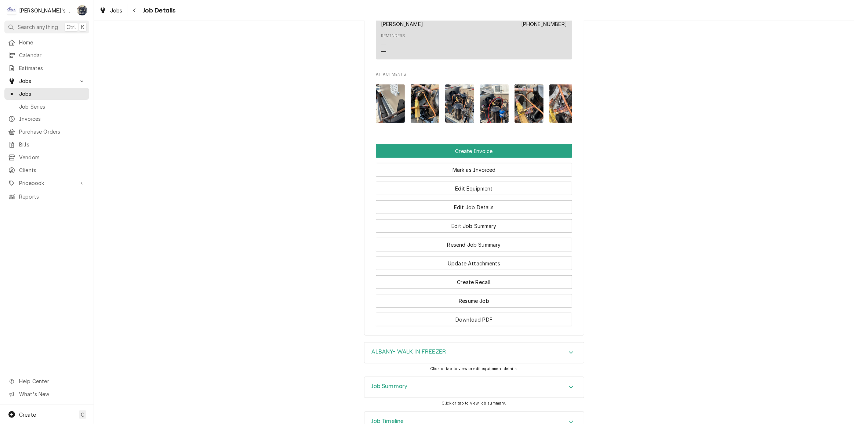
scroll to position [667, 0]
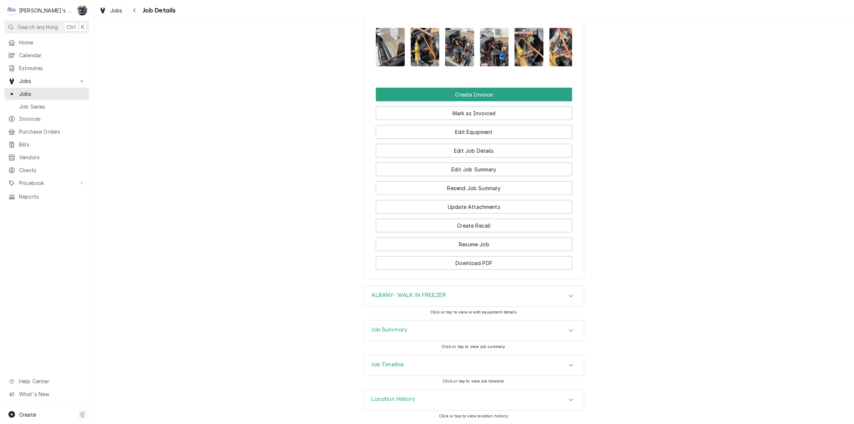
click at [458, 333] on div "Job Summary" at bounding box center [473, 330] width 219 height 21
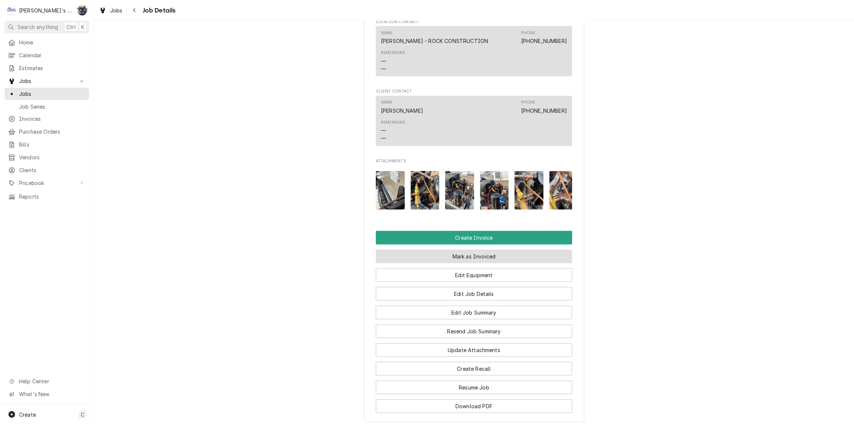
scroll to position [225, 0]
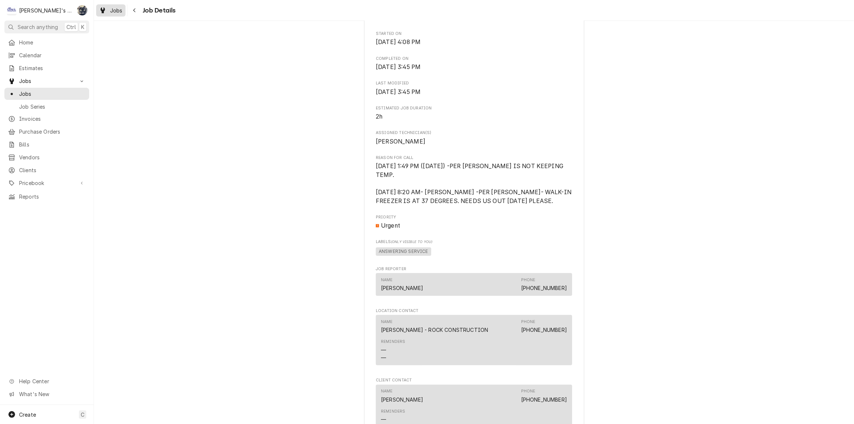
click at [113, 10] on span "Jobs" at bounding box center [116, 11] width 12 height 8
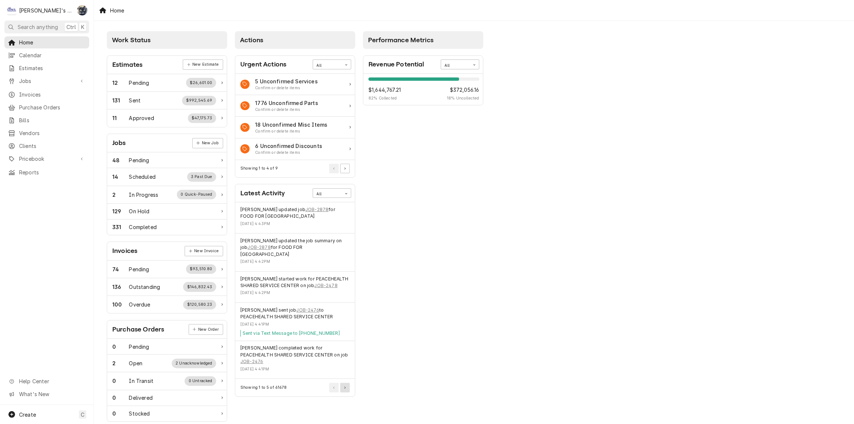
click at [347, 383] on button "Pagination Controls" at bounding box center [345, 388] width 10 height 10
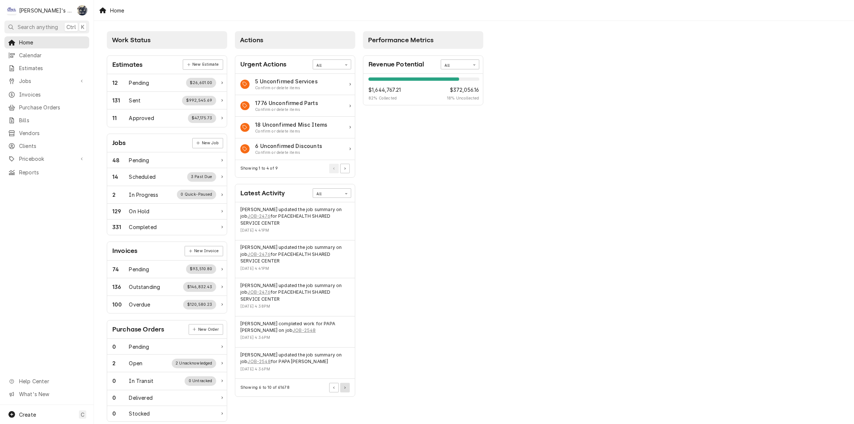
click at [344, 383] on button "Pagination Controls" at bounding box center [345, 388] width 10 height 10
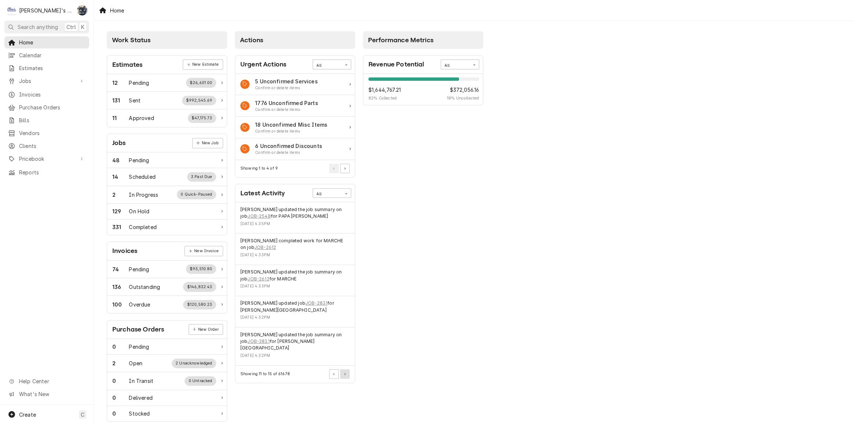
click at [344, 369] on button "Pagination Controls" at bounding box center [345, 374] width 10 height 10
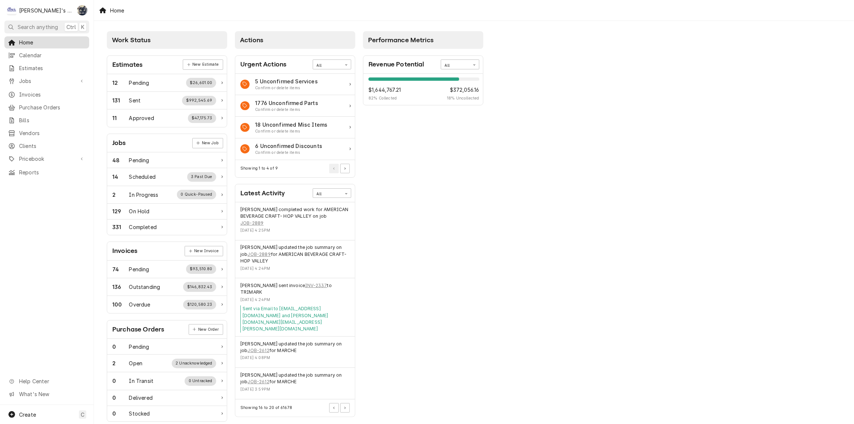
click at [36, 39] on span "Home" at bounding box center [52, 43] width 66 height 8
